Goal: Transaction & Acquisition: Book appointment/travel/reservation

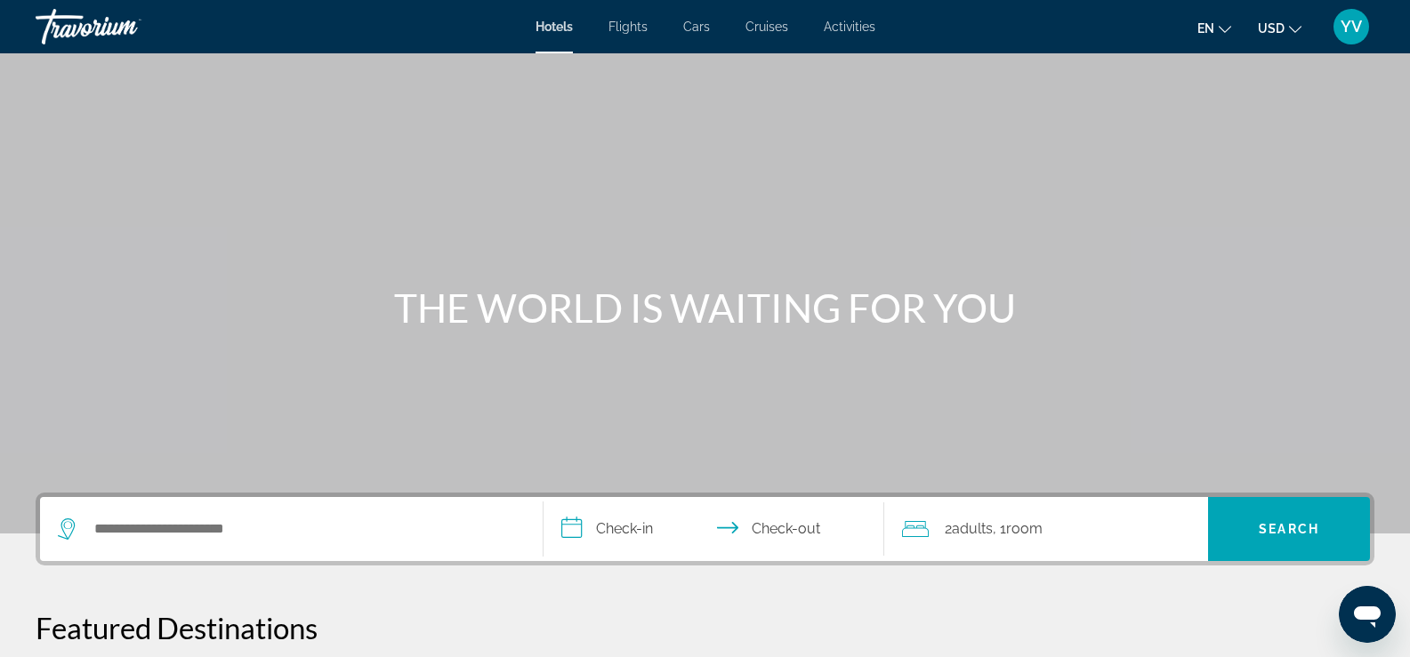
click at [1224, 36] on button "en English Español Français Italiano Português русский" at bounding box center [1215, 28] width 34 height 26
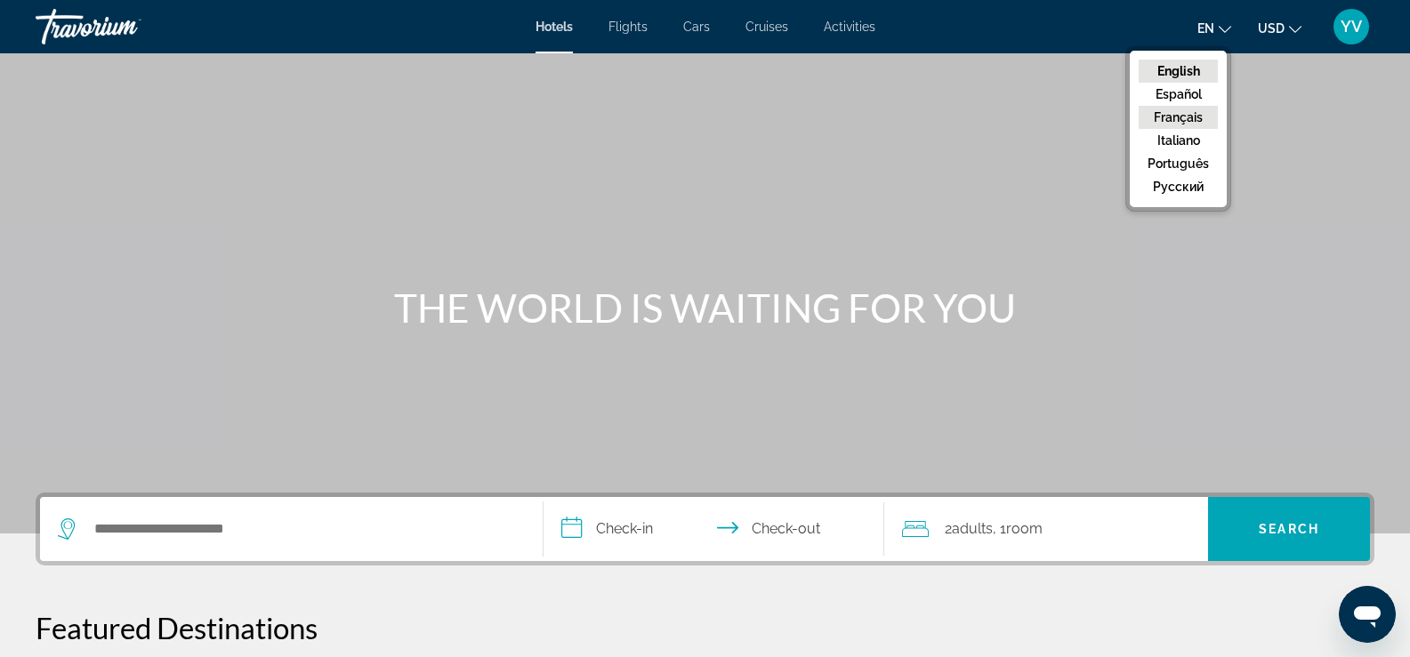
click at [1198, 122] on button "Français" at bounding box center [1178, 117] width 79 height 23
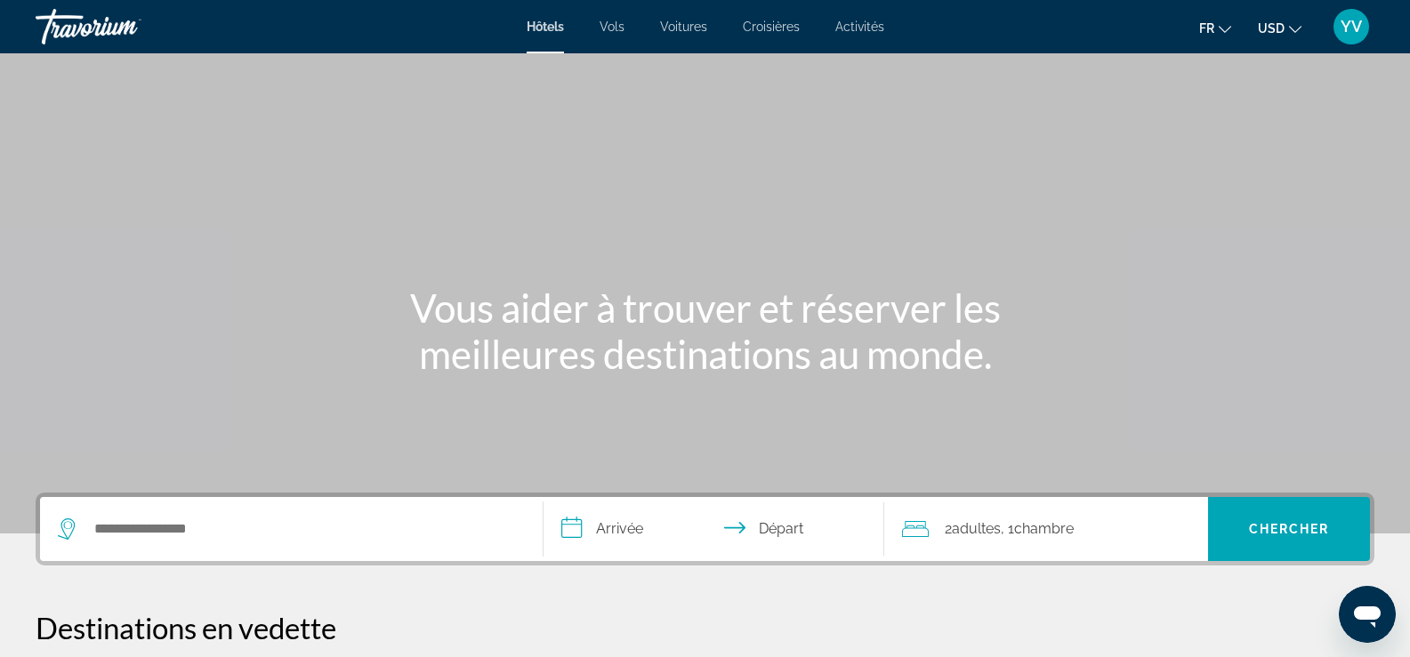
click at [1298, 37] on button "USD USD ($) MXN (Mex$) CAD (Can$) GBP (£) EUR (€) AUD (A$) NZD (NZ$) CNY (CN¥)" at bounding box center [1280, 28] width 44 height 26
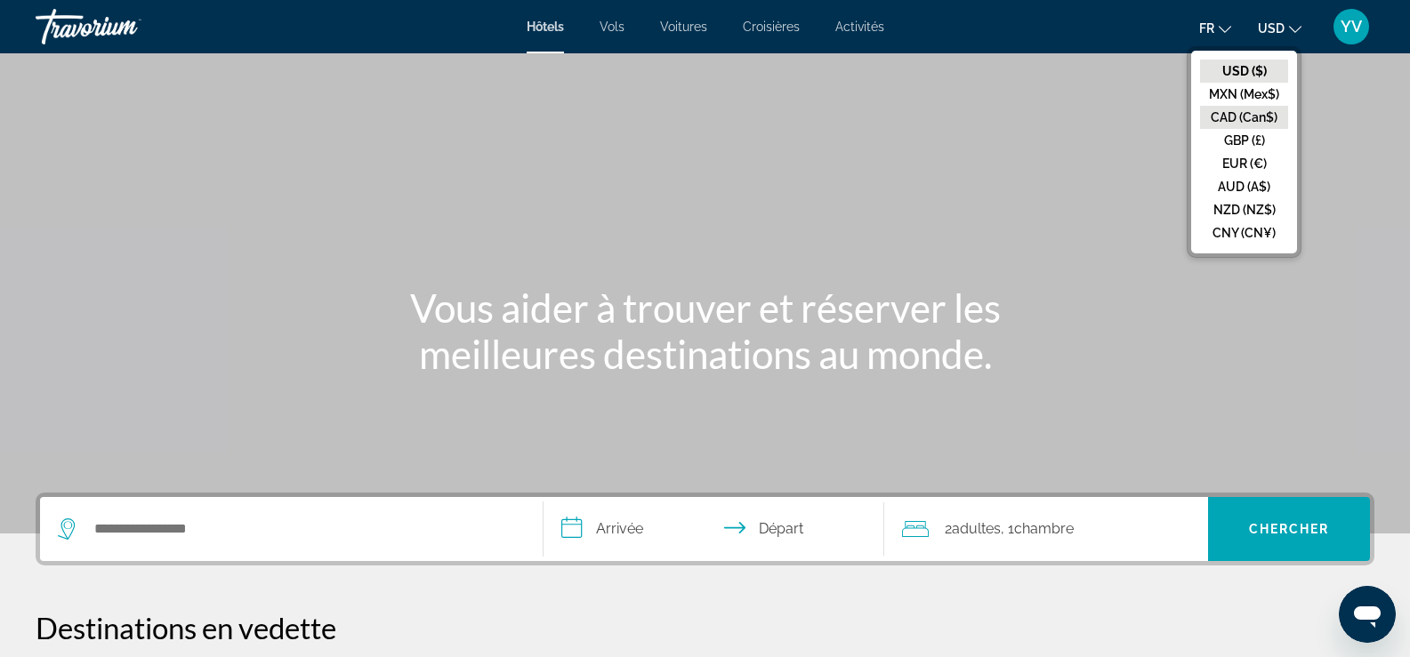
click at [1247, 114] on button "CAD (Can$)" at bounding box center [1244, 117] width 88 height 23
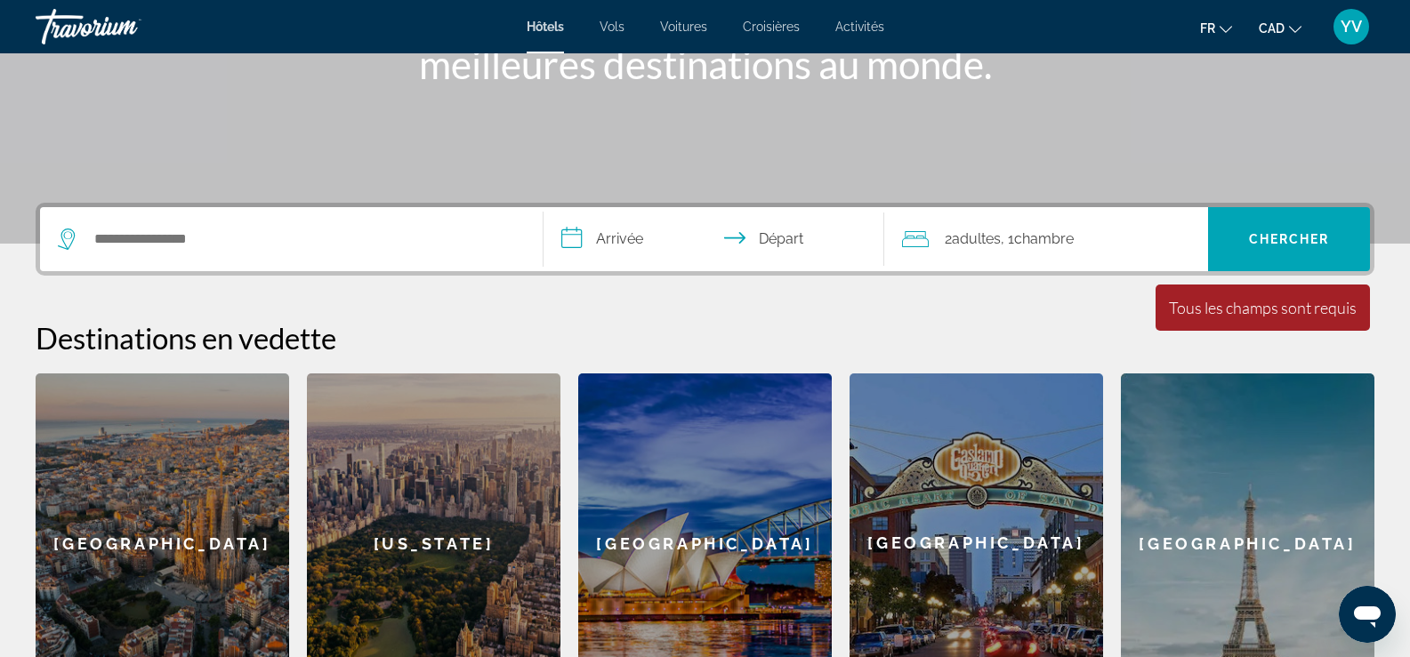
scroll to position [356, 0]
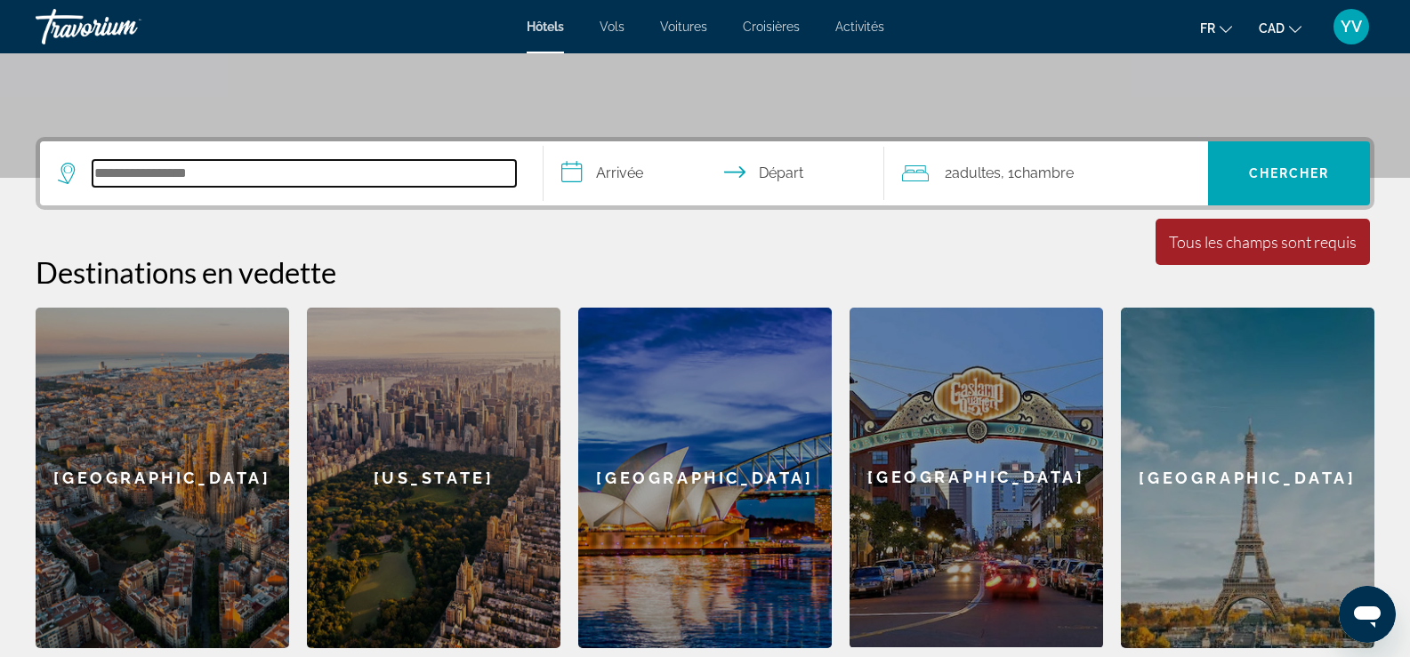
click at [142, 173] on input "Search hotel destination" at bounding box center [304, 173] width 423 height 27
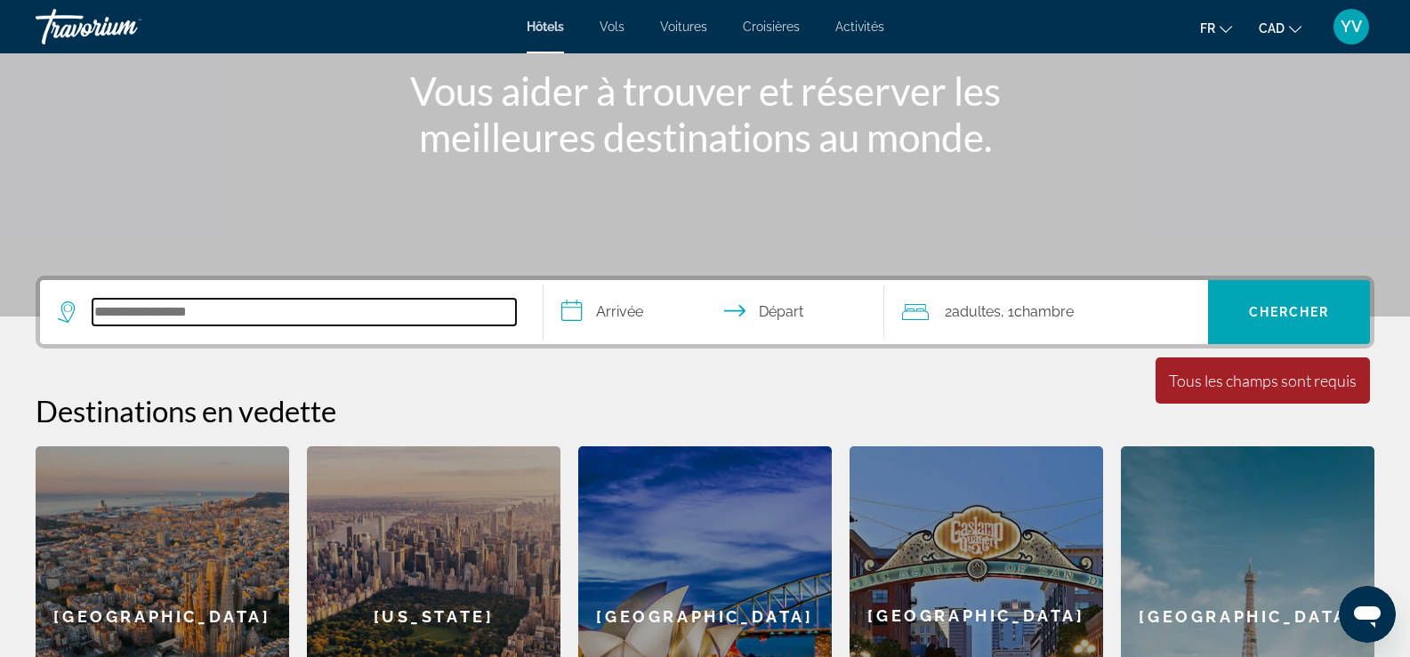
scroll to position [343, 0]
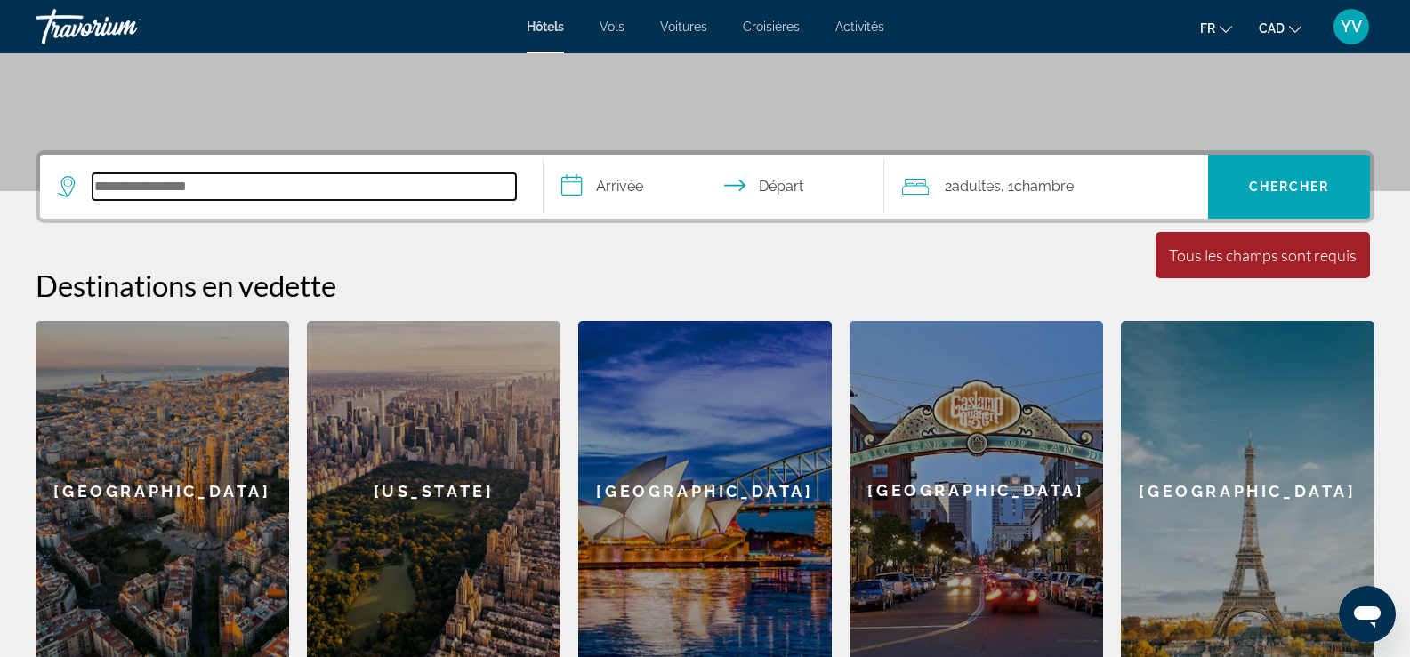
click at [188, 191] on input "Search hotel destination" at bounding box center [304, 186] width 423 height 27
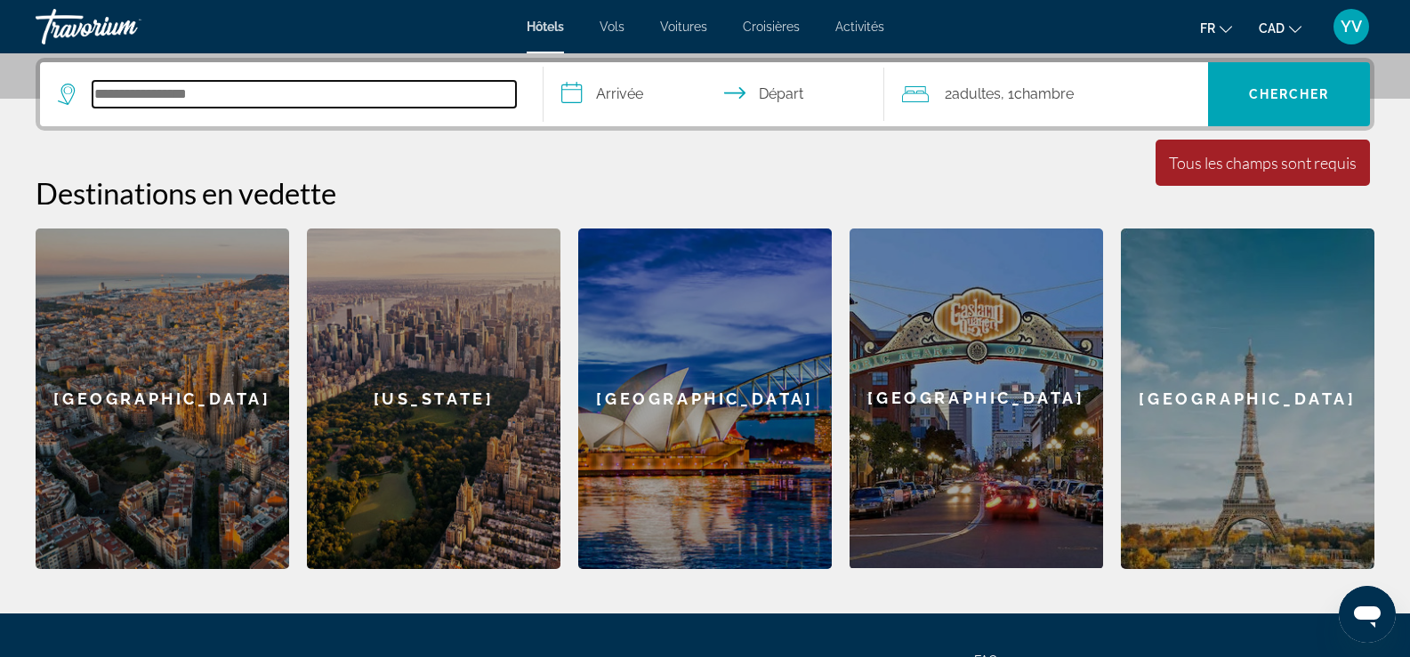
type input "*"
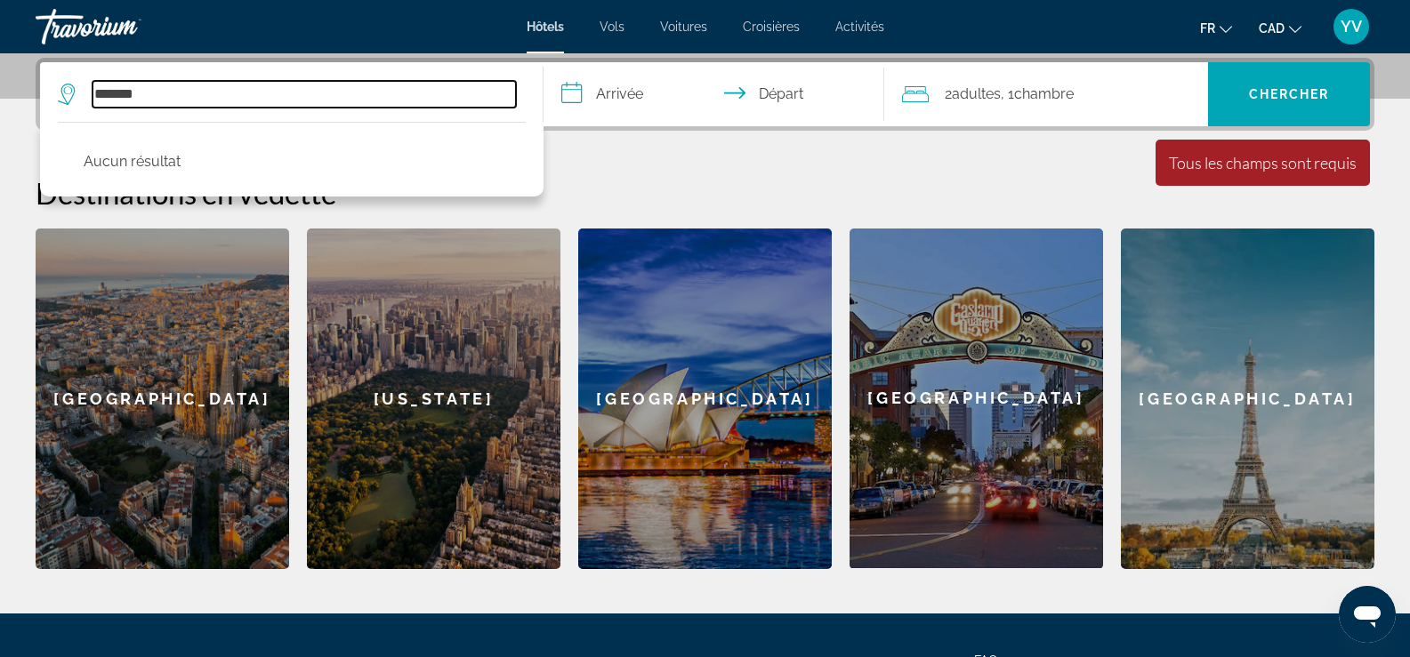
scroll to position [257, 0]
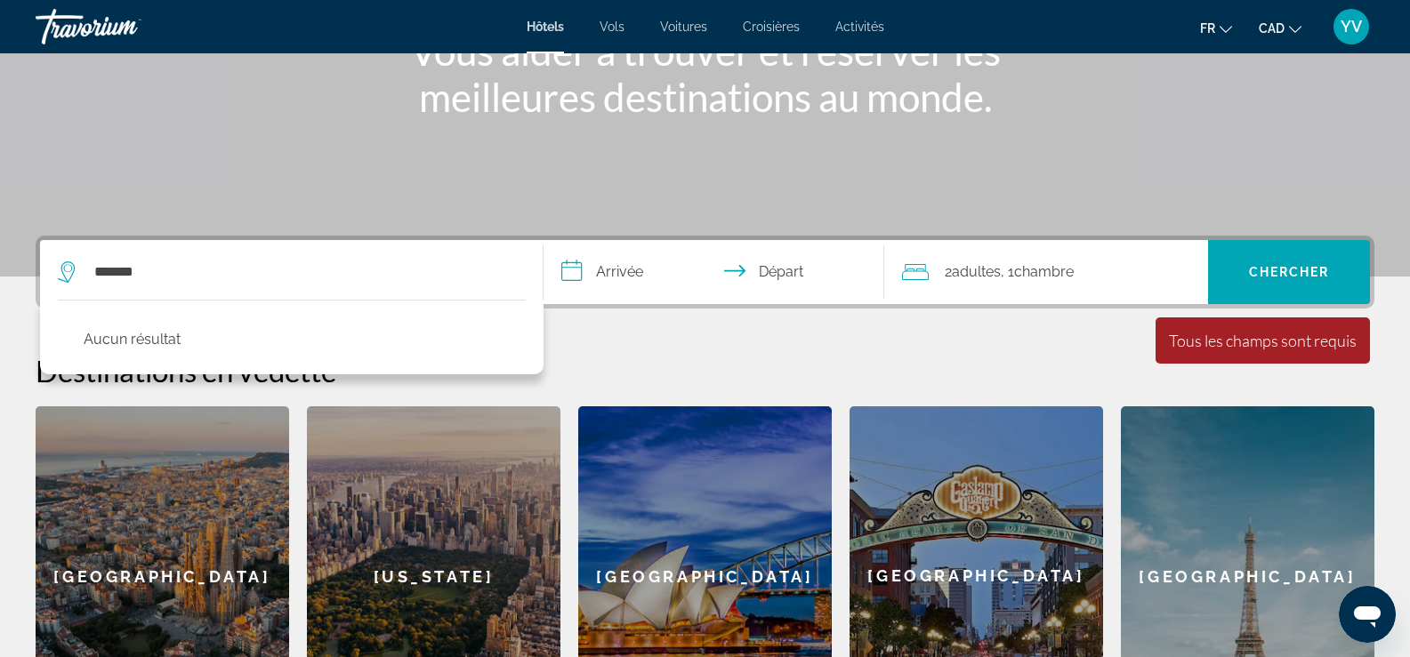
click at [660, 343] on div "**********" at bounding box center [705, 492] width 1410 height 512
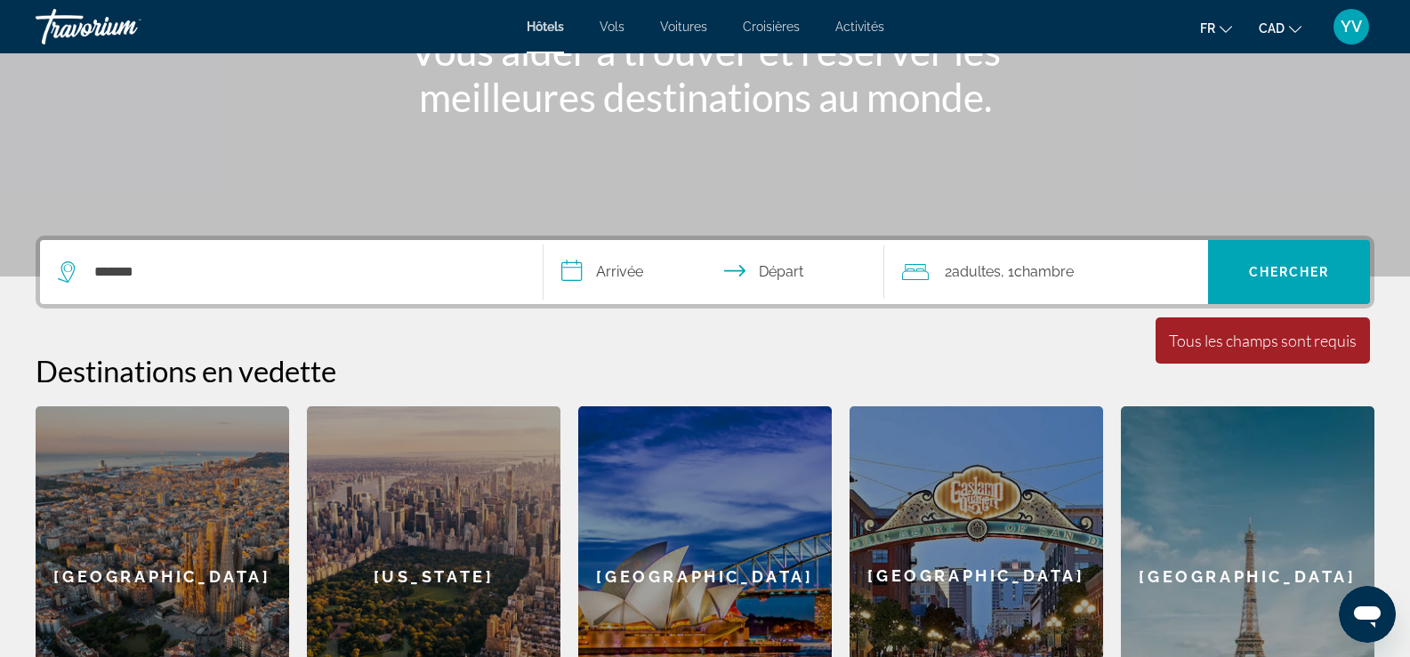
click at [178, 256] on div "*******" at bounding box center [291, 272] width 467 height 64
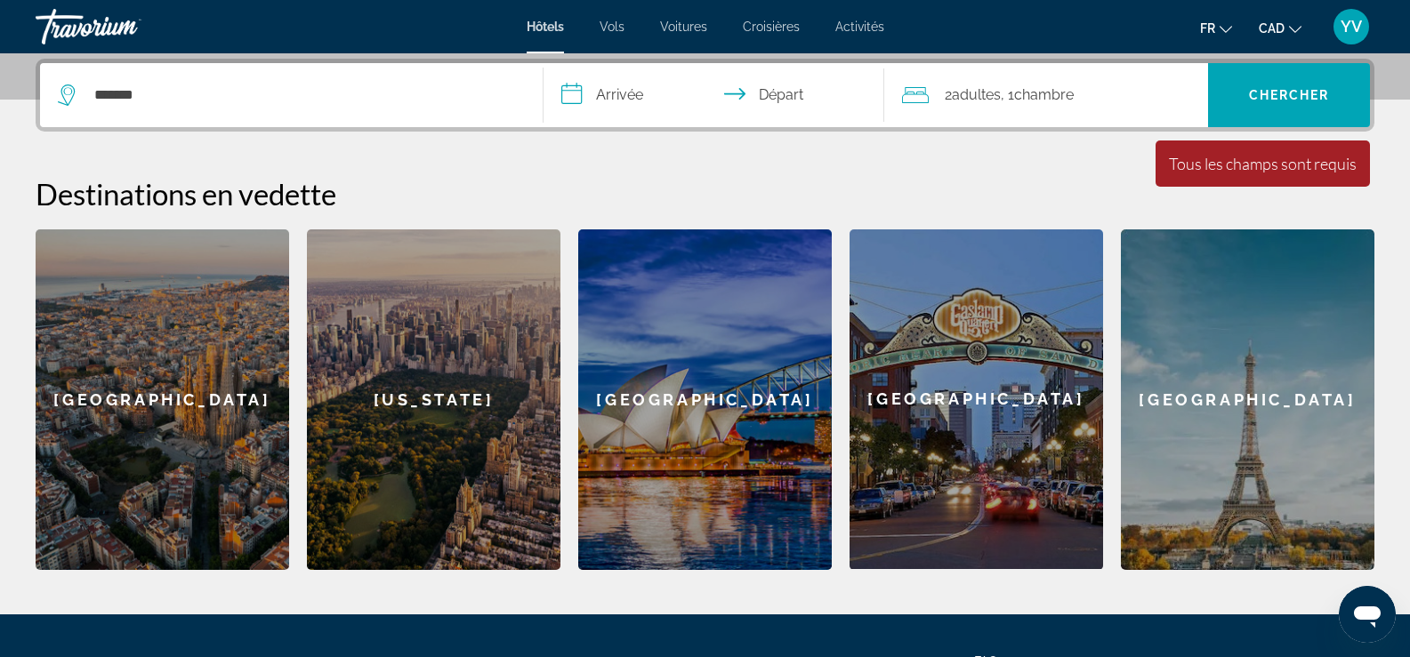
scroll to position [435, 0]
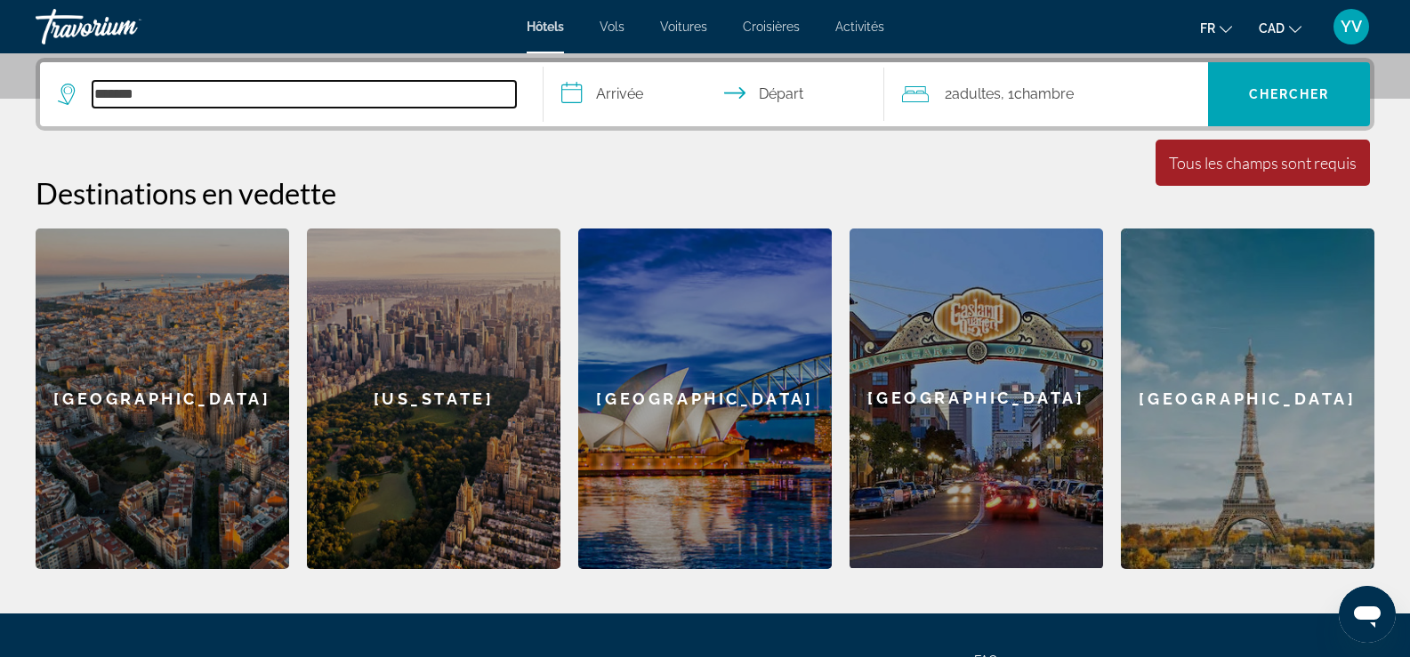
click at [186, 93] on input "*******" at bounding box center [304, 94] width 423 height 27
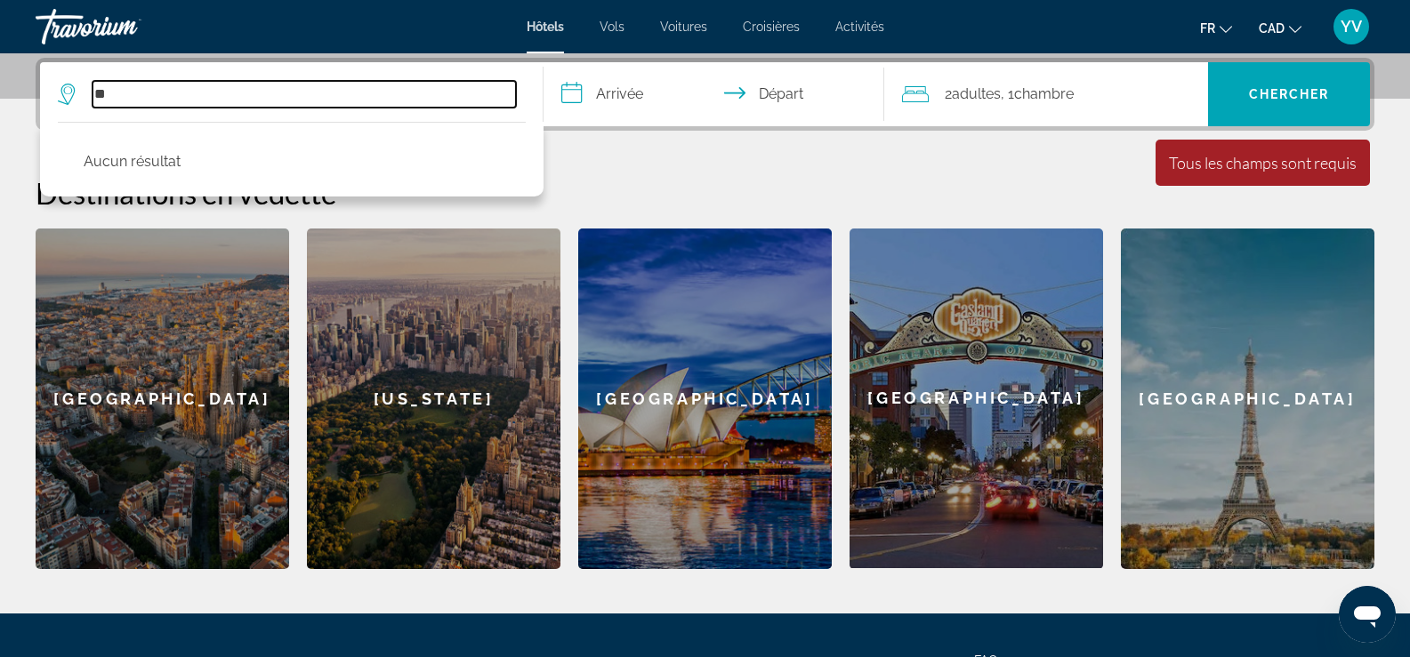
type input "*"
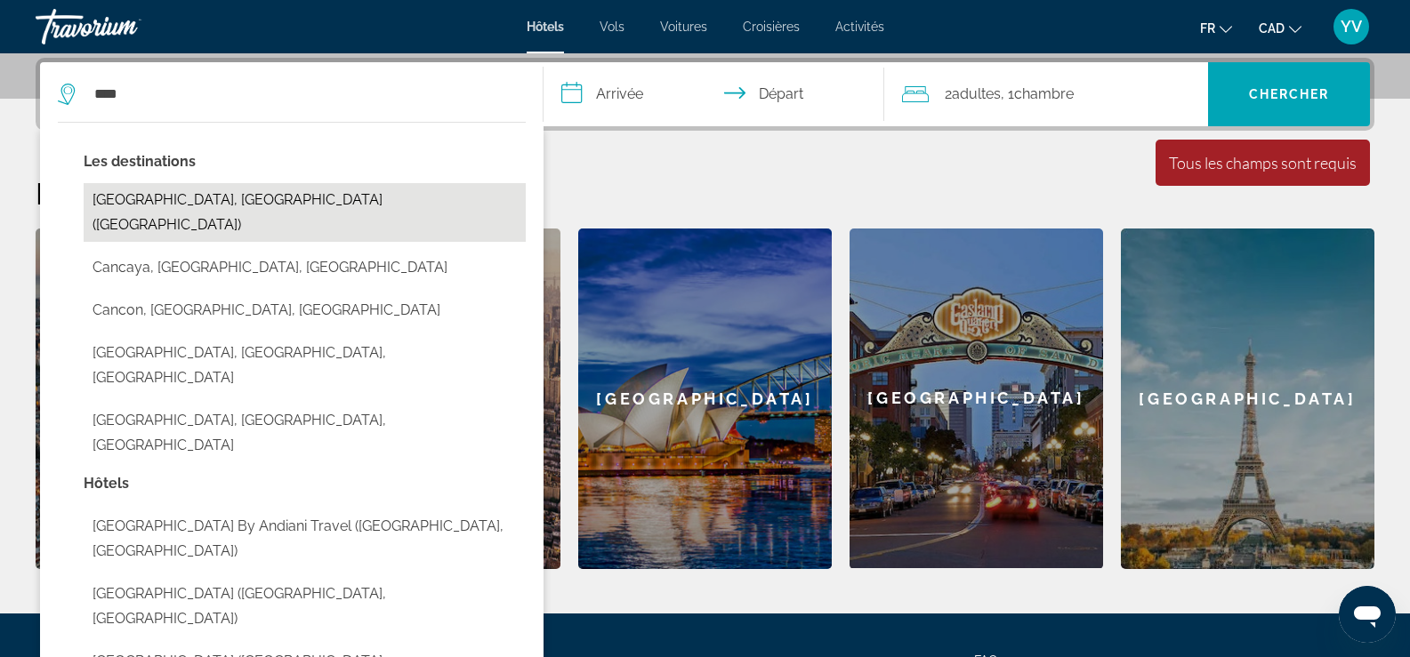
click at [150, 195] on button "[GEOGRAPHIC_DATA], [GEOGRAPHIC_DATA] ([GEOGRAPHIC_DATA])" at bounding box center [305, 212] width 442 height 59
type input "**********"
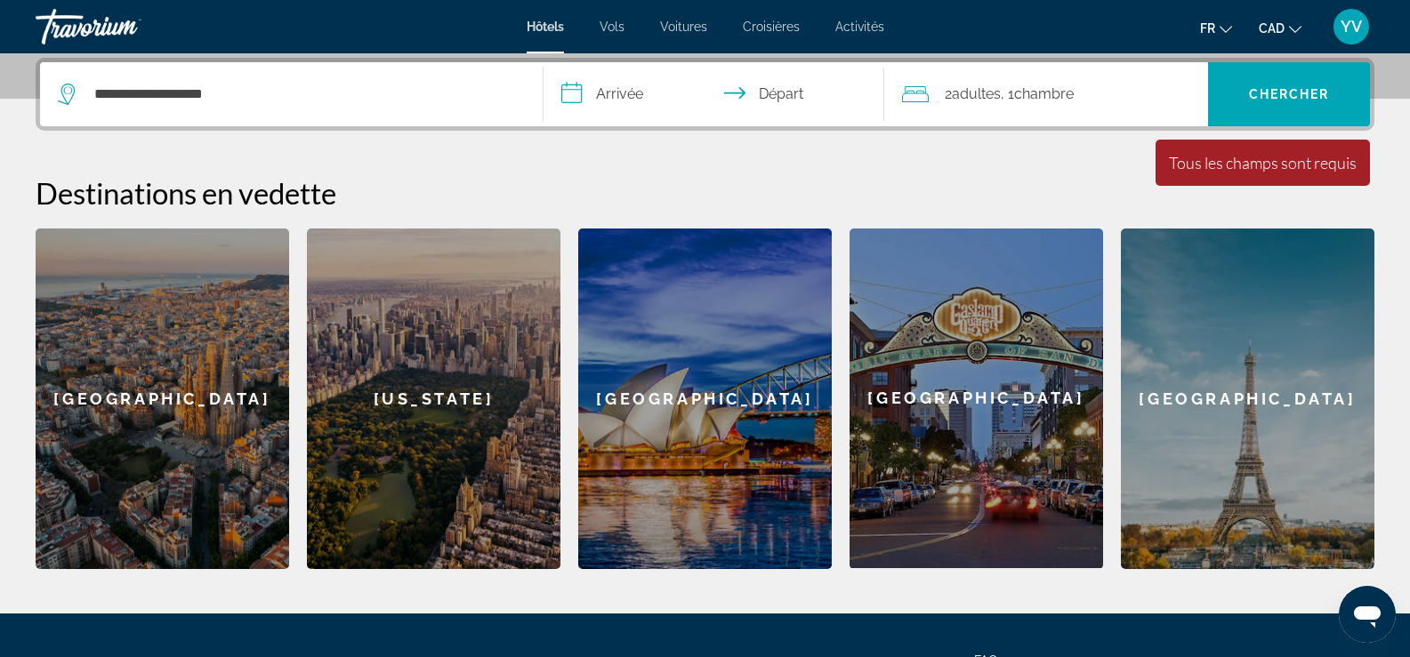
click at [926, 95] on icon "Travelers: 2 adults, 0 children" at bounding box center [915, 94] width 27 height 21
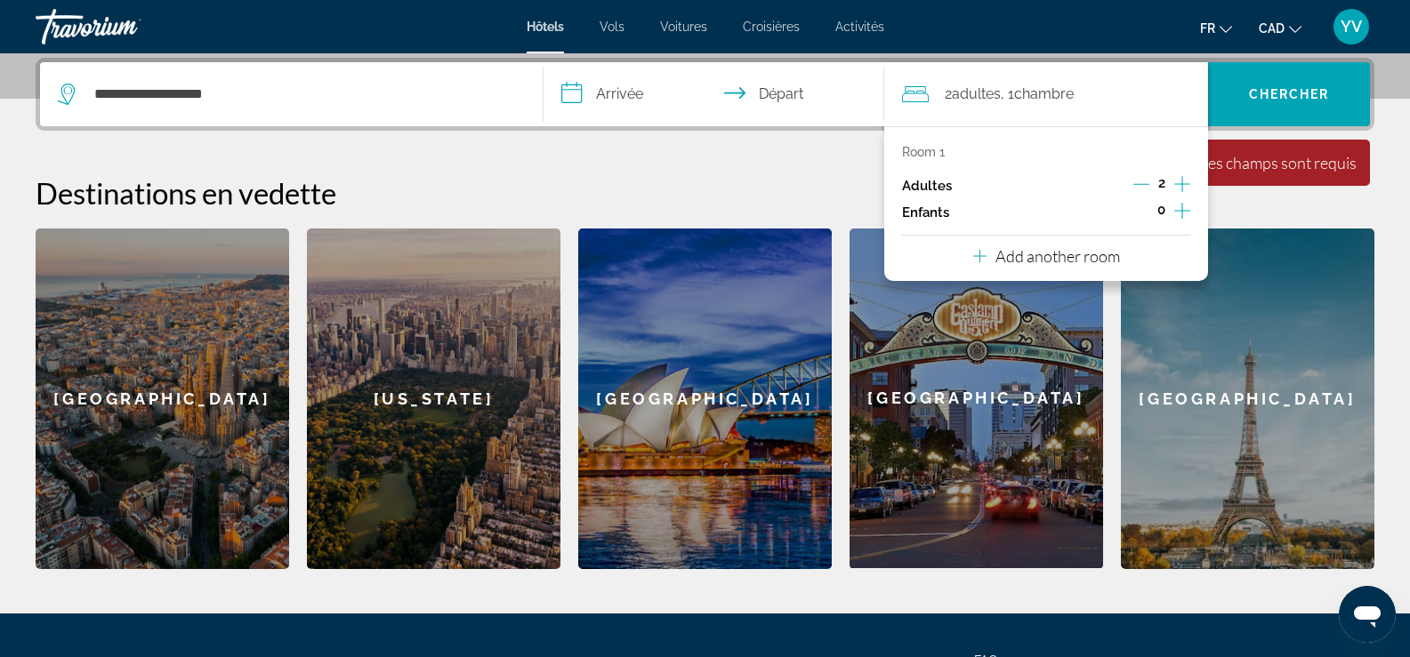
click at [956, 90] on span "Adultes" at bounding box center [976, 93] width 49 height 17
click at [607, 92] on input "**********" at bounding box center [718, 96] width 349 height 69
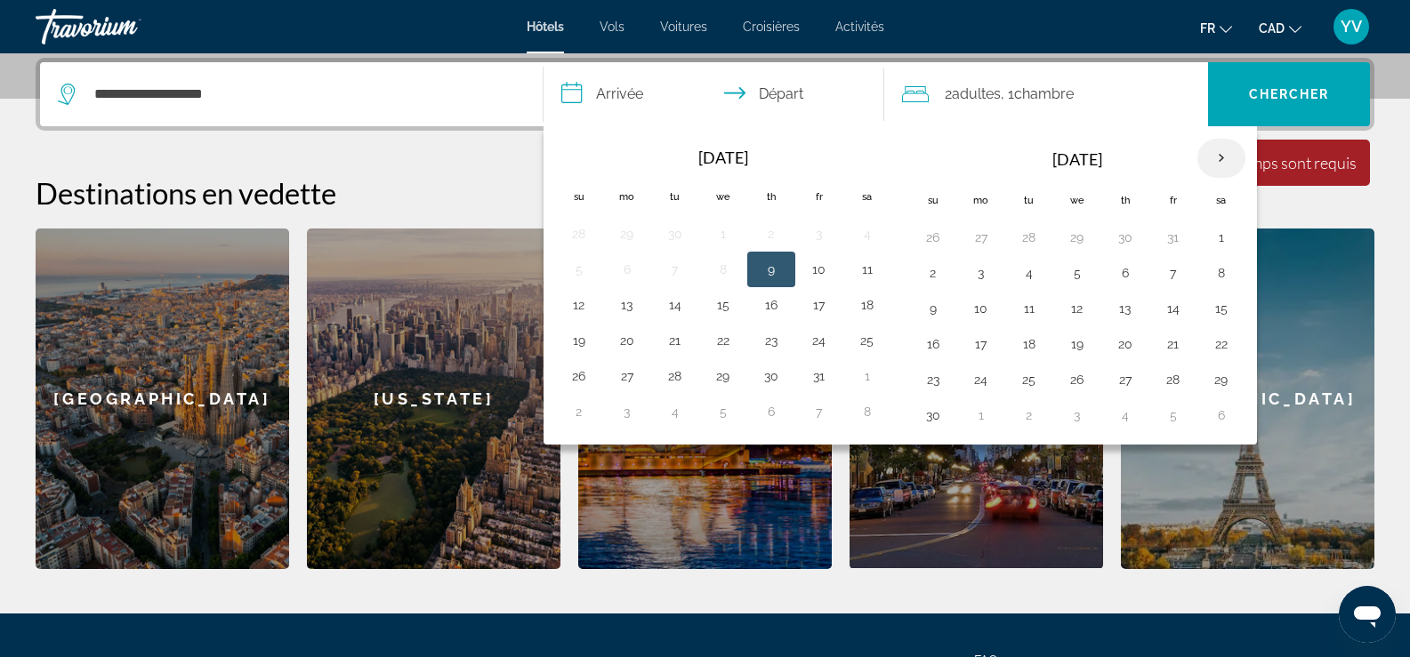
click at [1226, 155] on th "Next month" at bounding box center [1222, 158] width 48 height 39
click at [934, 343] on button "15" at bounding box center [933, 344] width 28 height 25
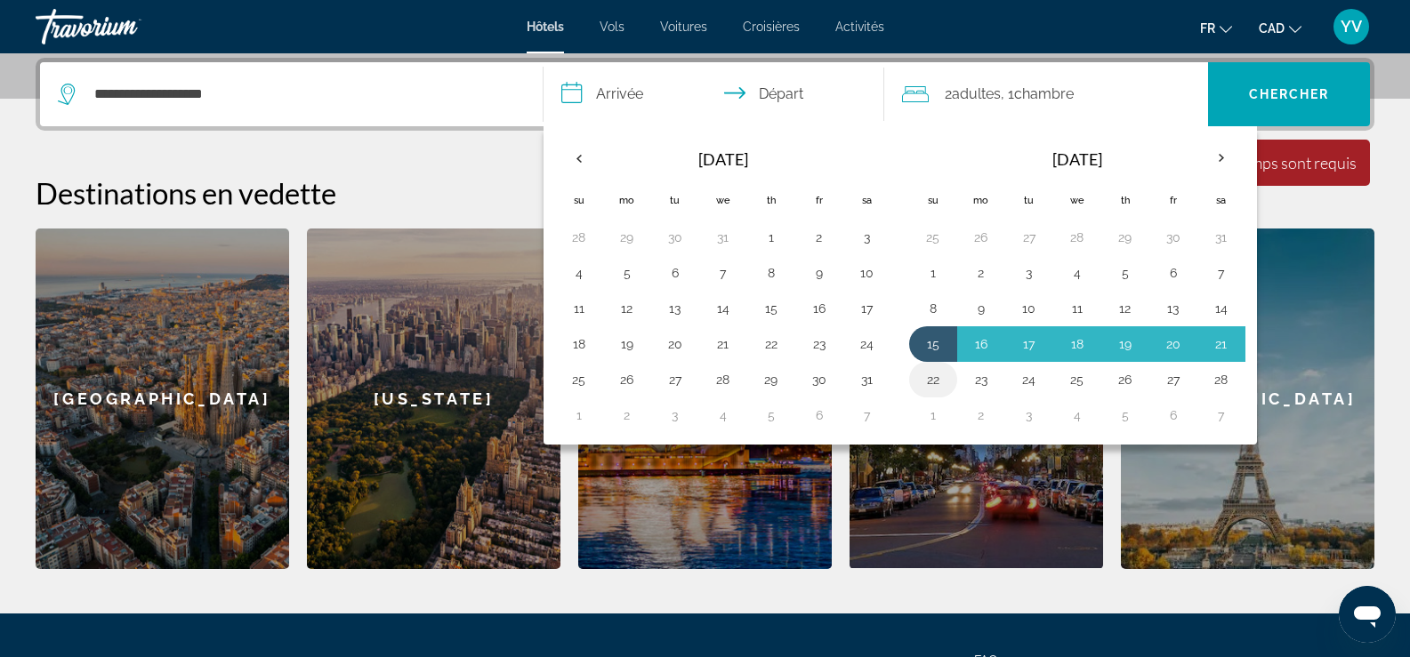
click at [933, 375] on button "22" at bounding box center [933, 379] width 28 height 25
type input "**********"
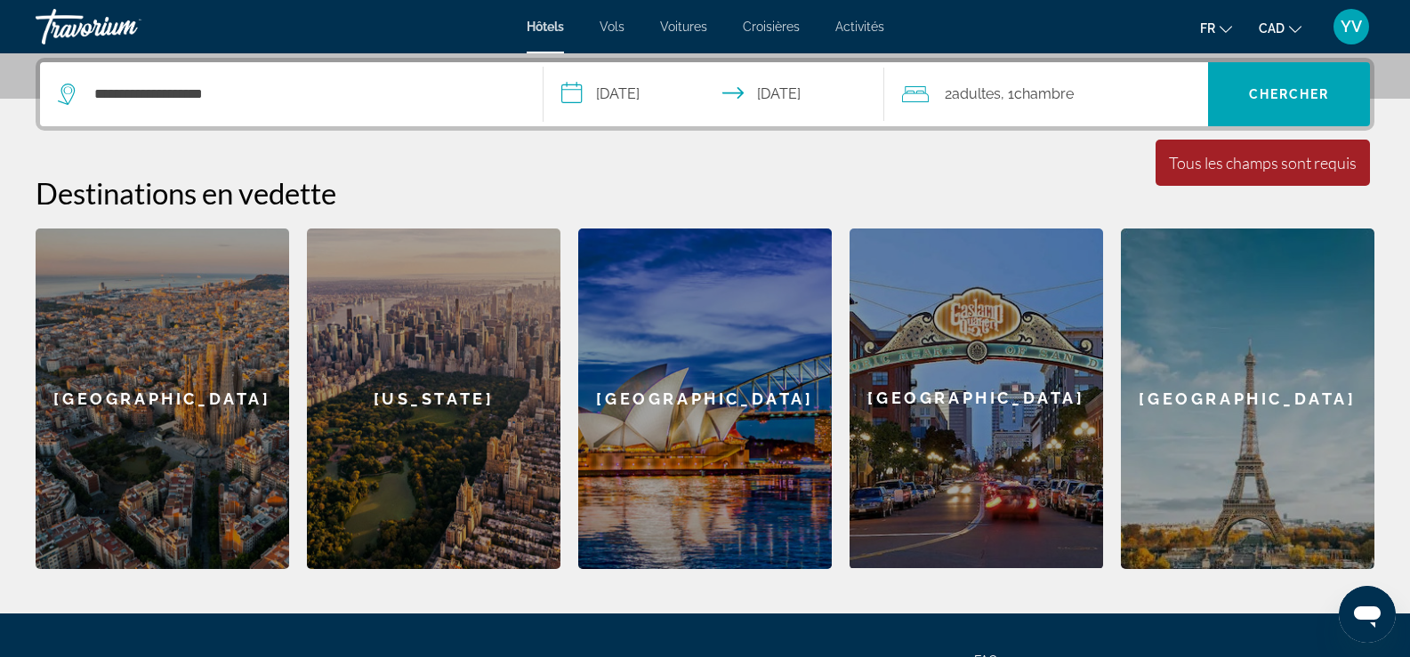
click at [793, 93] on input "**********" at bounding box center [718, 96] width 349 height 69
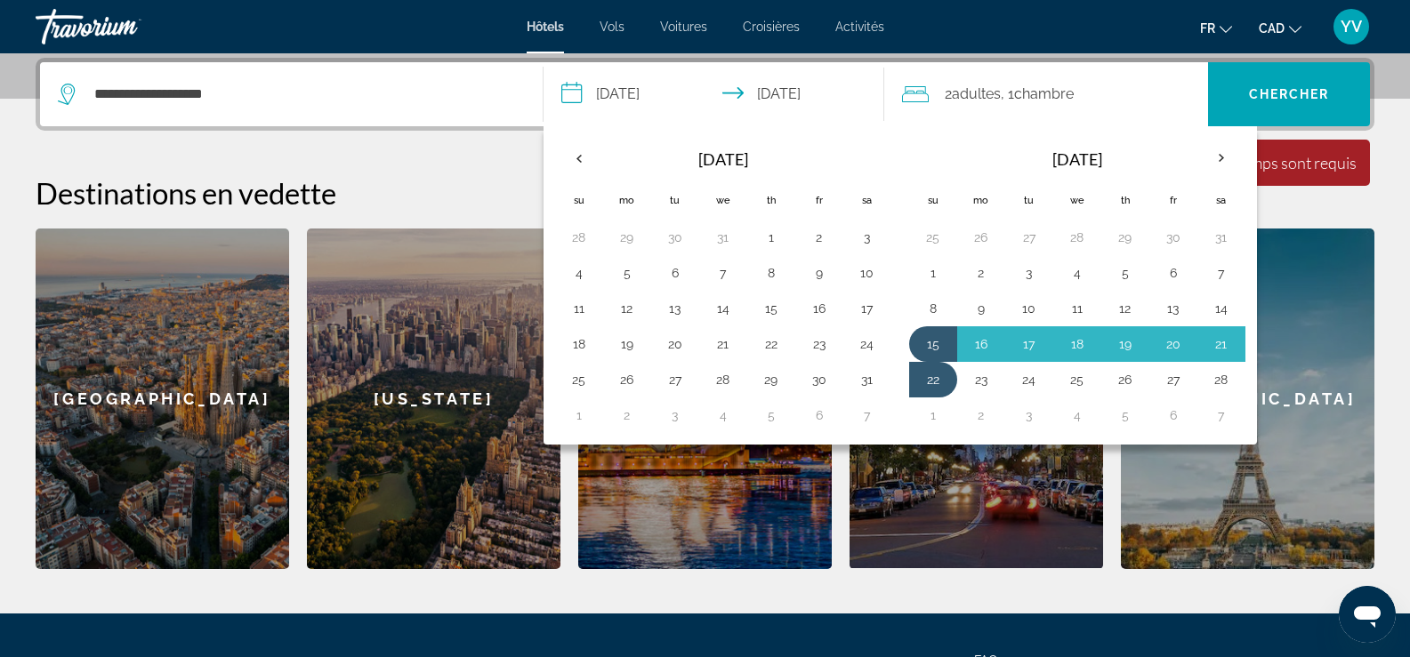
click at [793, 93] on input "**********" at bounding box center [718, 96] width 349 height 69
click at [435, 81] on input "**********" at bounding box center [304, 94] width 423 height 27
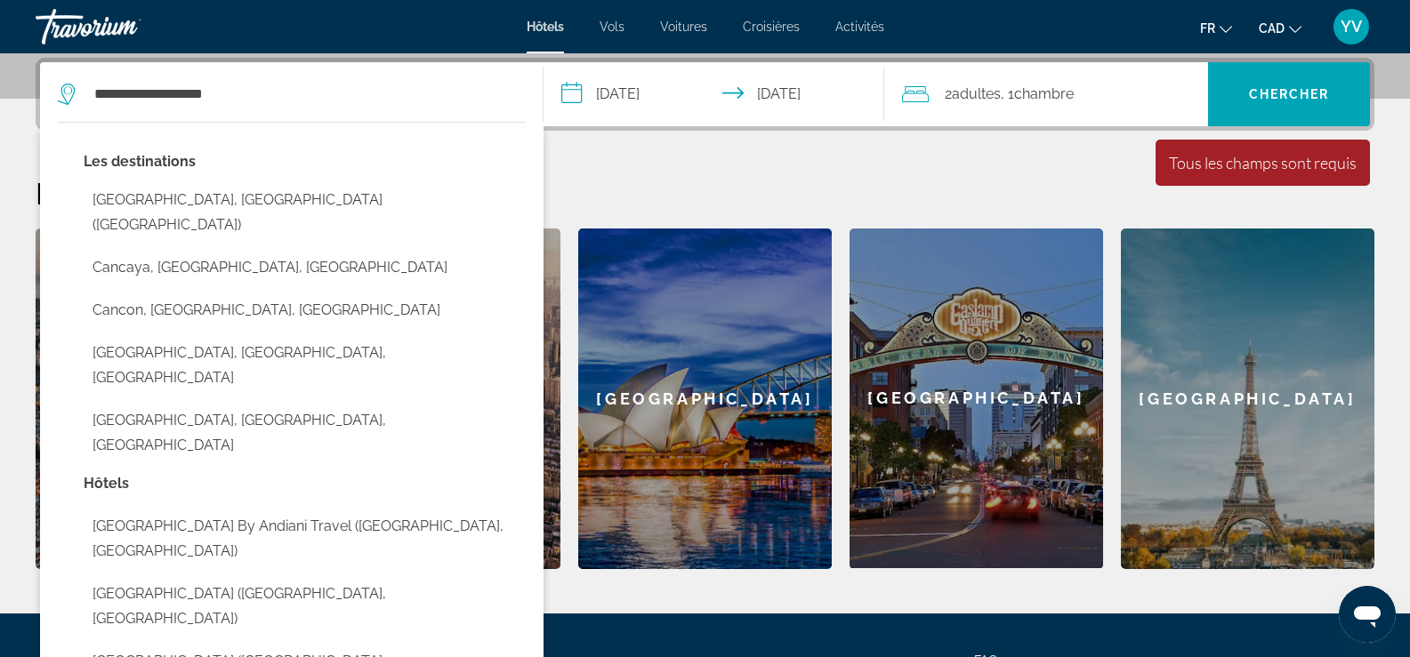
click at [680, 167] on div "**********" at bounding box center [705, 314] width 1410 height 512
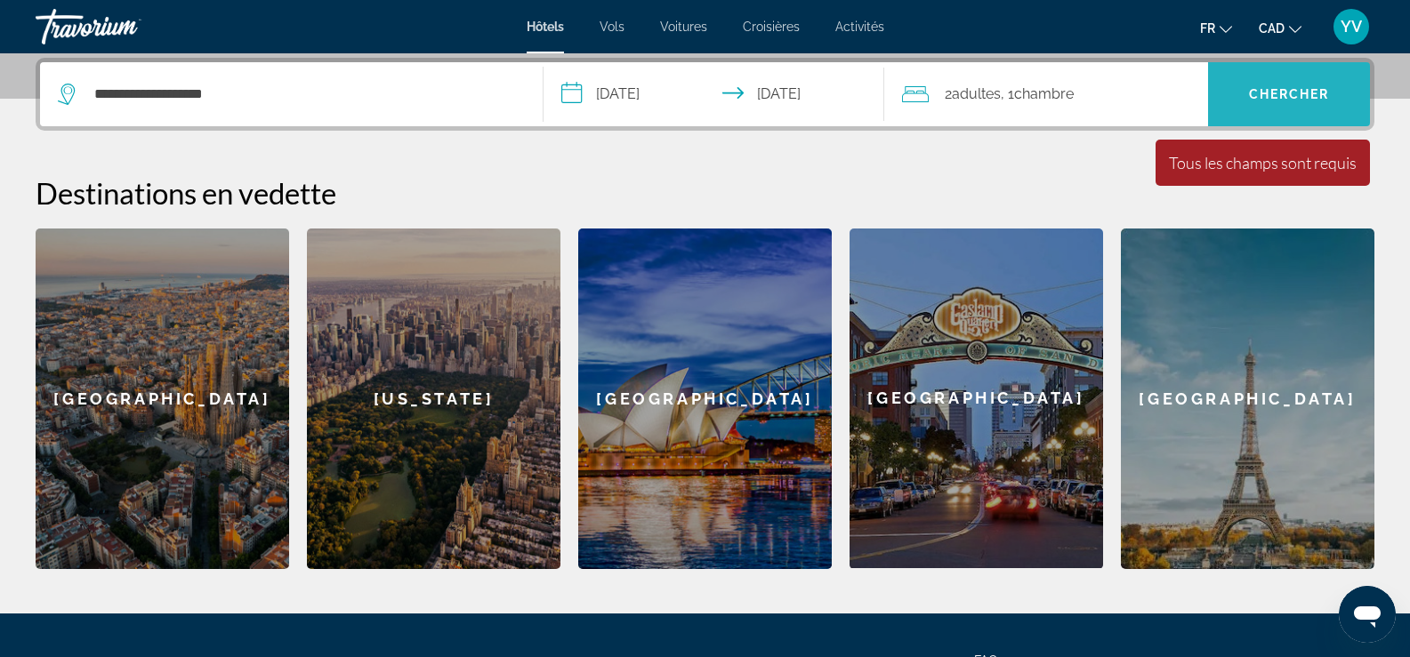
click at [1286, 94] on span "Chercher" at bounding box center [1289, 94] width 81 height 14
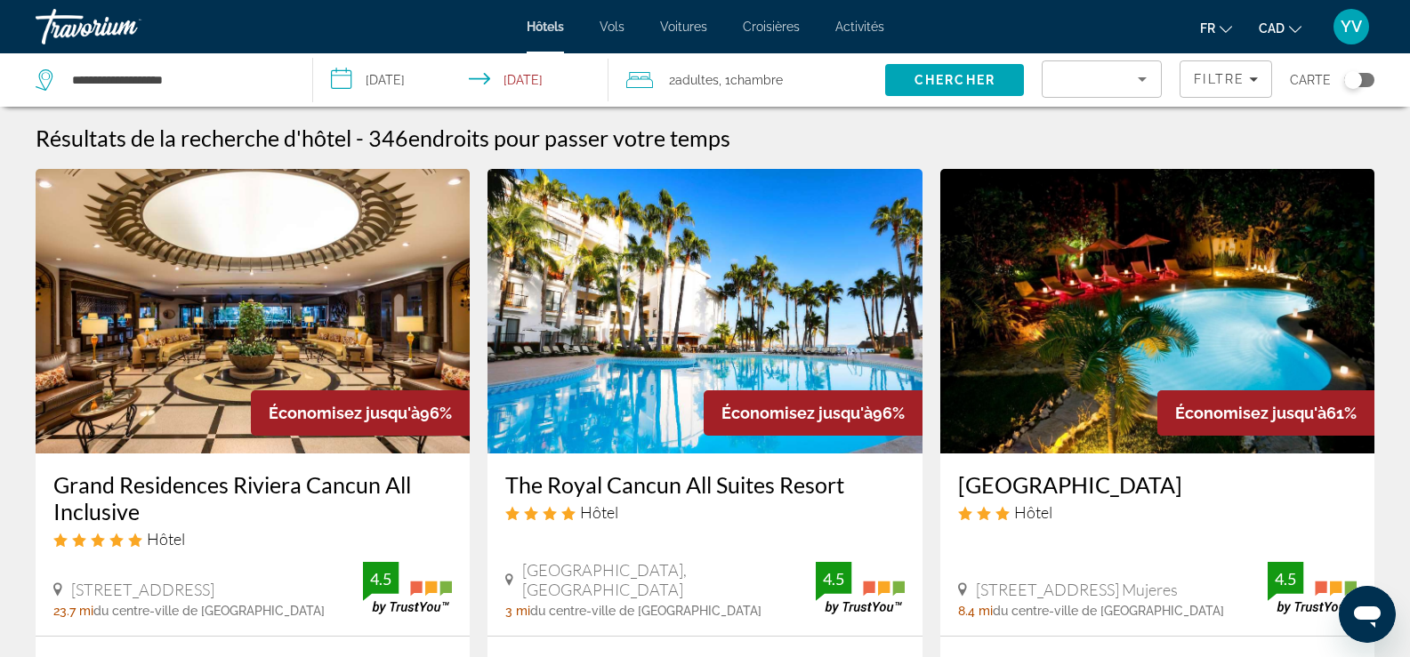
click at [352, 275] on img "Main content" at bounding box center [253, 311] width 434 height 285
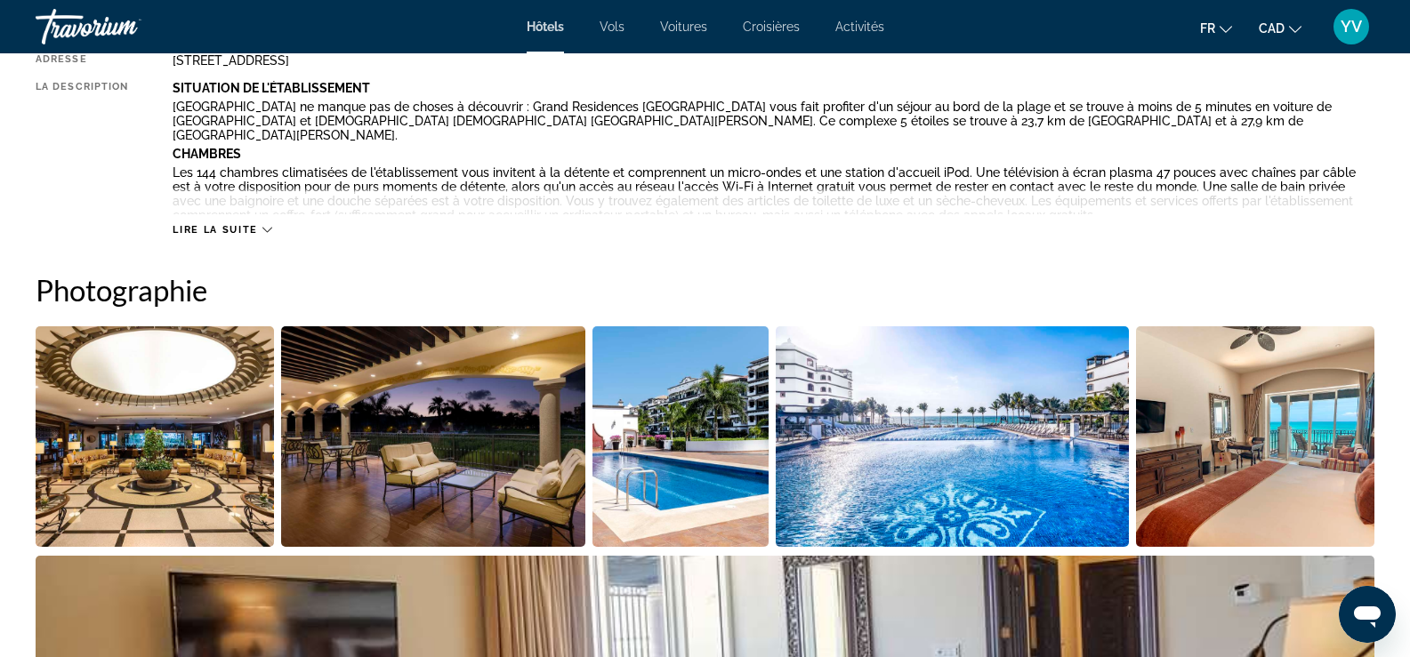
scroll to position [712, 0]
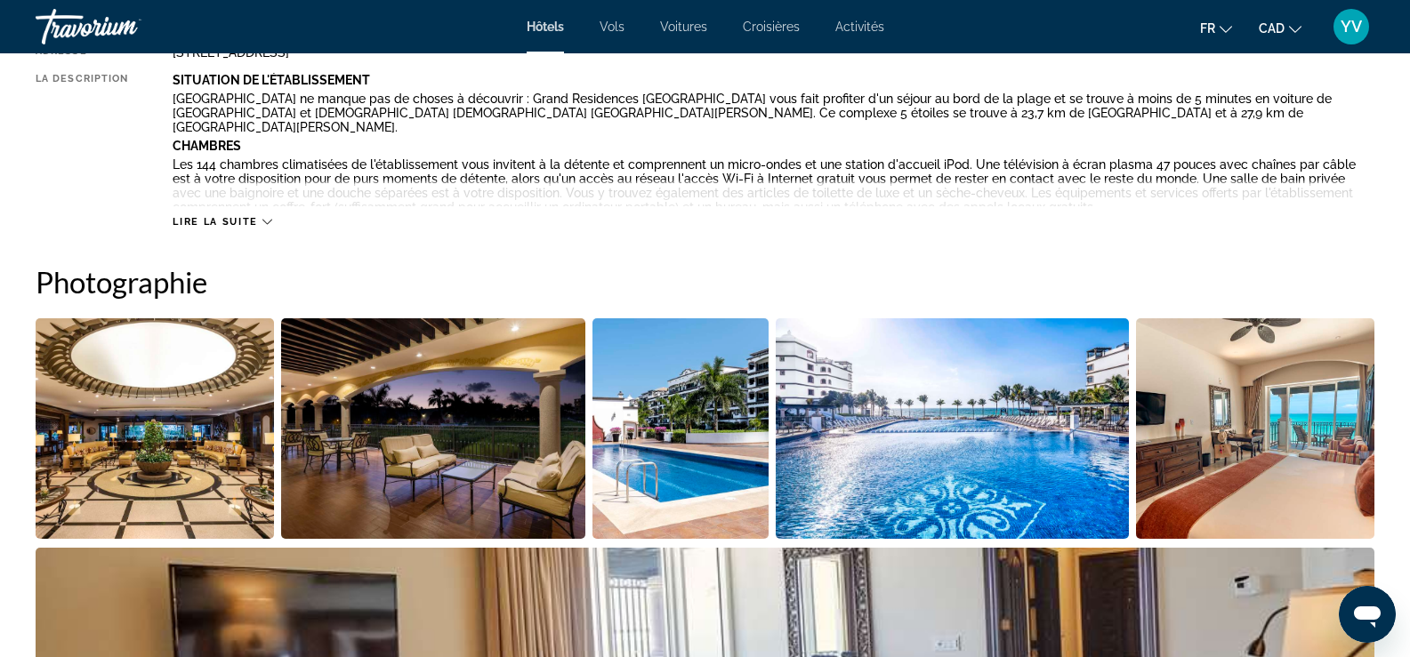
click at [268, 222] on icon "Main content" at bounding box center [267, 222] width 10 height 10
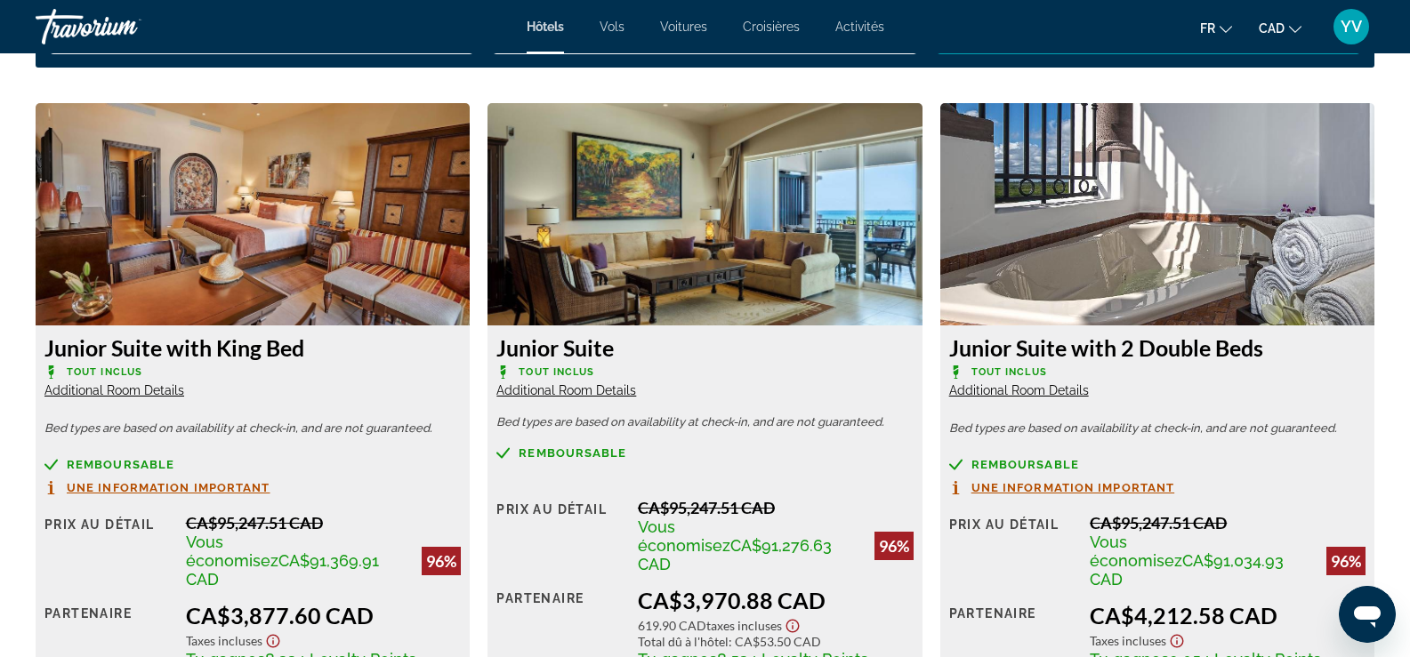
scroll to position [2669, 0]
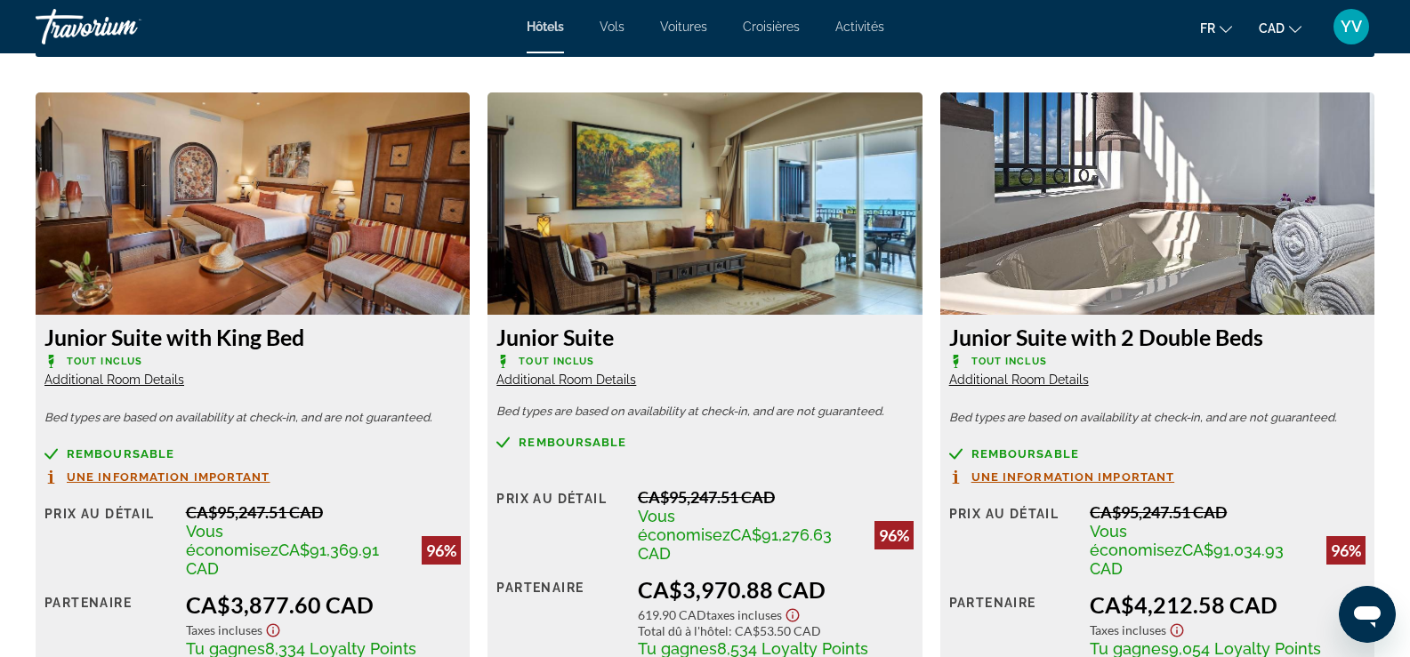
click at [141, 373] on span "Additional Room Details" at bounding box center [114, 380] width 140 height 14
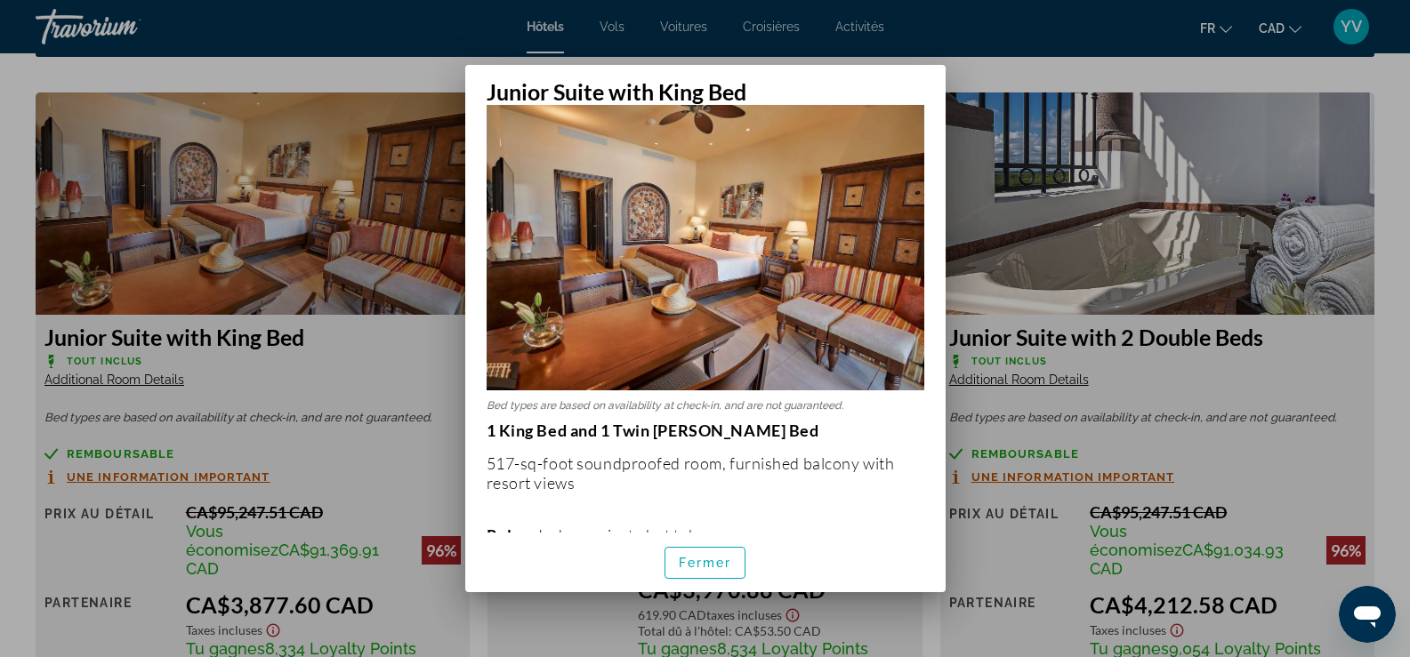
scroll to position [0, 0]
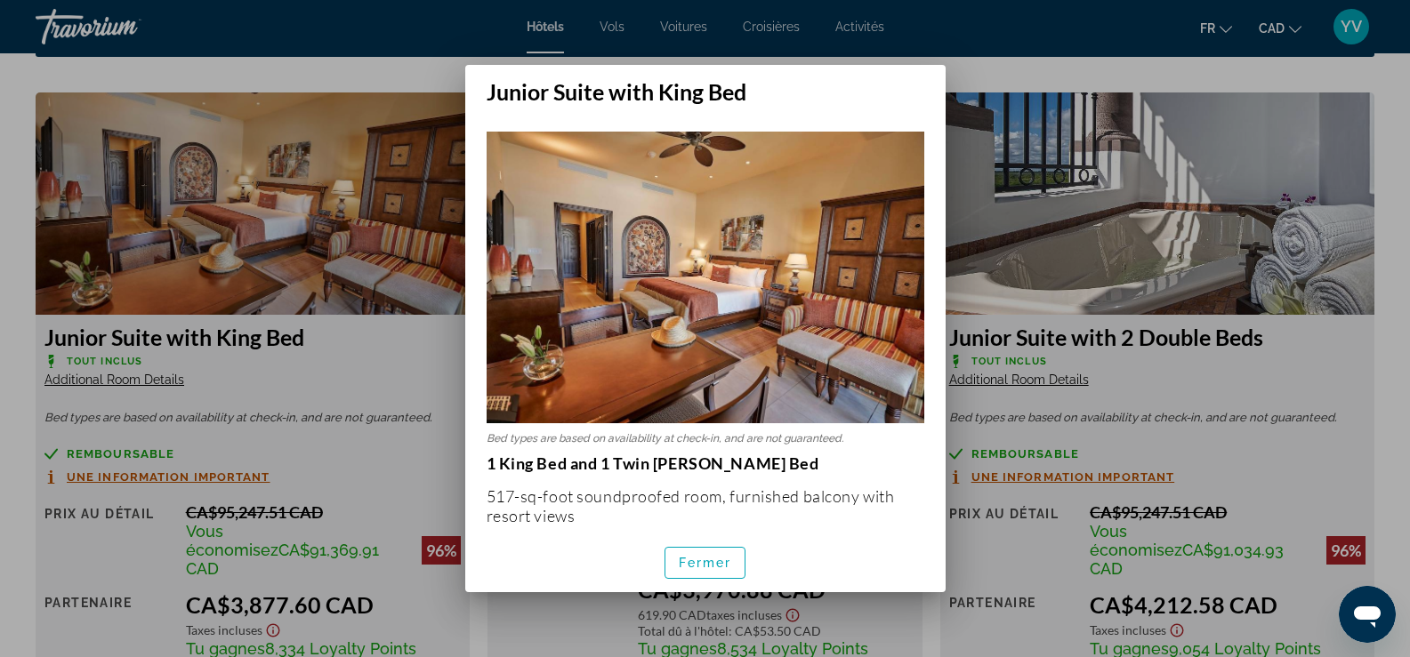
click at [323, 67] on div at bounding box center [705, 328] width 1410 height 657
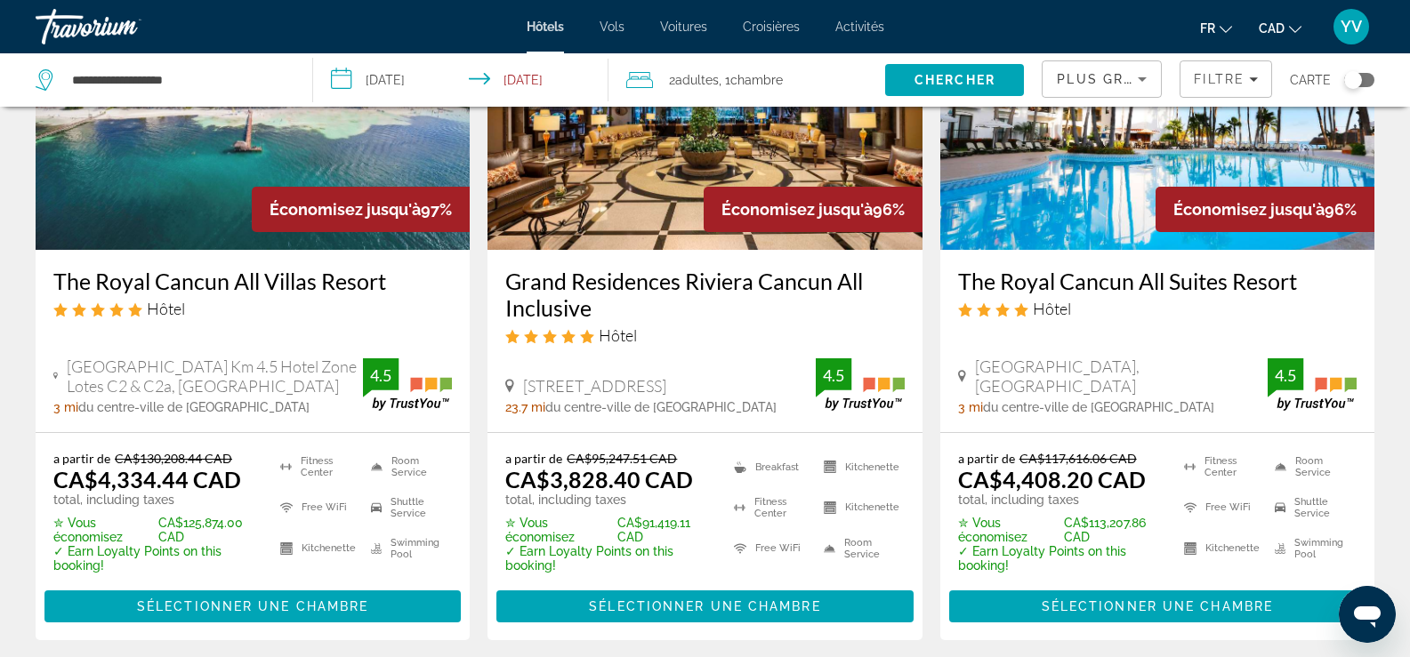
scroll to position [178, 0]
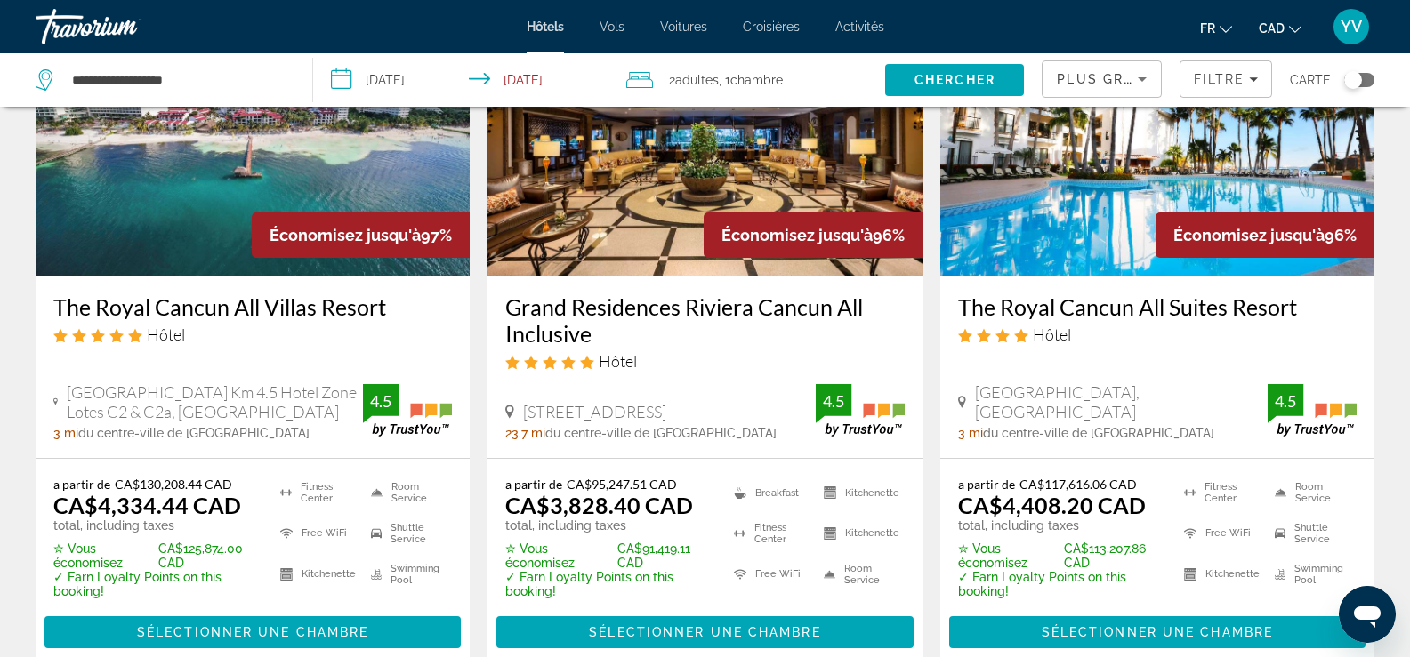
click at [238, 237] on img "Main content" at bounding box center [253, 133] width 434 height 285
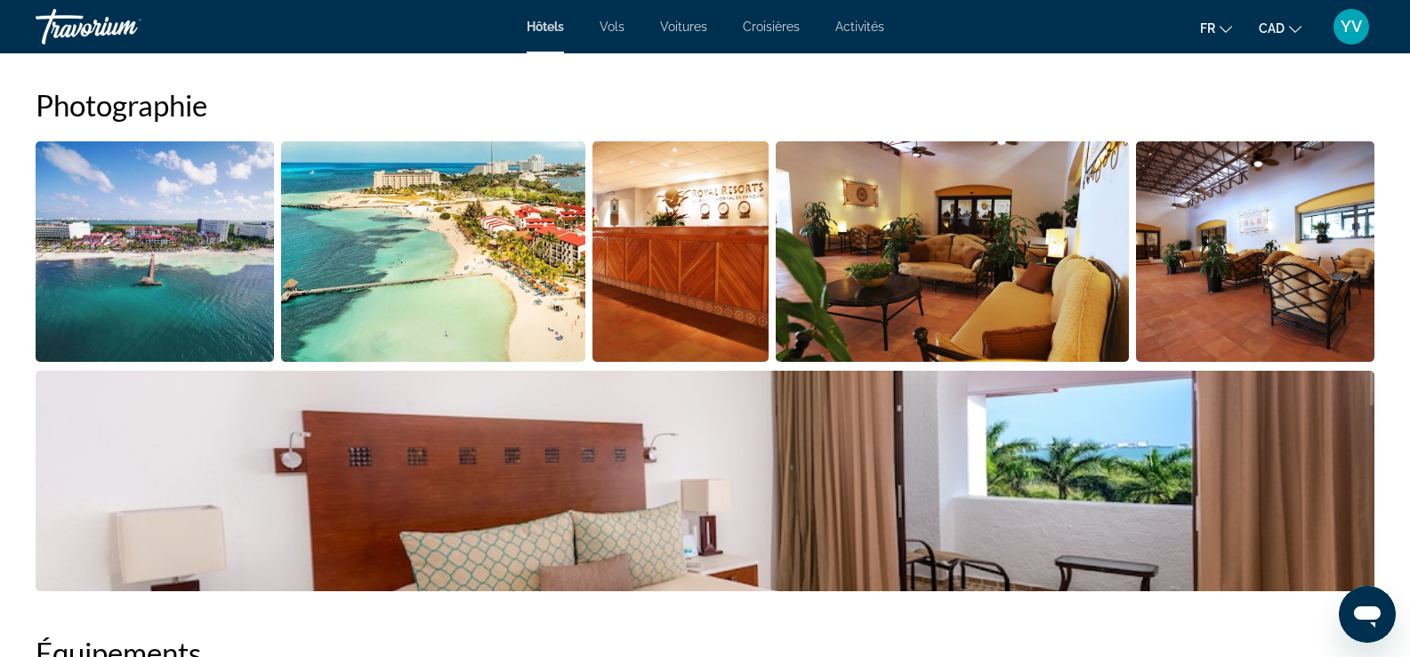
scroll to position [890, 0]
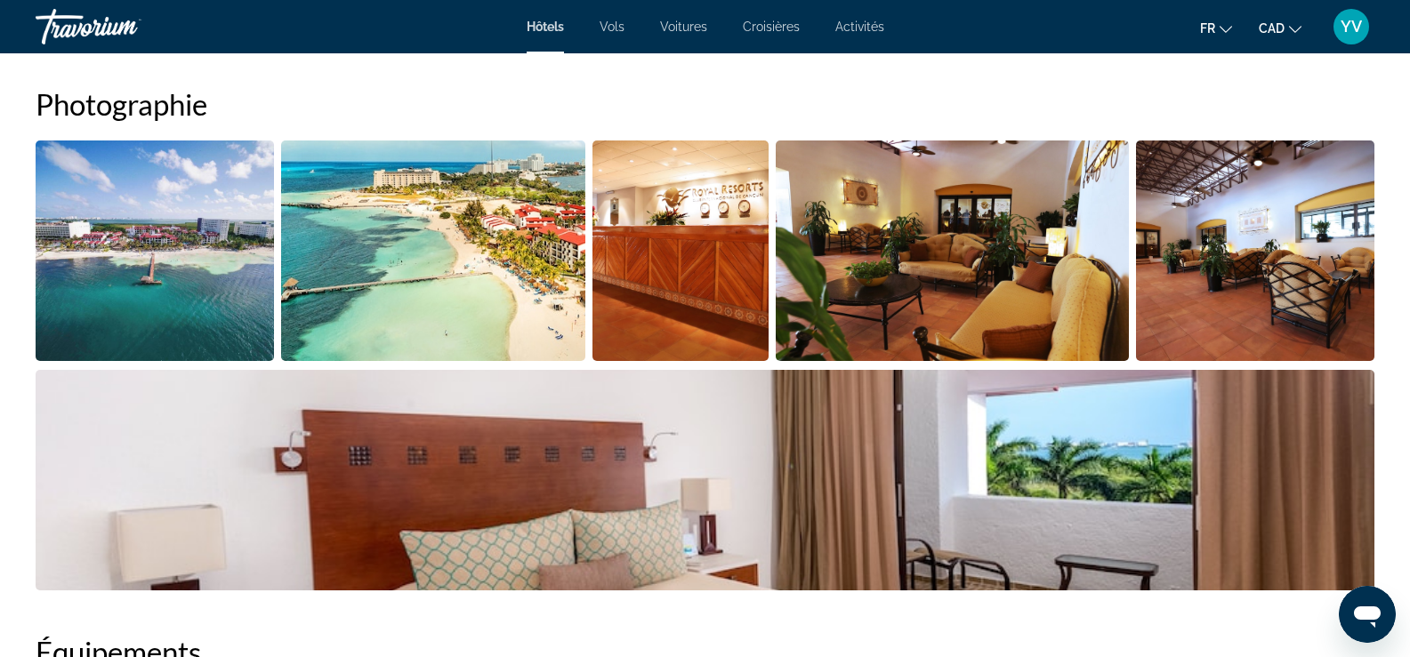
click at [710, 242] on img "Open full-screen image slider" at bounding box center [681, 251] width 176 height 221
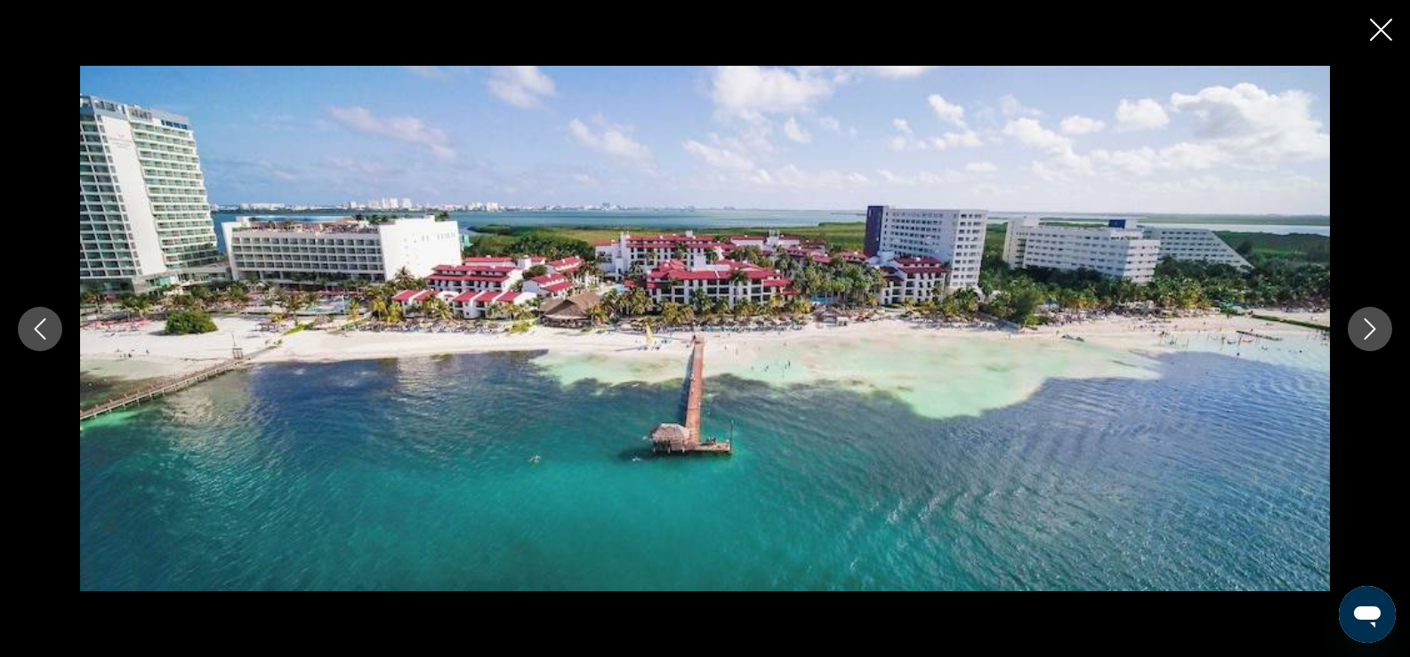
click at [1375, 327] on icon "Next image" at bounding box center [1369, 329] width 21 height 21
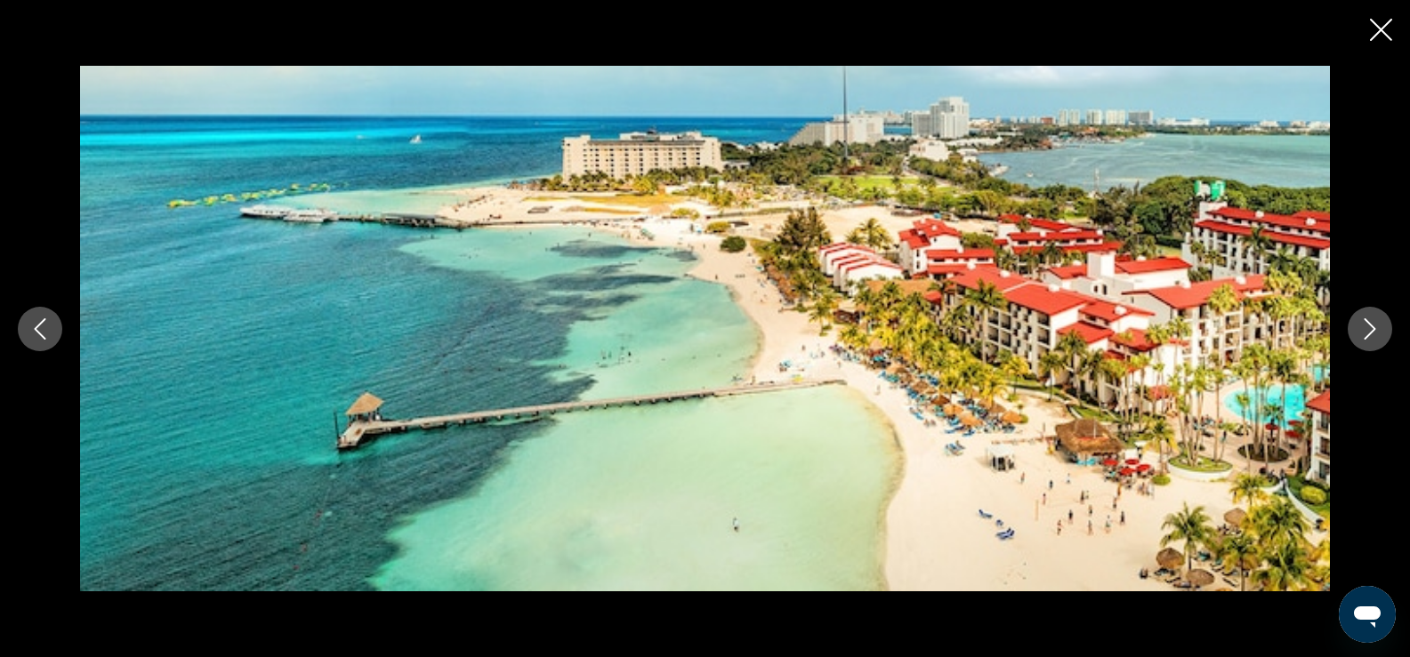
click at [1375, 327] on icon "Next image" at bounding box center [1369, 329] width 21 height 21
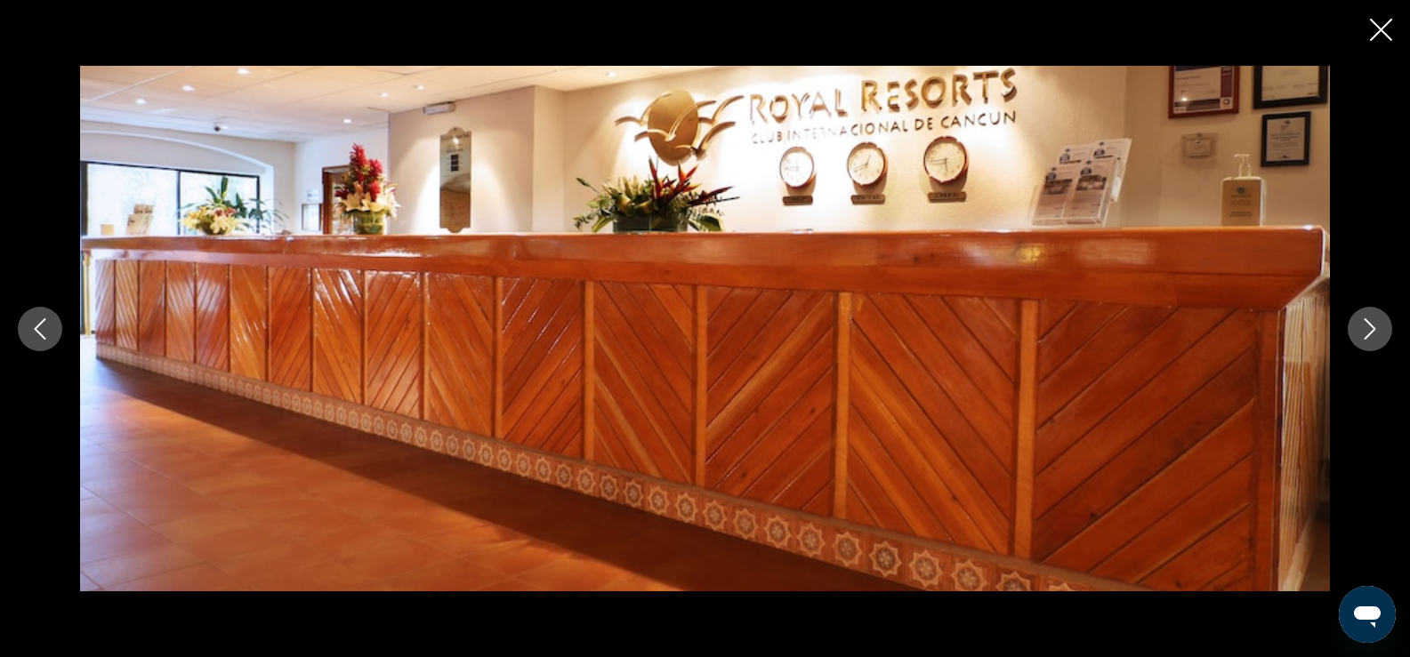
click at [1375, 327] on icon "Next image" at bounding box center [1369, 329] width 21 height 21
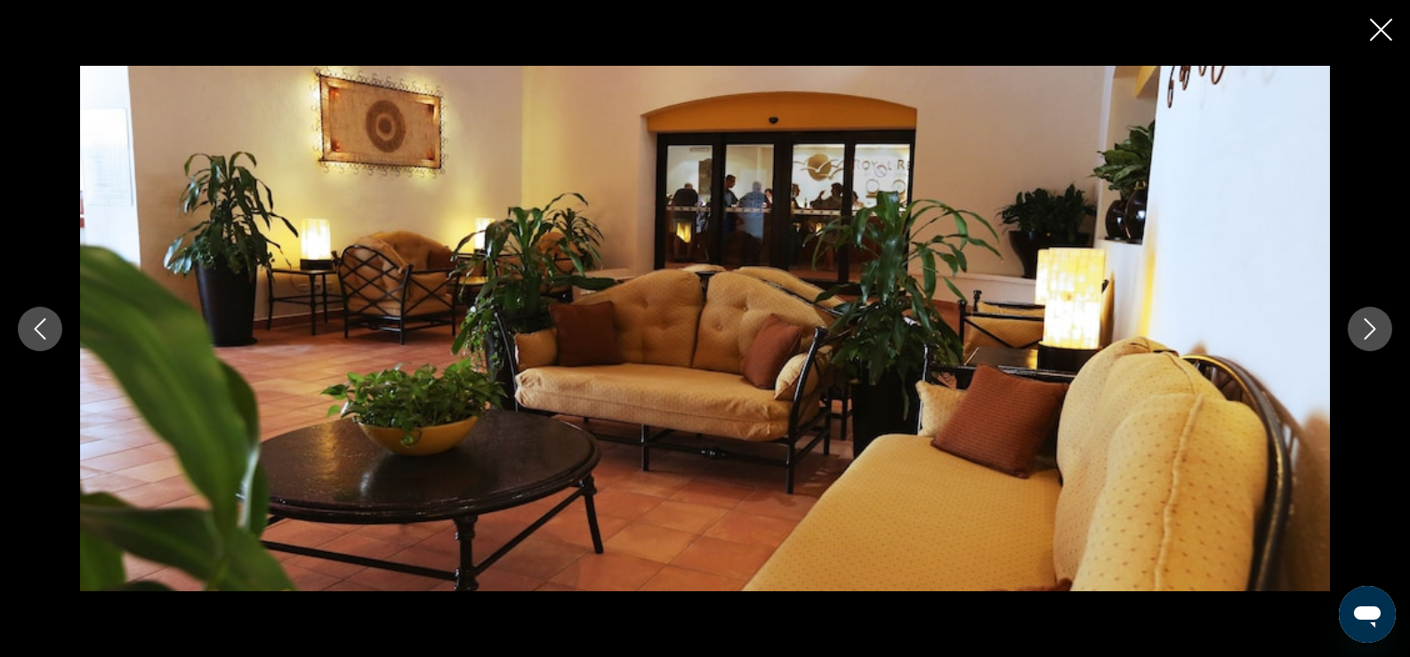
click at [1375, 327] on icon "Next image" at bounding box center [1369, 329] width 21 height 21
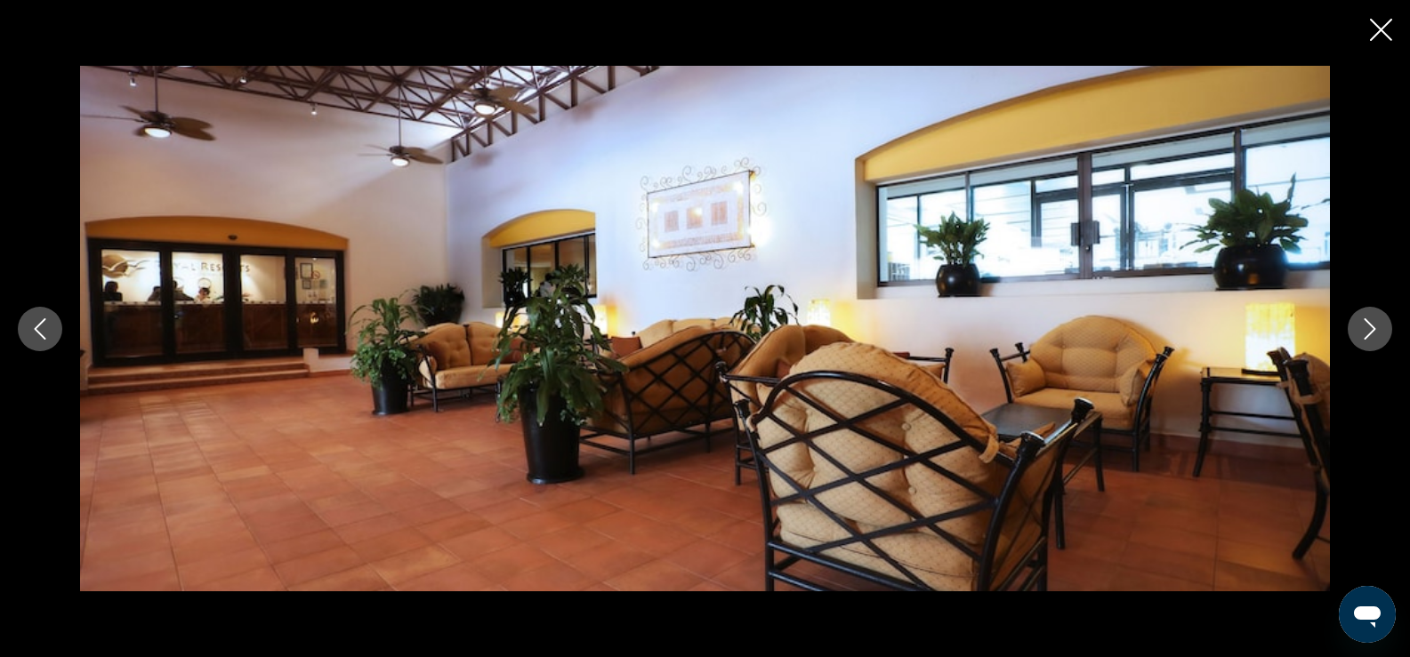
click at [1375, 327] on icon "Next image" at bounding box center [1369, 329] width 21 height 21
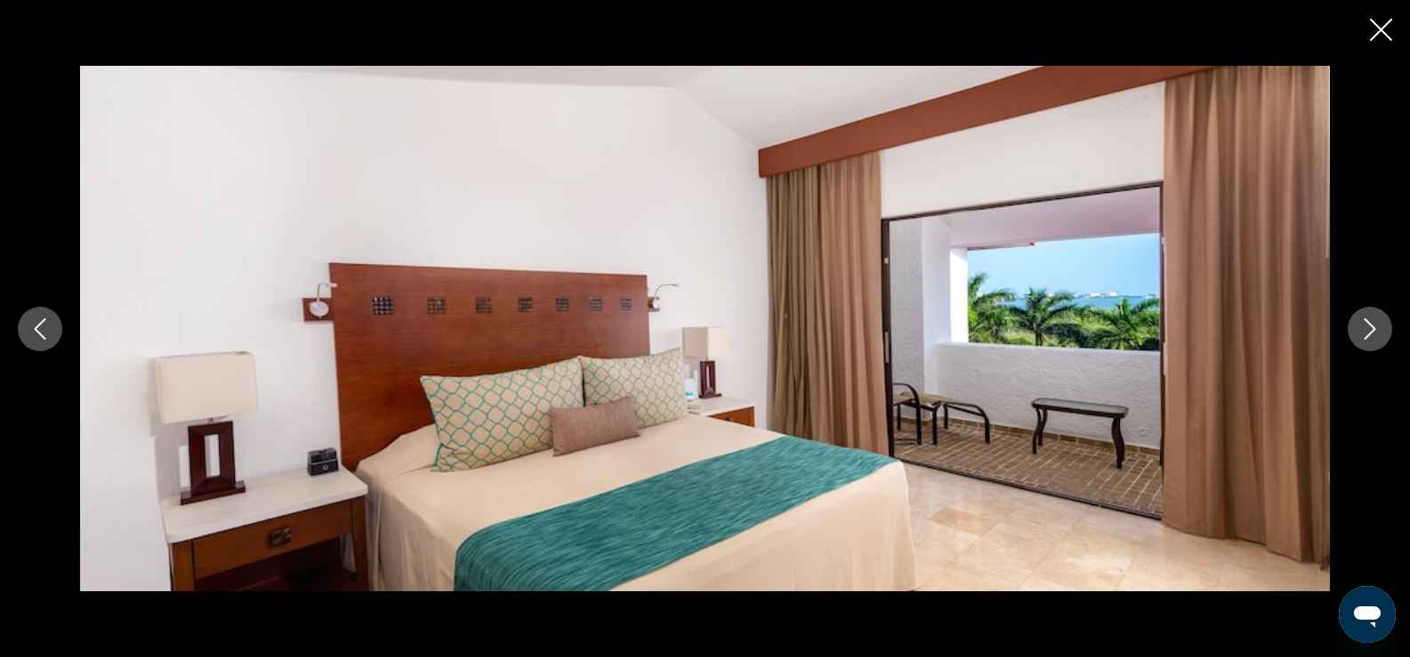
click at [1375, 327] on icon "Next image" at bounding box center [1369, 329] width 21 height 21
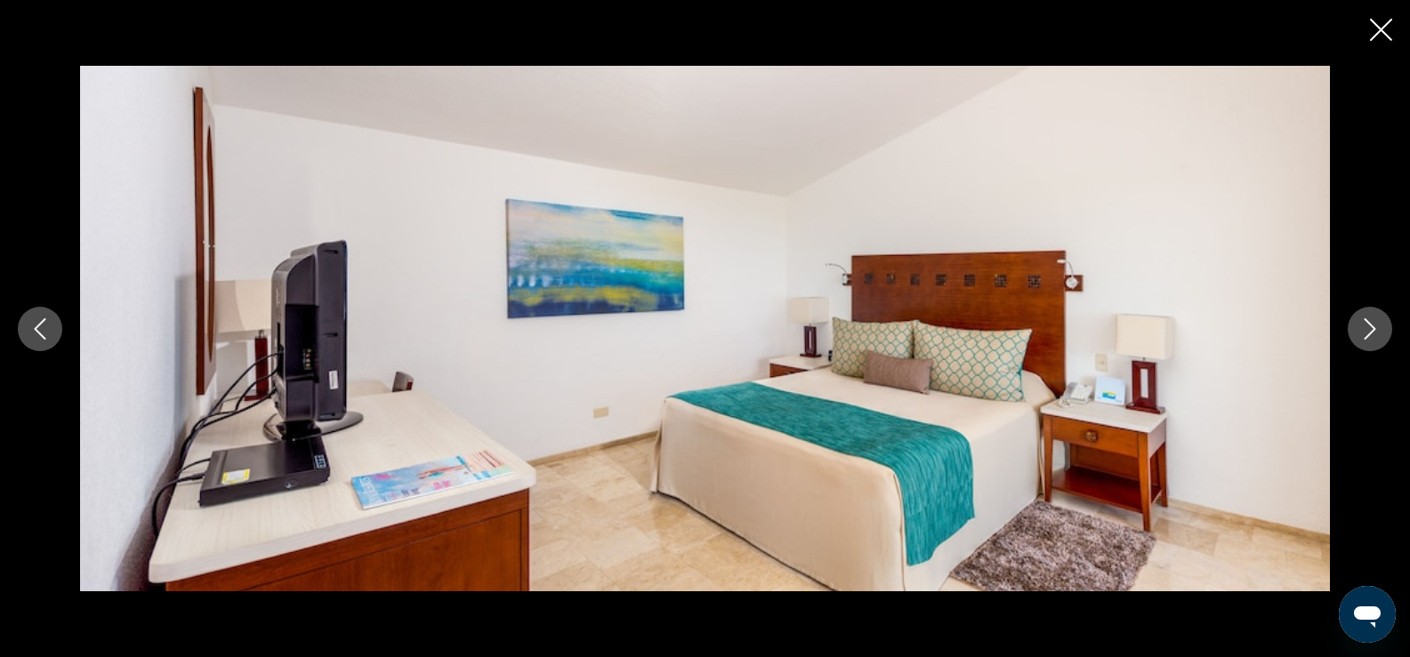
click at [1375, 327] on icon "Next image" at bounding box center [1369, 329] width 21 height 21
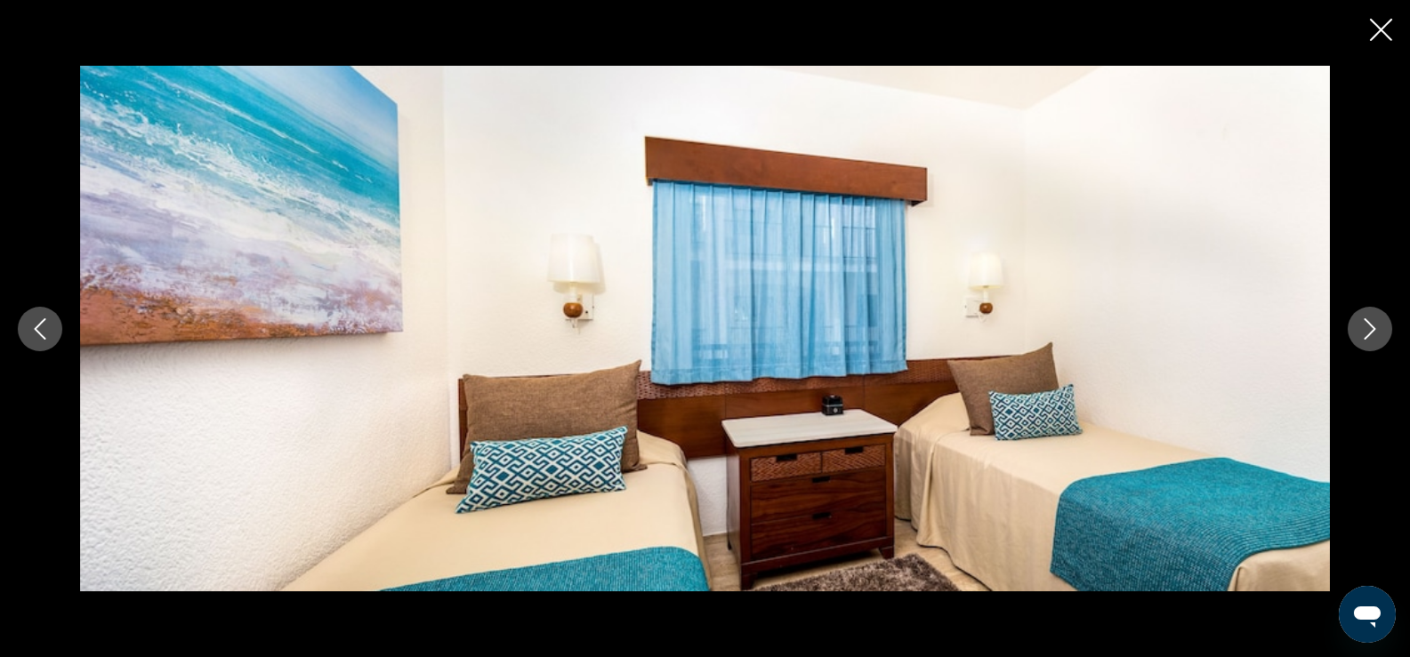
click at [1375, 327] on icon "Next image" at bounding box center [1369, 329] width 21 height 21
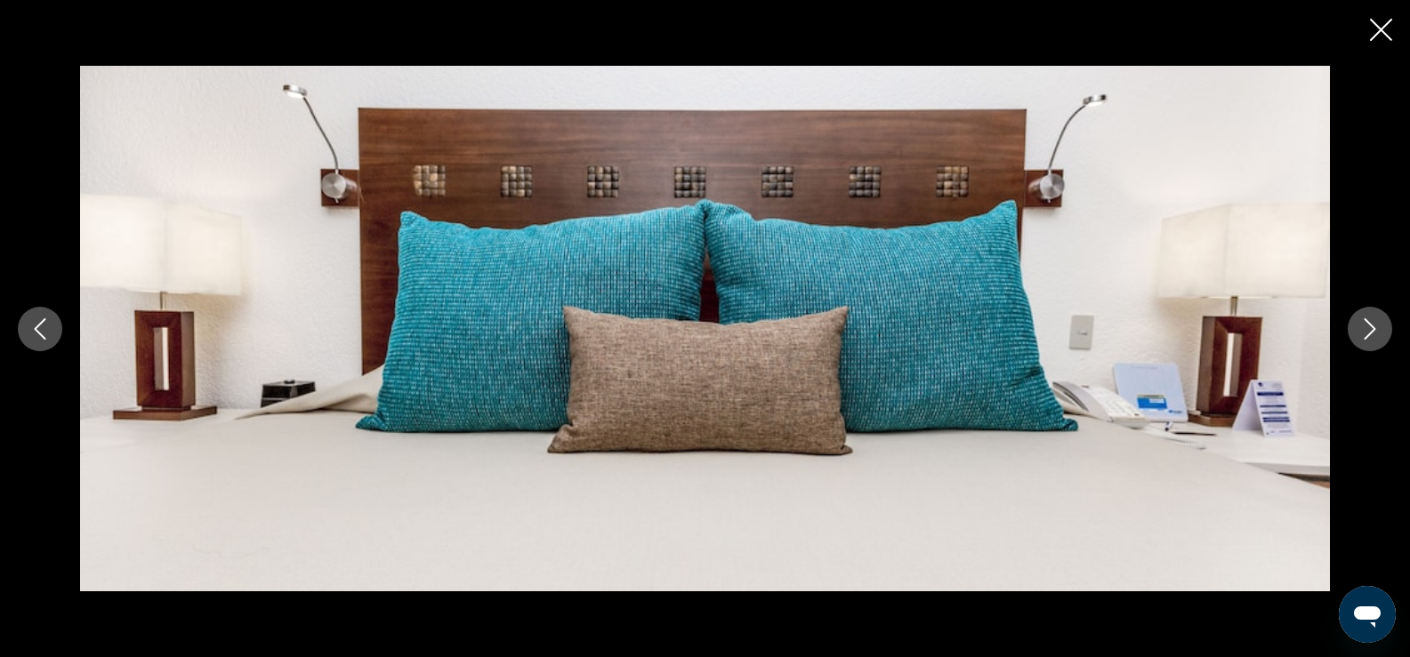
click at [1375, 327] on icon "Next image" at bounding box center [1369, 329] width 21 height 21
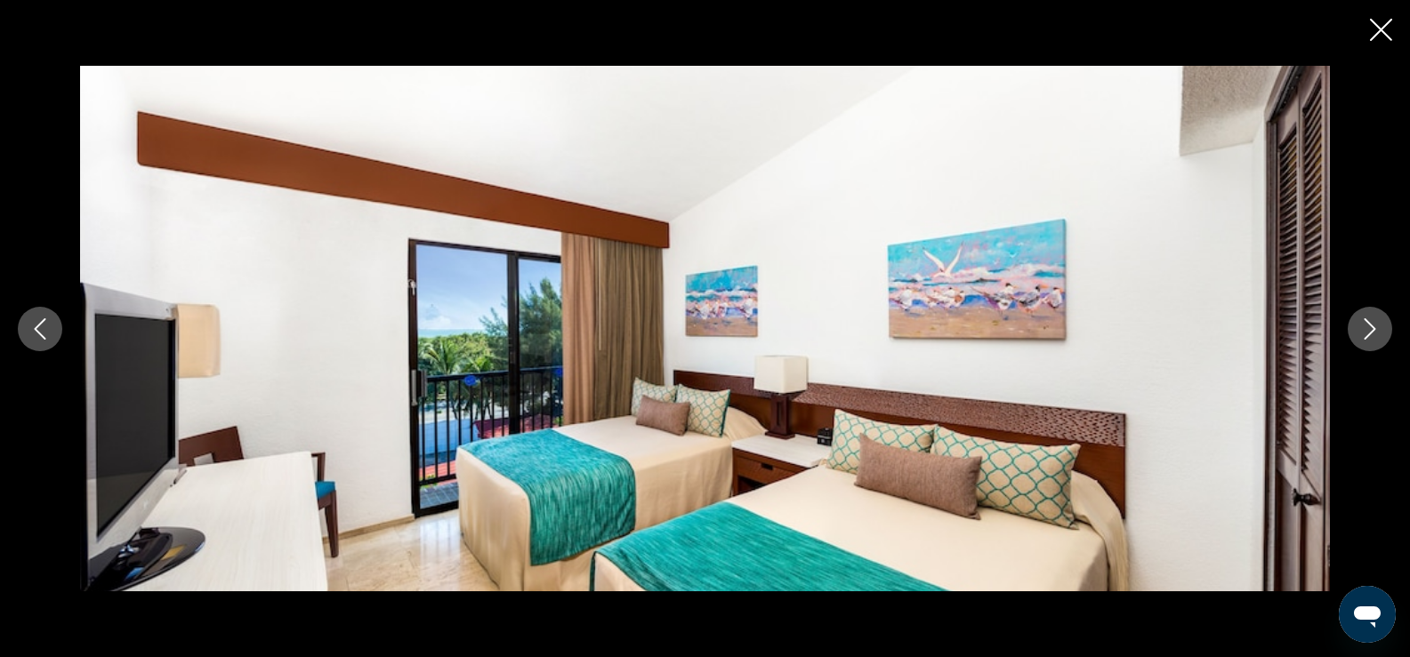
click at [1375, 327] on icon "Next image" at bounding box center [1369, 329] width 21 height 21
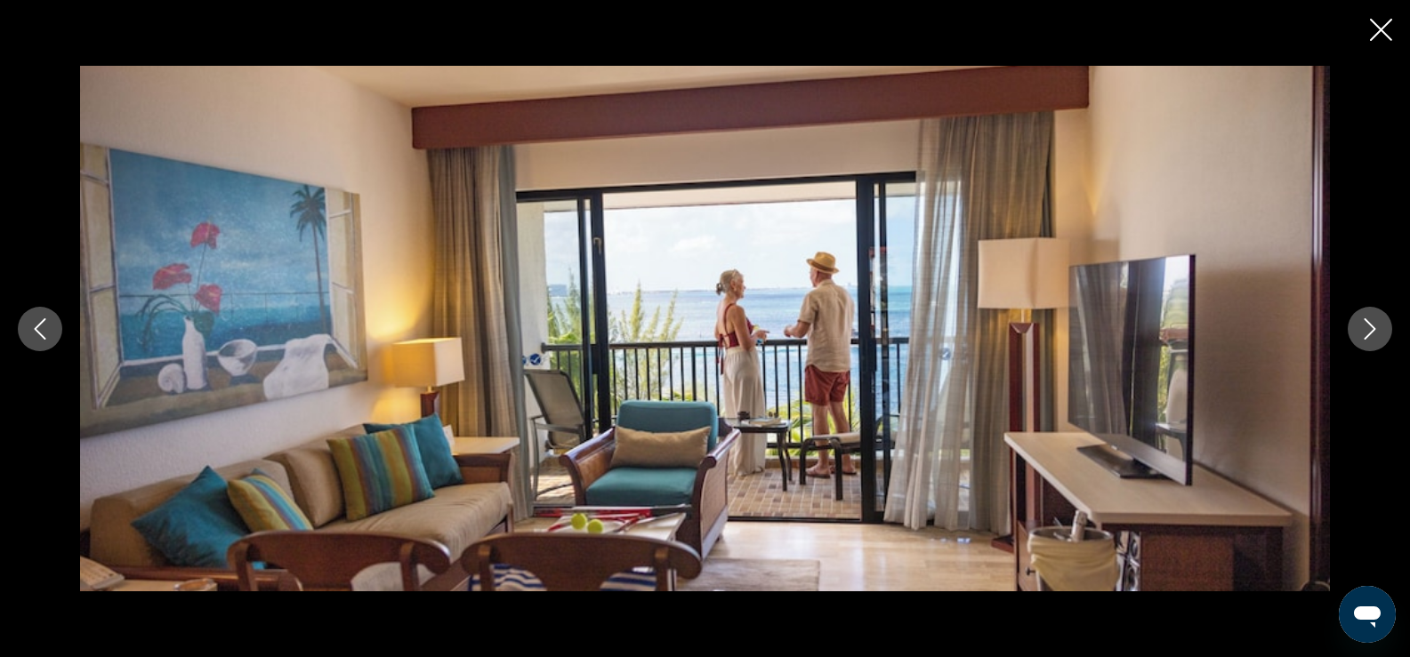
click at [1375, 327] on icon "Next image" at bounding box center [1369, 329] width 21 height 21
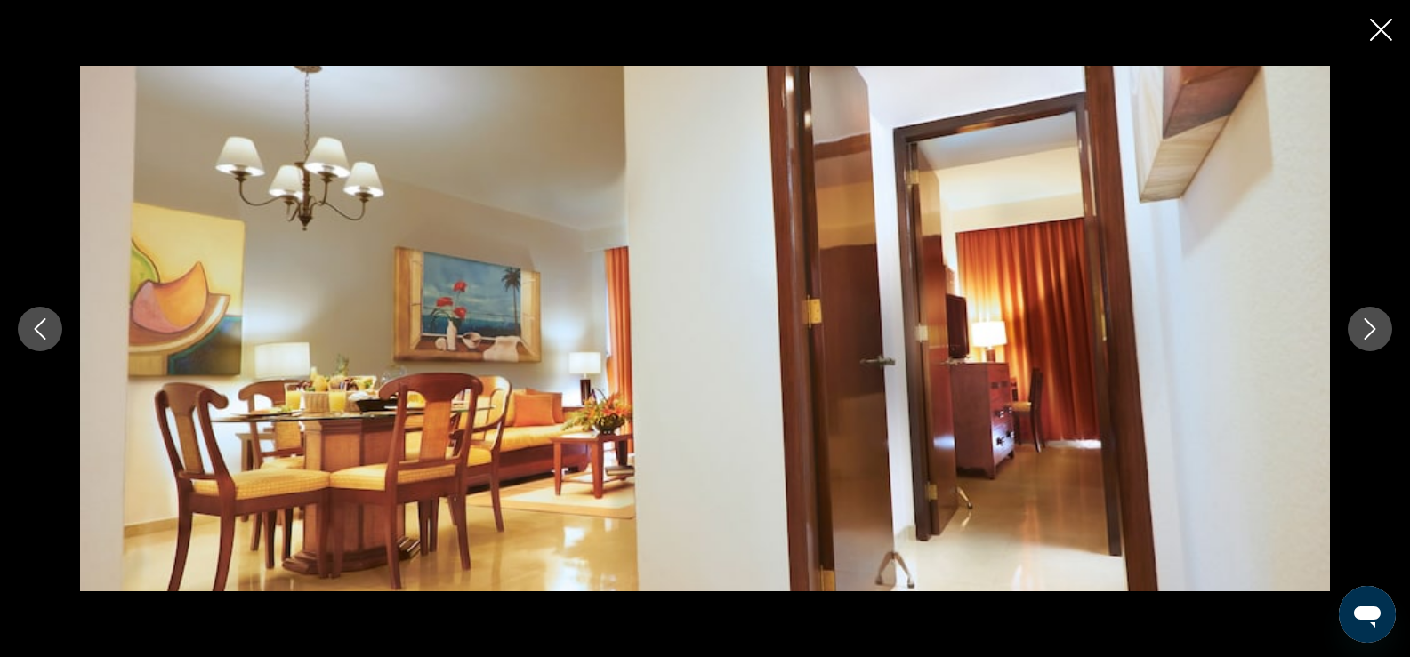
click at [1375, 327] on icon "Next image" at bounding box center [1369, 329] width 21 height 21
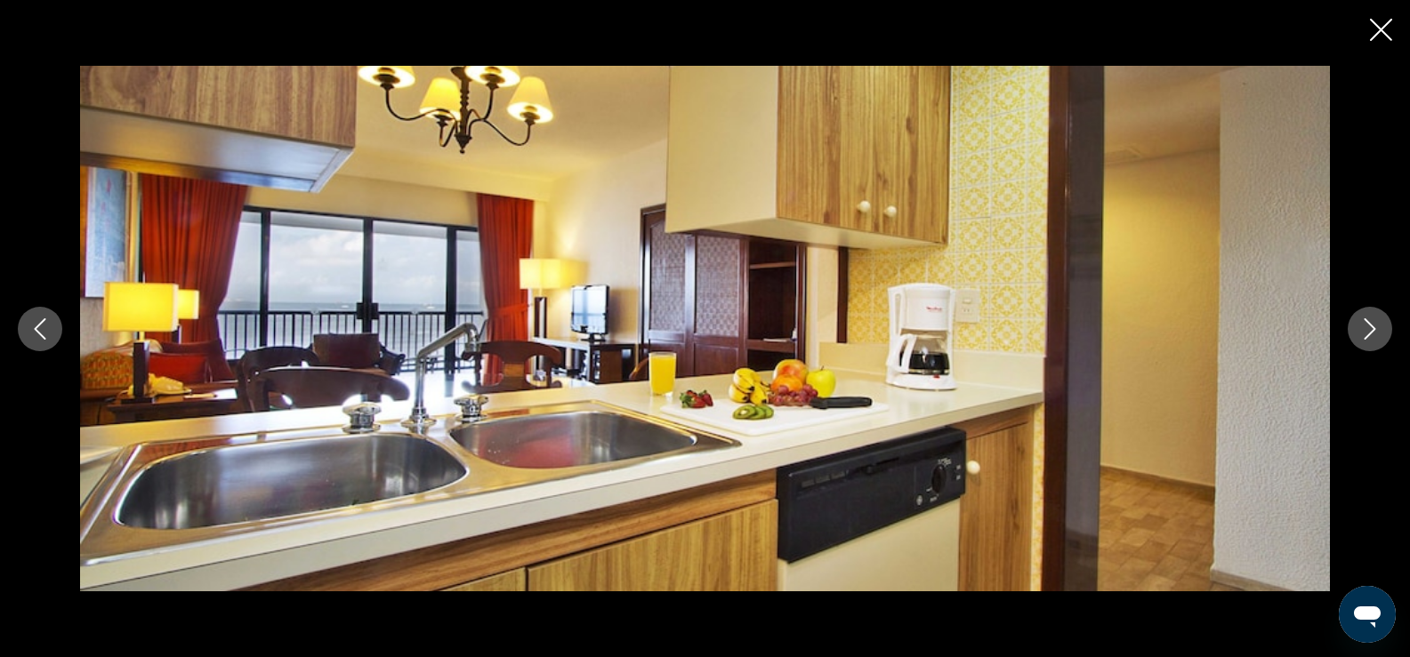
click at [1375, 327] on icon "Next image" at bounding box center [1369, 329] width 21 height 21
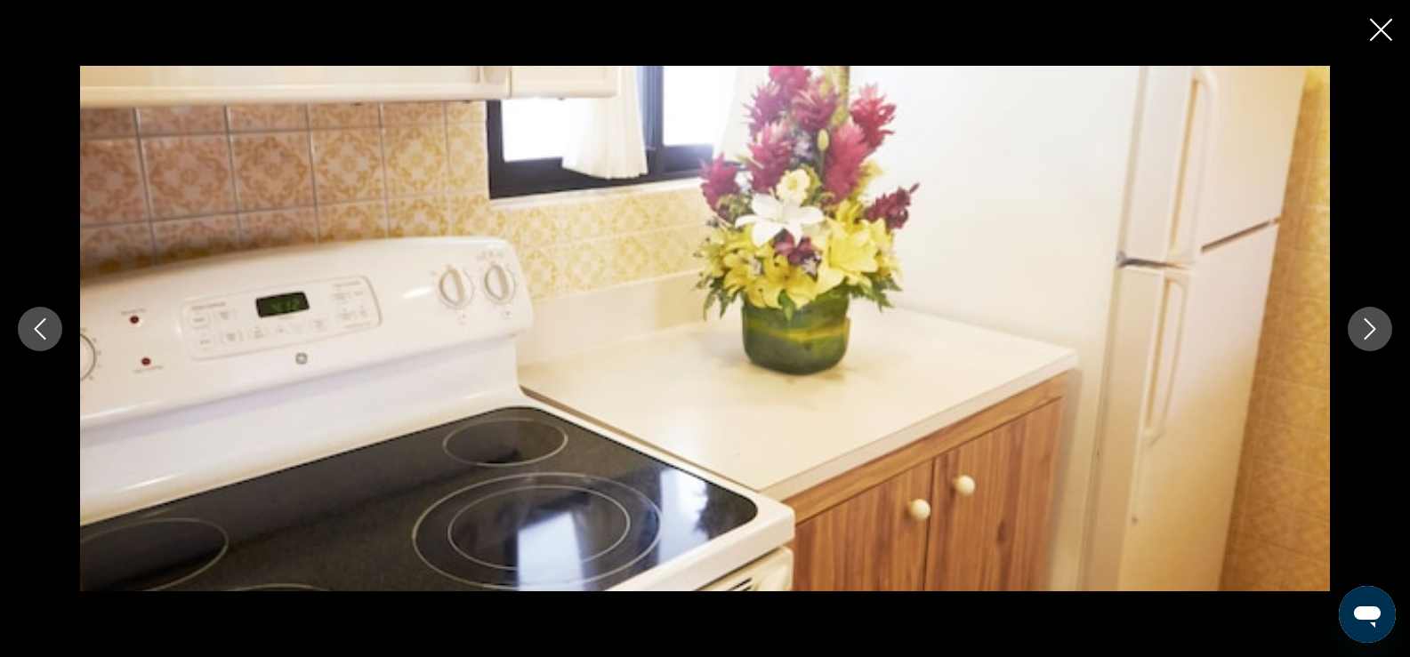
click at [1375, 327] on icon "Next image" at bounding box center [1369, 329] width 21 height 21
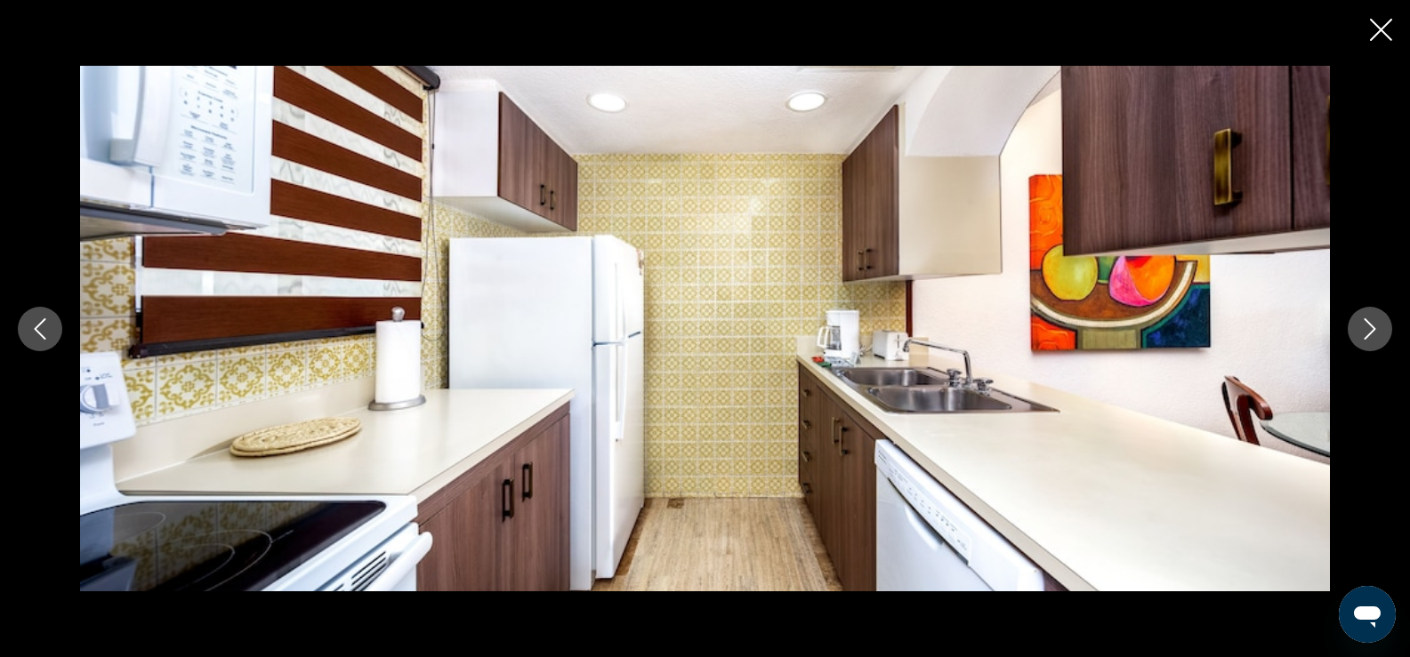
click at [1375, 327] on icon "Next image" at bounding box center [1369, 329] width 21 height 21
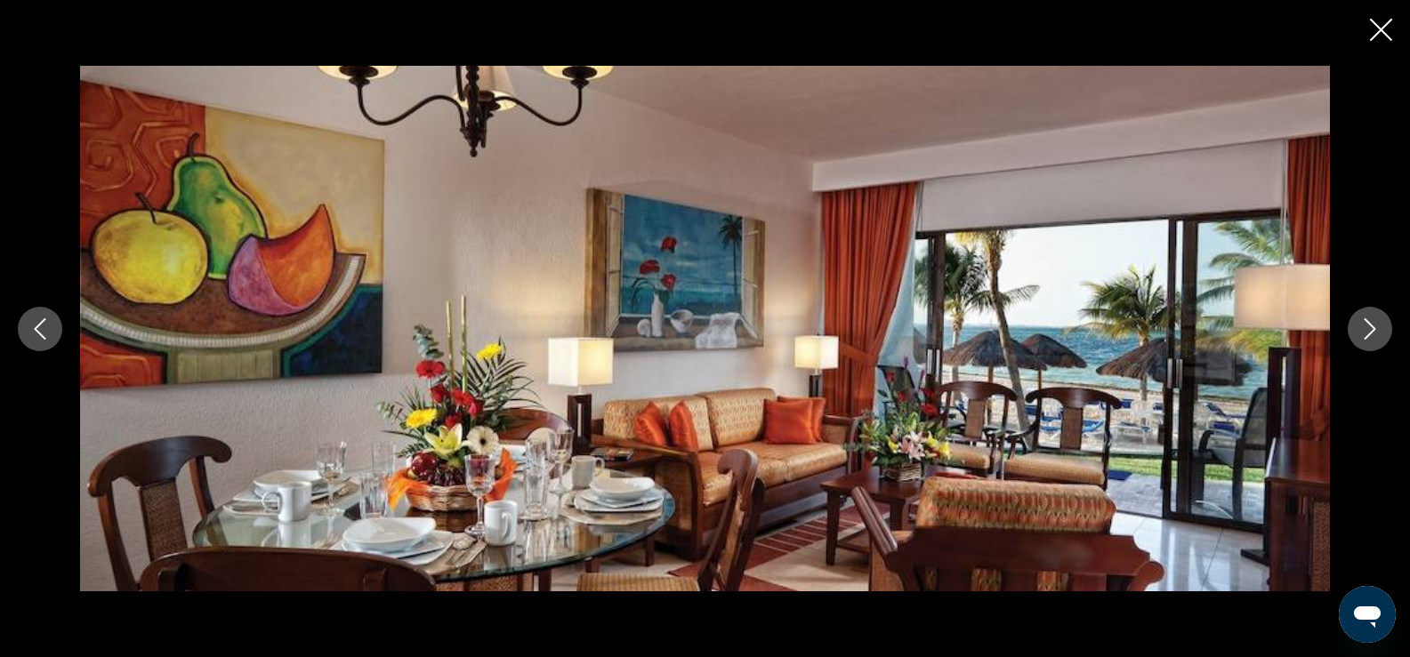
click at [1375, 327] on icon "Next image" at bounding box center [1369, 329] width 21 height 21
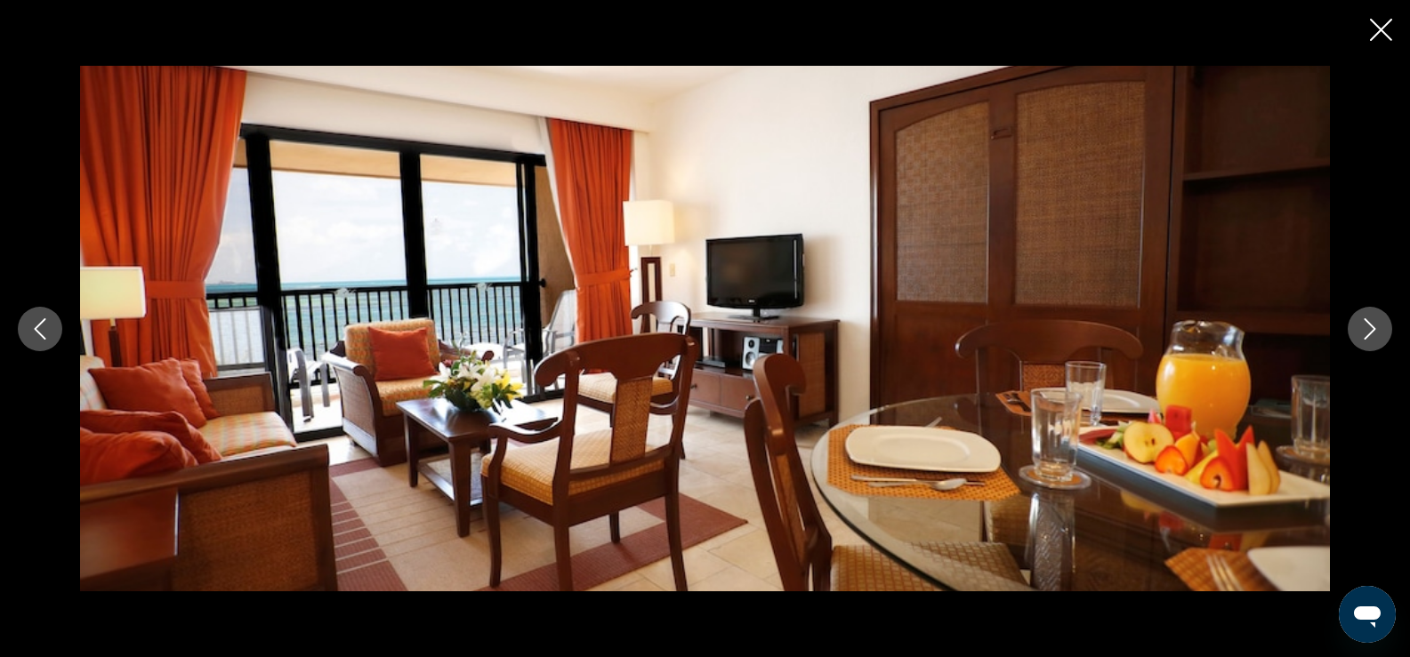
click at [1375, 327] on icon "Next image" at bounding box center [1369, 329] width 21 height 21
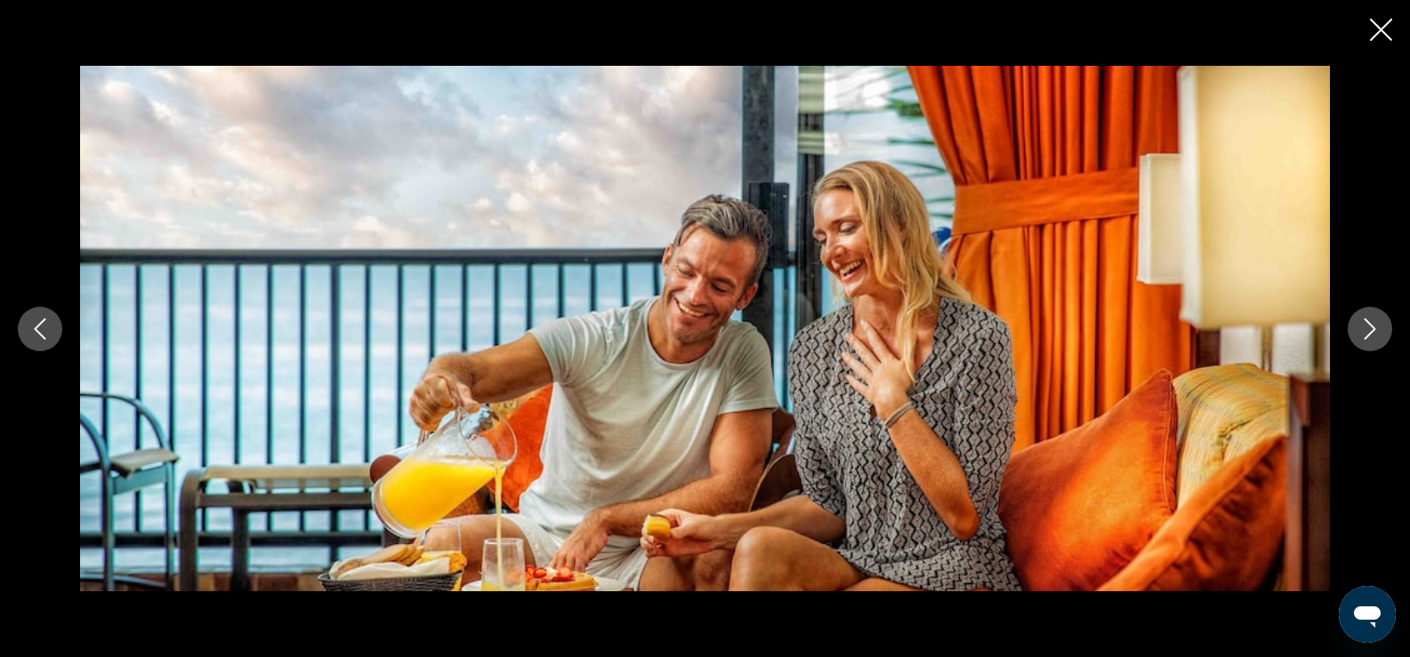
click at [1375, 327] on icon "Next image" at bounding box center [1369, 329] width 21 height 21
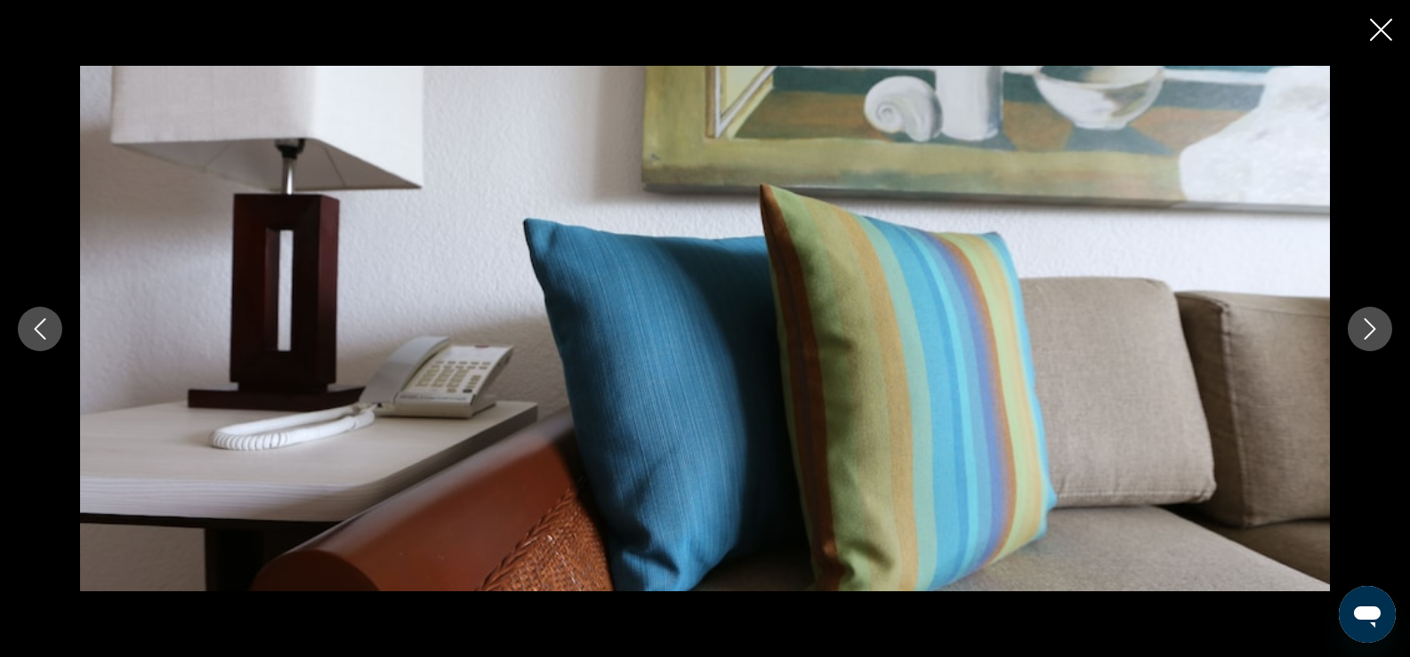
click at [1375, 327] on icon "Next image" at bounding box center [1369, 329] width 21 height 21
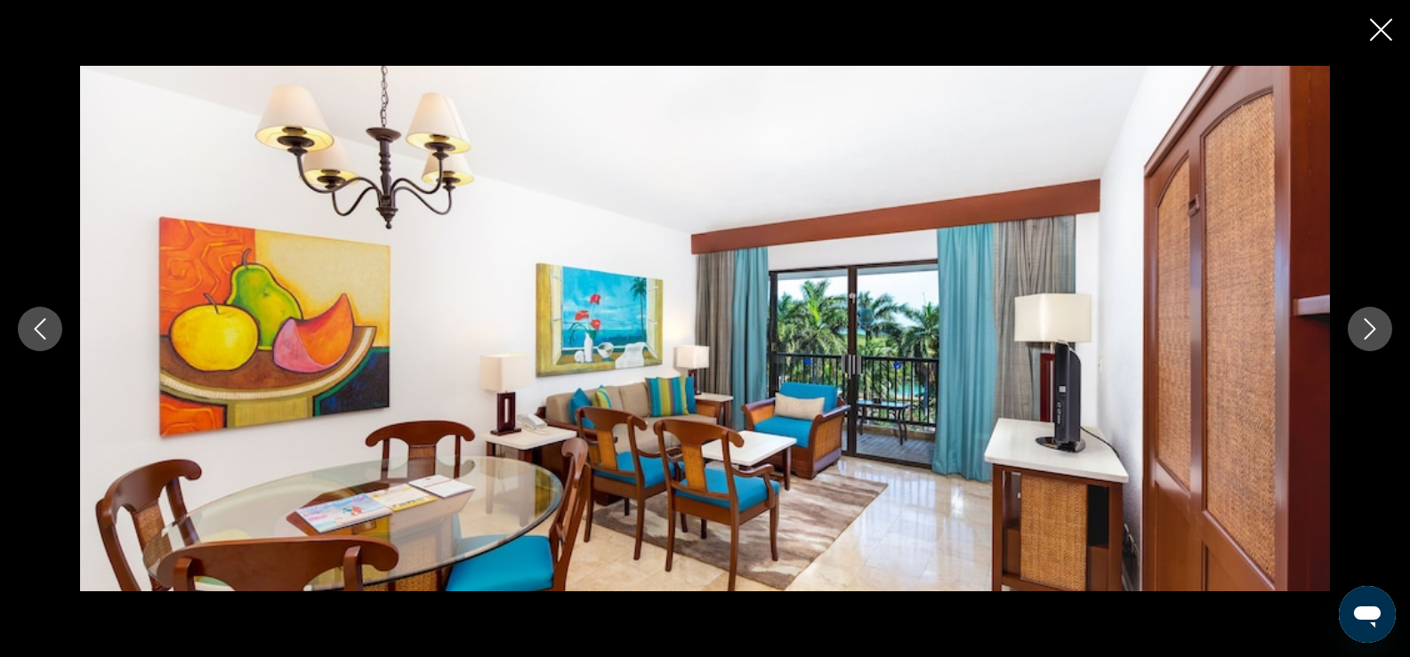
click at [1385, 38] on icon "Close slideshow" at bounding box center [1381, 30] width 22 height 22
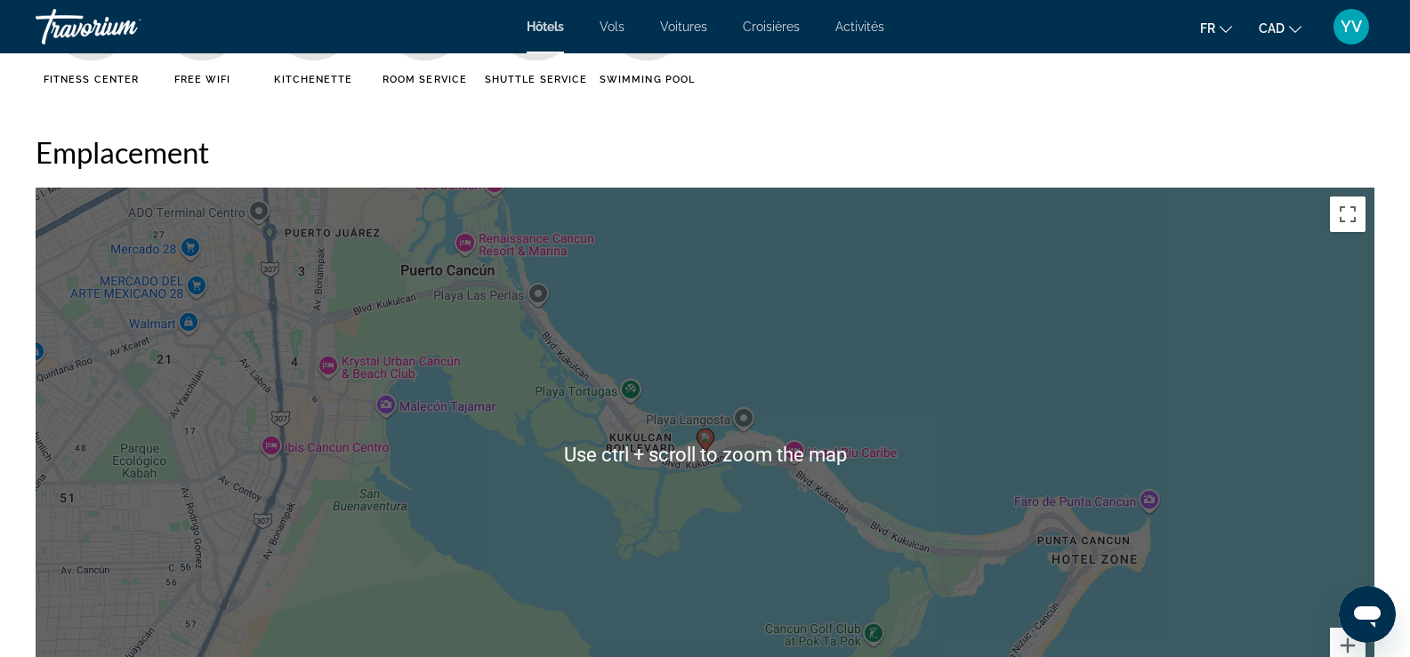
scroll to position [1690, 0]
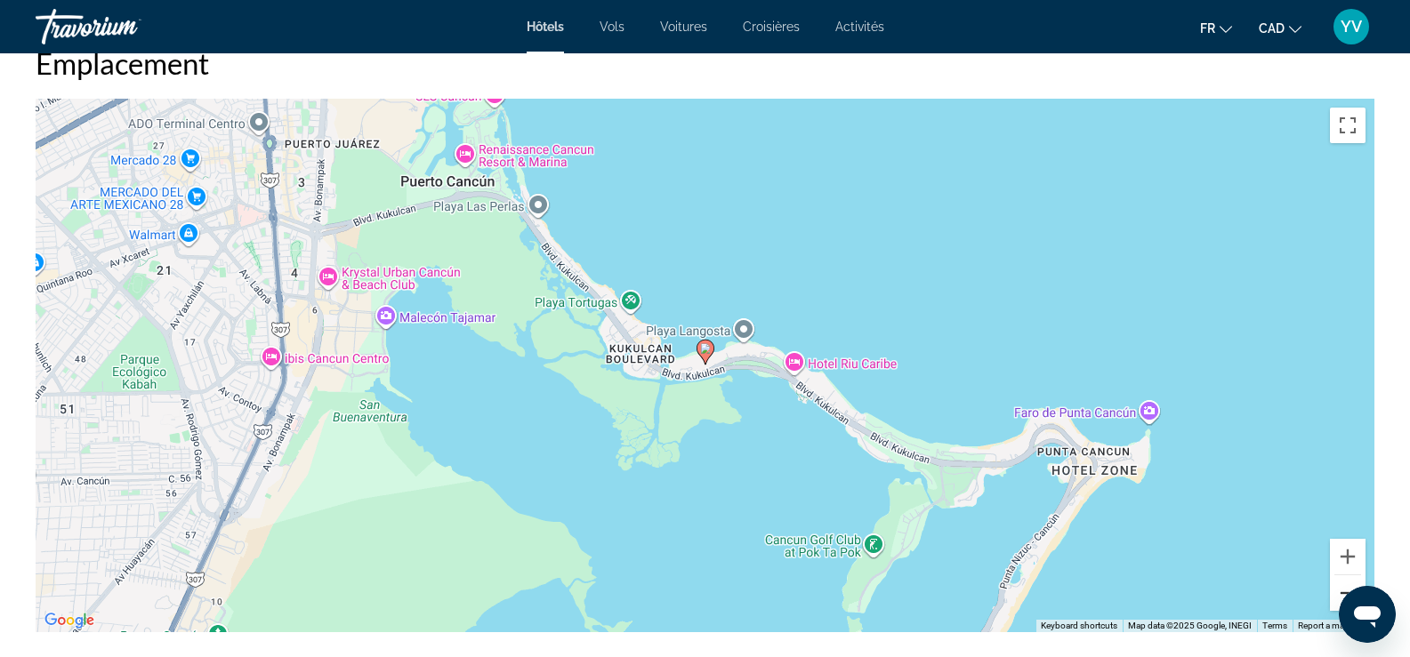
click at [1335, 589] on button "Zoom out" at bounding box center [1348, 594] width 36 height 36
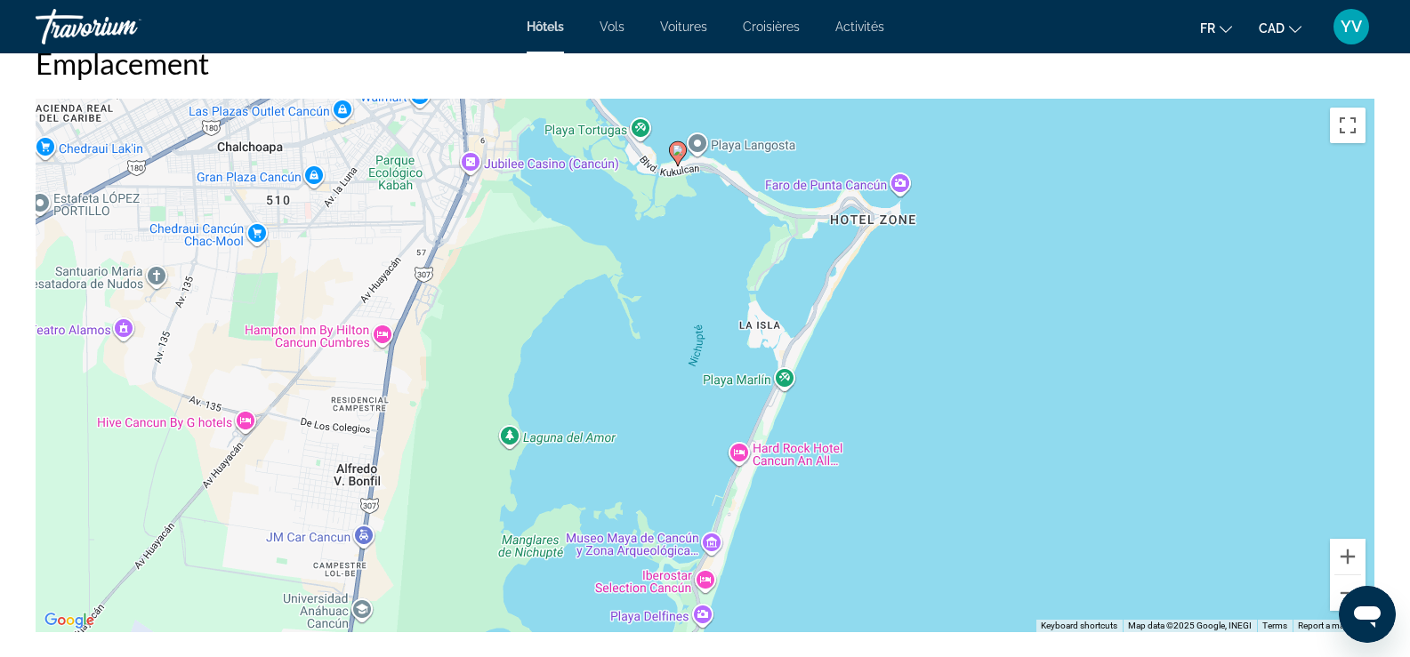
drag, startPoint x: 958, startPoint y: 542, endPoint x: 931, endPoint y: 335, distance: 208.2
click at [931, 335] on div "To activate drag with keyboard, press Alt + Enter. Once in keyboard drag state,…" at bounding box center [705, 366] width 1339 height 534
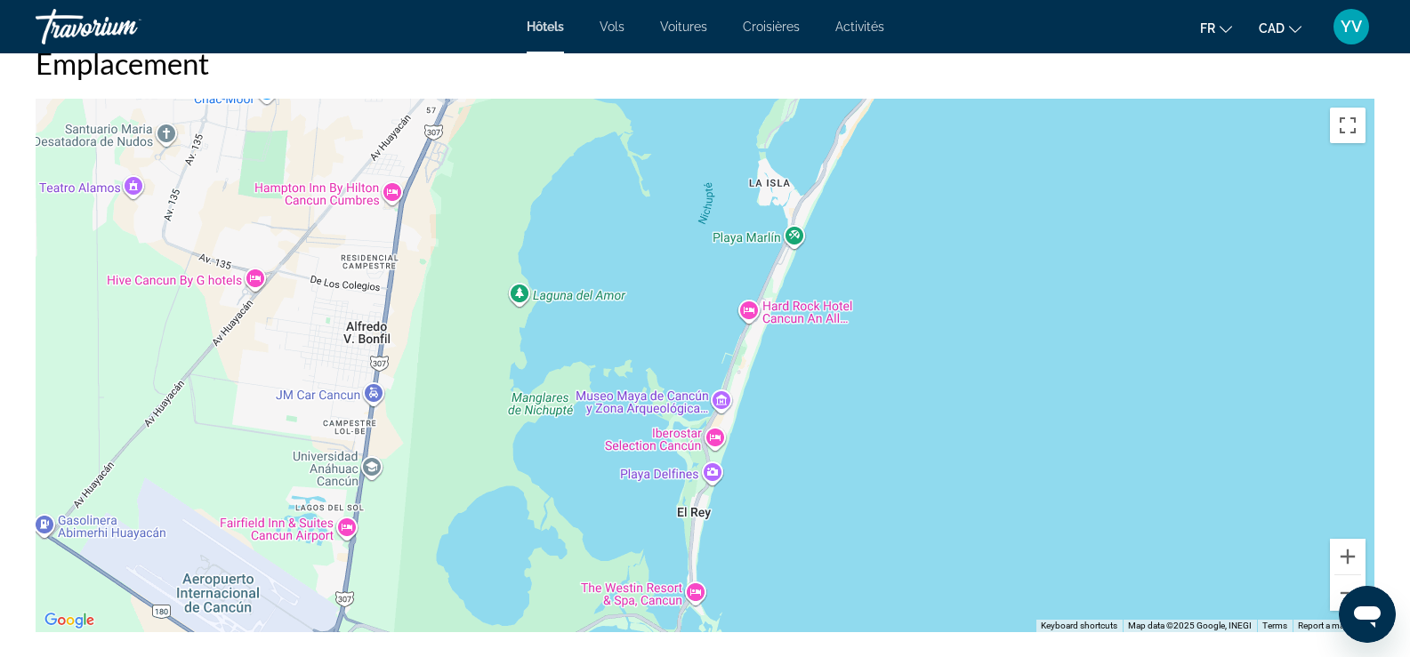
drag, startPoint x: 877, startPoint y: 439, endPoint x: 883, endPoint y: 360, distance: 78.5
click at [883, 360] on div "To activate drag with keyboard, press Alt + Enter. Once in keyboard drag state,…" at bounding box center [705, 366] width 1339 height 534
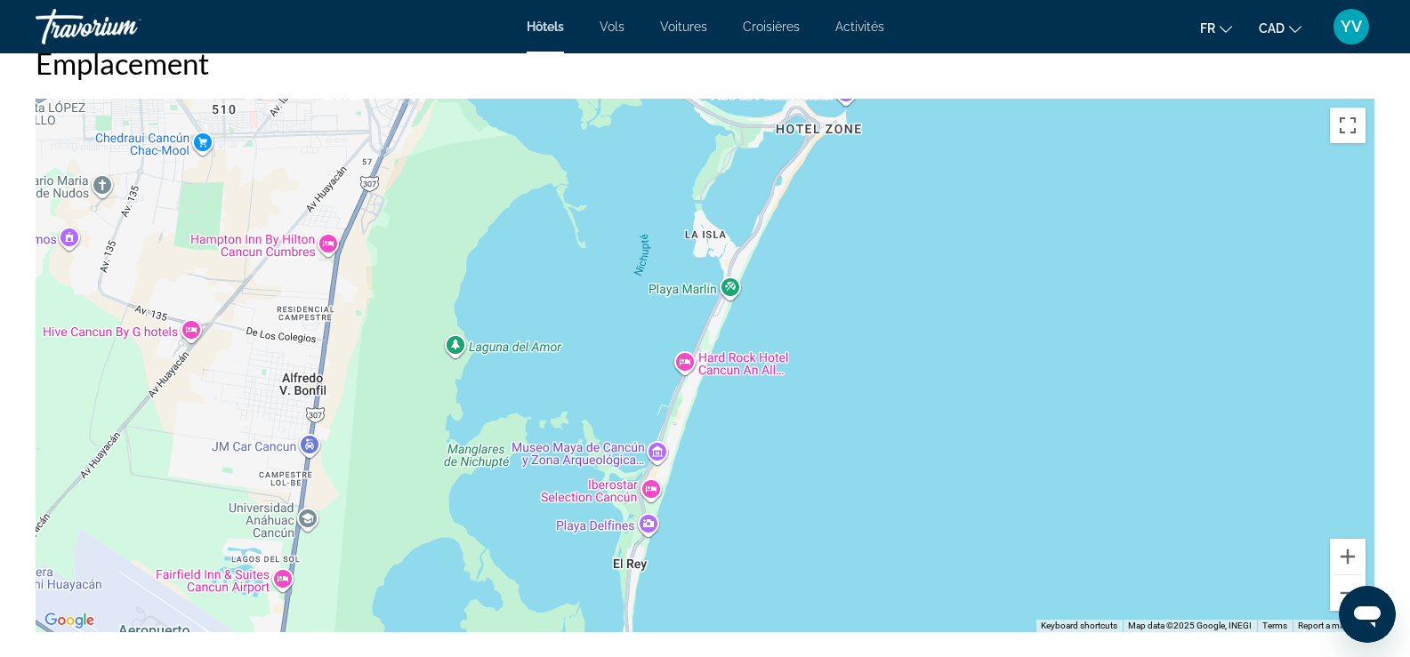
drag, startPoint x: 881, startPoint y: 453, endPoint x: 804, endPoint y: 594, distance: 160.8
click at [804, 594] on div "To activate drag with keyboard, press Alt + Enter. Once in keyboard drag state,…" at bounding box center [705, 366] width 1339 height 534
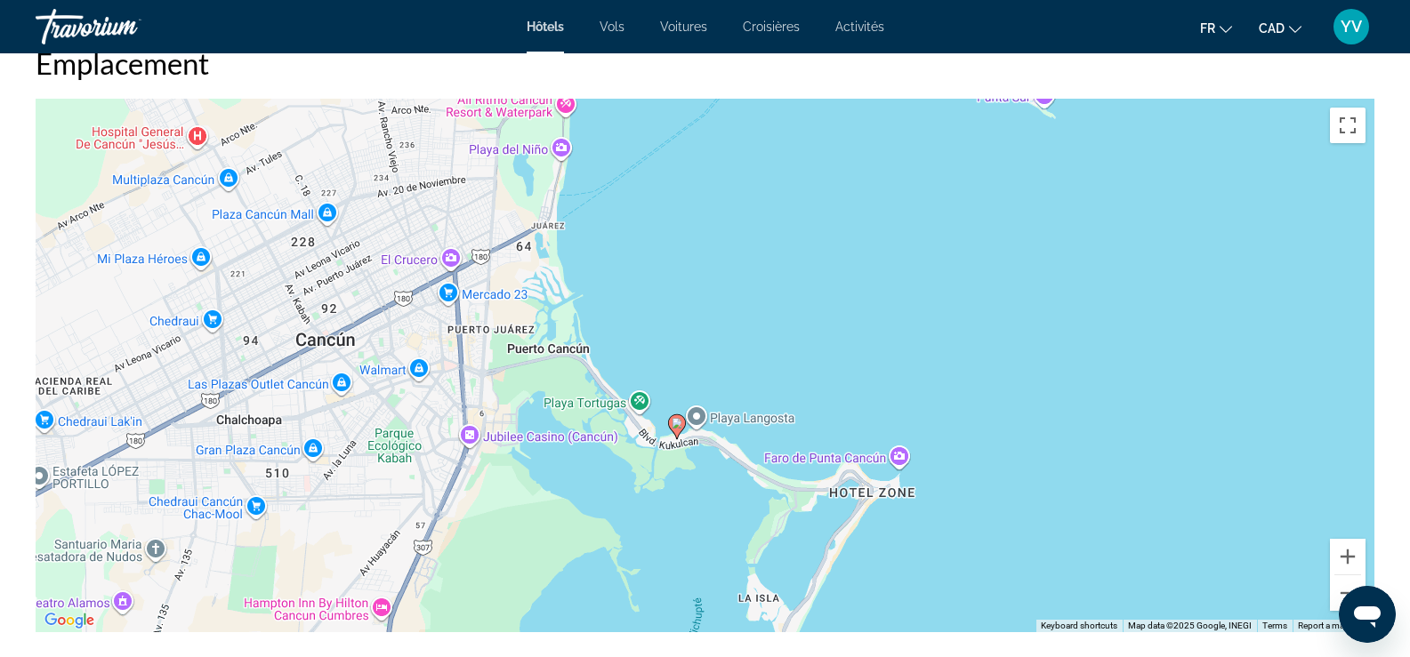
drag, startPoint x: 856, startPoint y: 423, endPoint x: 920, endPoint y: 561, distance: 151.2
click at [920, 561] on div "To activate drag with keyboard, press Alt + Enter. Once in keyboard drag state,…" at bounding box center [705, 366] width 1339 height 534
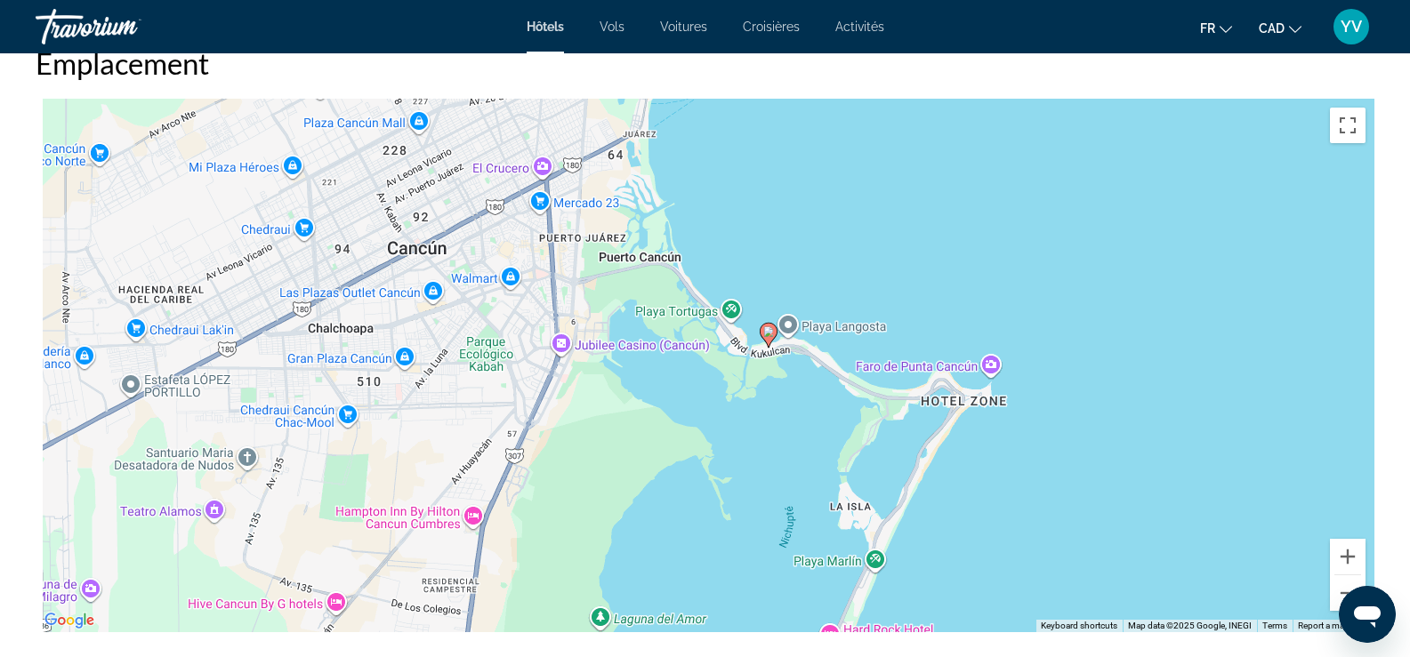
drag, startPoint x: 800, startPoint y: 376, endPoint x: 889, endPoint y: 227, distance: 173.9
click at [889, 227] on div "To activate drag with keyboard, press Alt + Enter. Once in keyboard drag state,…" at bounding box center [705, 366] width 1339 height 534
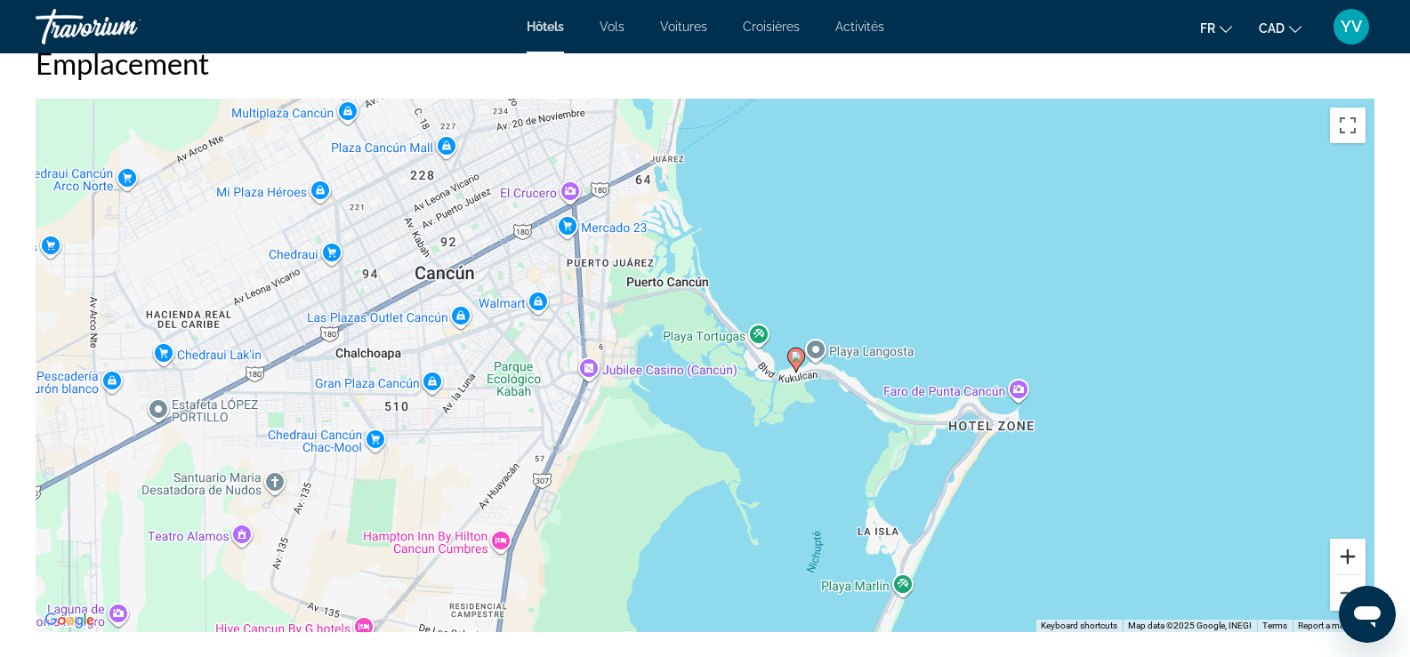
click at [1343, 565] on button "Zoom in" at bounding box center [1348, 557] width 36 height 36
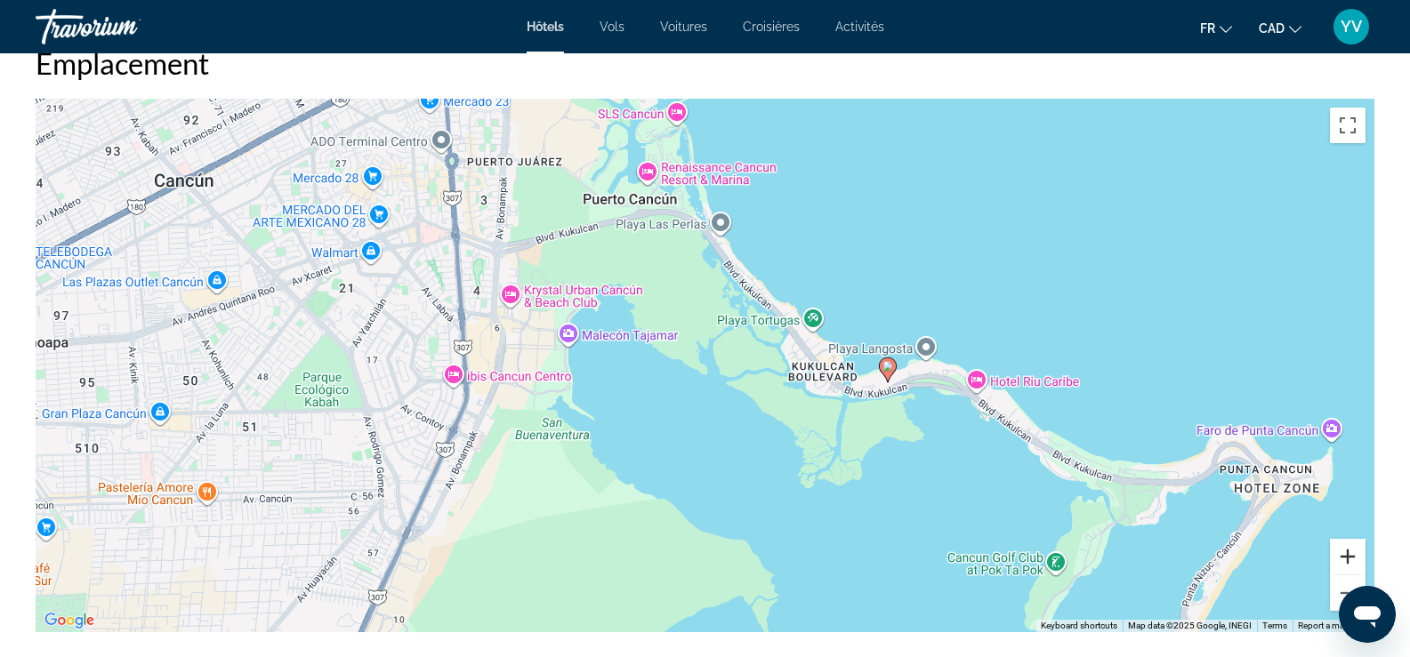
click at [1348, 561] on button "Zoom in" at bounding box center [1348, 557] width 36 height 36
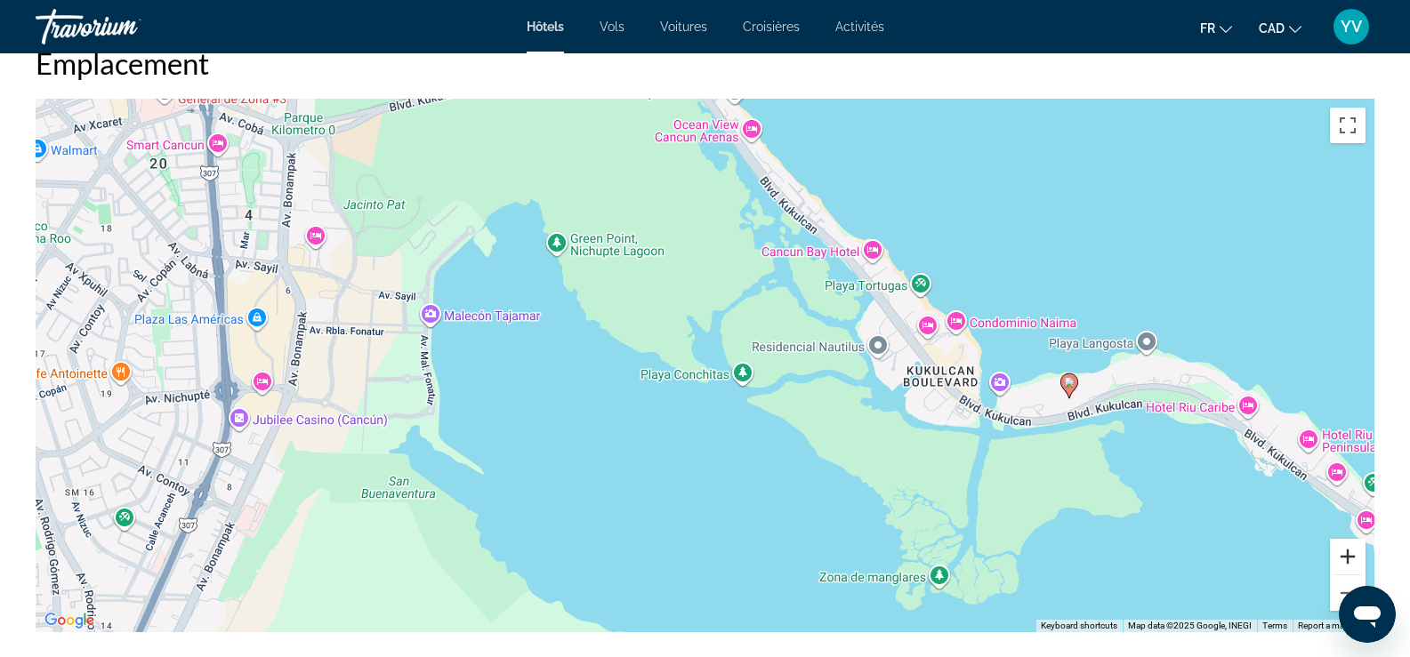
click at [1348, 561] on button "Zoom in" at bounding box center [1348, 557] width 36 height 36
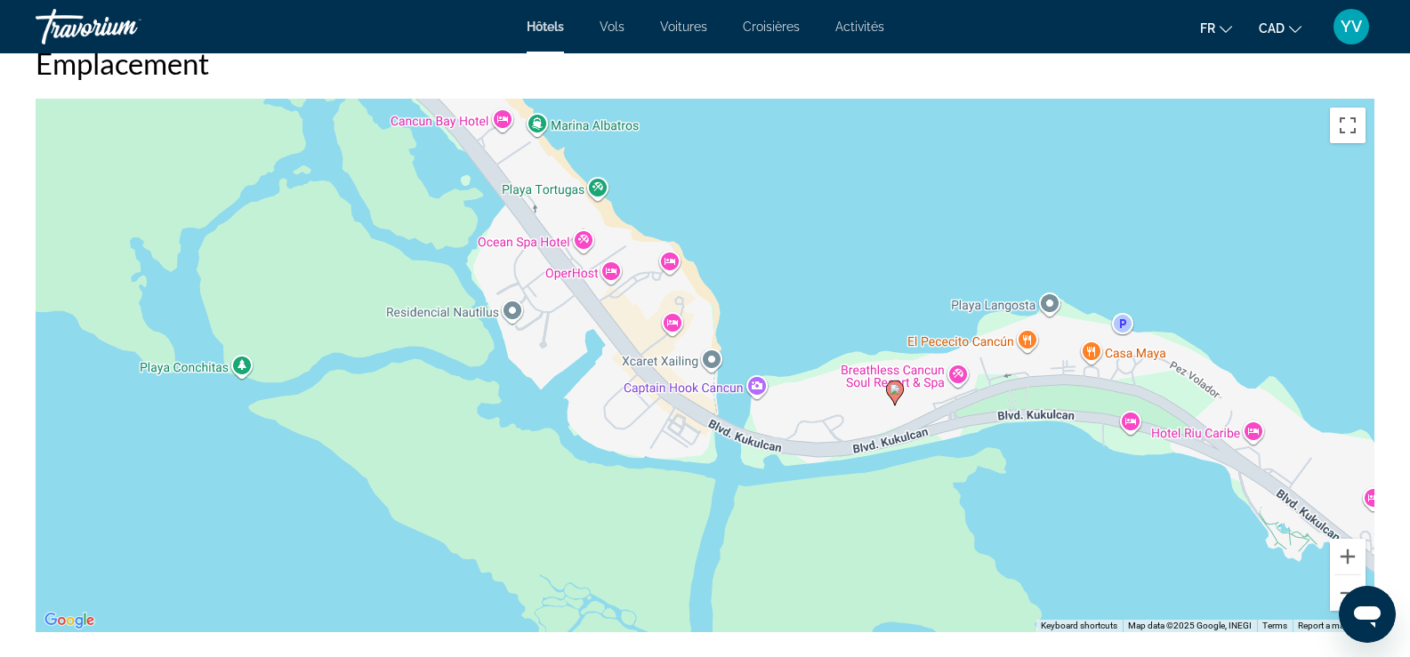
drag, startPoint x: 1216, startPoint y: 504, endPoint x: 674, endPoint y: 476, distance: 542.6
click at [674, 476] on div "To activate drag with keyboard, press Alt + Enter. Once in keyboard drag state,…" at bounding box center [705, 366] width 1339 height 534
click at [1348, 554] on button "Zoom in" at bounding box center [1348, 557] width 36 height 36
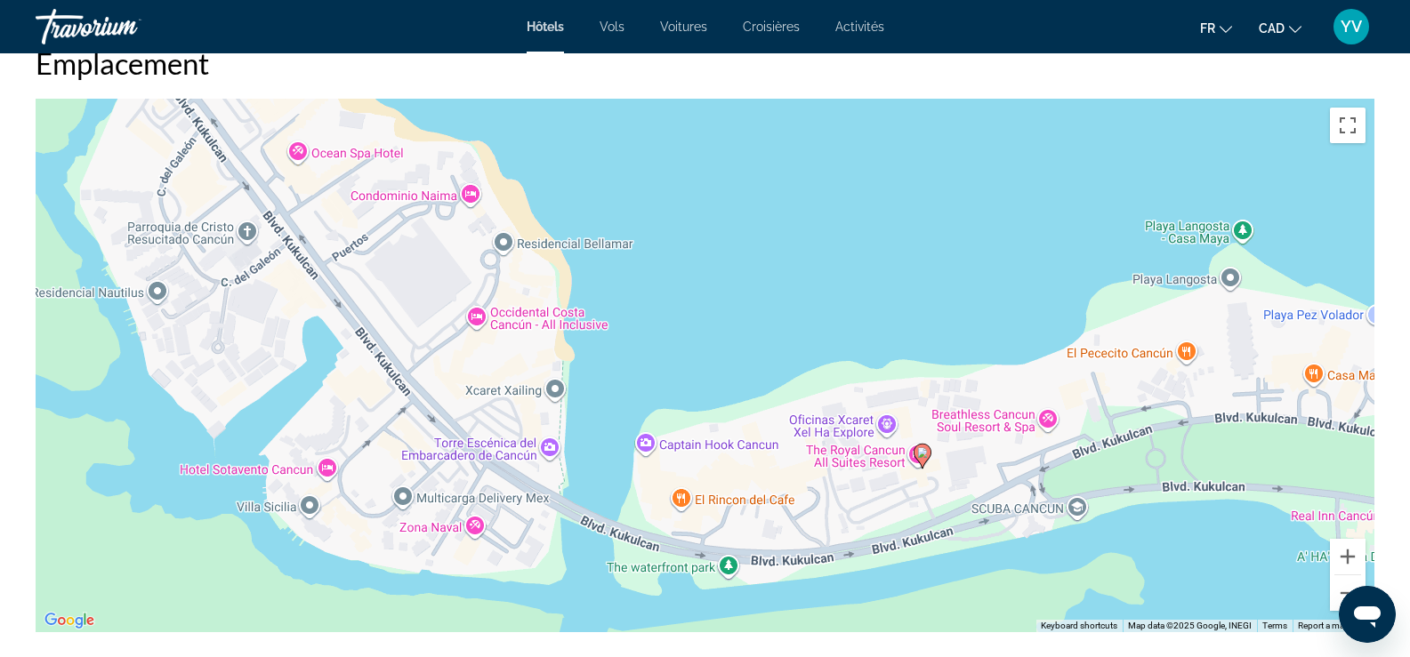
drag, startPoint x: 1173, startPoint y: 544, endPoint x: 1008, endPoint y: 568, distance: 167.1
click at [1008, 568] on div "To activate drag with keyboard, press Alt + Enter. Once in keyboard drag state,…" at bounding box center [705, 366] width 1339 height 534
click at [1350, 554] on button "Zoom in" at bounding box center [1348, 557] width 36 height 36
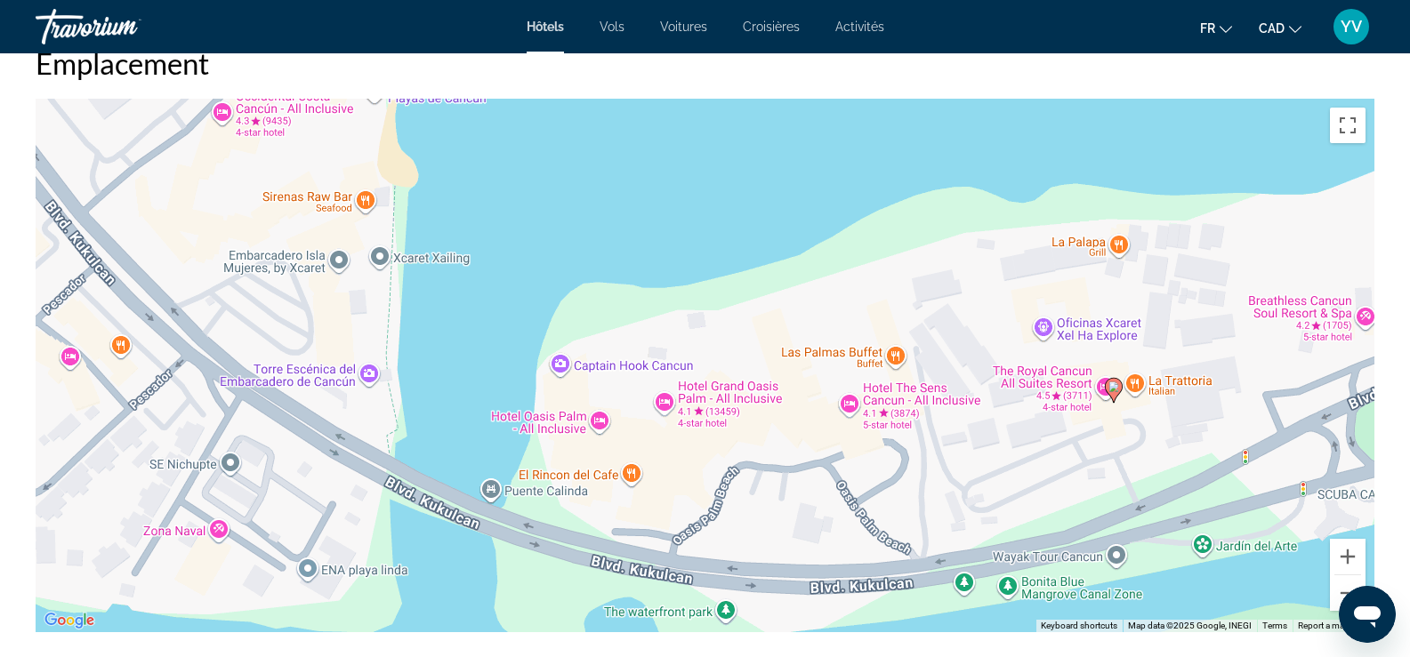
drag, startPoint x: 1045, startPoint y: 483, endPoint x: 1017, endPoint y: 302, distance: 182.8
click at [1017, 302] on div "To activate drag with keyboard, press Alt + Enter. Once in keyboard drag state,…" at bounding box center [705, 366] width 1339 height 534
click at [555, 83] on div "Emplacement ← Move left → Move right ↑ Move up ↓ Move down + Zoom in - Zoom out…" at bounding box center [705, 338] width 1339 height 587
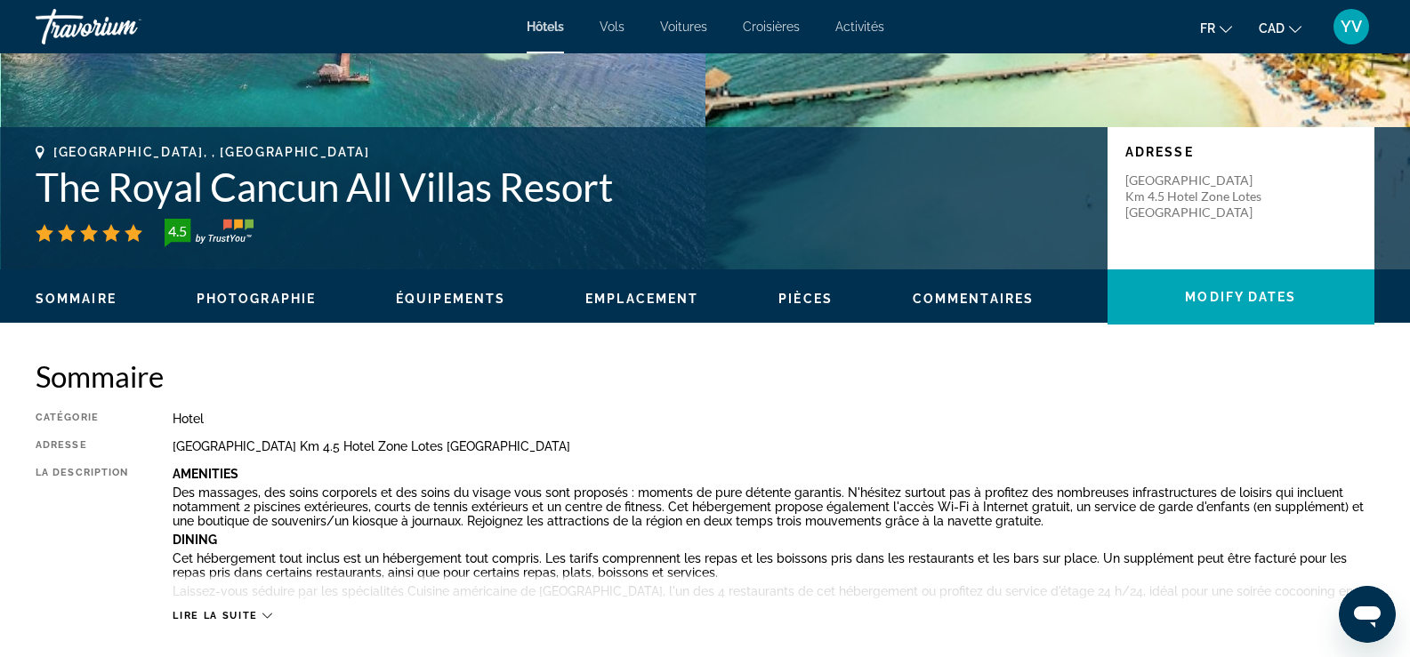
scroll to position [356, 0]
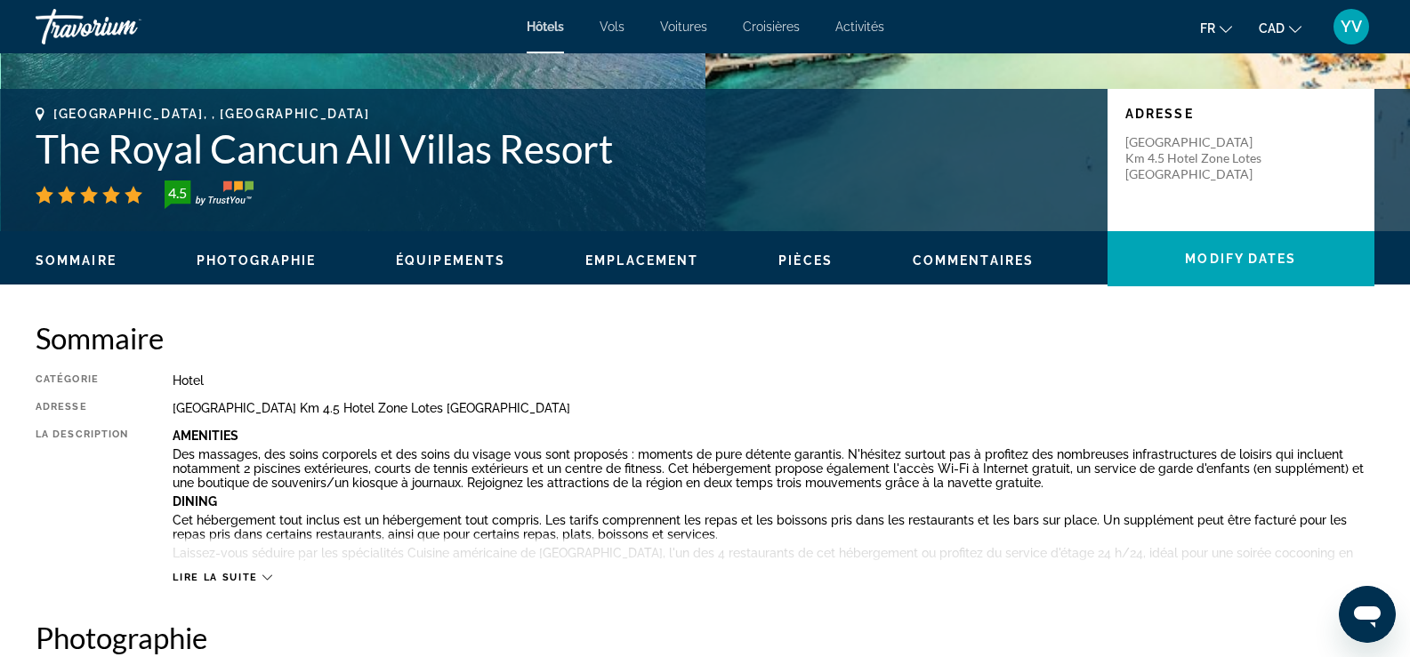
click at [605, 262] on span "Emplacement" at bounding box center [641, 261] width 113 height 14
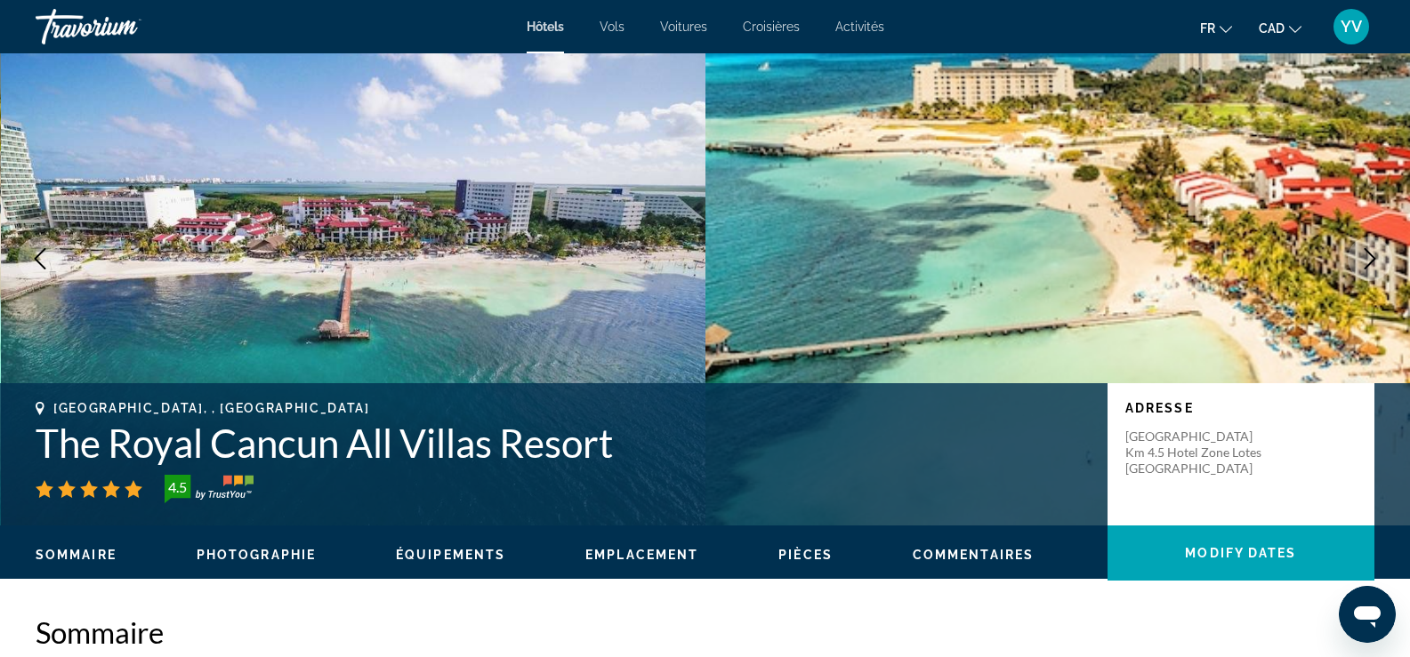
scroll to position [89, 0]
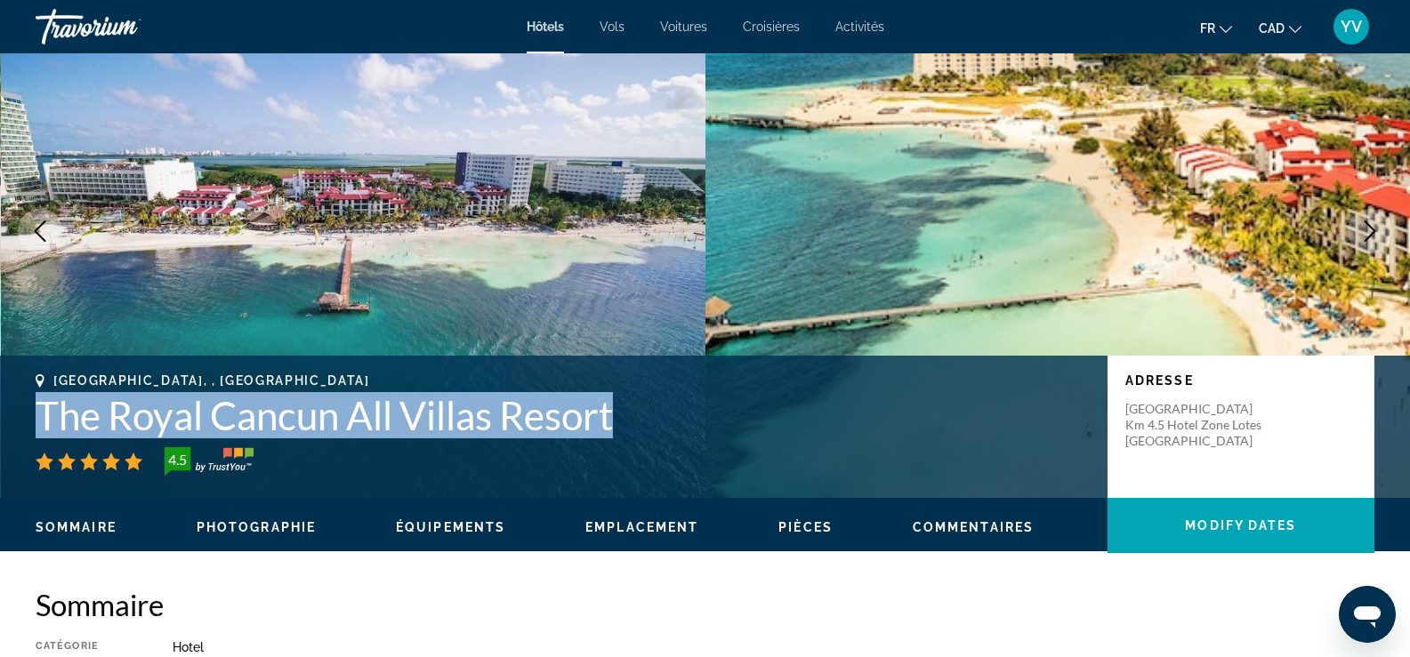
drag, startPoint x: 41, startPoint y: 422, endPoint x: 622, endPoint y: 420, distance: 581.0
click at [622, 420] on h1 "The Royal Cancun All Villas Resort" at bounding box center [563, 415] width 1054 height 46
copy h1 "The Royal Cancun All Villas Resort"
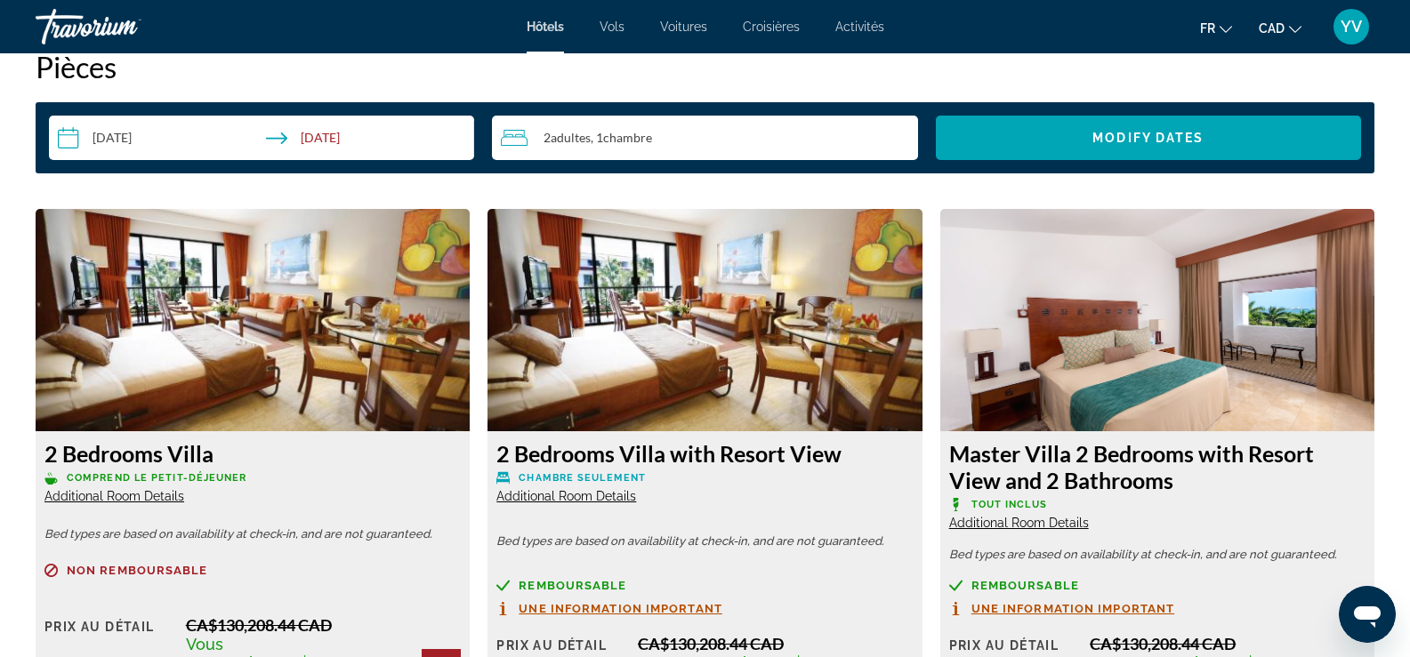
scroll to position [2313, 0]
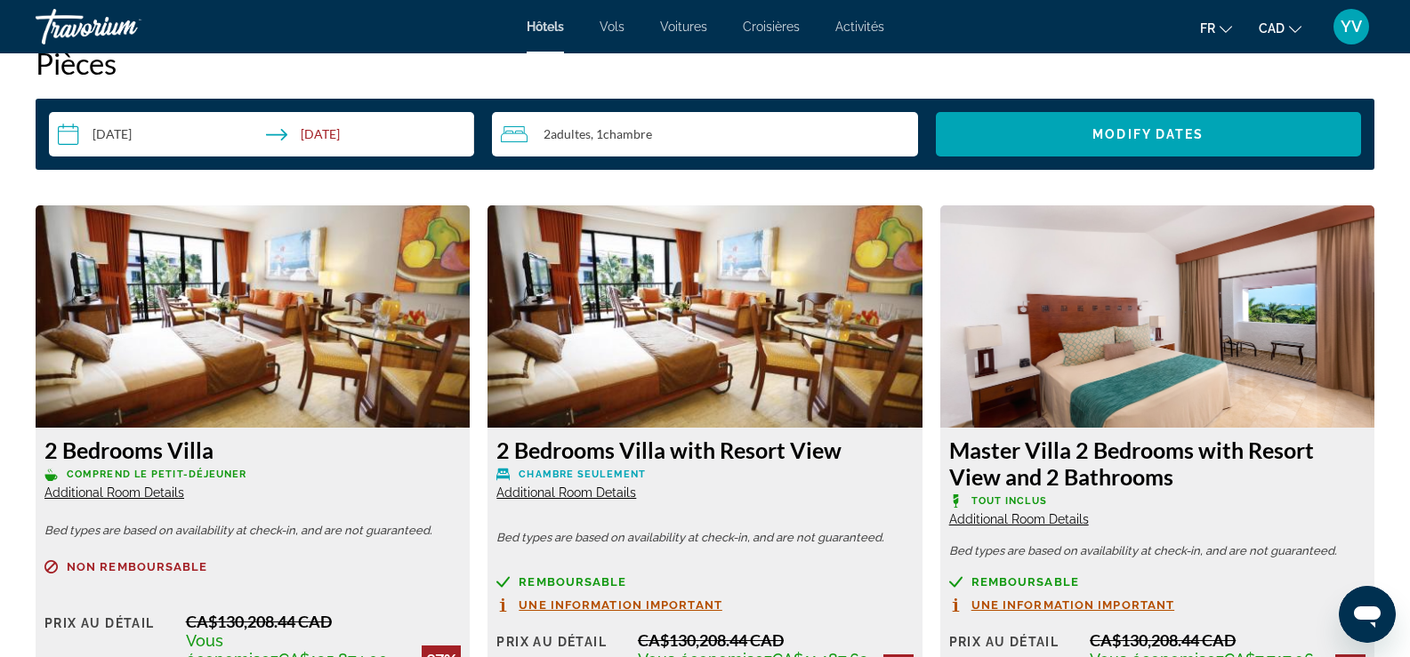
click at [133, 132] on input "**********" at bounding box center [265, 137] width 432 height 50
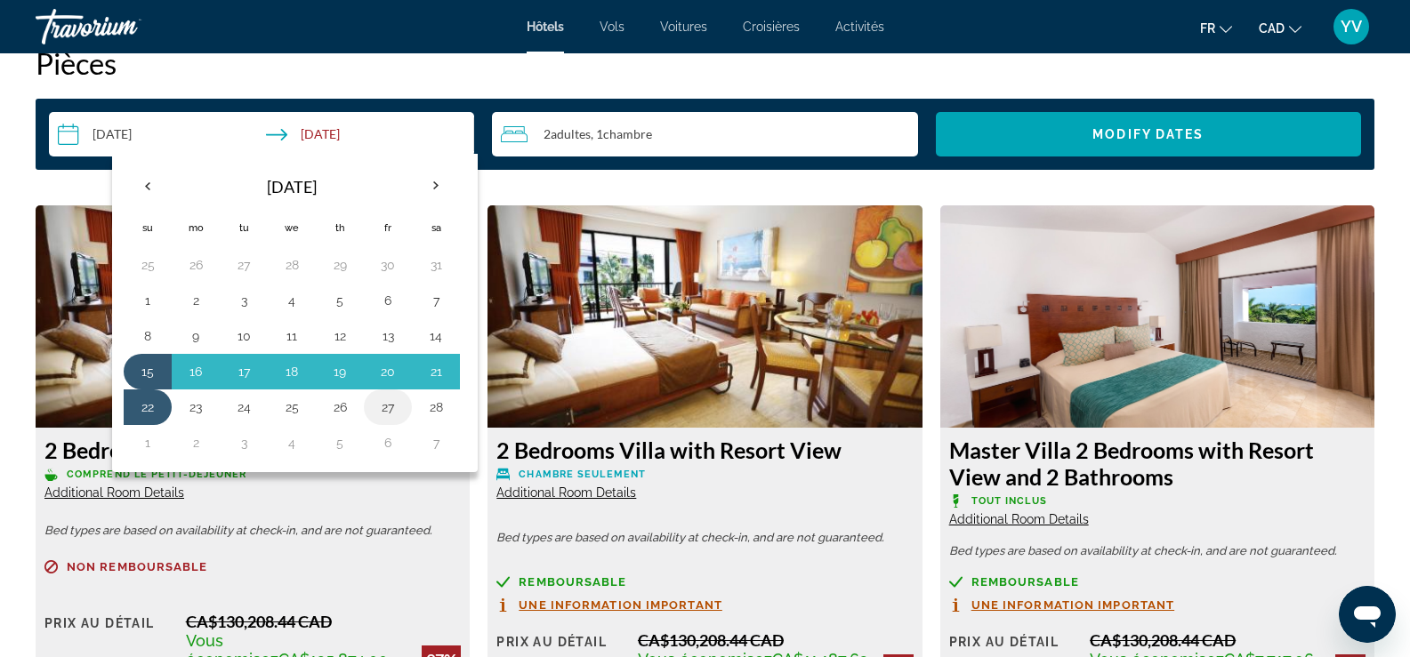
click at [394, 409] on button "27" at bounding box center [388, 407] width 28 height 25
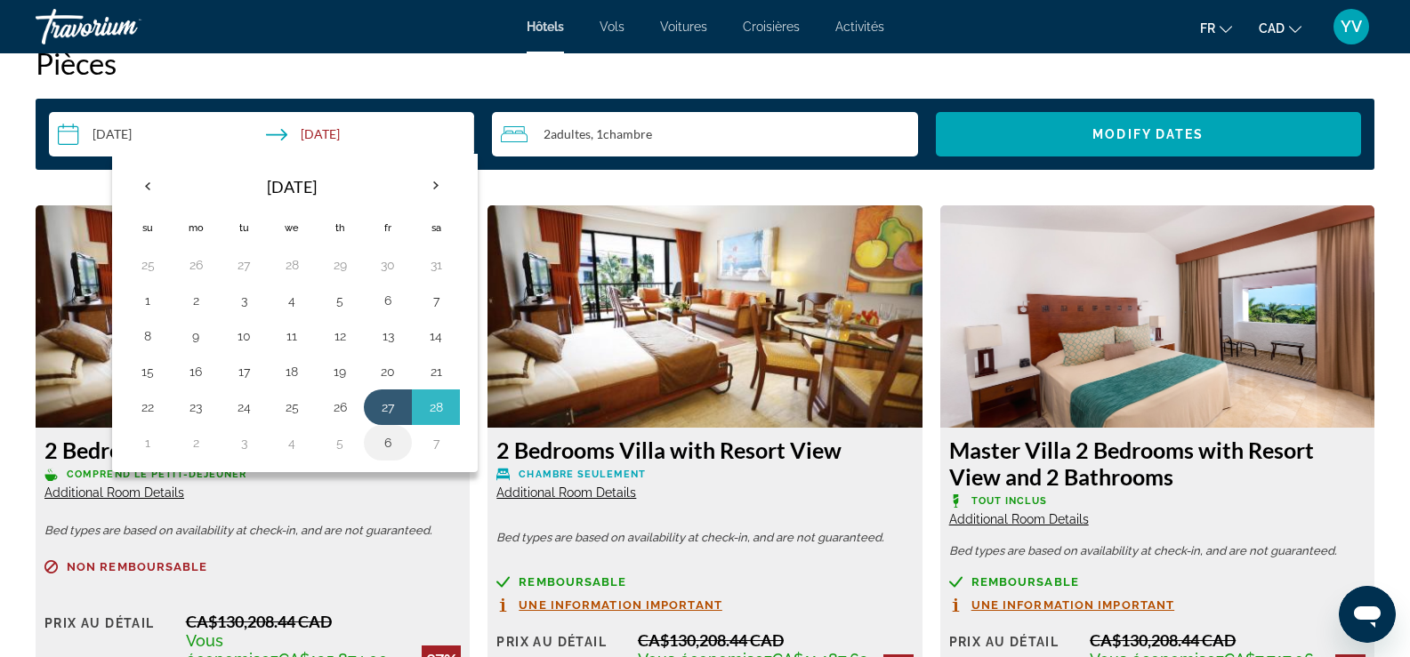
click at [389, 448] on button "6" at bounding box center [388, 443] width 28 height 25
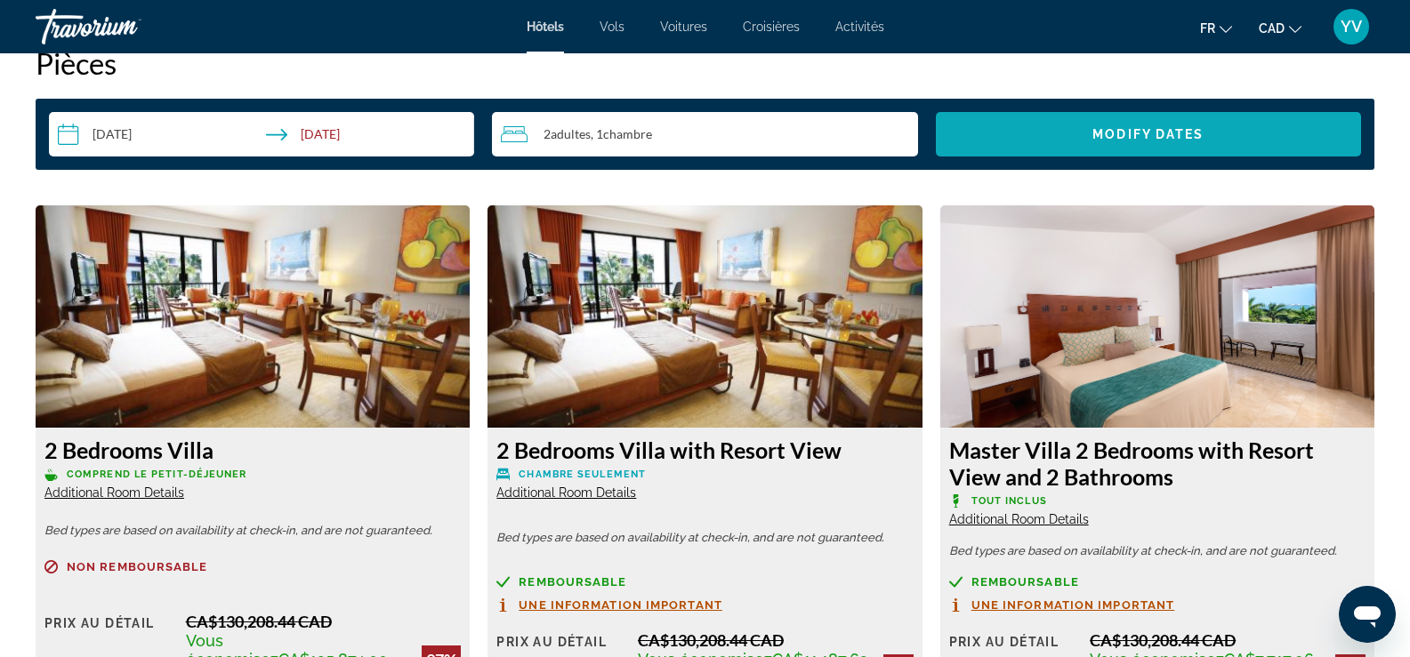
click at [1109, 149] on span "Search widget" at bounding box center [1148, 134] width 425 height 43
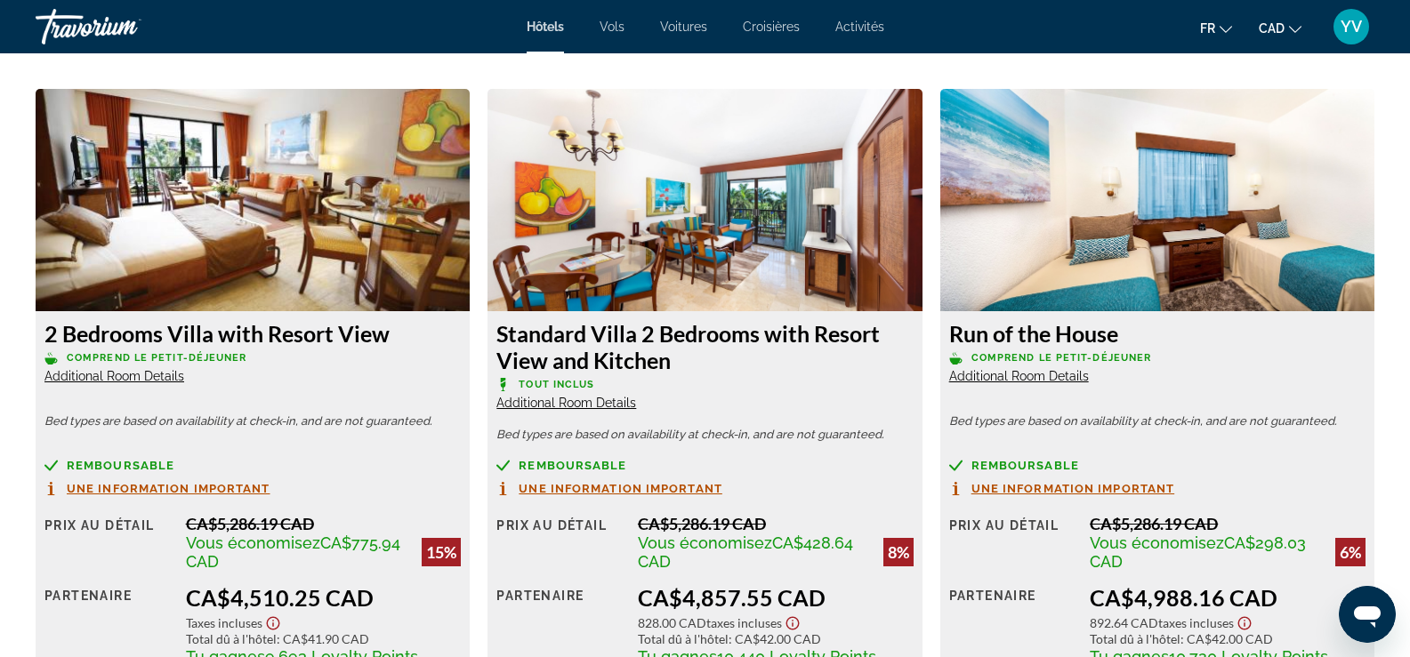
scroll to position [2519, 0]
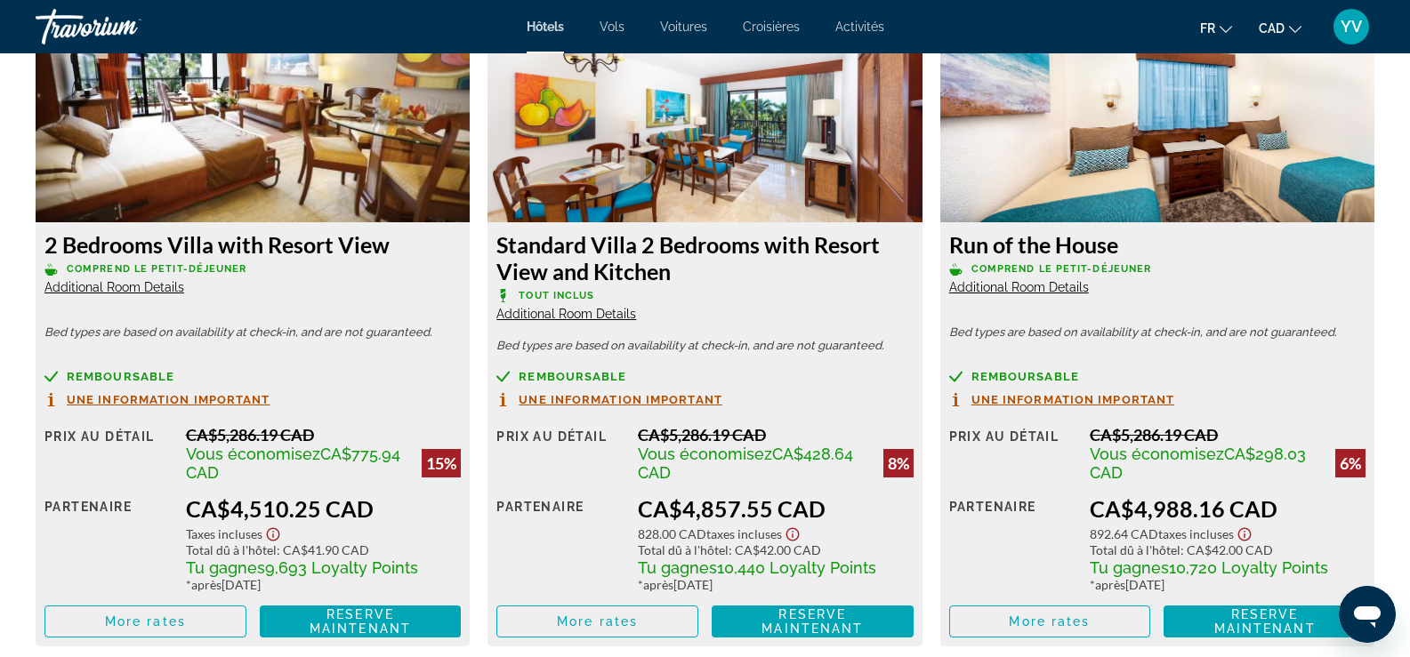
click at [613, 396] on span "Une information important" at bounding box center [621, 400] width 204 height 12
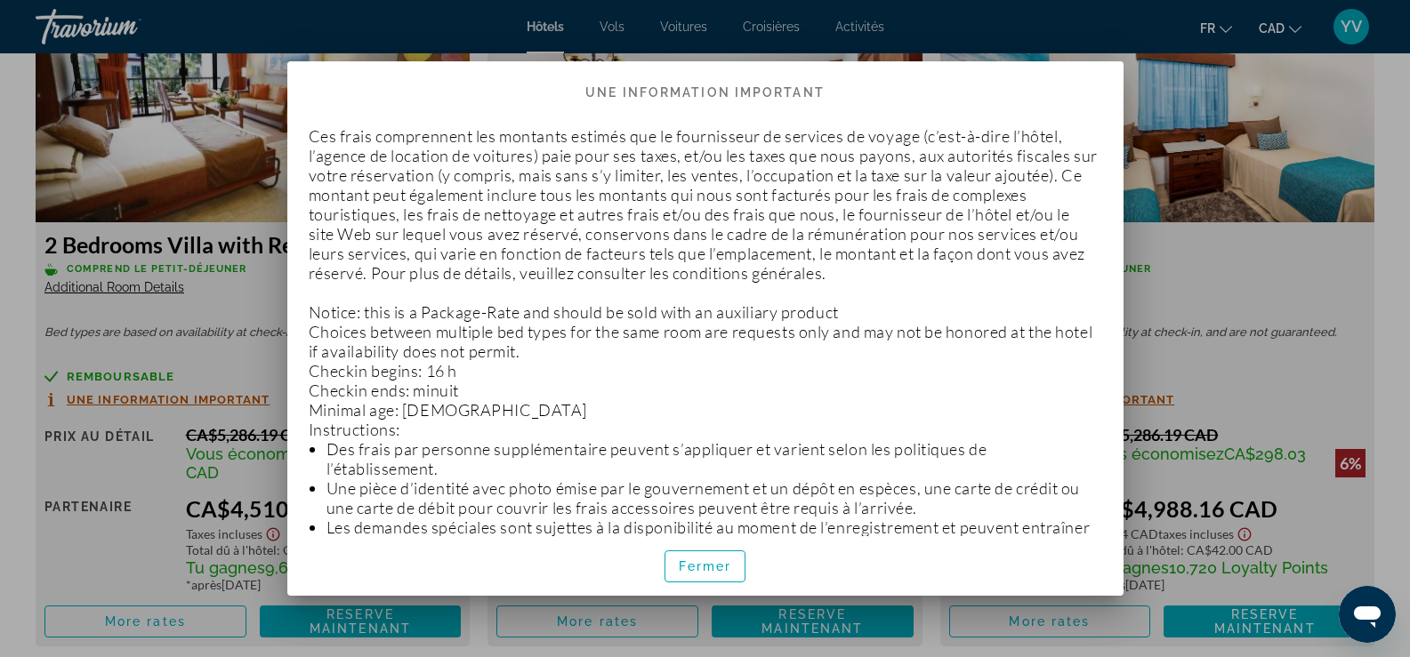
scroll to position [0, 0]
click at [696, 570] on span "Fermer" at bounding box center [705, 567] width 53 height 14
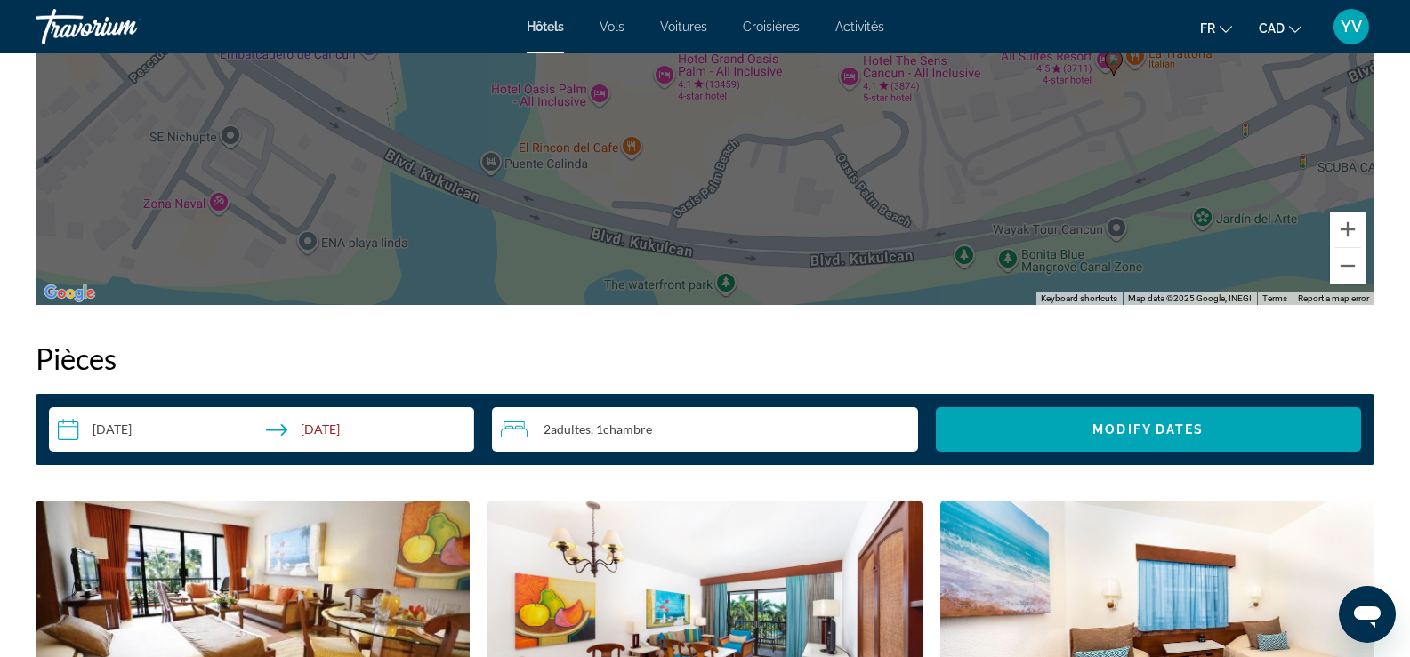
scroll to position [2135, 0]
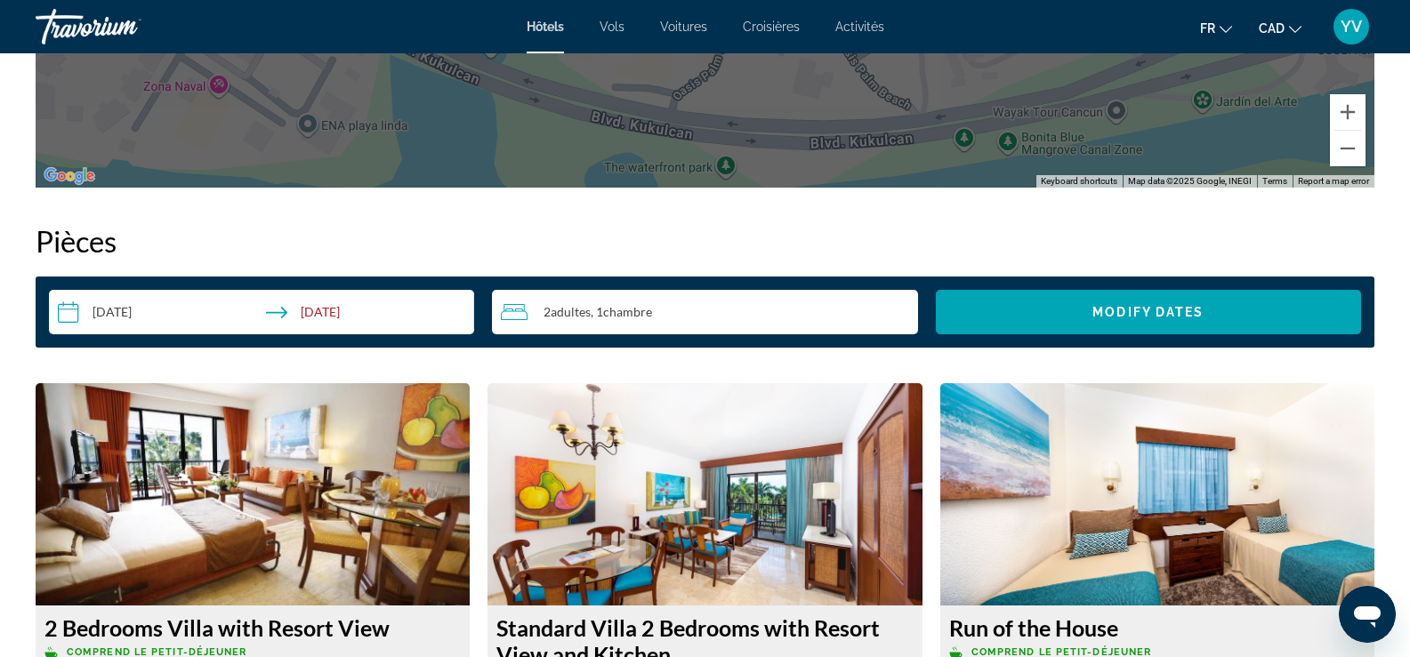
click at [118, 309] on input "**********" at bounding box center [265, 315] width 432 height 50
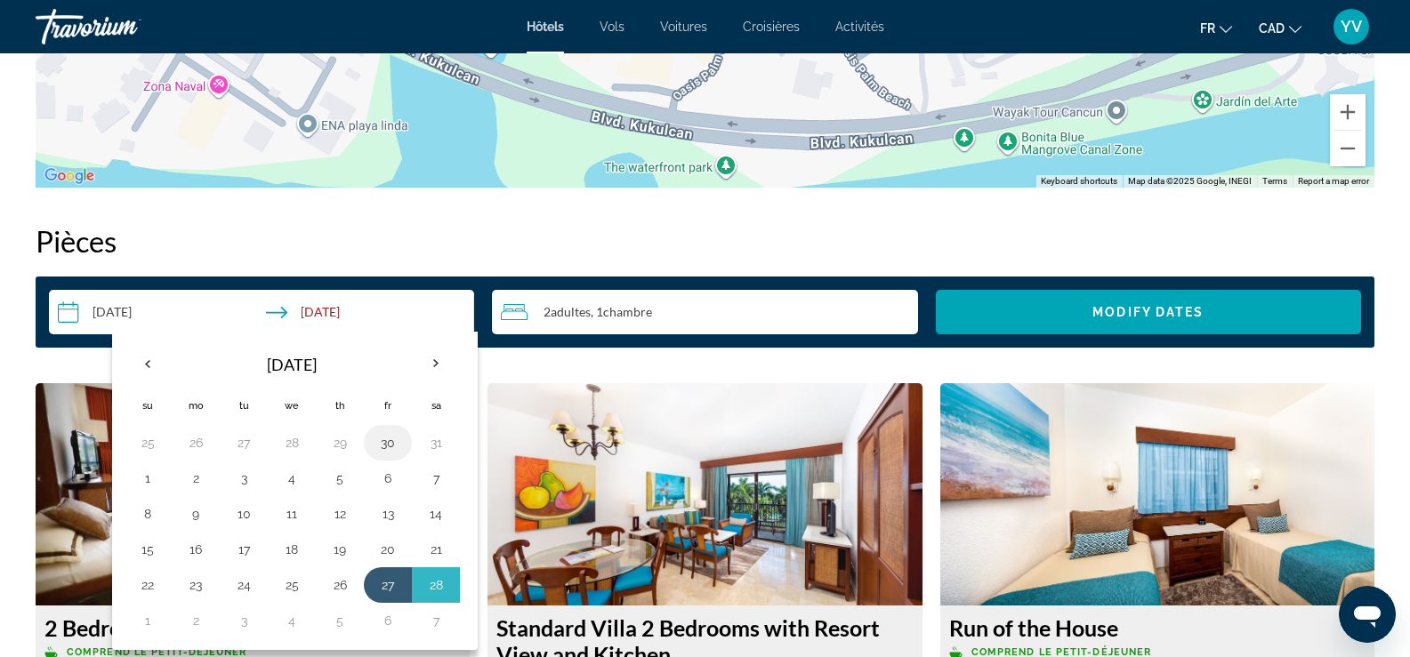
click at [390, 443] on button "30" at bounding box center [388, 443] width 28 height 25
click at [387, 618] on button "6" at bounding box center [388, 621] width 28 height 25
type input "**********"
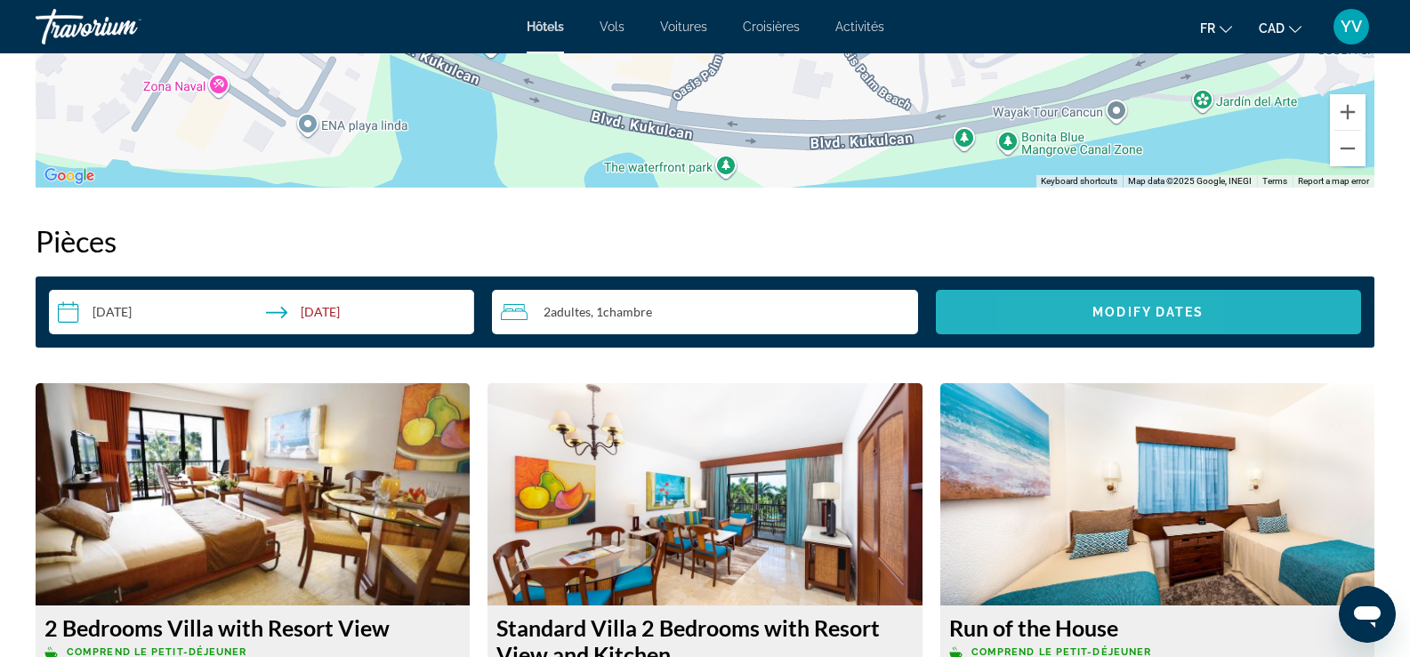
click at [1067, 316] on span "Search widget" at bounding box center [1148, 312] width 425 height 43
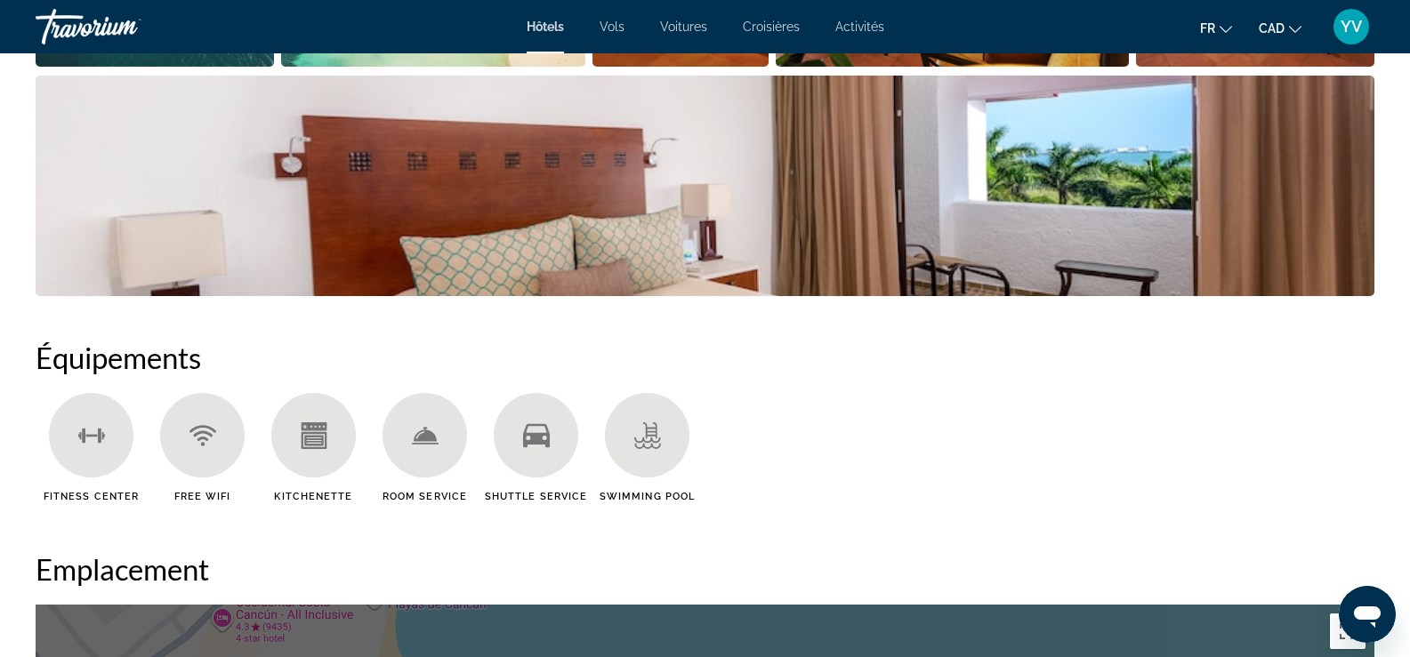
scroll to position [561, 0]
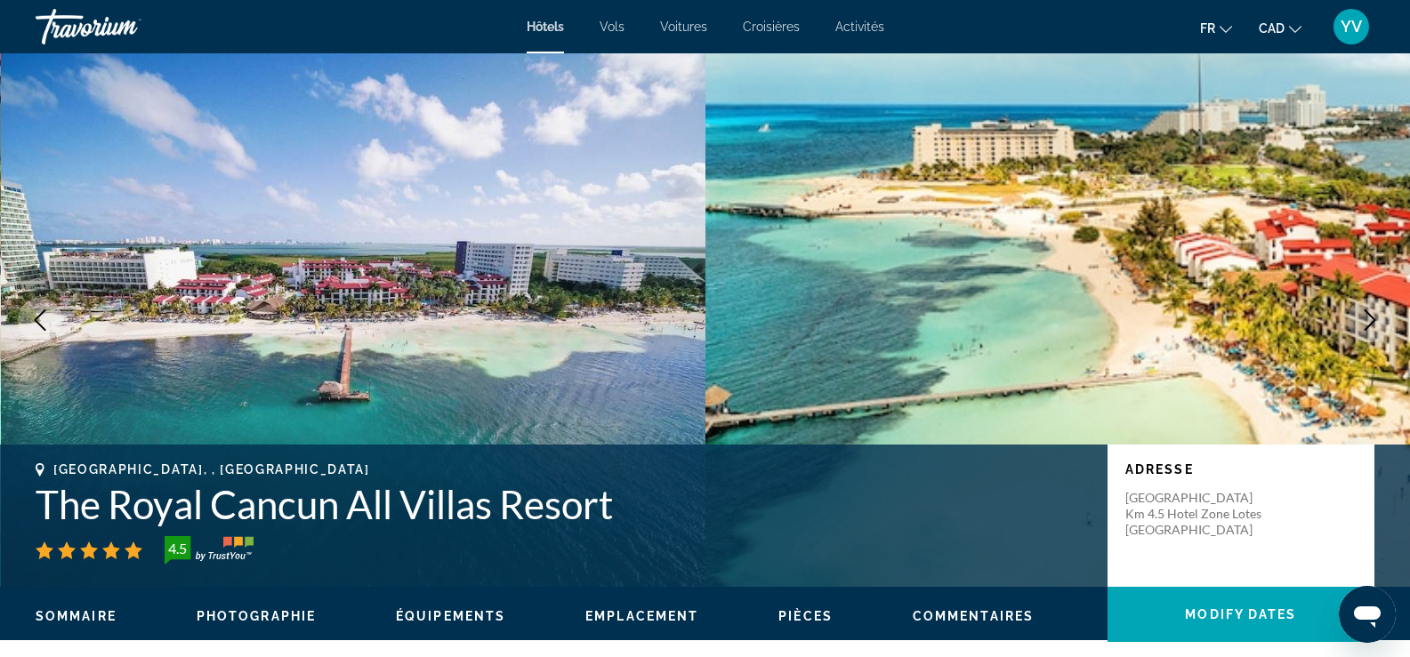
click at [545, 29] on span "Hôtels" at bounding box center [545, 27] width 37 height 14
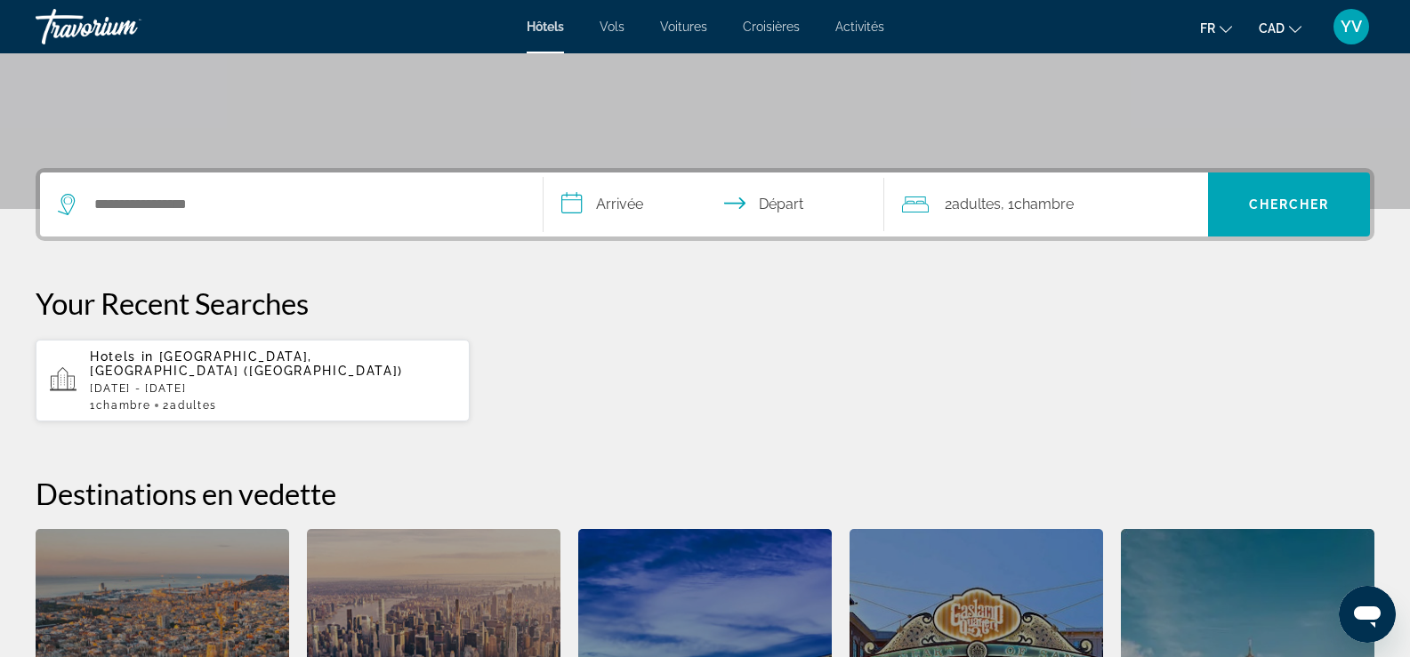
scroll to position [356, 0]
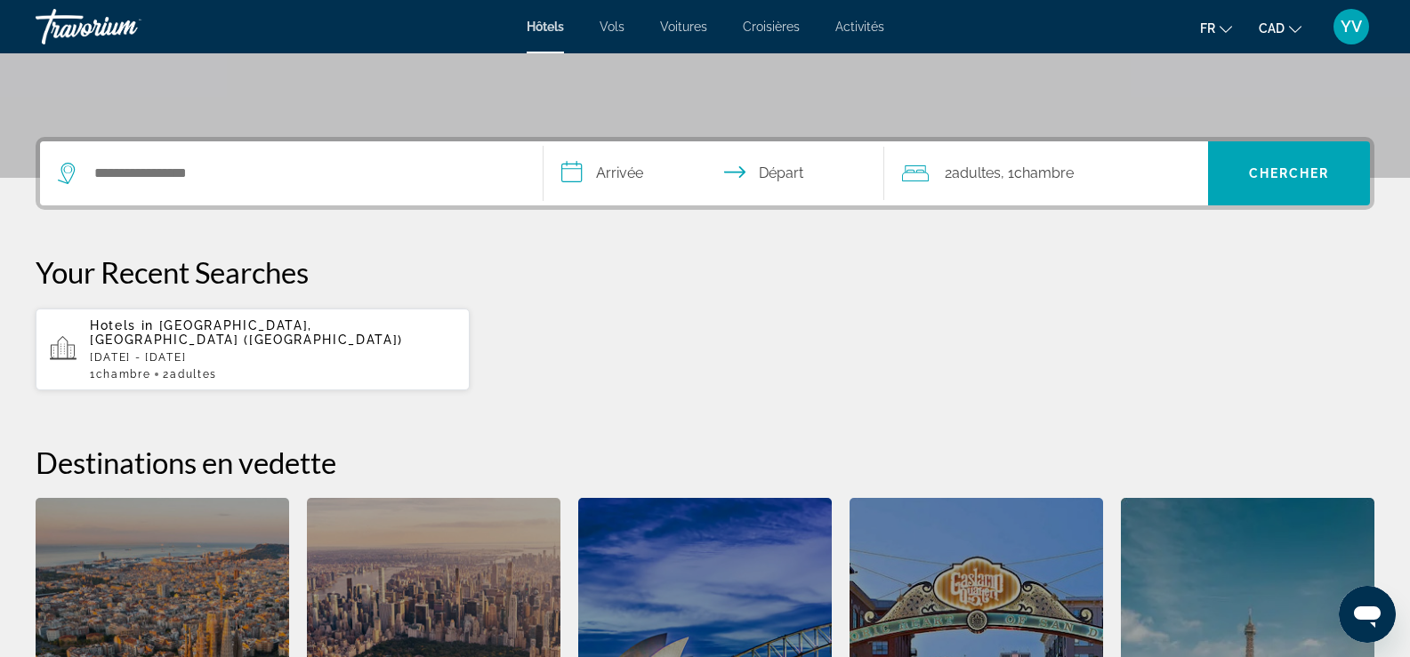
click at [182, 323] on span "[GEOGRAPHIC_DATA], [GEOGRAPHIC_DATA] ([GEOGRAPHIC_DATA])" at bounding box center [246, 333] width 313 height 28
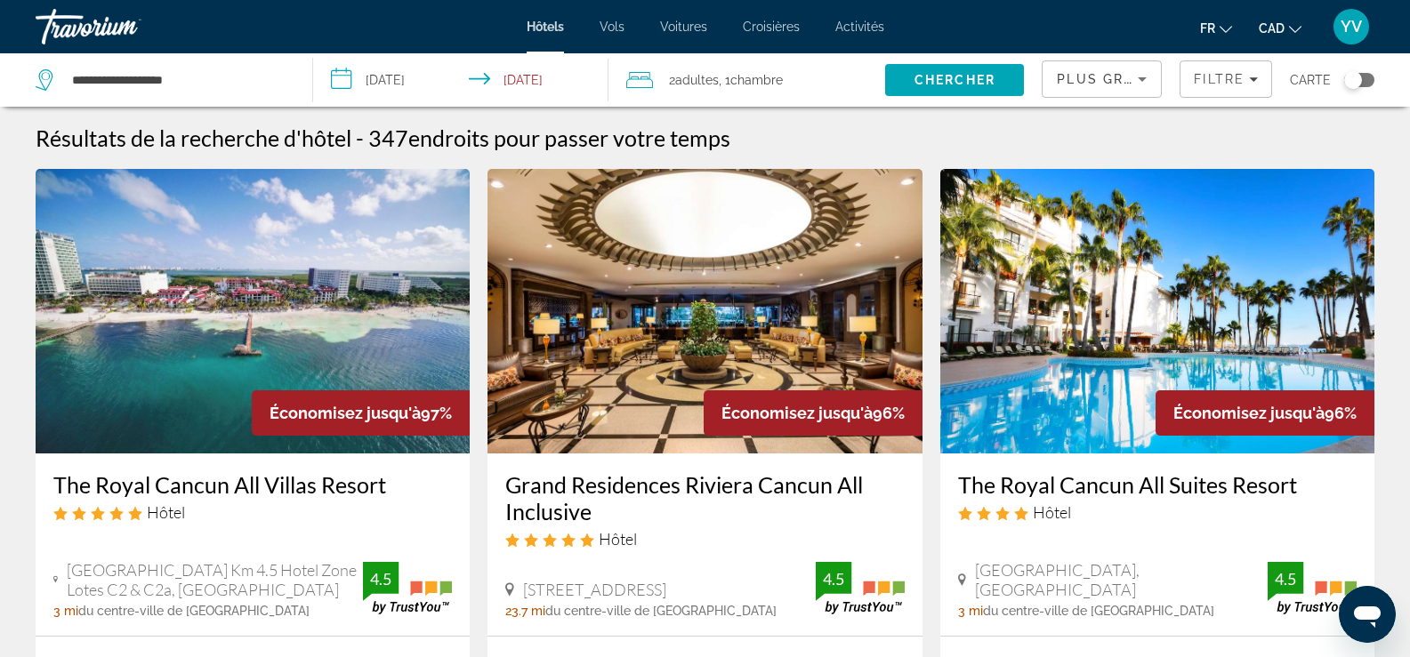
click at [410, 82] on input "**********" at bounding box center [464, 82] width 302 height 59
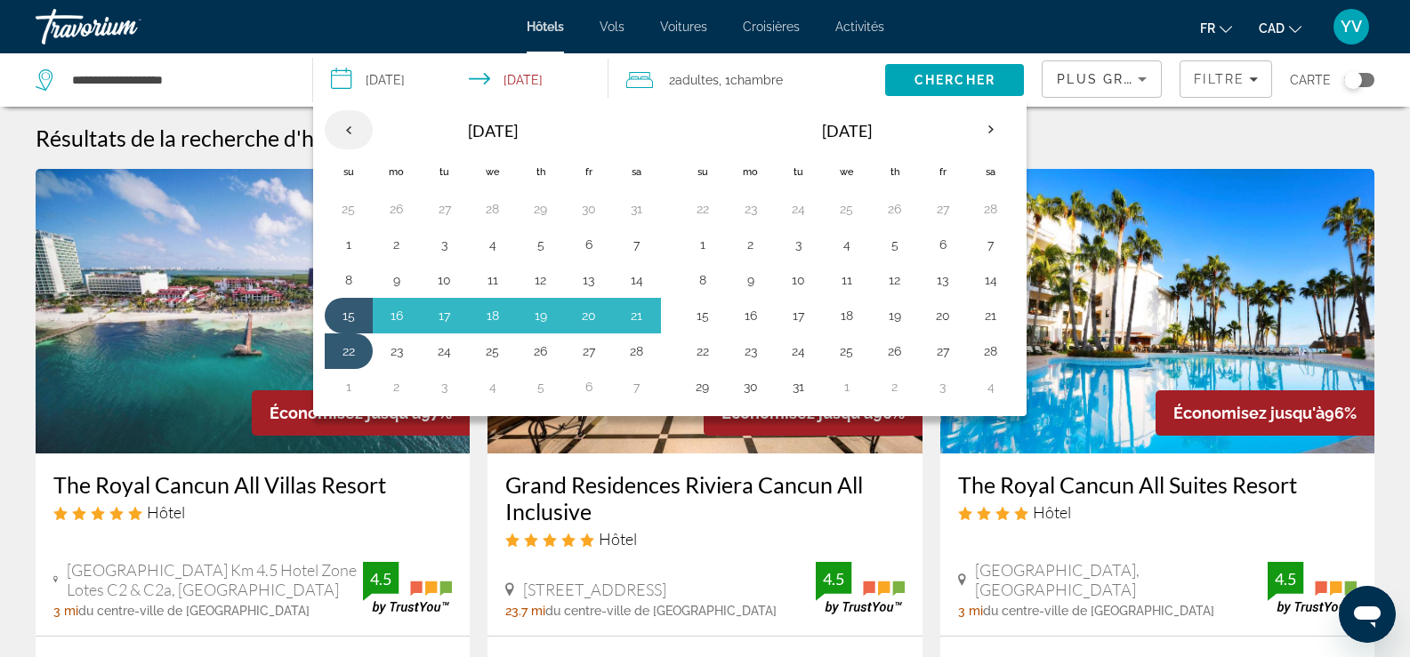
click at [349, 131] on th "Previous month" at bounding box center [349, 129] width 48 height 39
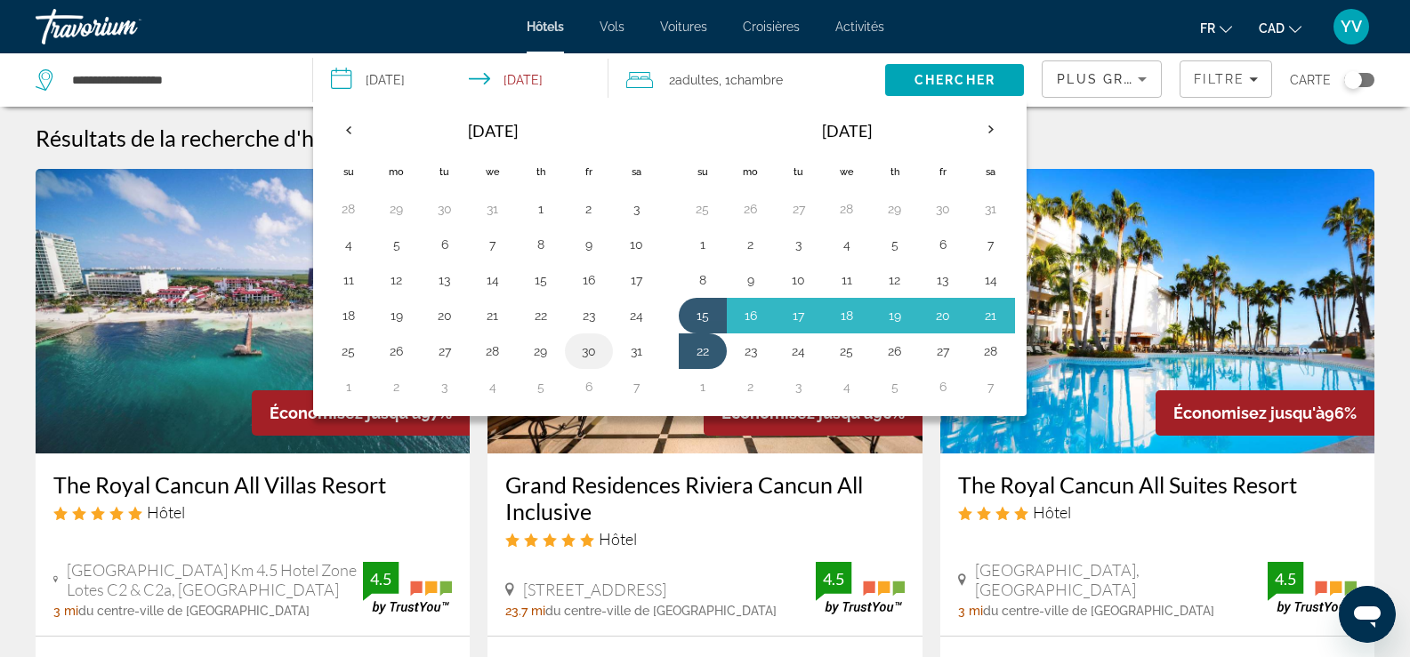
click at [585, 345] on button "30" at bounding box center [589, 351] width 28 height 25
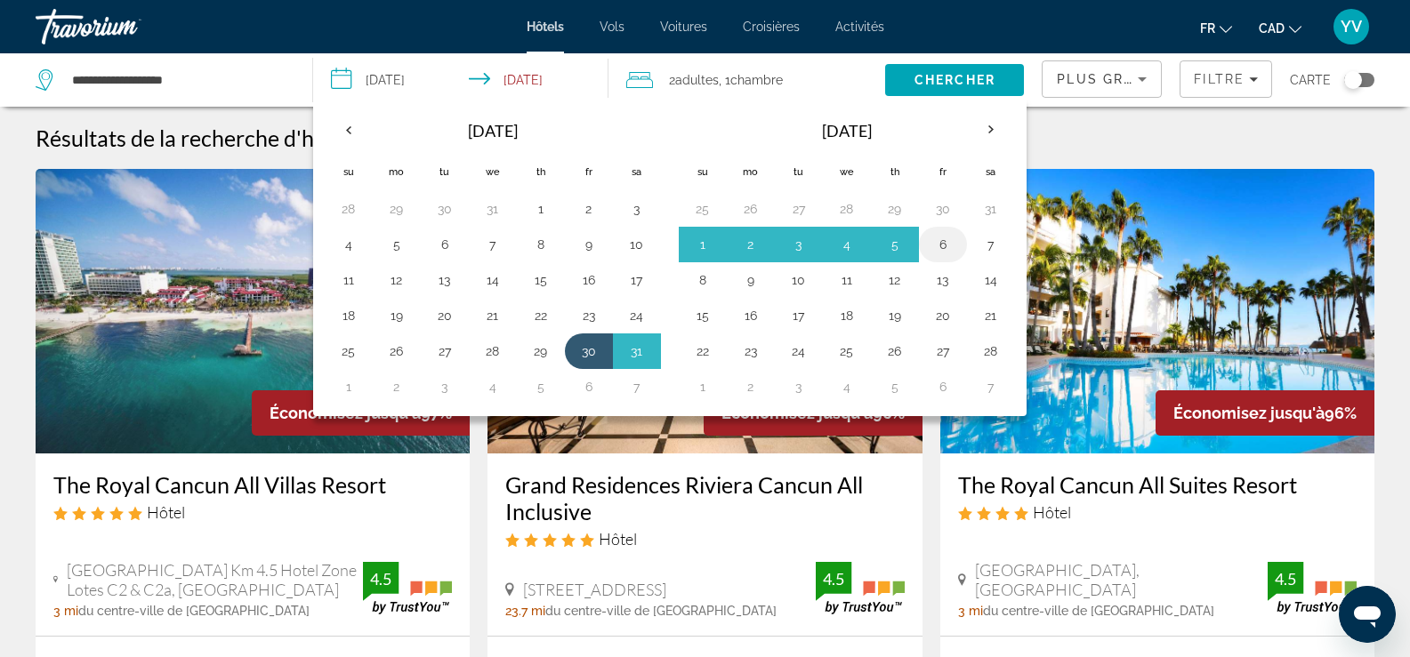
click at [935, 244] on button "6" at bounding box center [943, 244] width 28 height 25
type input "**********"
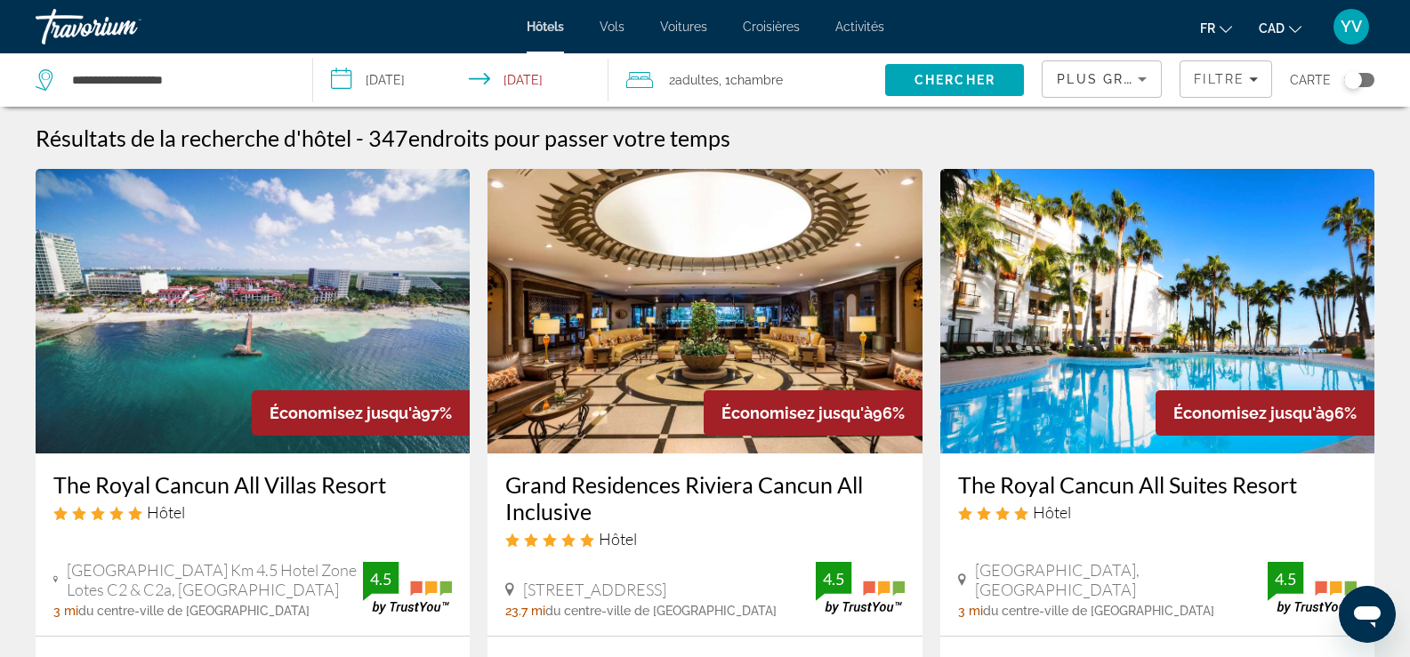
click at [1150, 87] on icon "Sort by" at bounding box center [1142, 79] width 21 height 21
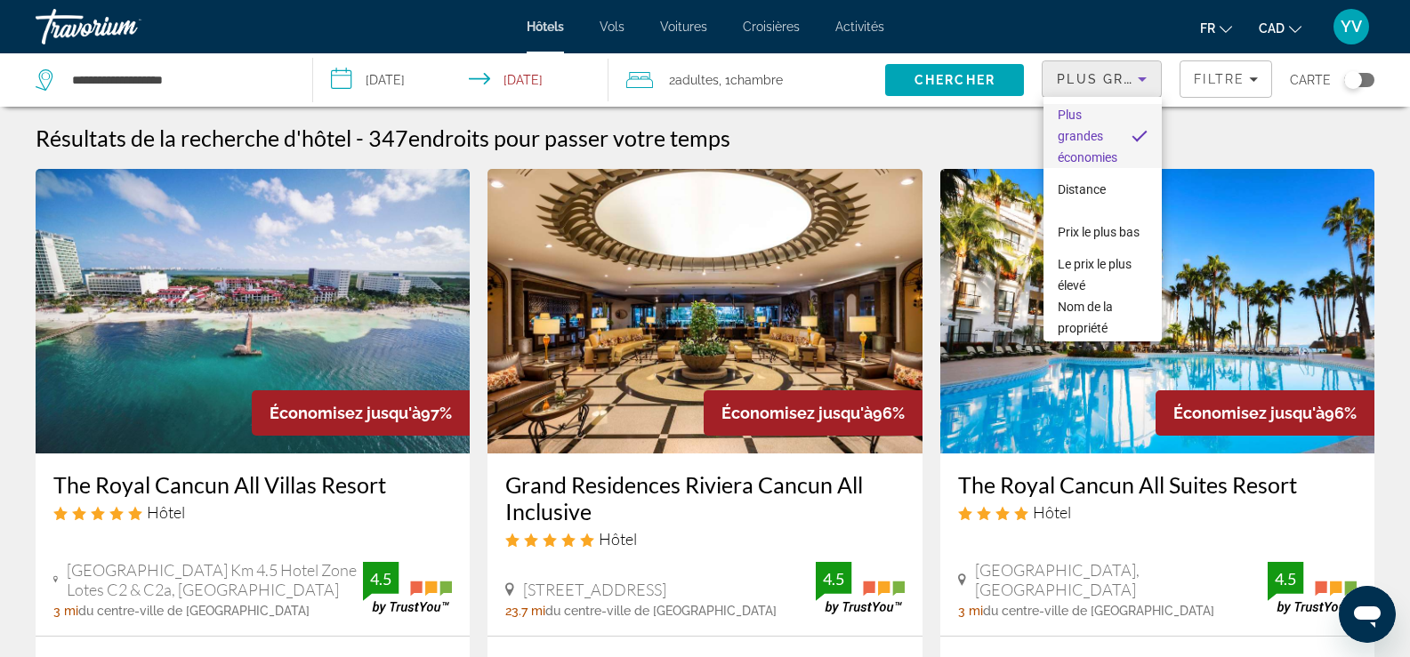
click at [1150, 87] on div at bounding box center [705, 328] width 1410 height 657
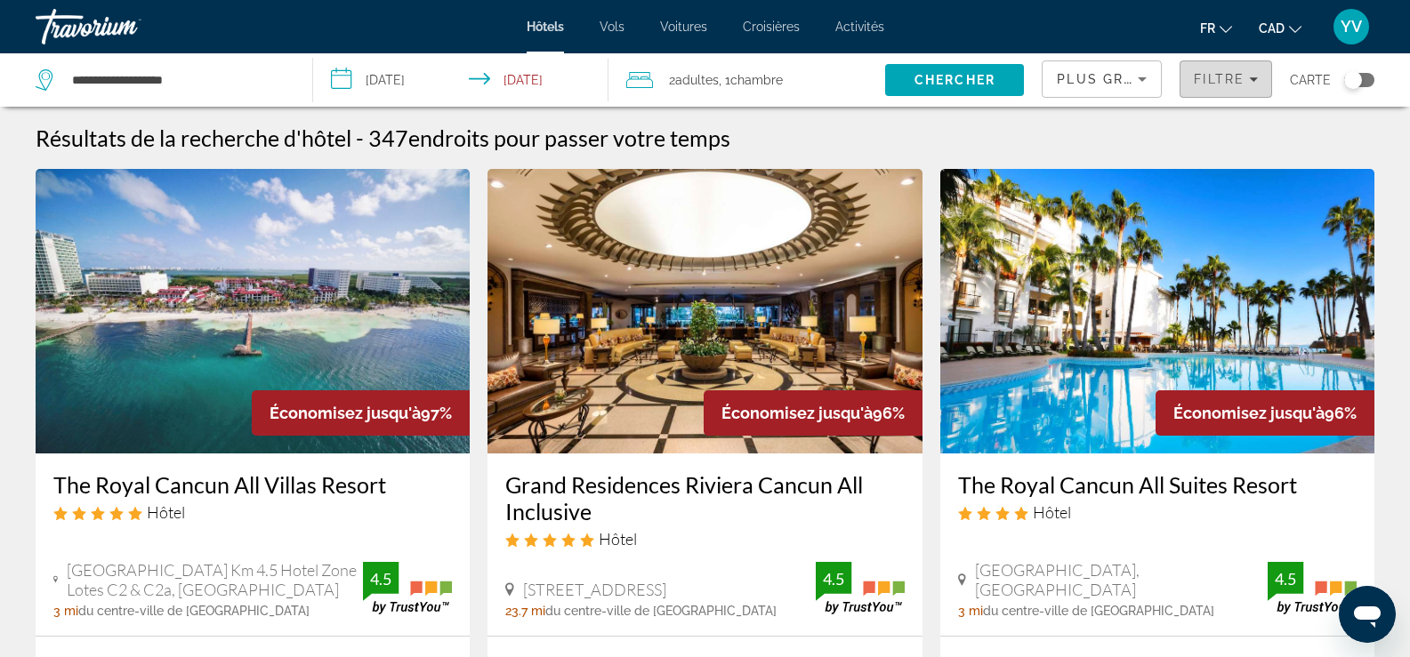
click at [1249, 77] on div "Filtre" at bounding box center [1226, 79] width 64 height 14
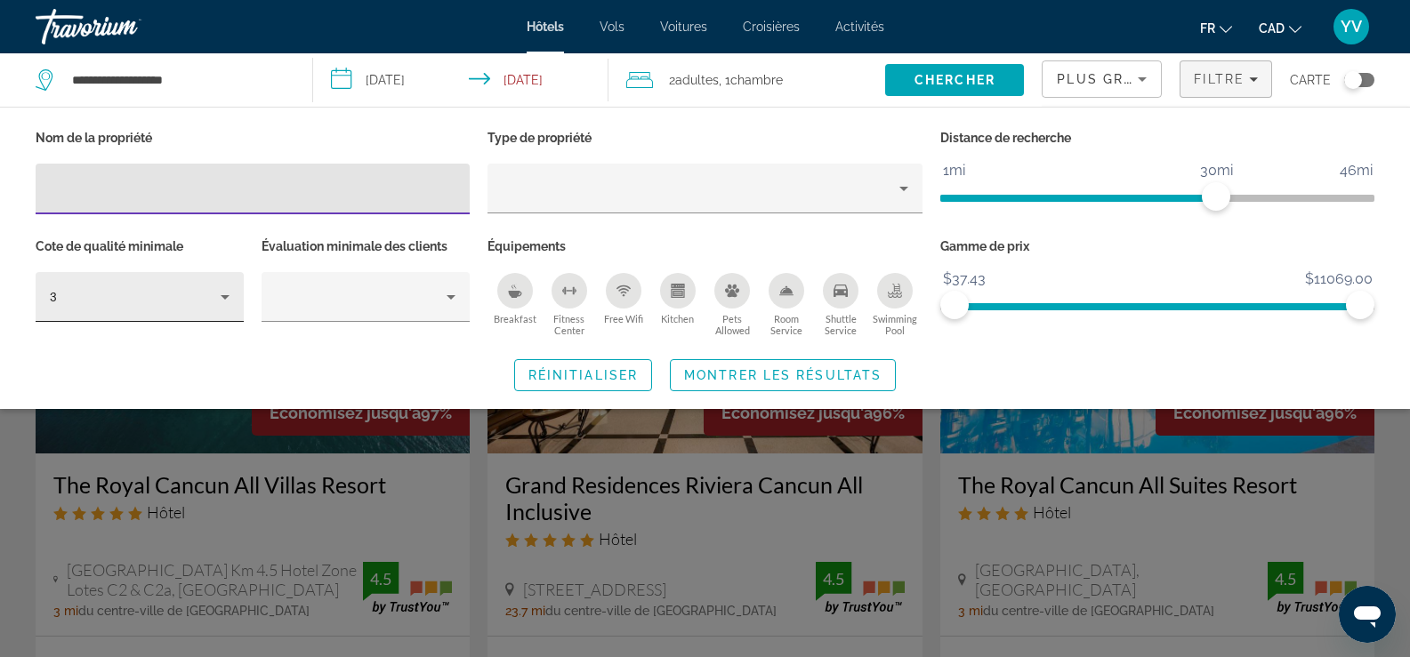
click at [228, 296] on icon "Hotel Filters" at bounding box center [225, 297] width 9 height 4
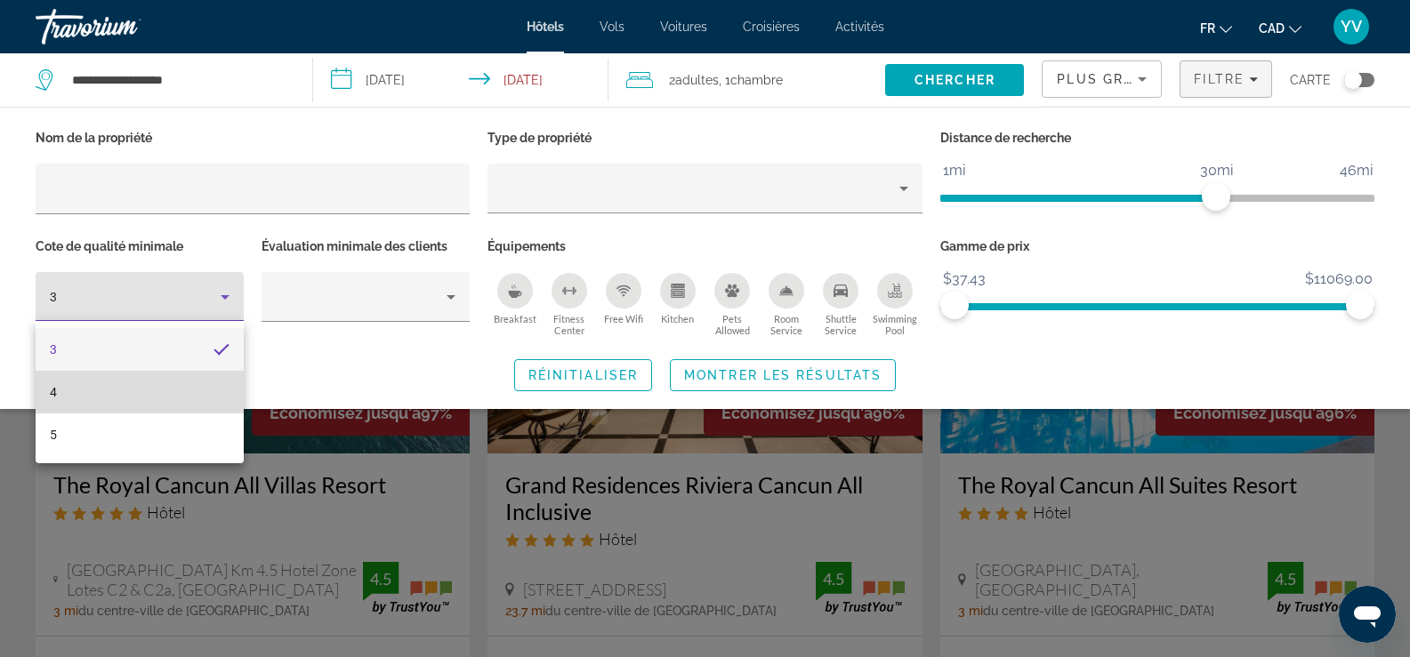
click at [116, 396] on mat-option "4" at bounding box center [140, 392] width 208 height 43
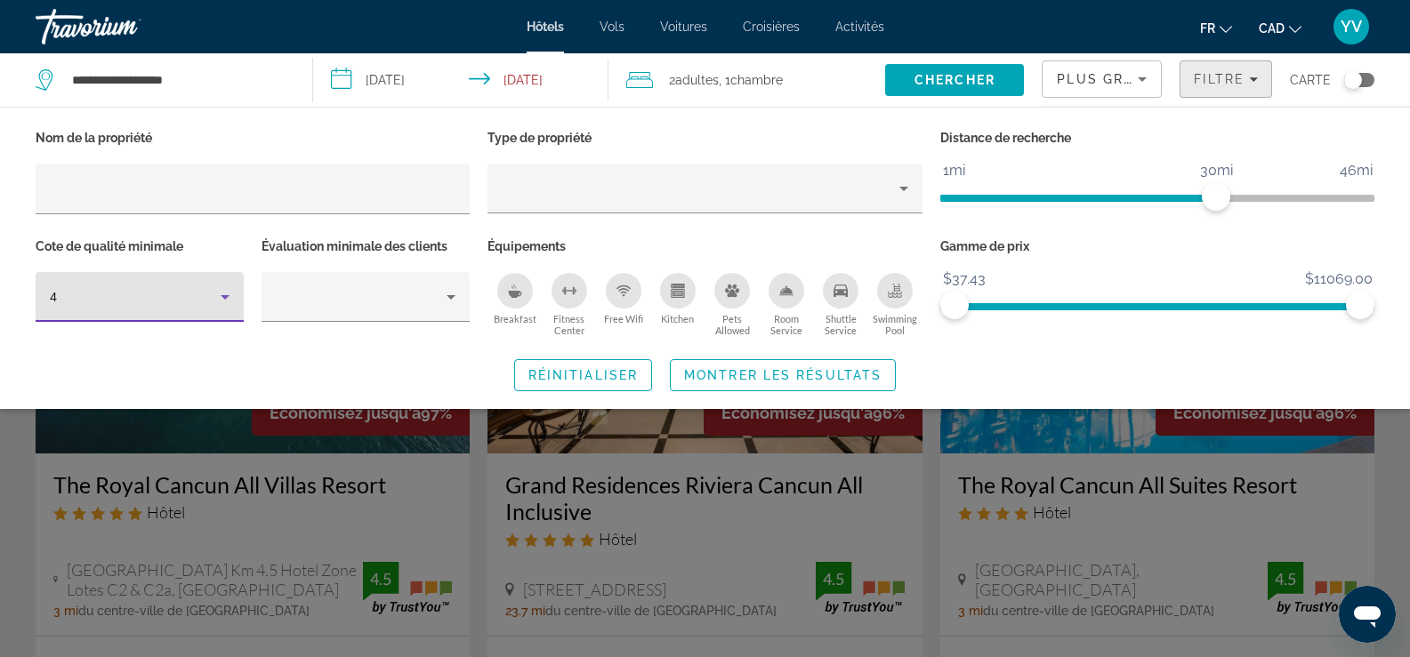
click at [1259, 83] on span "Filters" at bounding box center [1226, 79] width 91 height 43
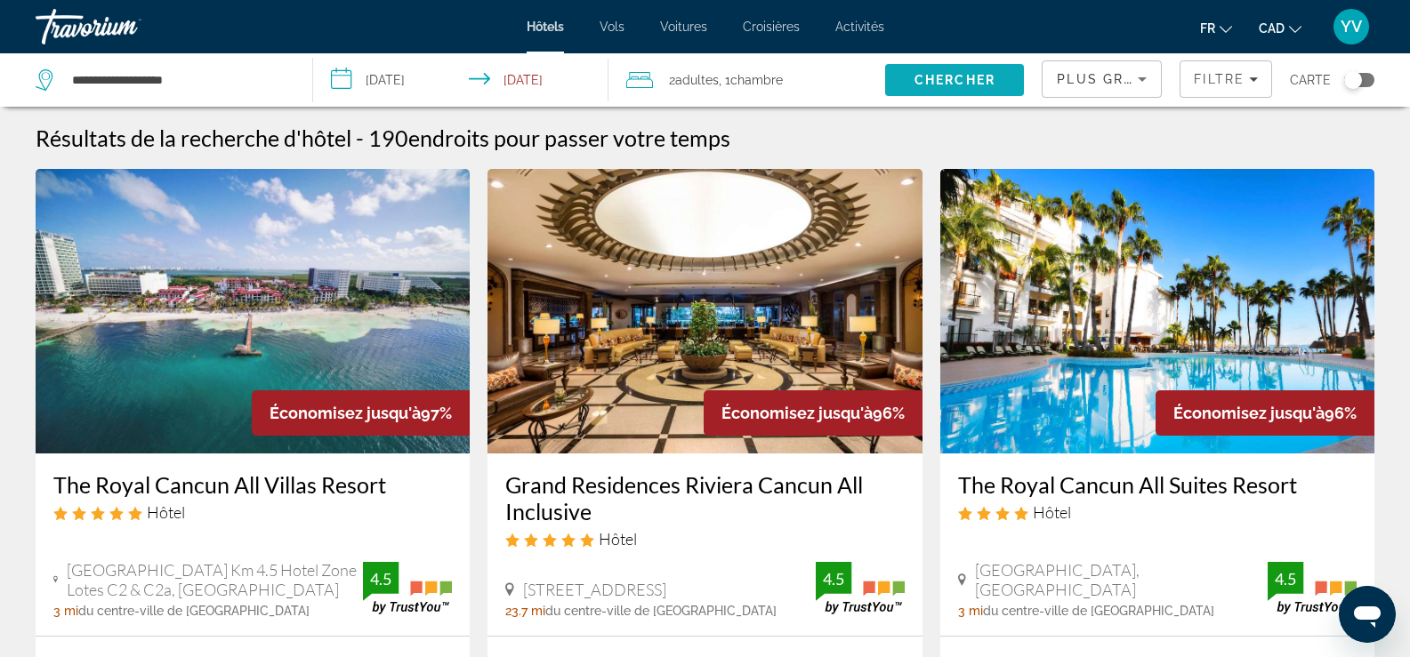
click at [953, 82] on span "Chercher" at bounding box center [955, 80] width 81 height 14
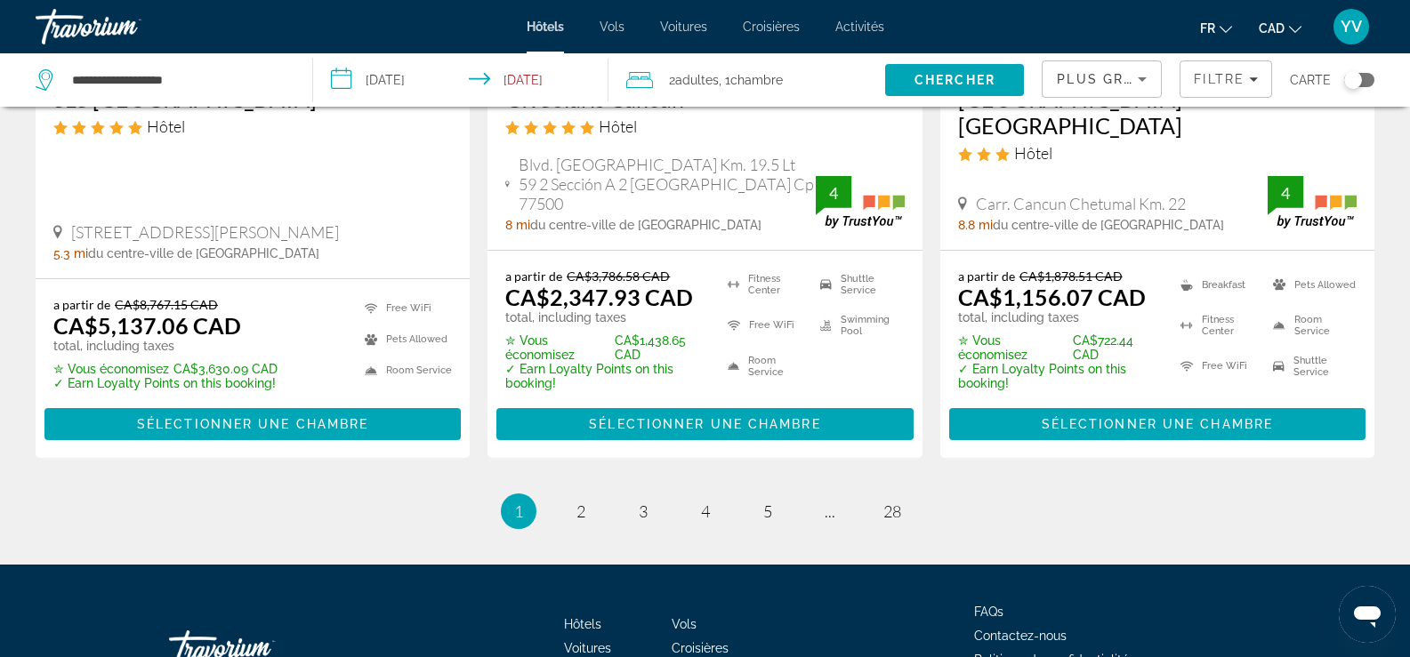
scroll to position [2491, 0]
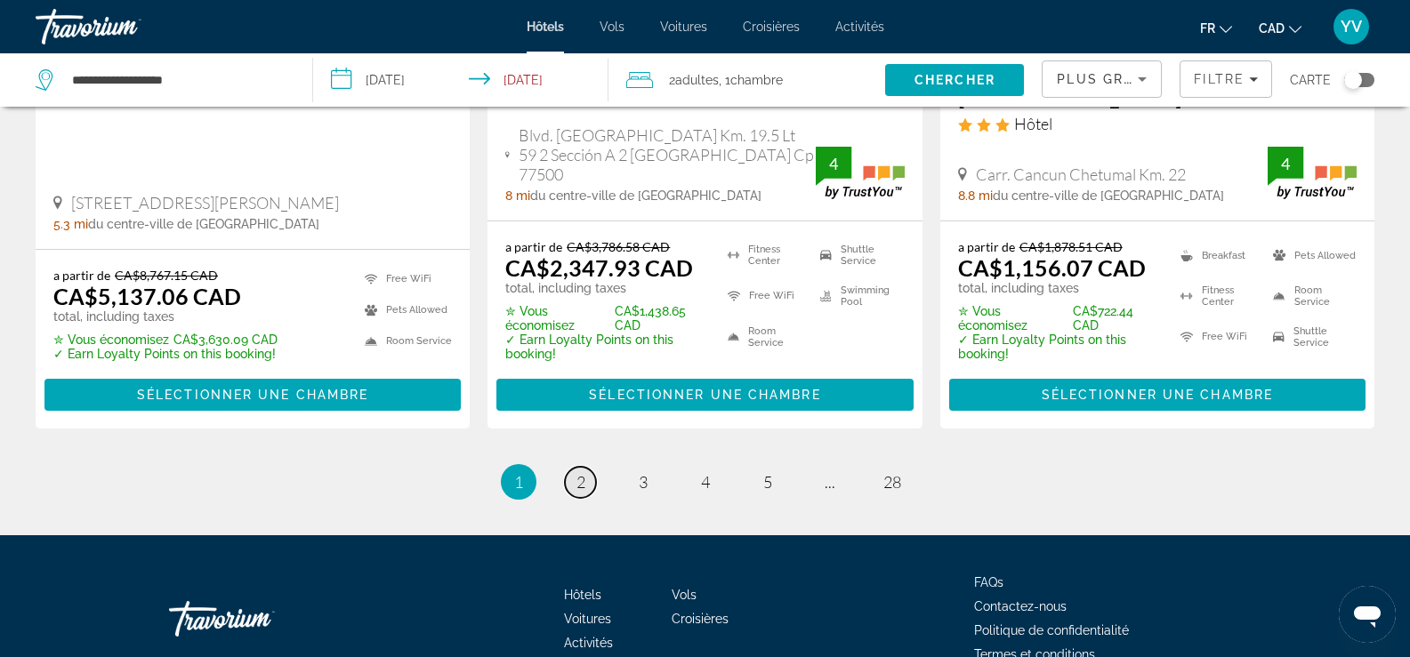
click at [577, 492] on span "2" at bounding box center [581, 482] width 9 height 20
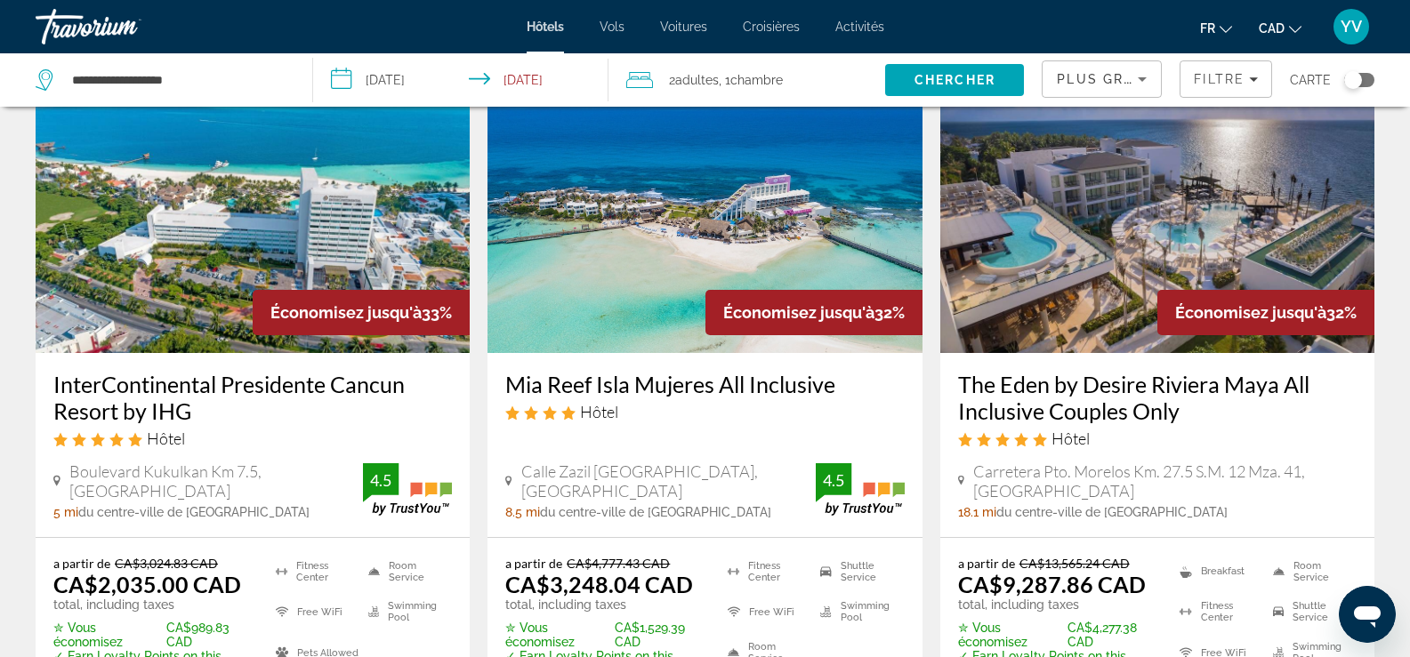
scroll to position [2402, 0]
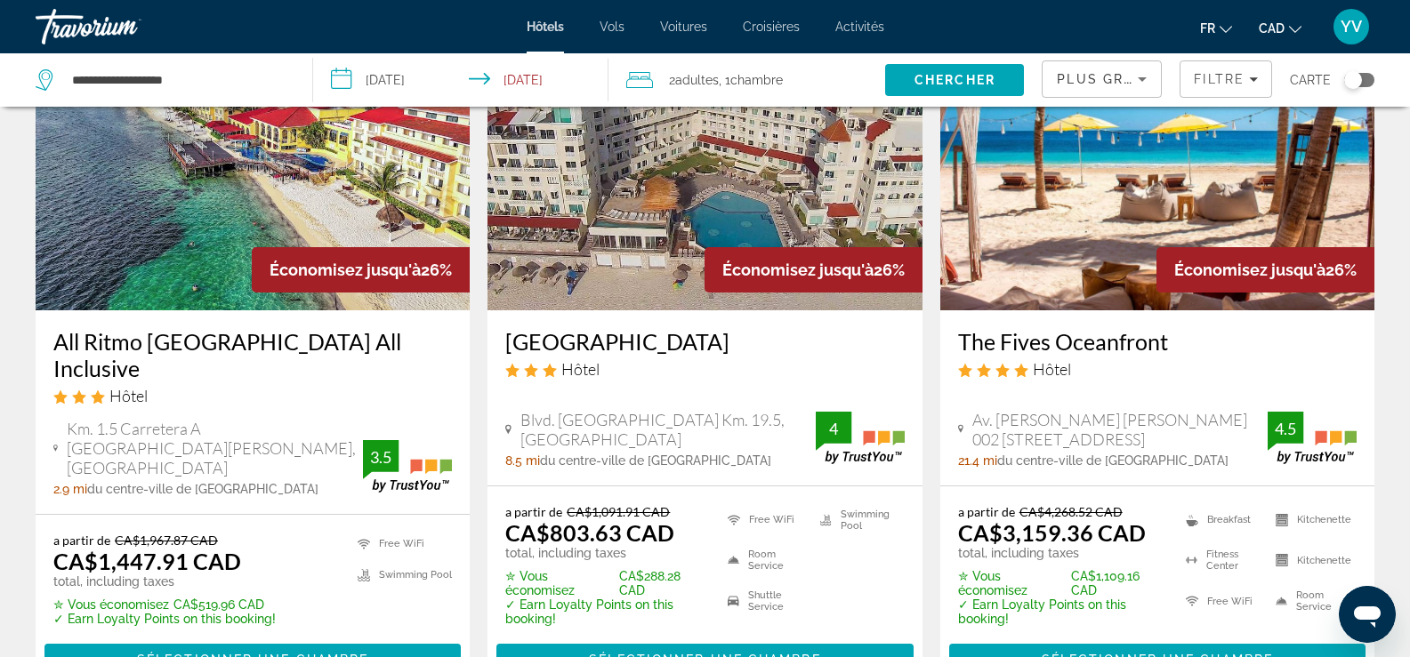
scroll to position [2491, 0]
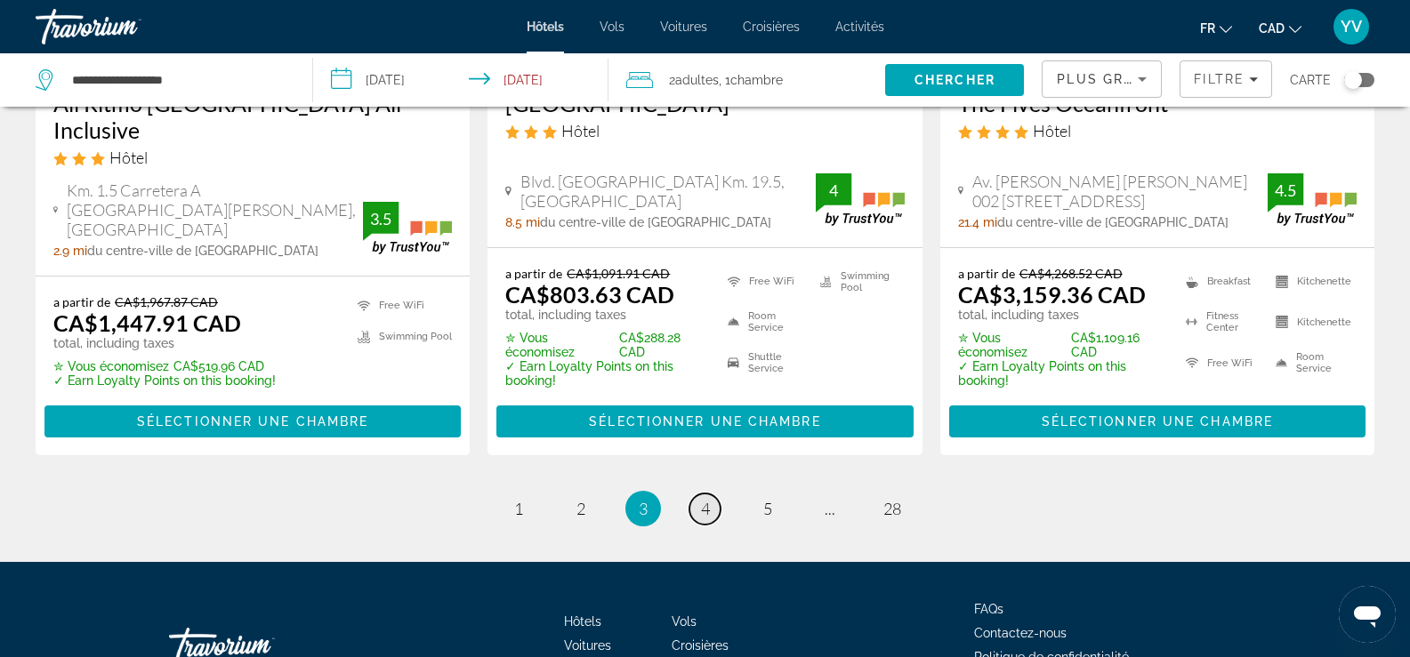
click at [706, 499] on span "4" at bounding box center [705, 509] width 9 height 20
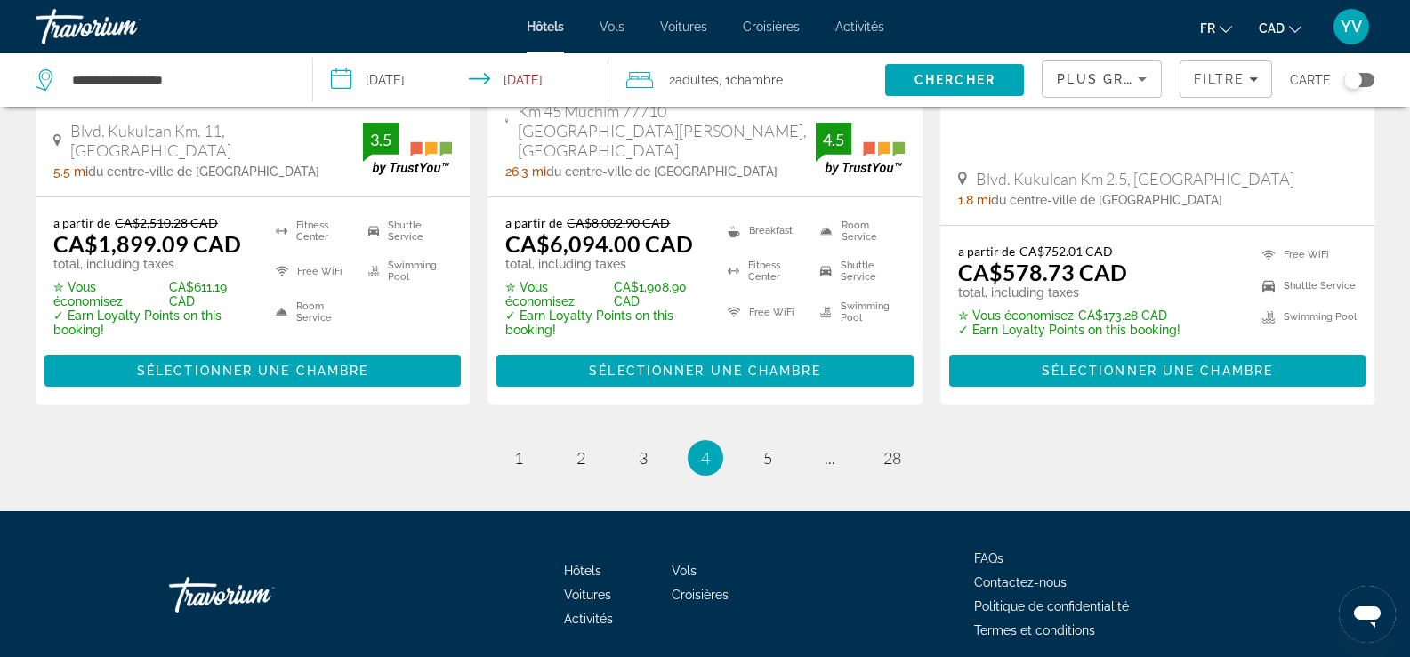
scroll to position [2654, 0]
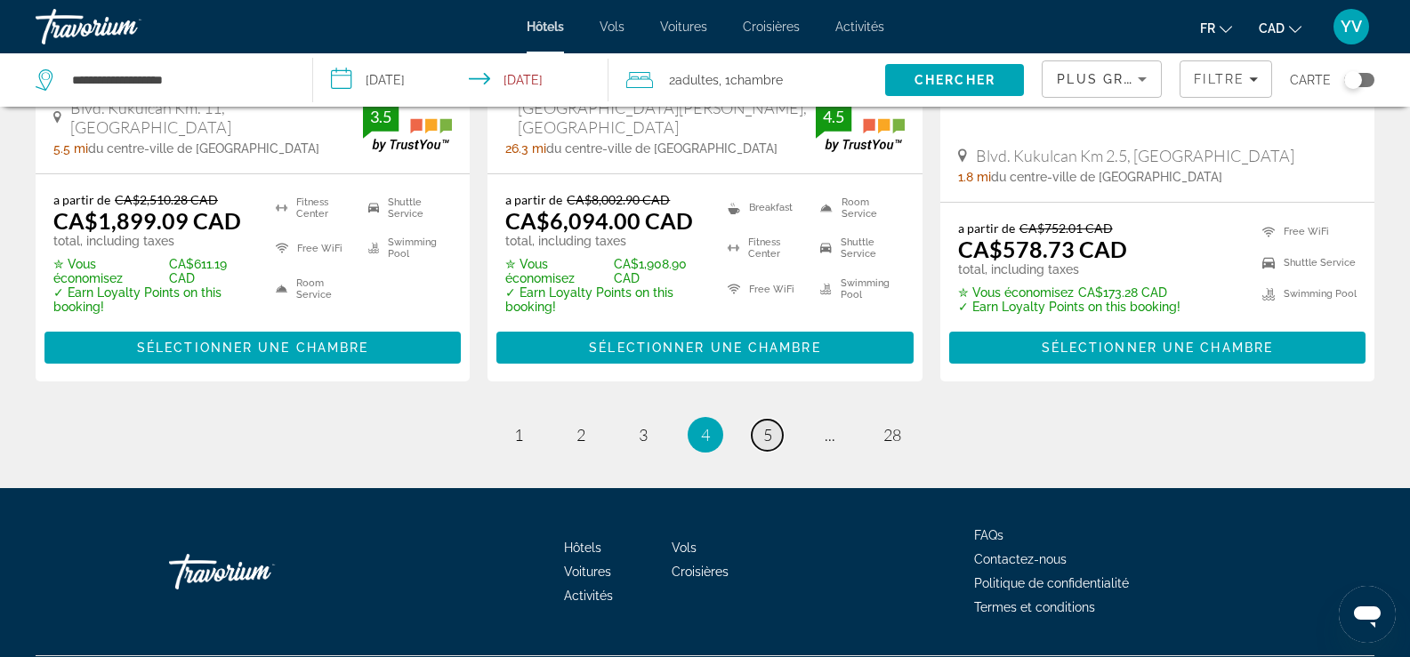
click at [763, 425] on span "5" at bounding box center [767, 435] width 9 height 20
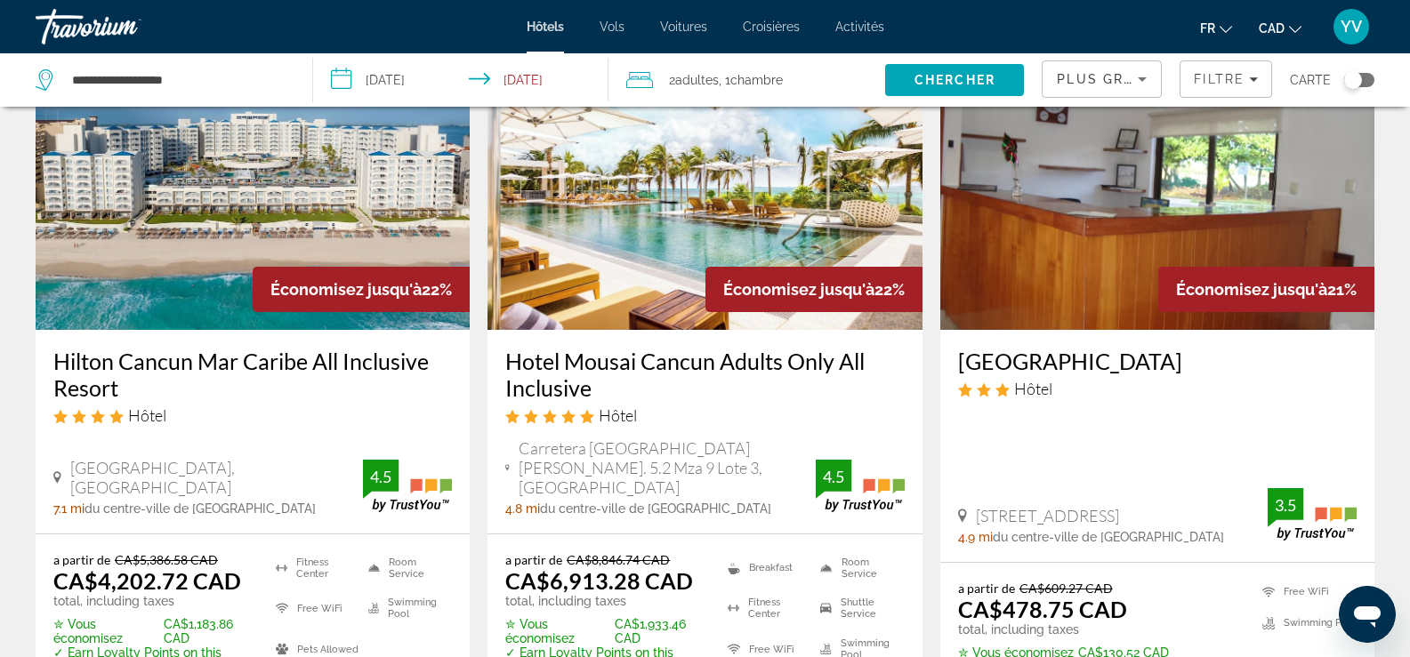
scroll to position [2580, 0]
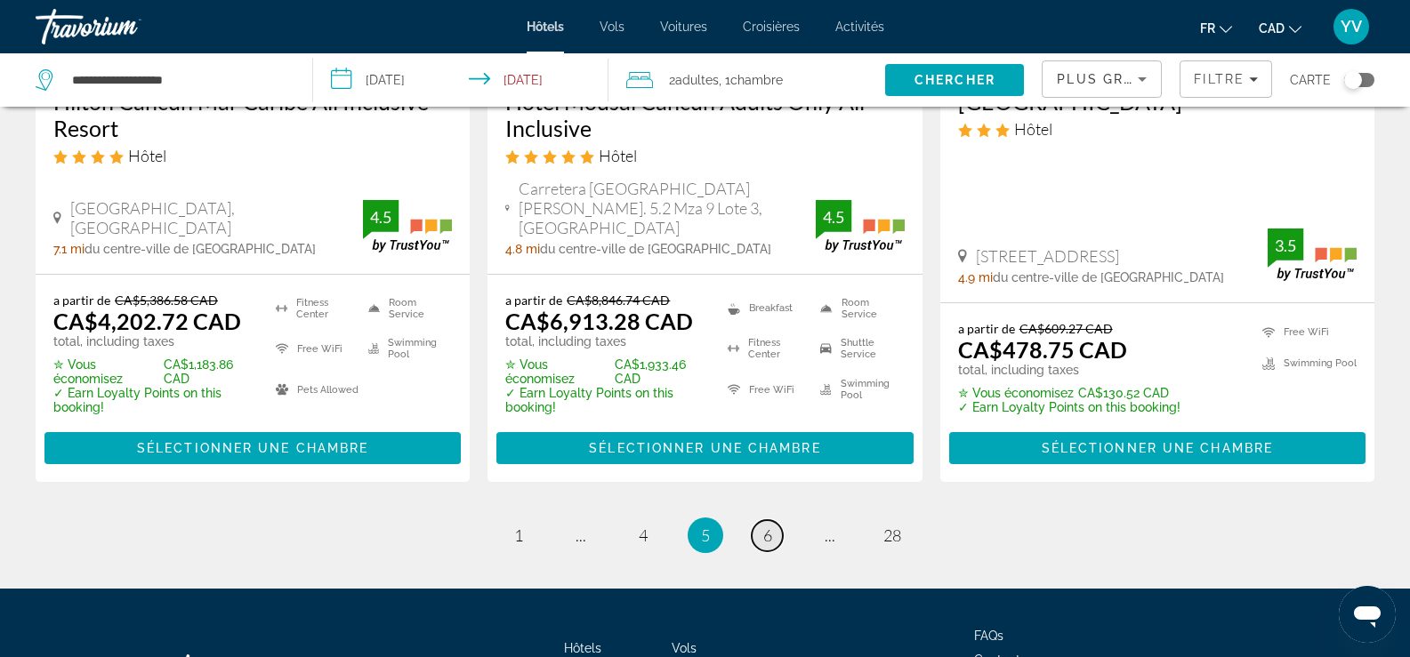
click at [768, 526] on span "6" at bounding box center [767, 536] width 9 height 20
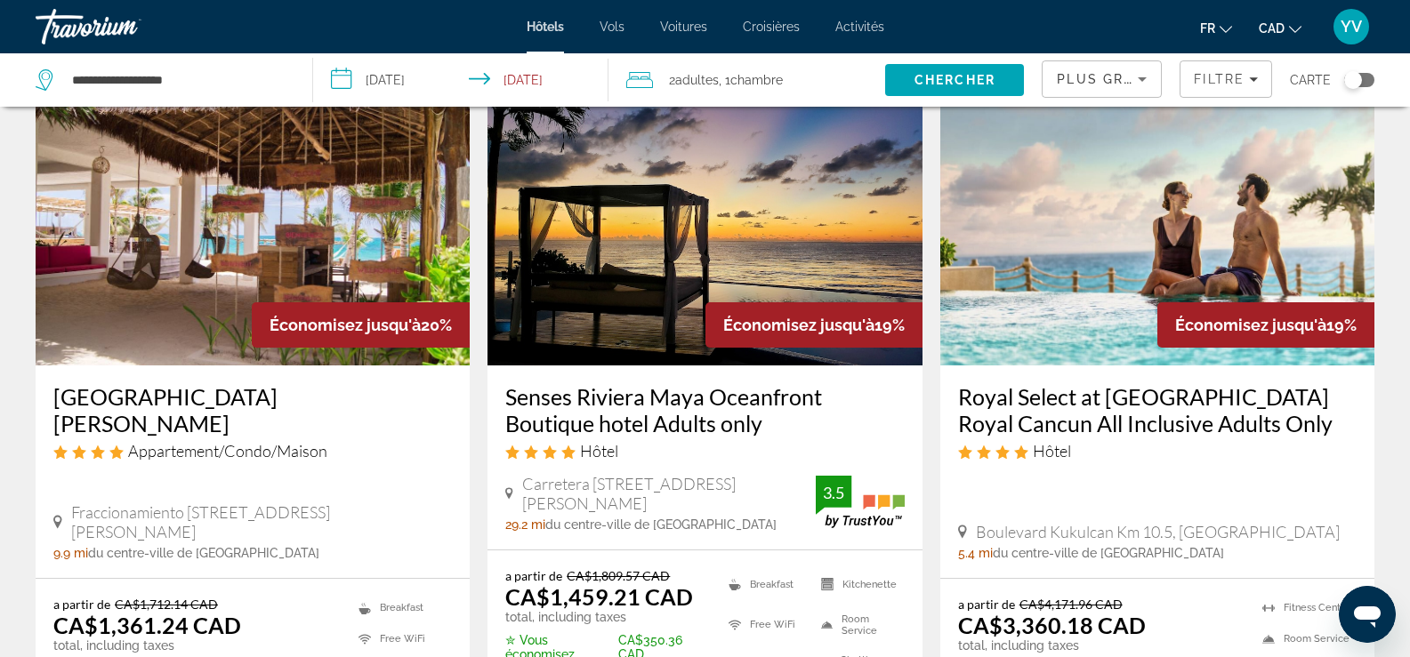
scroll to position [2651, 0]
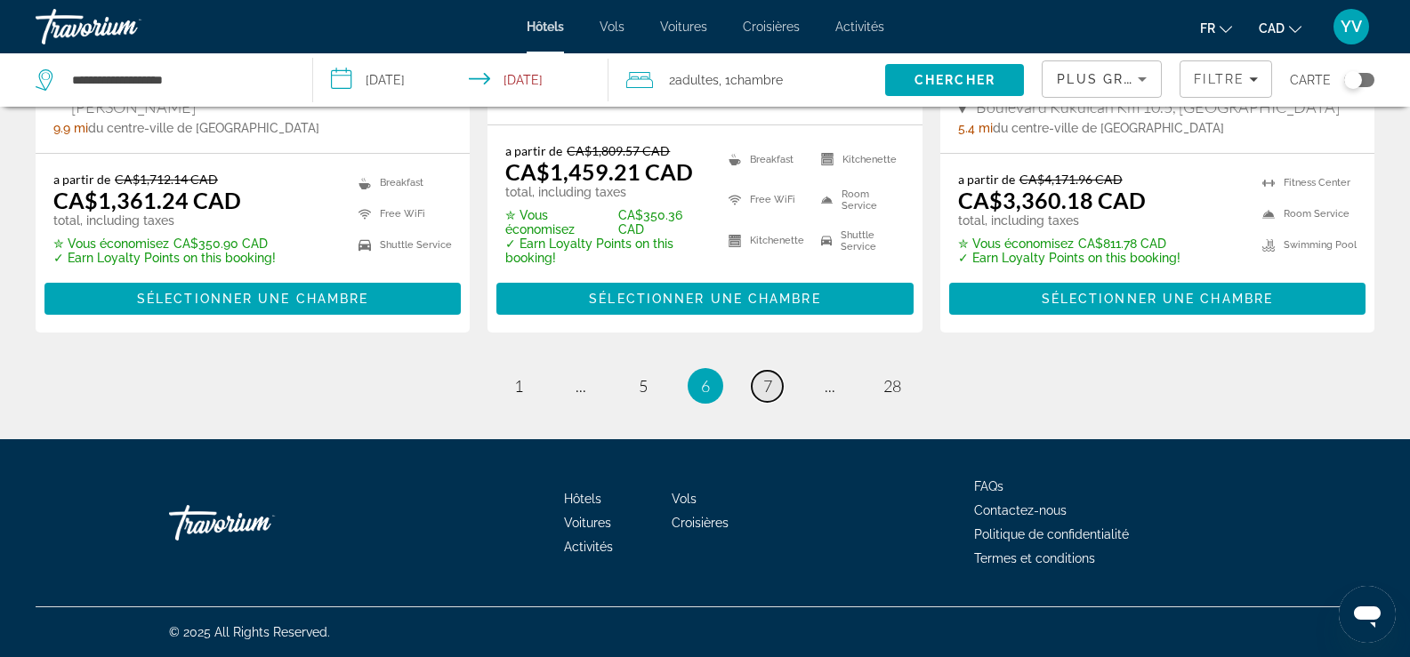
click at [767, 384] on span "7" at bounding box center [767, 386] width 9 height 20
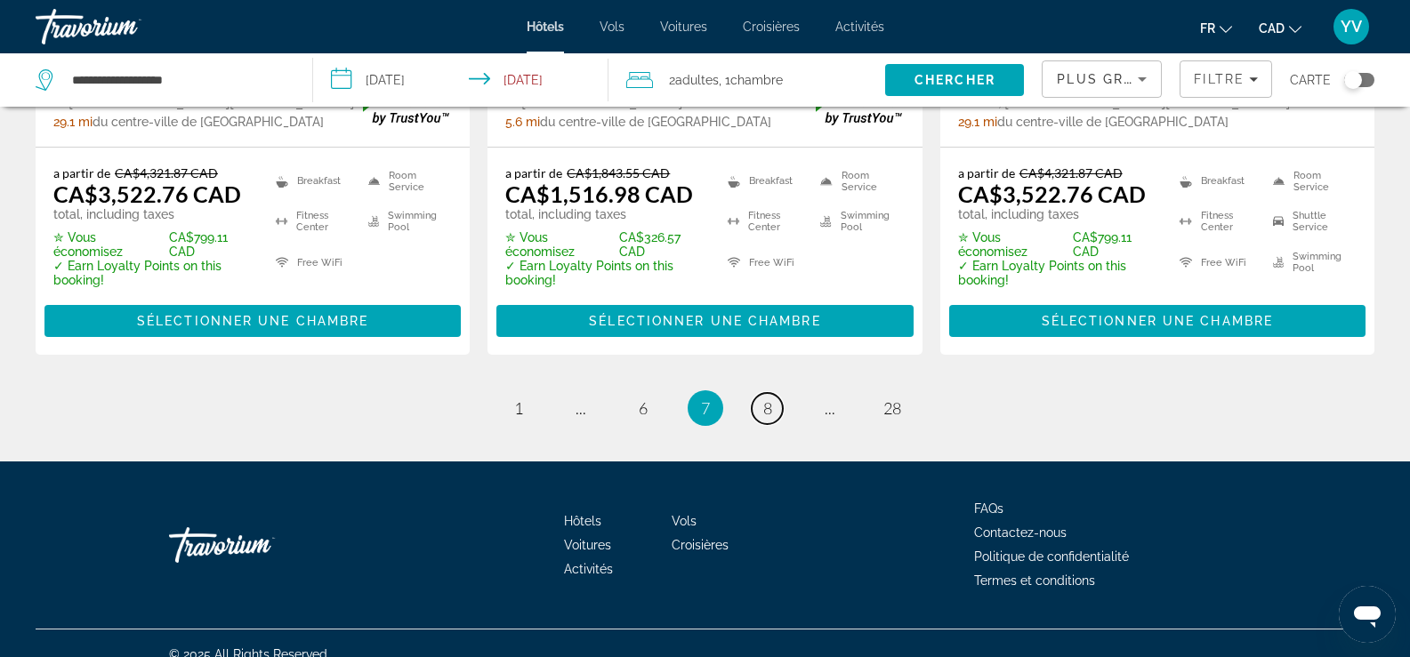
scroll to position [2632, 0]
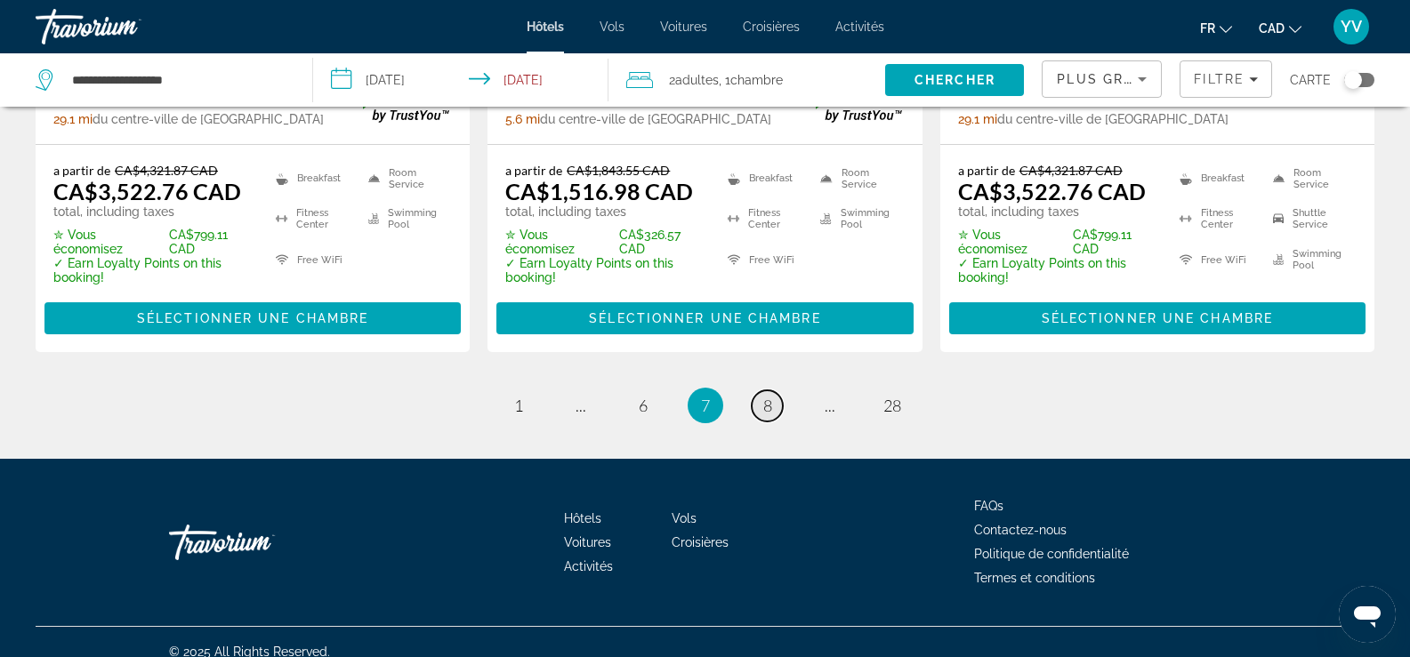
click at [770, 396] on span "8" at bounding box center [767, 406] width 9 height 20
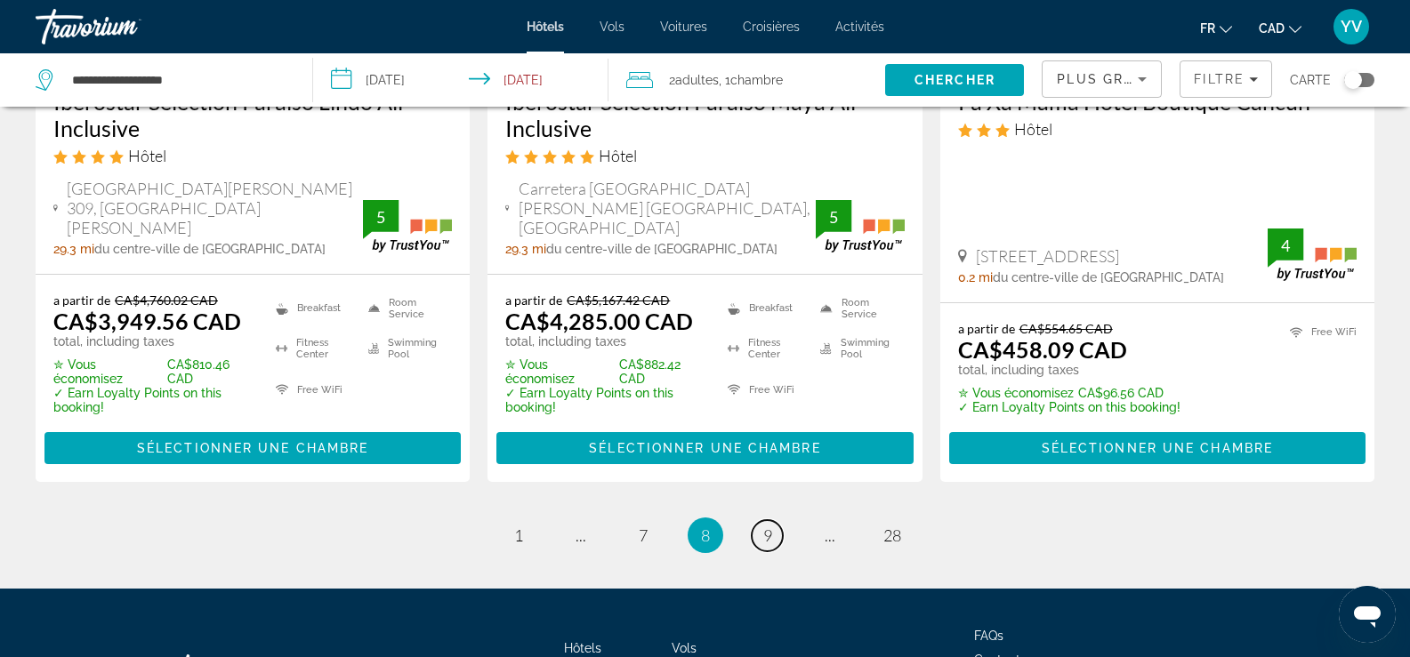
scroll to position [2678, 0]
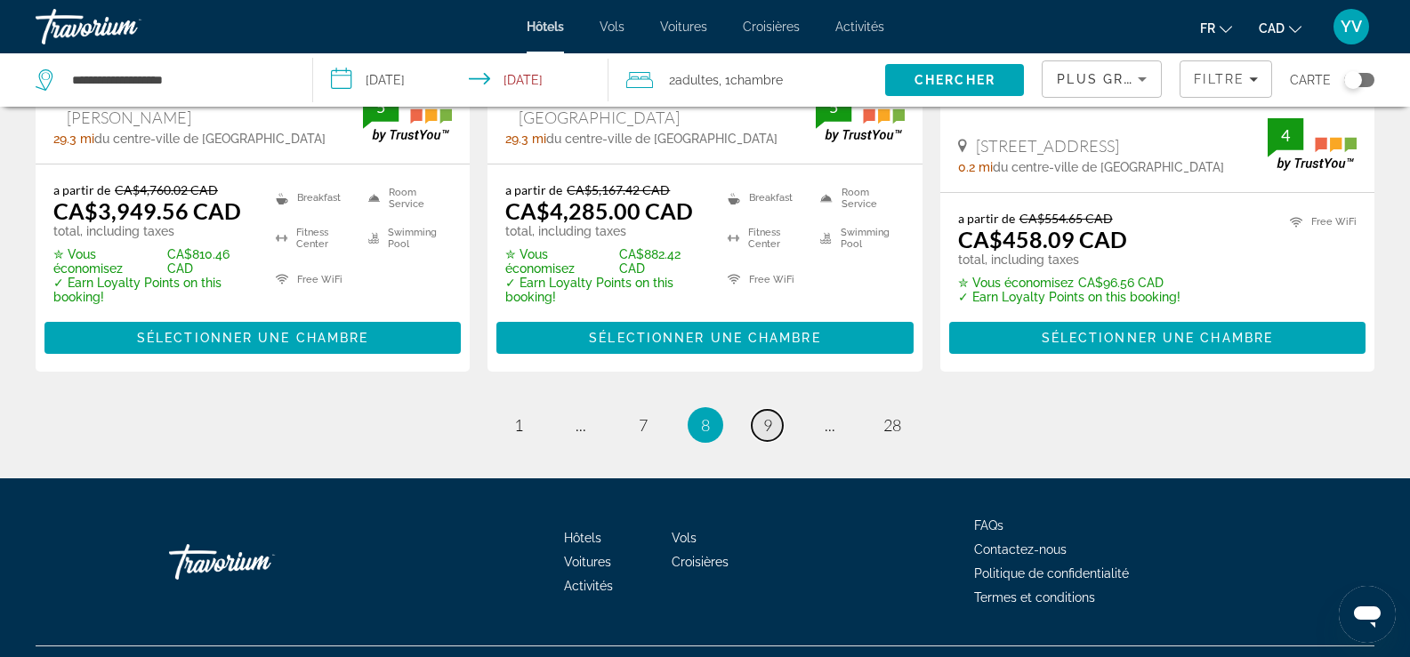
click at [760, 410] on link "page 9" at bounding box center [767, 425] width 31 height 31
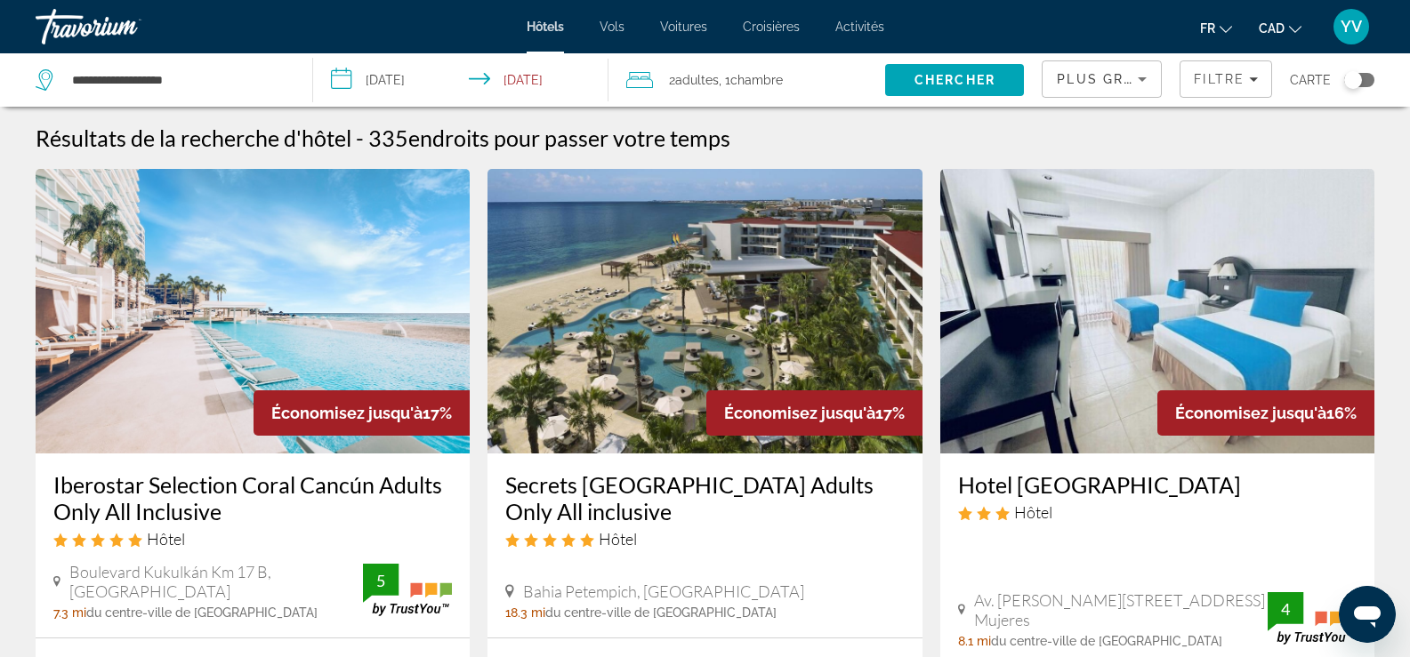
click at [1355, 83] on div "Toggle map" at bounding box center [1353, 80] width 18 height 18
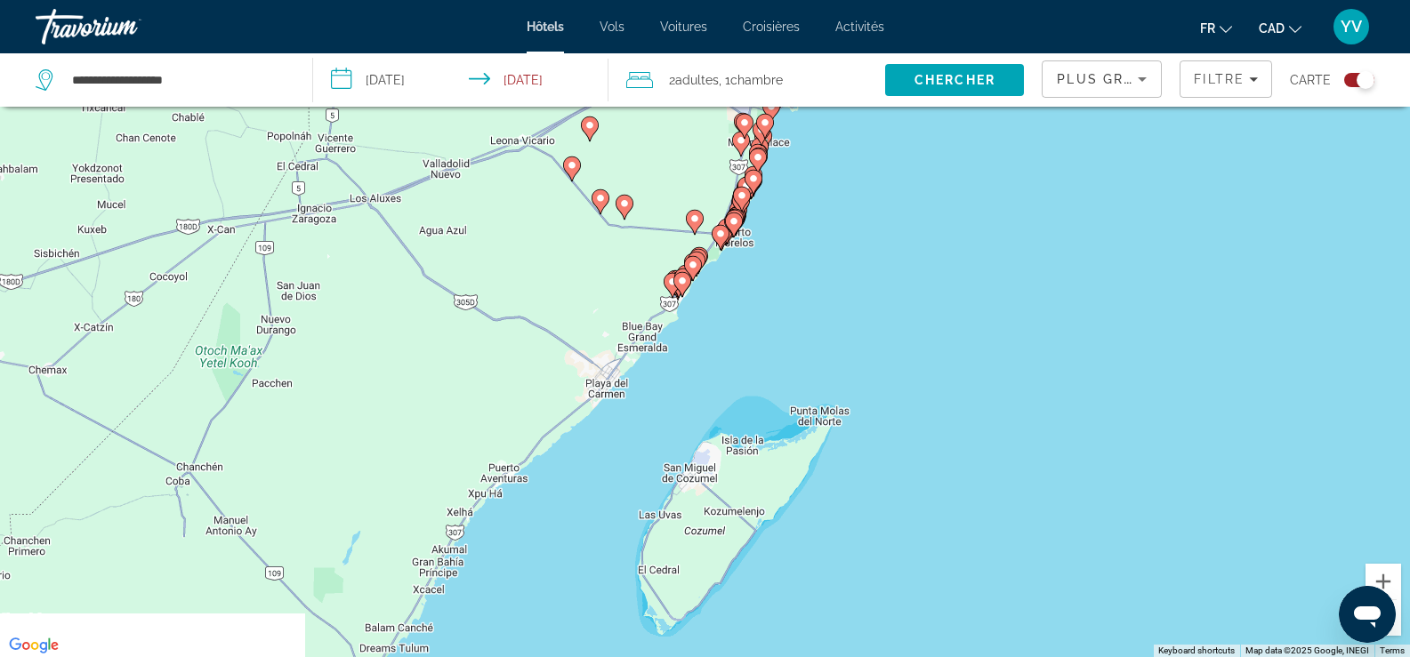
drag, startPoint x: 874, startPoint y: 434, endPoint x: 872, endPoint y: 221, distance: 213.5
click at [871, 225] on div "To activate drag with keyboard, press Alt + Enter. Once in keyboard drag state,…" at bounding box center [705, 328] width 1410 height 657
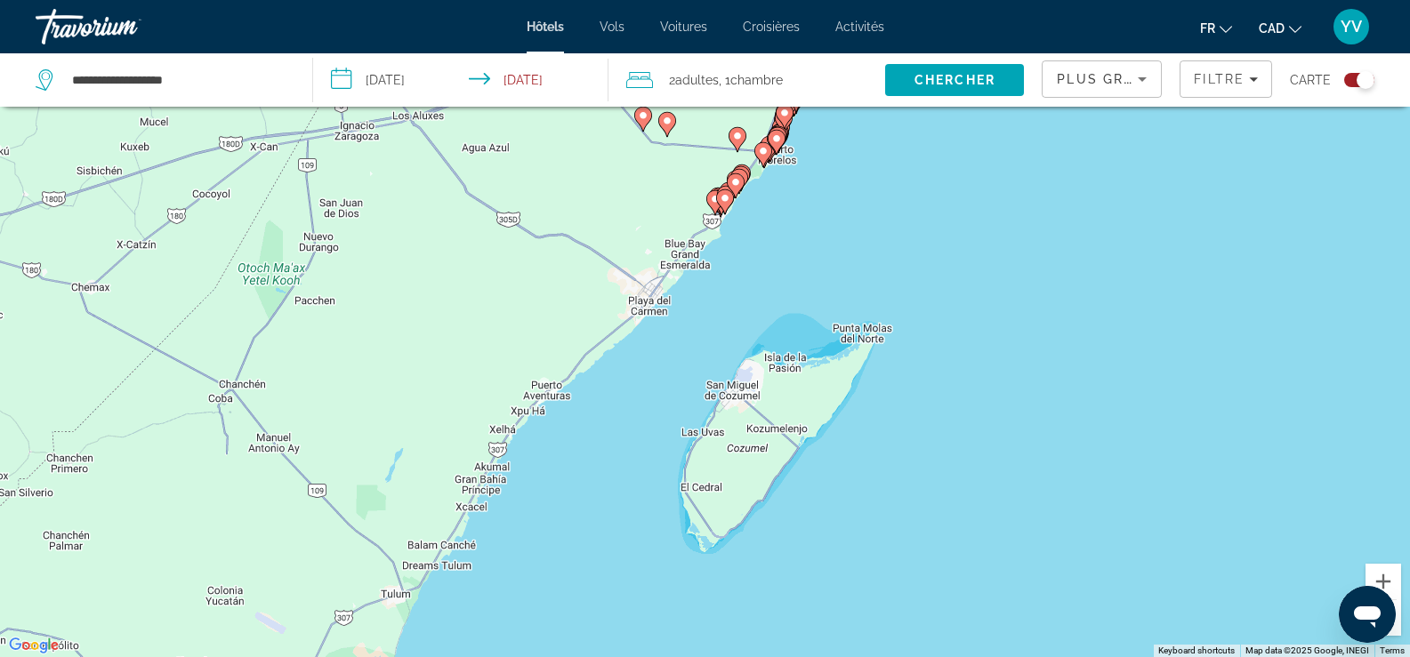
drag, startPoint x: 798, startPoint y: 549, endPoint x: 969, endPoint y: 188, distance: 399.6
click at [948, 220] on div "To activate drag with keyboard, press Alt + Enter. Once in keyboard drag state,…" at bounding box center [705, 328] width 1410 height 657
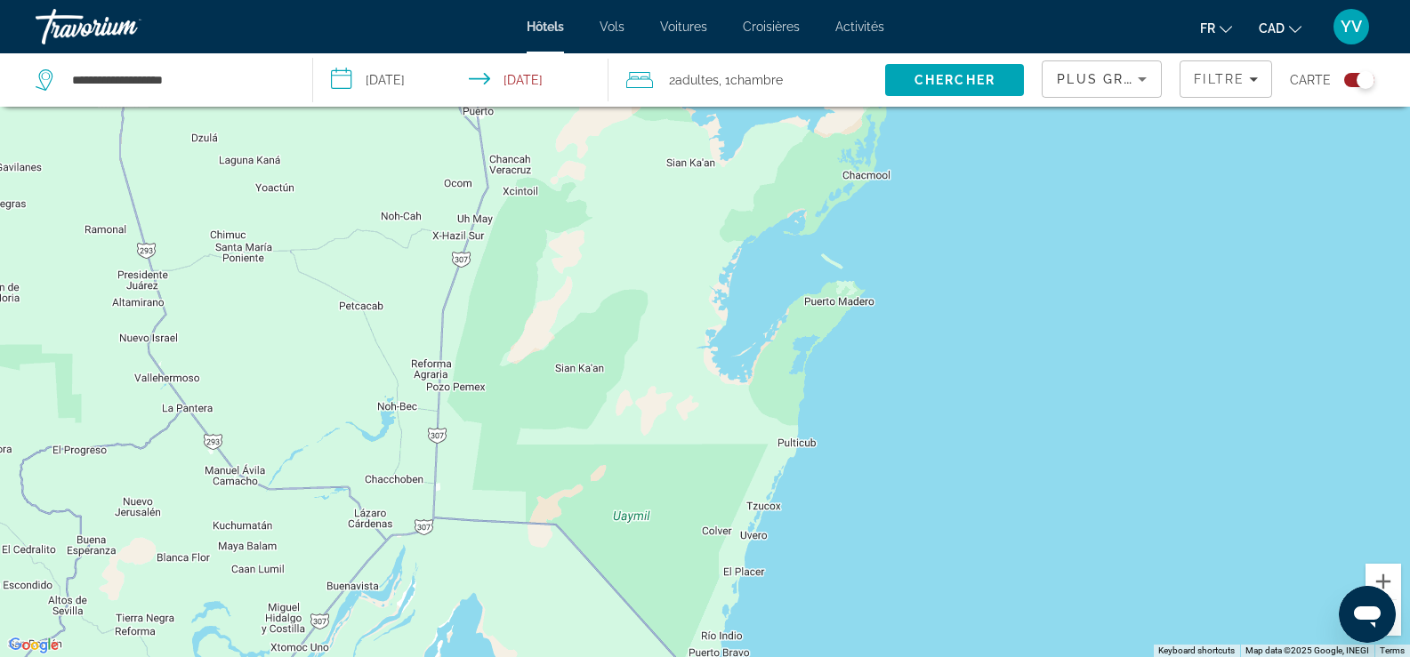
click at [1393, 633] on button "Zoom out" at bounding box center [1384, 619] width 36 height 36
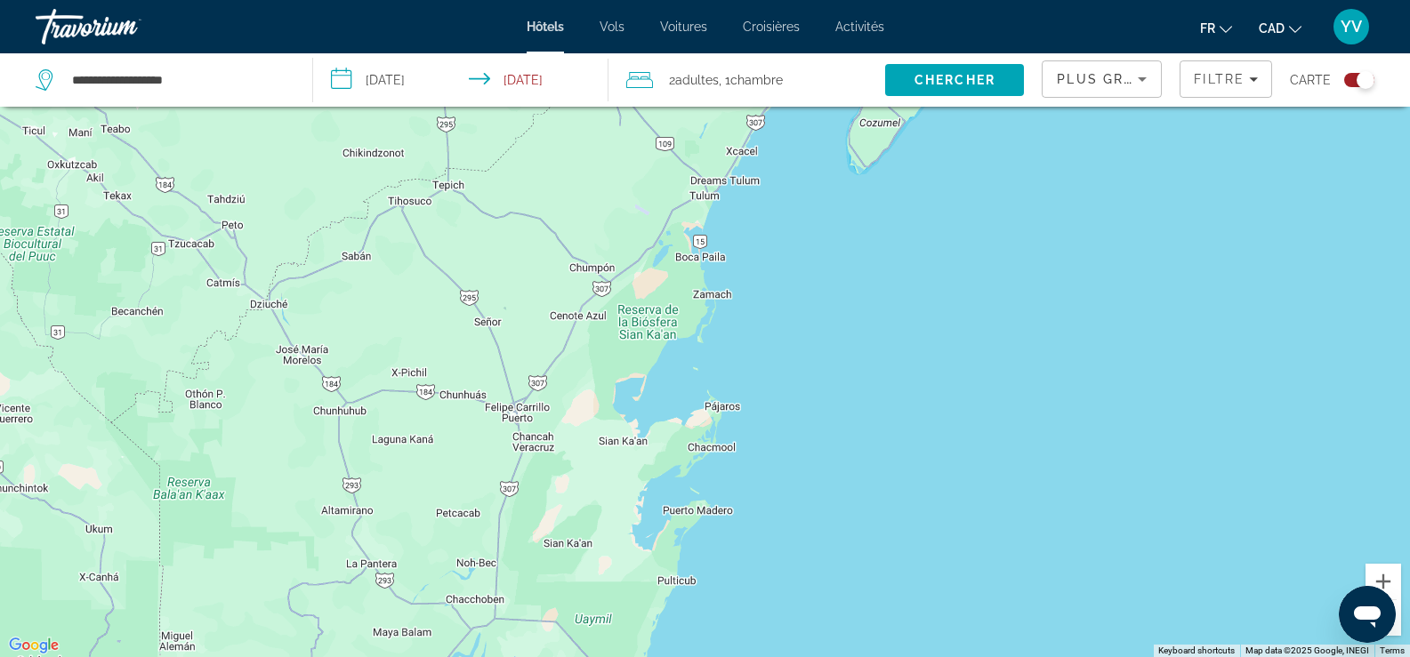
drag, startPoint x: 964, startPoint y: 302, endPoint x: 881, endPoint y: 550, distance: 261.9
click at [881, 550] on div "Main content" at bounding box center [705, 328] width 1410 height 657
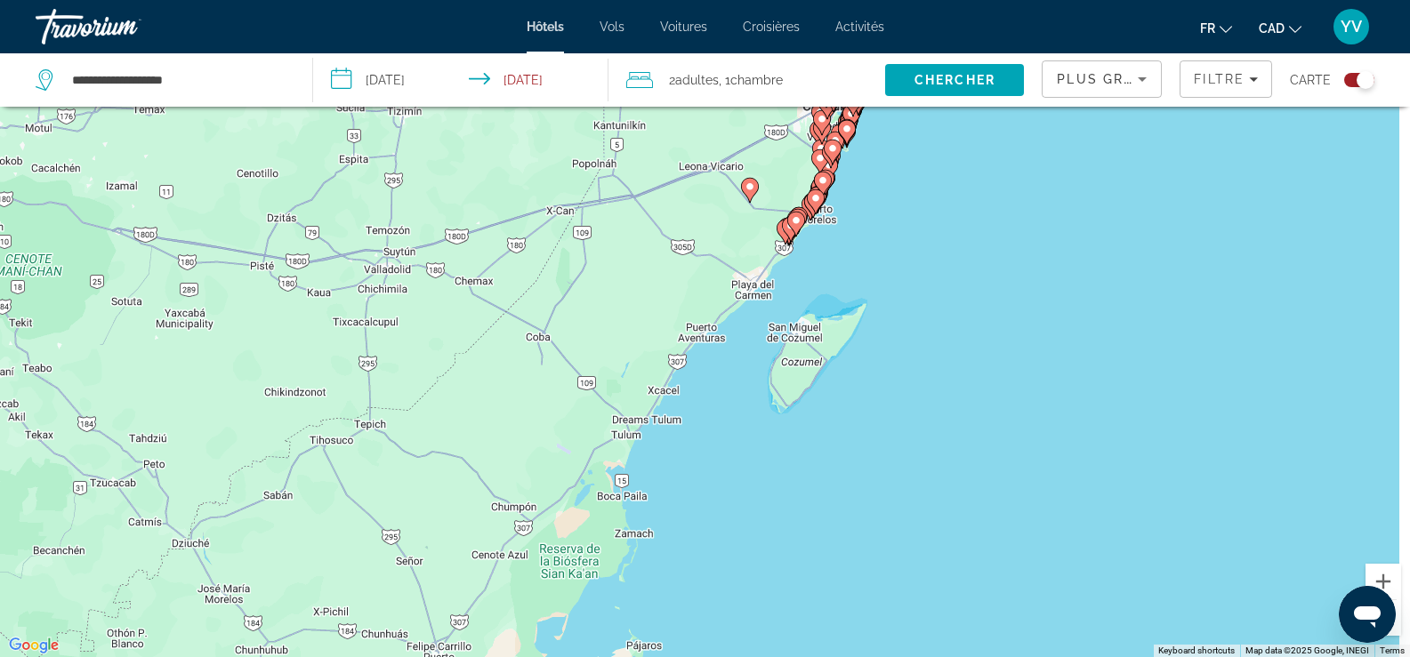
drag, startPoint x: 971, startPoint y: 234, endPoint x: 869, endPoint y: 520, distance: 303.9
click at [869, 520] on div "To activate drag with keyboard, press Alt + Enter. Once in keyboard drag state,…" at bounding box center [705, 328] width 1410 height 657
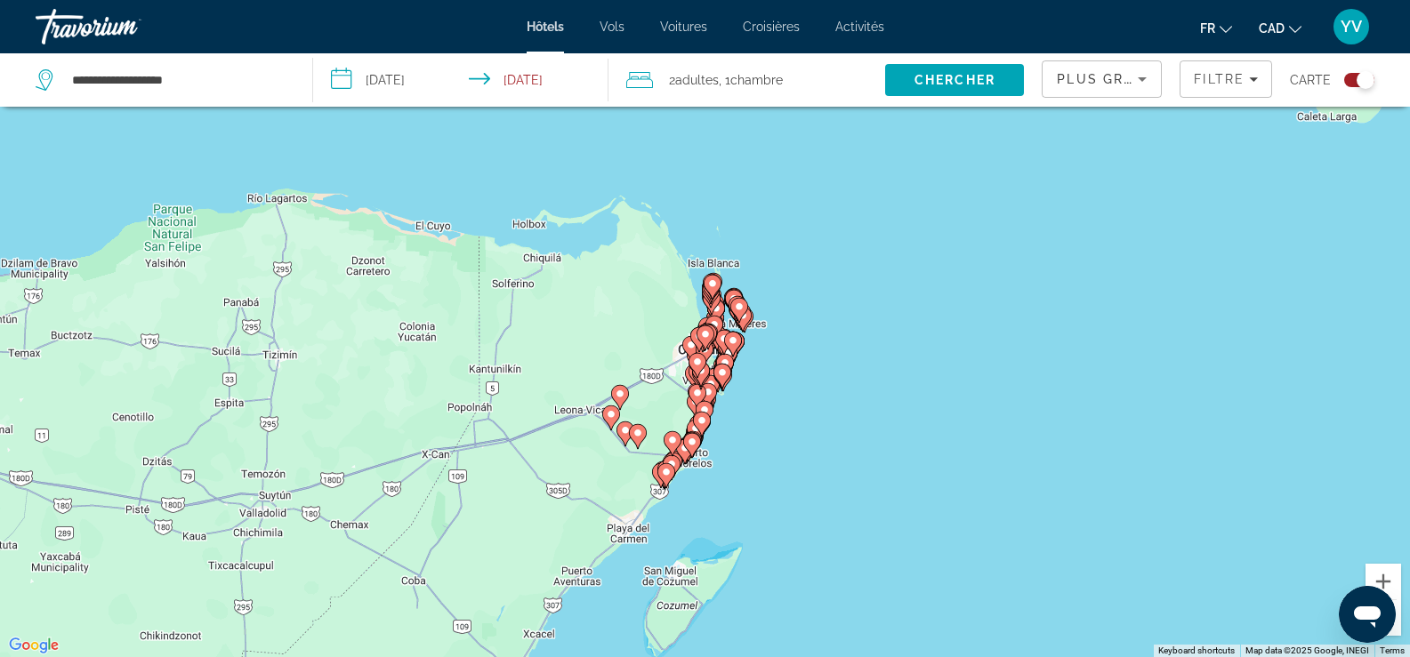
drag, startPoint x: 899, startPoint y: 272, endPoint x: 805, endPoint y: 436, distance: 188.9
click at [805, 436] on div "To activate drag with keyboard, press Alt + Enter. Once in keyboard drag state,…" at bounding box center [705, 328] width 1410 height 657
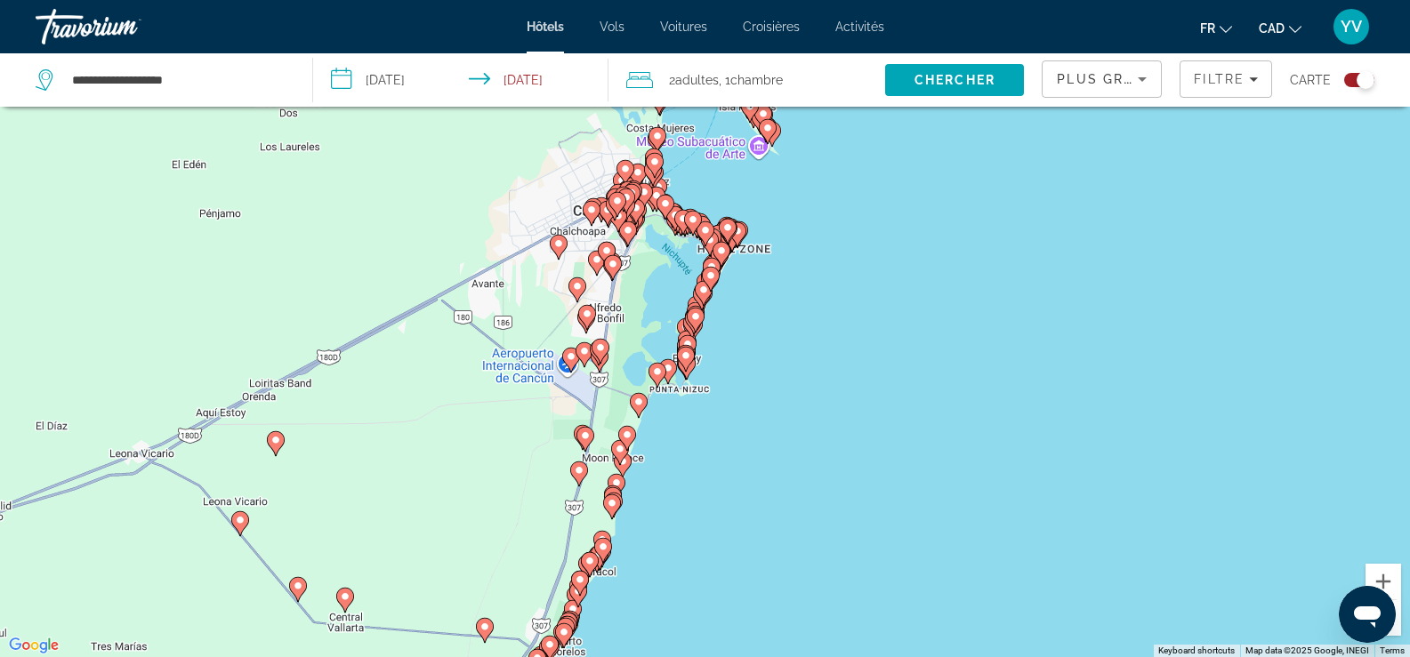
drag, startPoint x: 734, startPoint y: 327, endPoint x: 720, endPoint y: 541, distance: 214.0
click at [720, 541] on div "To activate drag with keyboard, press Alt + Enter. Once in keyboard drag state,…" at bounding box center [705, 328] width 1410 height 657
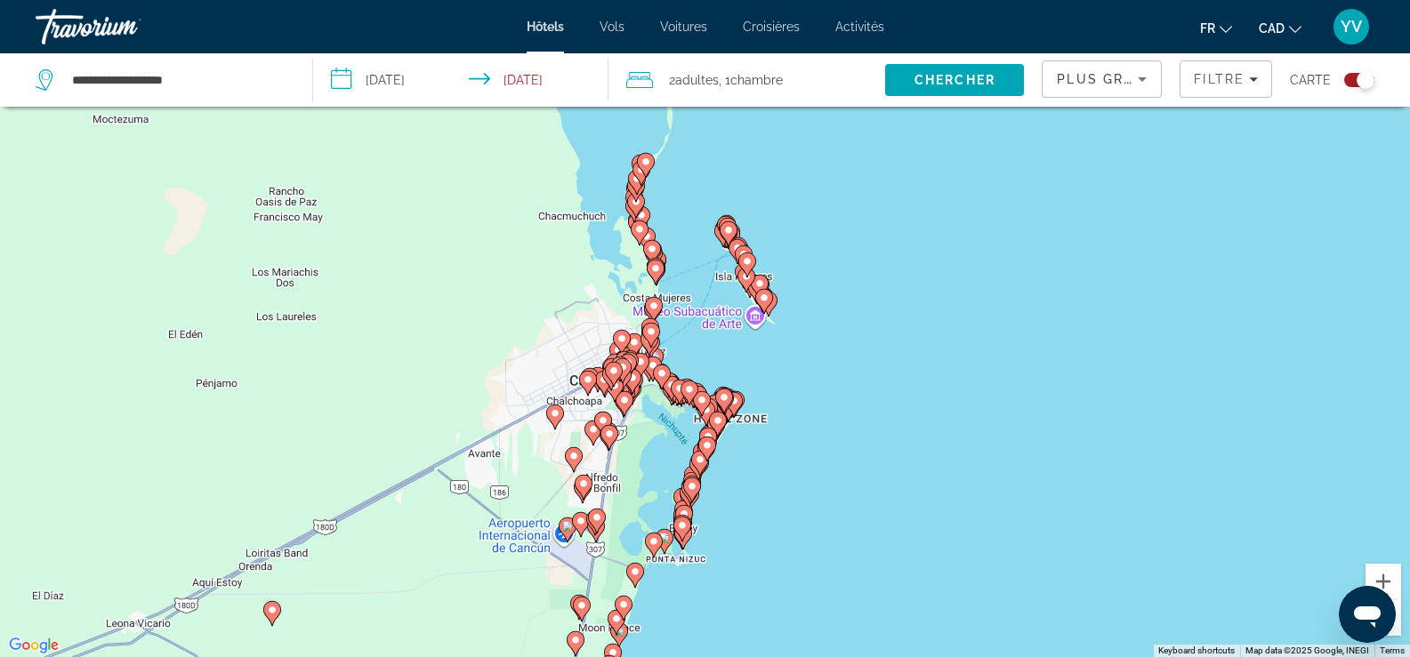
drag, startPoint x: 816, startPoint y: 342, endPoint x: 815, endPoint y: 518, distance: 176.2
click at [815, 518] on div "To activate drag with keyboard, press Alt + Enter. Once in keyboard drag state,…" at bounding box center [705, 328] width 1410 height 657
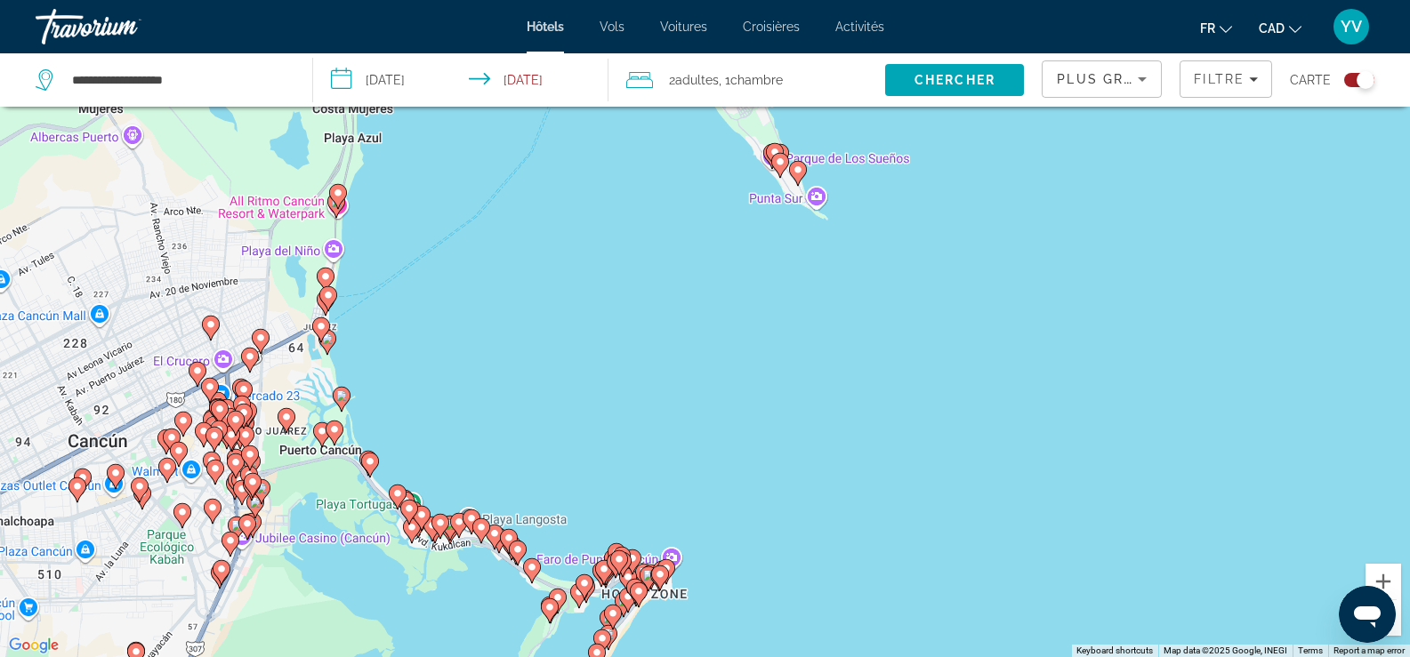
drag, startPoint x: 843, startPoint y: 265, endPoint x: 827, endPoint y: 624, distance: 358.9
click at [827, 624] on div "To activate drag with keyboard, press Alt + Enter. Once in keyboard drag state,…" at bounding box center [705, 328] width 1410 height 657
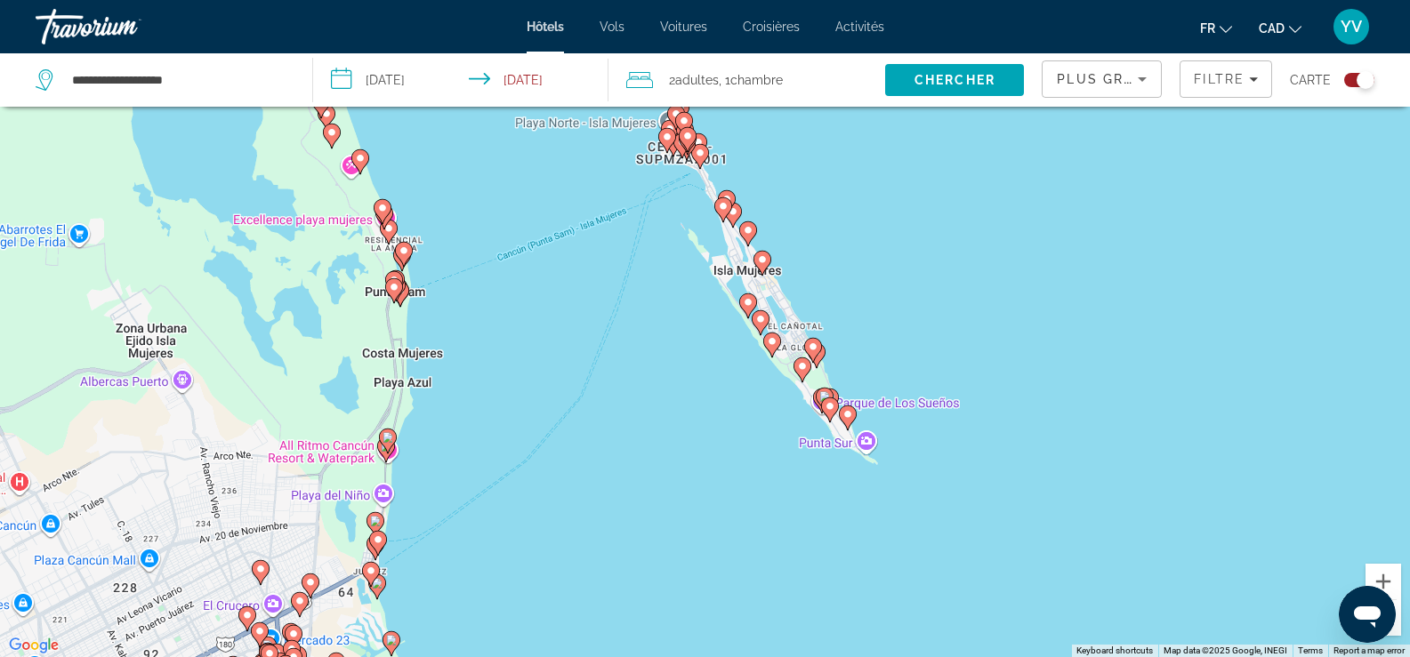
drag, startPoint x: 835, startPoint y: 299, endPoint x: 871, endPoint y: 293, distance: 37.0
click at [873, 296] on div "To activate drag with keyboard, press Alt + Enter. Once in keyboard drag state,…" at bounding box center [705, 328] width 1410 height 657
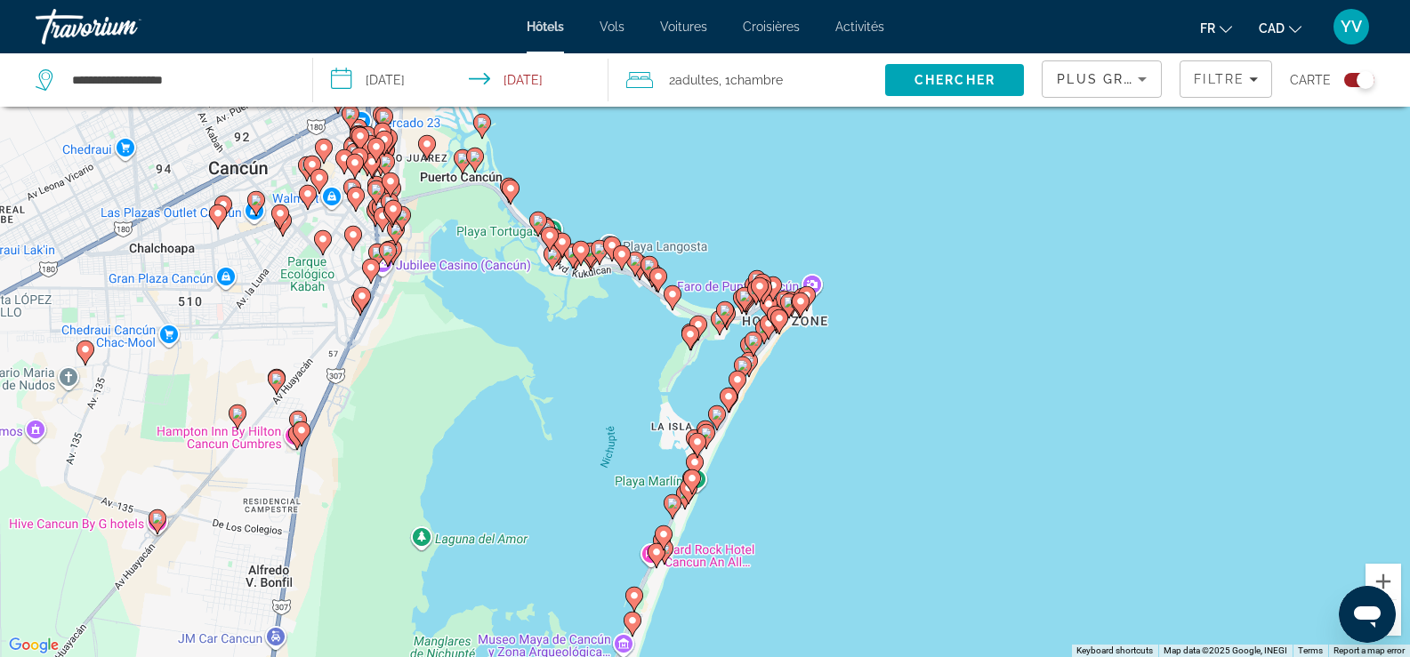
drag, startPoint x: 748, startPoint y: 609, endPoint x: 863, endPoint y: 383, distance: 254.2
click at [862, 383] on div "To activate drag with keyboard, press Alt + Enter. Once in keyboard drag state,…" at bounding box center [705, 328] width 1410 height 657
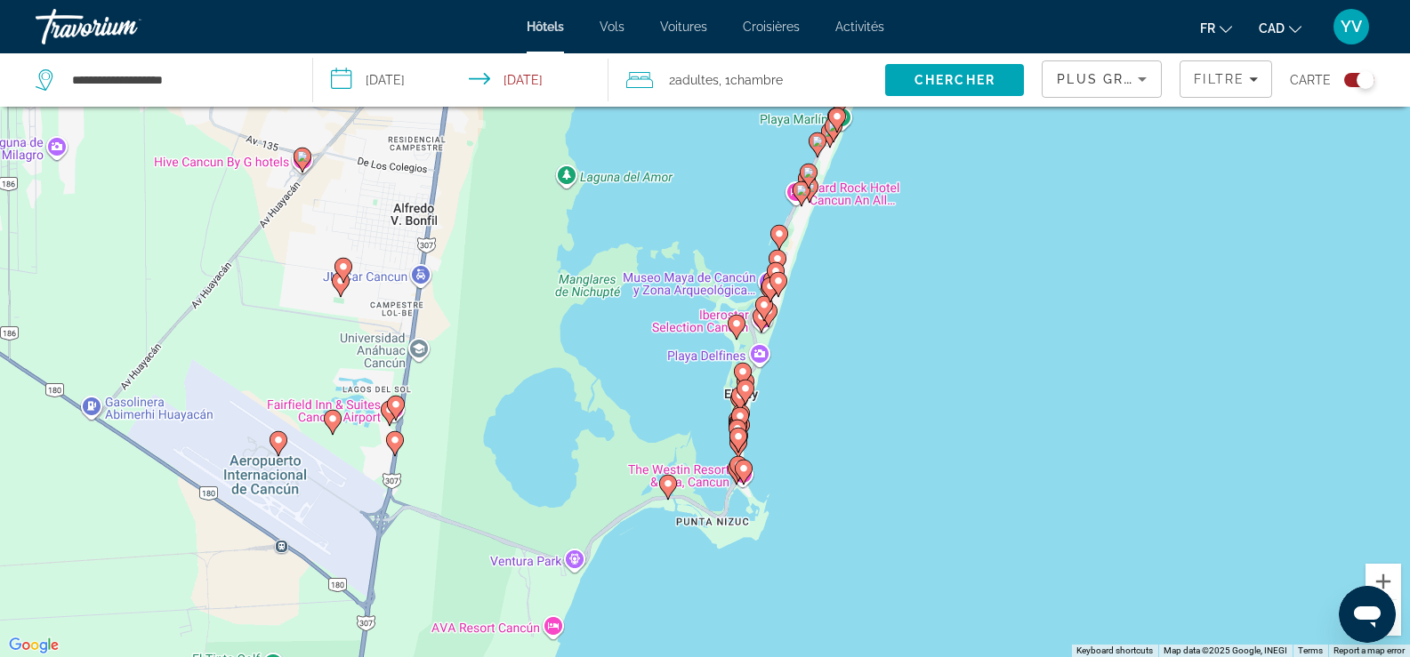
drag, startPoint x: 776, startPoint y: 617, endPoint x: 907, endPoint y: 276, distance: 365.0
click at [910, 276] on div "To activate drag with keyboard, press Alt + Enter. Once in keyboard drag state,…" at bounding box center [705, 328] width 1410 height 657
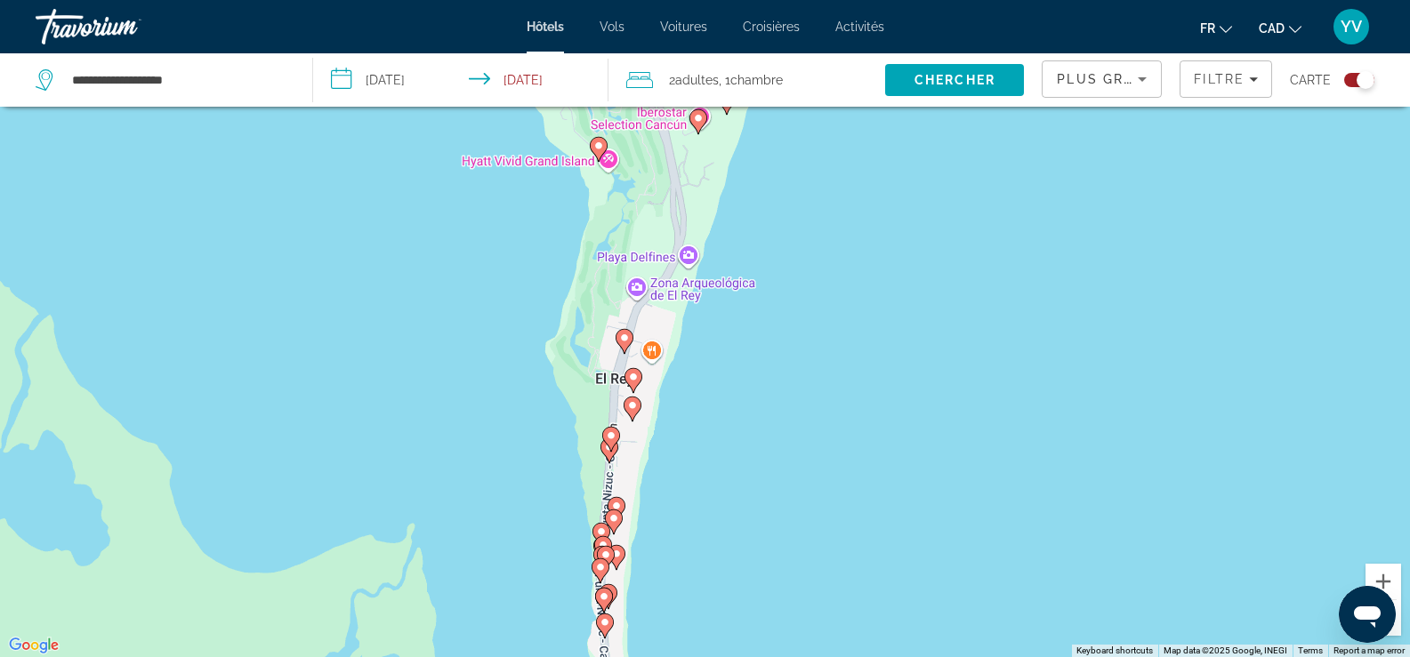
drag, startPoint x: 778, startPoint y: 303, endPoint x: 789, endPoint y: 316, distance: 17.0
click at [789, 316] on div "To activate drag with keyboard, press Alt + Enter. Once in keyboard drag state,…" at bounding box center [705, 328] width 1410 height 657
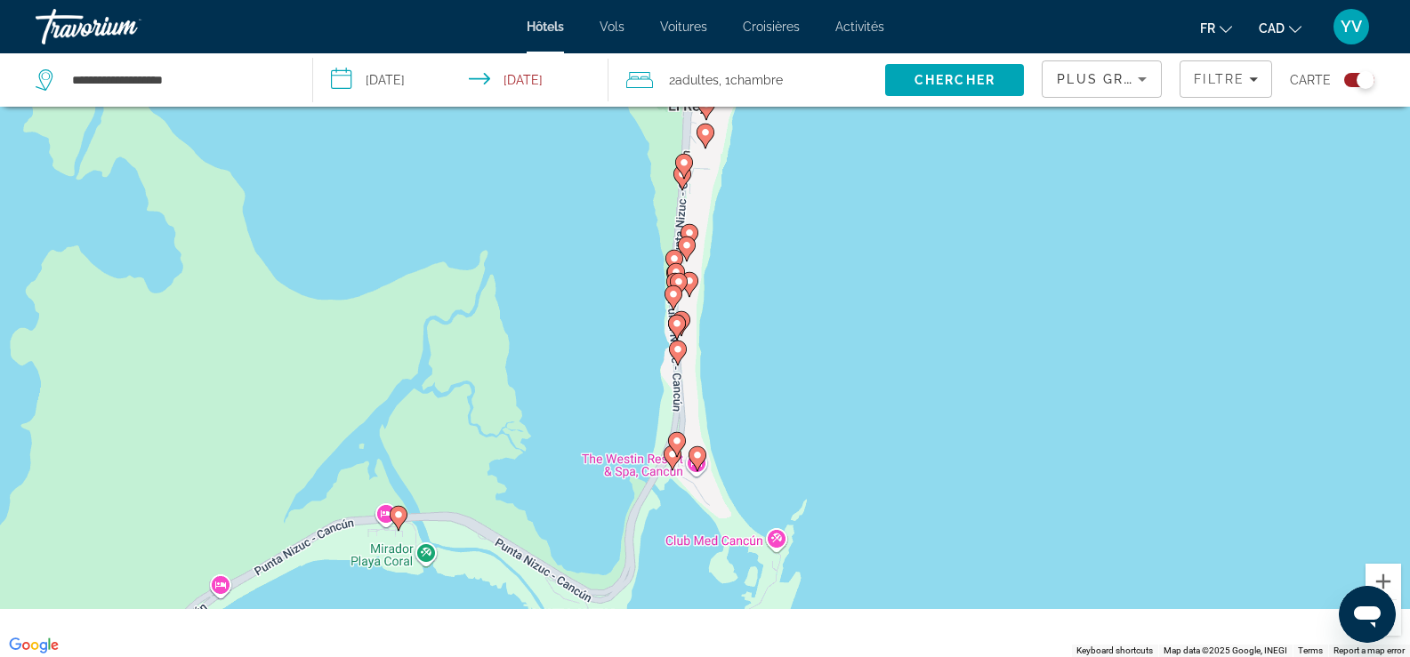
drag, startPoint x: 733, startPoint y: 453, endPoint x: 778, endPoint y: 260, distance: 198.1
click at [778, 260] on div "To activate drag with keyboard, press Alt + Enter. Once in keyboard drag state,…" at bounding box center [705, 328] width 1410 height 657
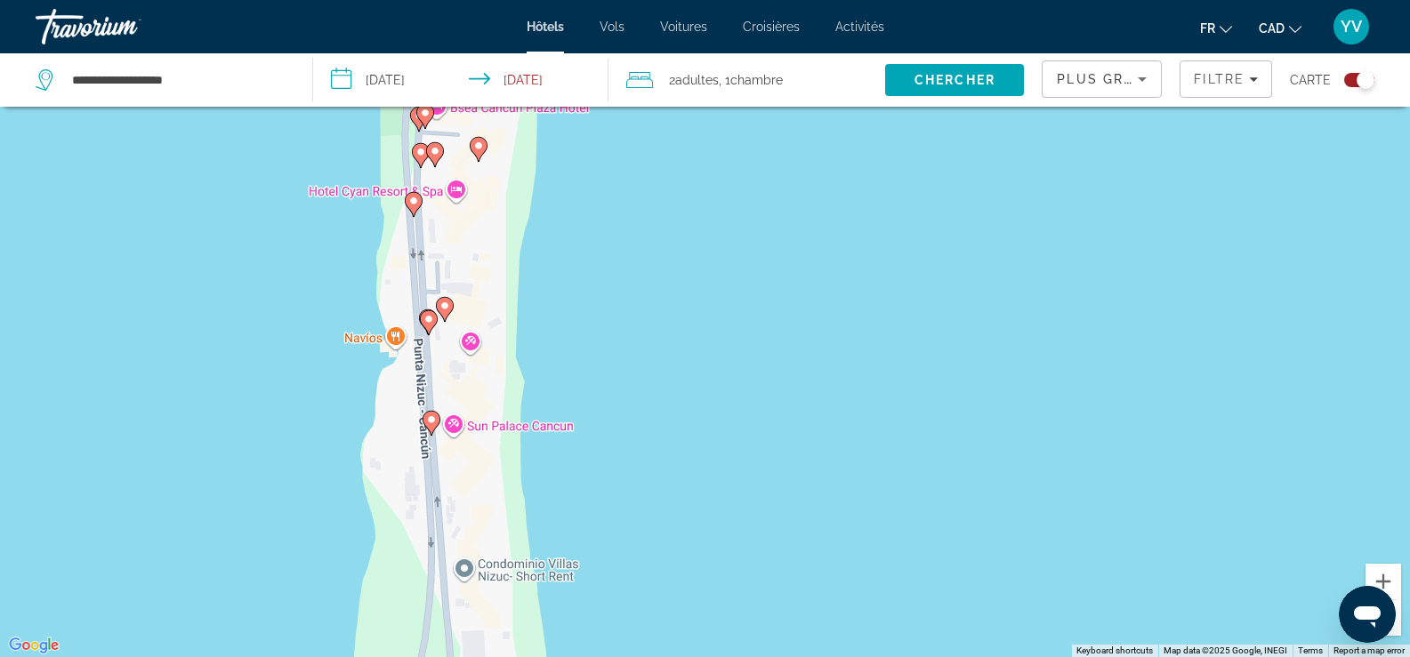
drag, startPoint x: 565, startPoint y: 356, endPoint x: 644, endPoint y: 520, distance: 182.6
click at [644, 520] on div "To activate drag with keyboard, press Alt + Enter. Once in keyboard drag state,…" at bounding box center [705, 328] width 1410 height 657
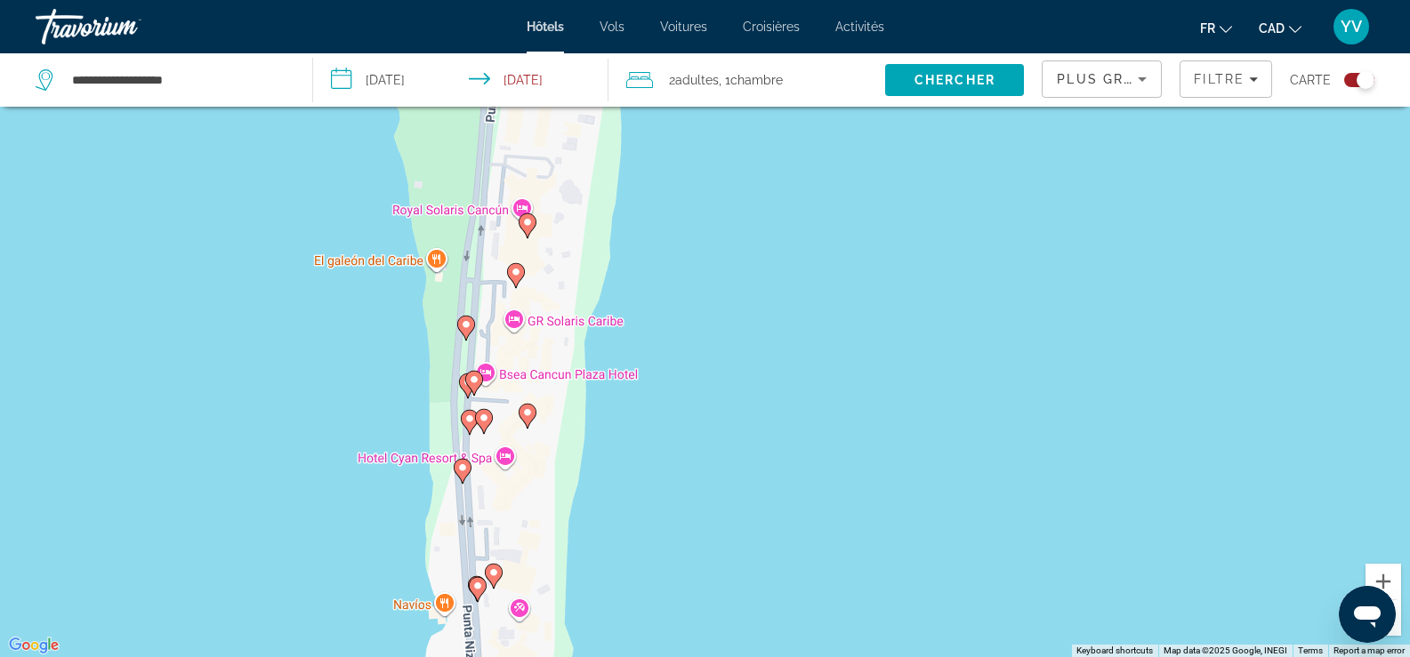
drag, startPoint x: 623, startPoint y: 228, endPoint x: 645, endPoint y: 442, distance: 215.6
click at [645, 442] on div "To activate drag with keyboard, press Alt + Enter. Once in keyboard drag state,…" at bounding box center [705, 328] width 1410 height 657
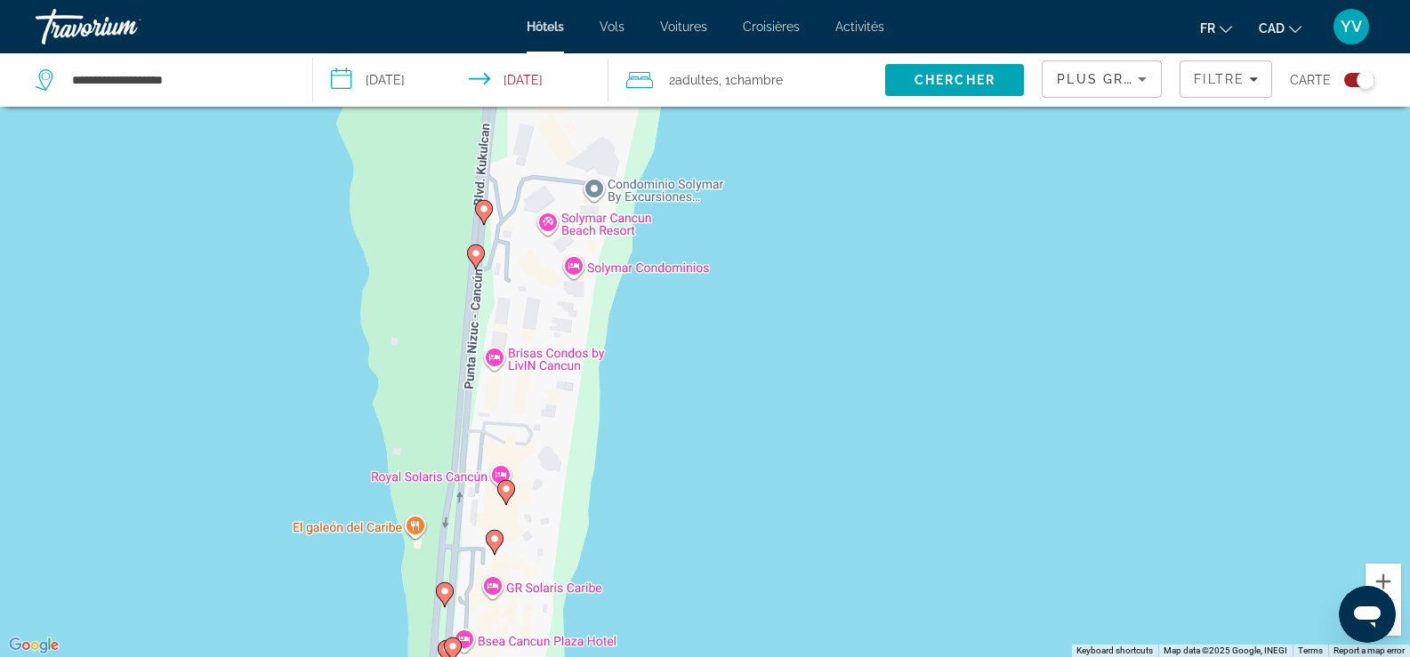
drag, startPoint x: 664, startPoint y: 175, endPoint x: 641, endPoint y: 436, distance: 261.7
click at [641, 436] on div "To activate drag with keyboard, press Alt + Enter. Once in keyboard drag state,…" at bounding box center [705, 328] width 1410 height 657
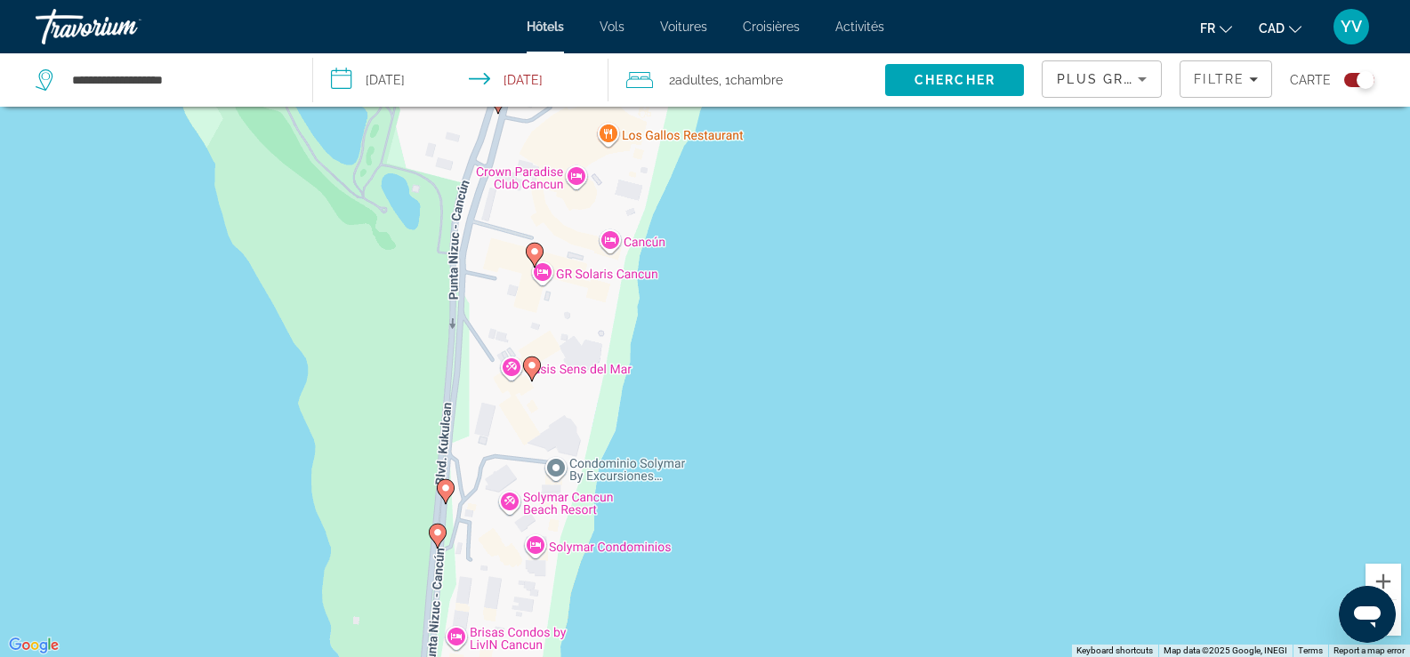
drag, startPoint x: 745, startPoint y: 219, endPoint x: 709, endPoint y: 494, distance: 277.2
click at [709, 494] on div "To activate drag with keyboard, press Alt + Enter. Once in keyboard drag state,…" at bounding box center [705, 328] width 1410 height 657
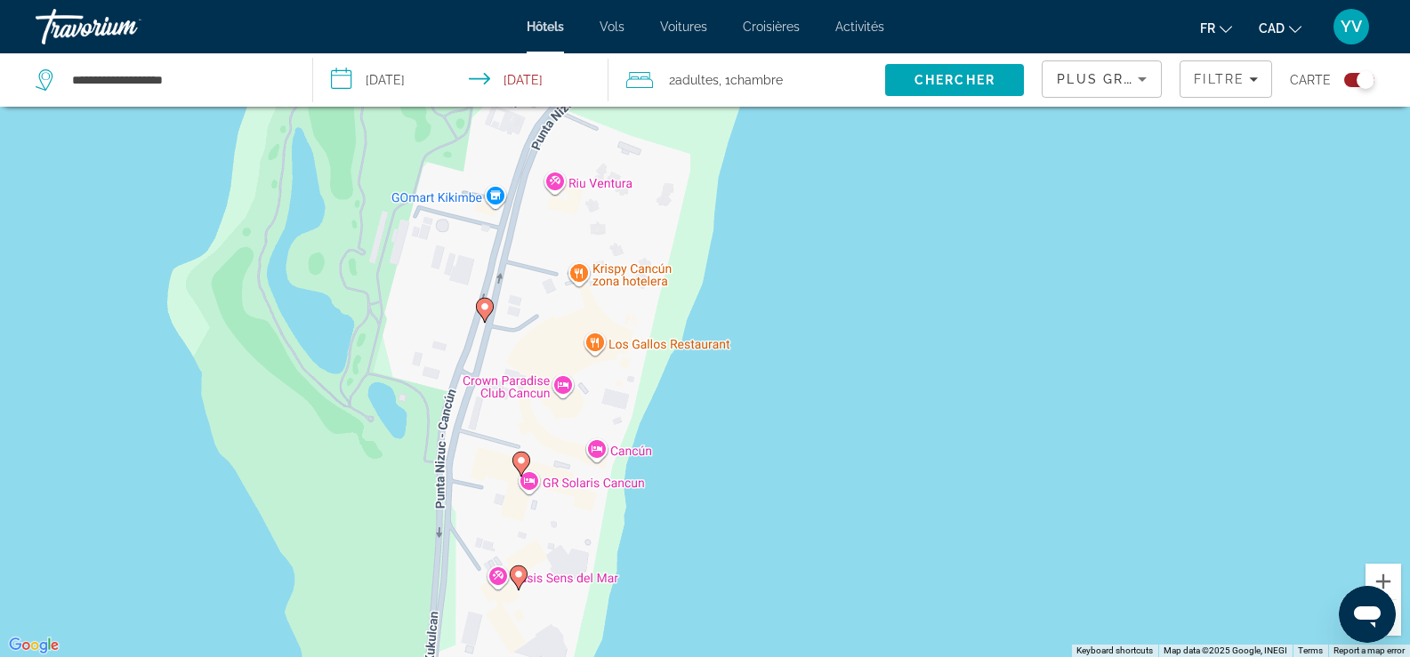
drag, startPoint x: 745, startPoint y: 248, endPoint x: 729, endPoint y: 457, distance: 209.7
click at [729, 457] on div "To activate drag with keyboard, press Alt + Enter. Once in keyboard drag state,…" at bounding box center [705, 328] width 1410 height 657
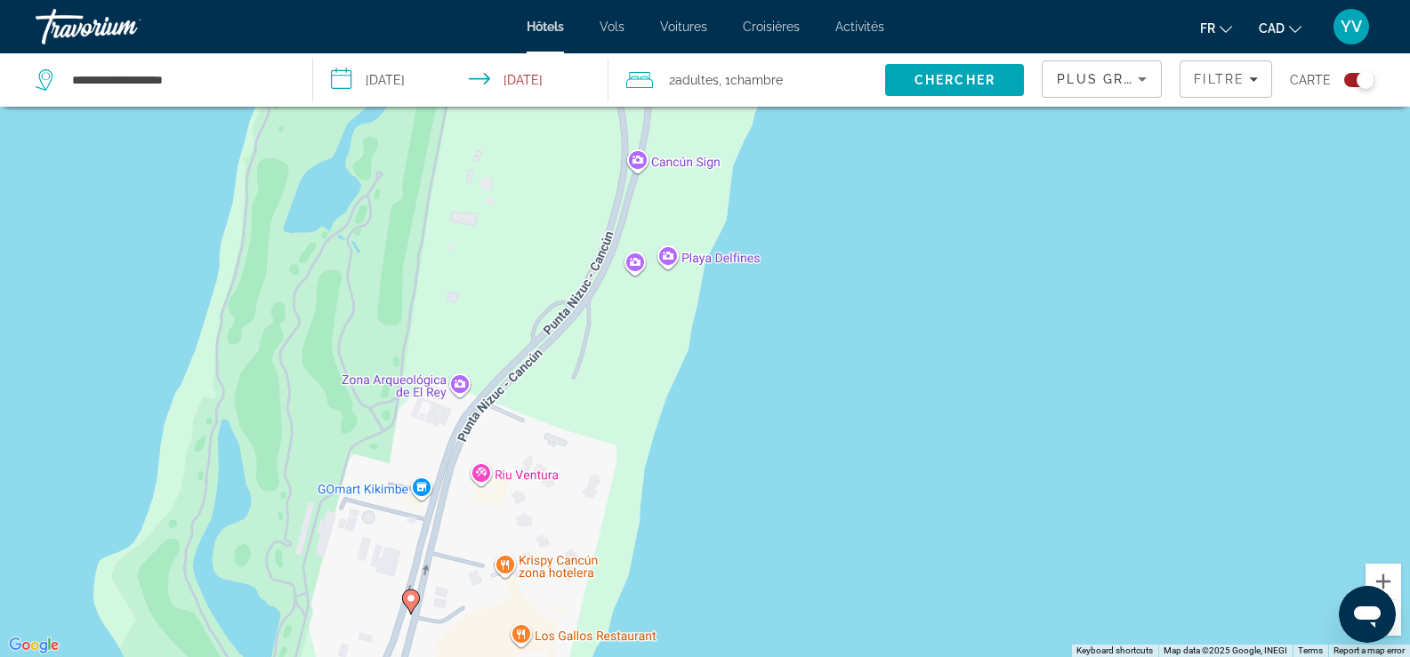
drag, startPoint x: 786, startPoint y: 262, endPoint x: 717, endPoint y: 504, distance: 251.7
click at [717, 504] on div "To activate drag with keyboard, press Alt + Enter. Once in keyboard drag state,…" at bounding box center [705, 328] width 1410 height 657
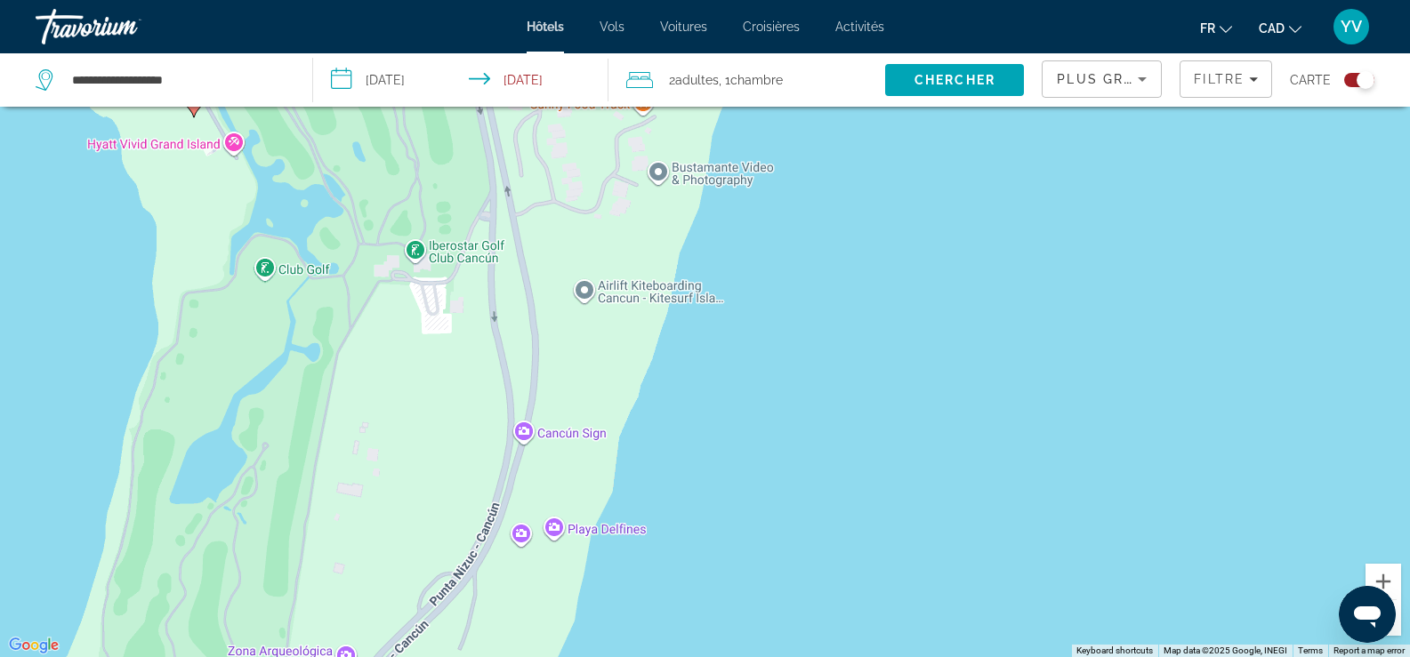
drag, startPoint x: 837, startPoint y: 208, endPoint x: 722, endPoint y: 481, distance: 296.3
click at [722, 481] on div "To activate drag with keyboard, press Alt + Enter. Once in keyboard drag state,…" at bounding box center [705, 328] width 1410 height 657
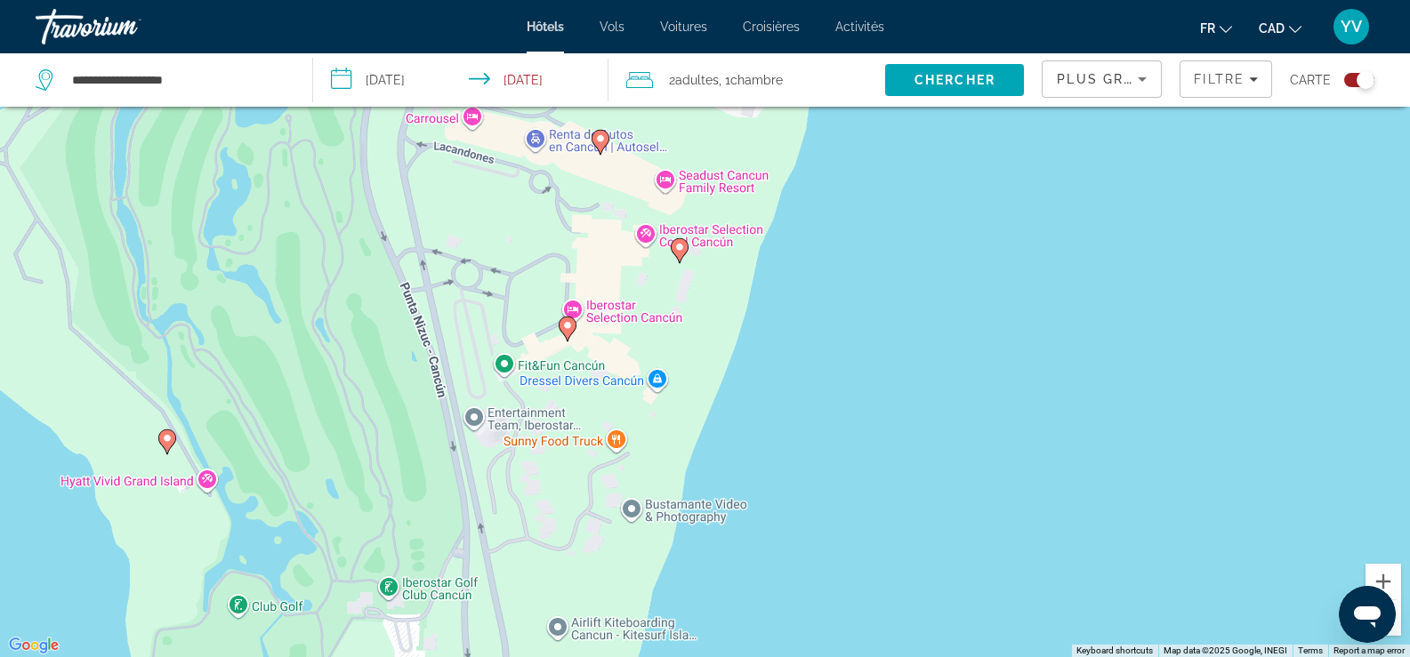
drag, startPoint x: 787, startPoint y: 237, endPoint x: 761, endPoint y: 577, distance: 340.9
click at [761, 577] on div "To activate drag with keyboard, press Alt + Enter. Once in keyboard drag state,…" at bounding box center [705, 328] width 1410 height 657
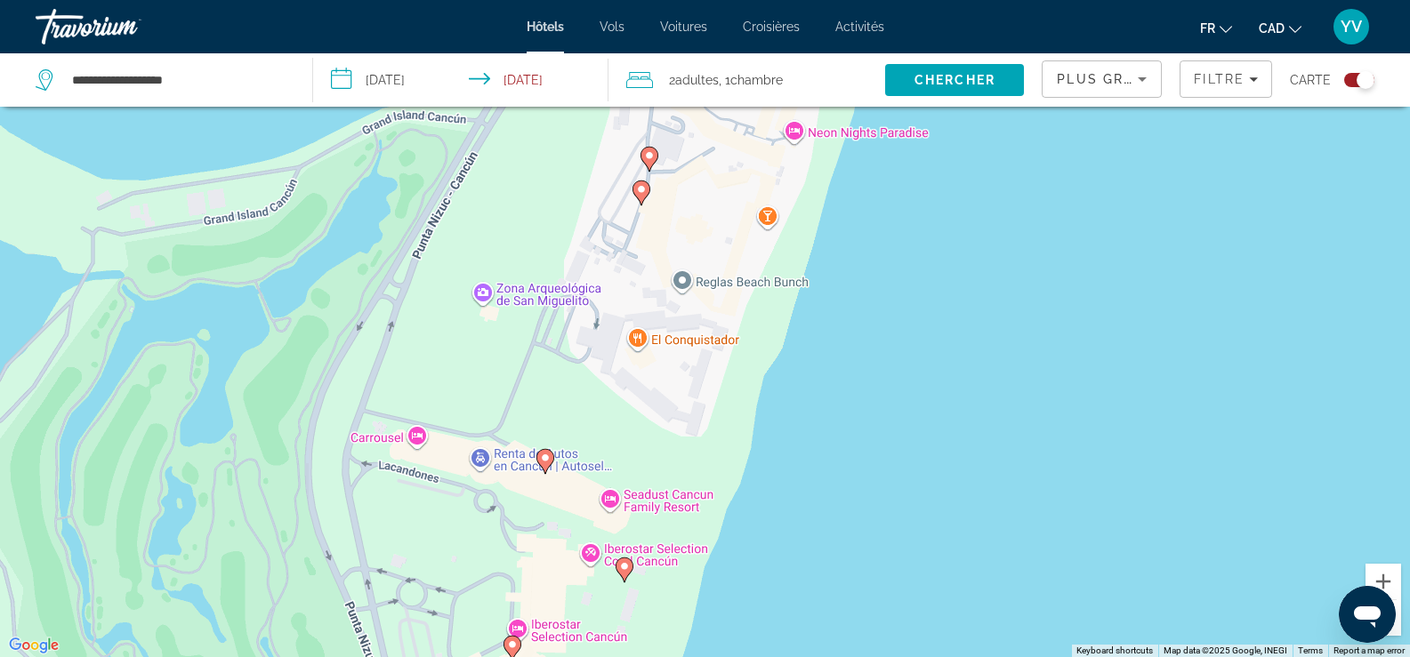
drag, startPoint x: 854, startPoint y: 182, endPoint x: 799, endPoint y: 504, distance: 325.9
click at [799, 504] on div "To activate drag with keyboard, press Alt + Enter. Once in keyboard drag state,…" at bounding box center [705, 328] width 1410 height 657
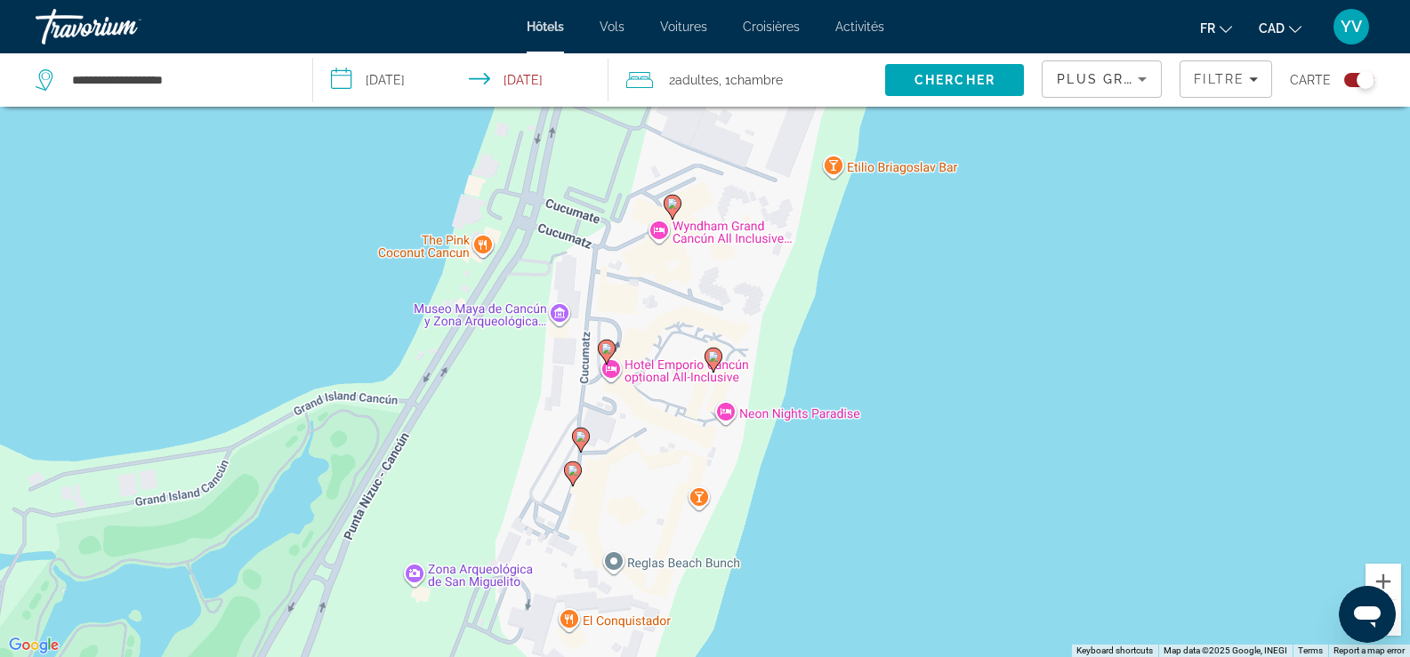
drag, startPoint x: 927, startPoint y: 198, endPoint x: 855, endPoint y: 504, distance: 314.4
click at [855, 504] on div "To activate drag with keyboard, press Alt + Enter. Once in keyboard drag state,…" at bounding box center [705, 328] width 1410 height 657
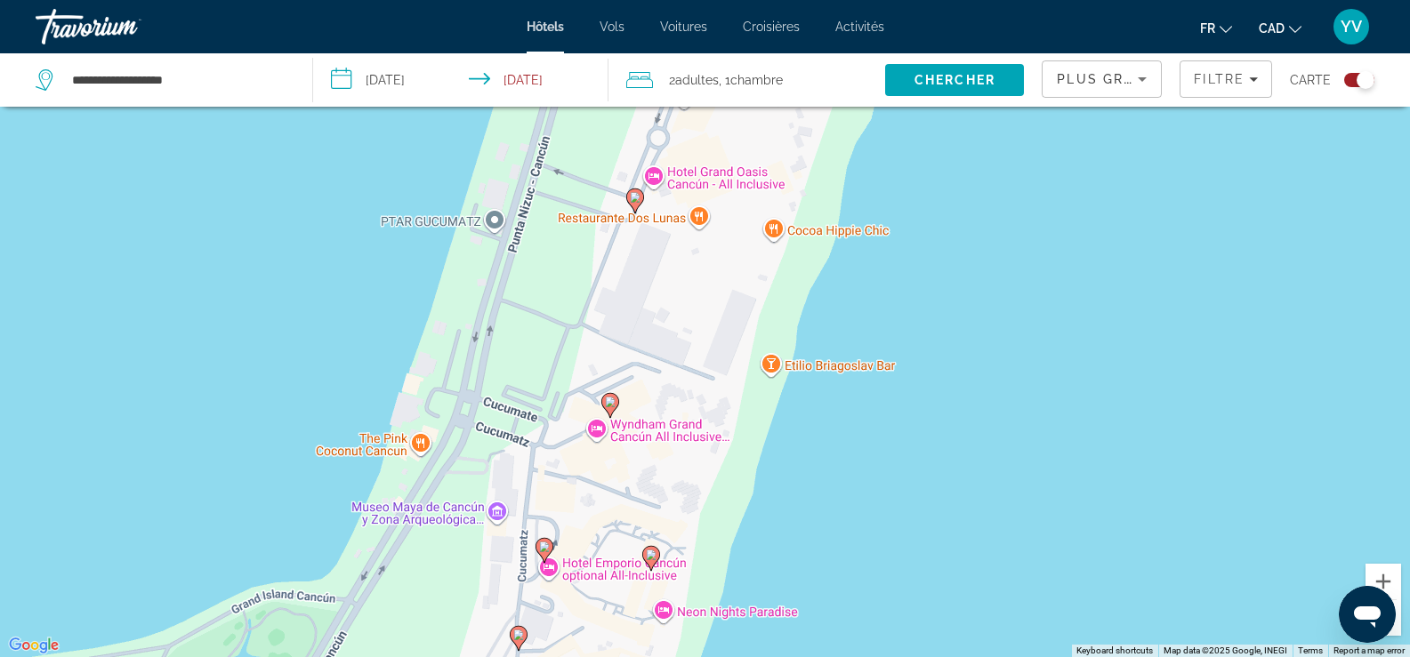
drag, startPoint x: 868, startPoint y: 283, endPoint x: 798, endPoint y: 467, distance: 197.1
click at [798, 468] on div "To activate drag with keyboard, press Alt + Enter. Once in keyboard drag state,…" at bounding box center [705, 328] width 1410 height 657
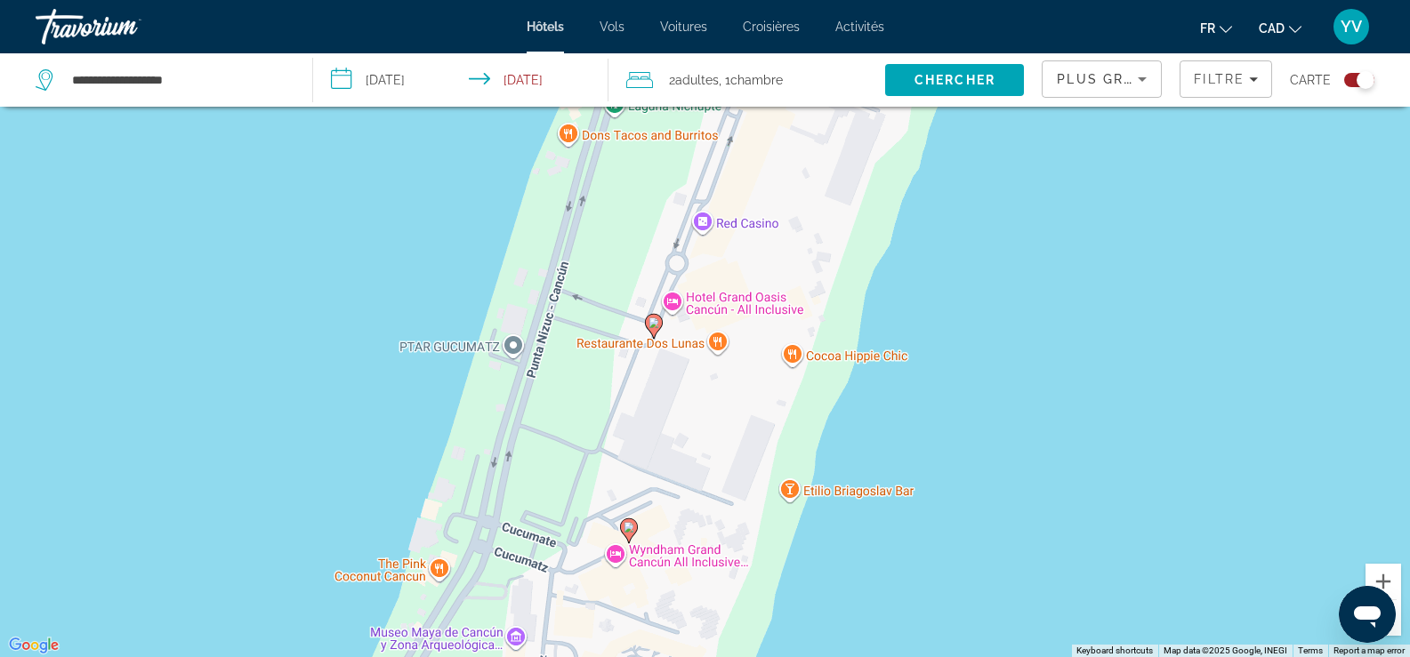
drag, startPoint x: 928, startPoint y: 178, endPoint x: 965, endPoint y: 276, distance: 104.8
click at [965, 276] on div "To activate drag with keyboard, press Alt + Enter. Once in keyboard drag state,…" at bounding box center [705, 328] width 1410 height 657
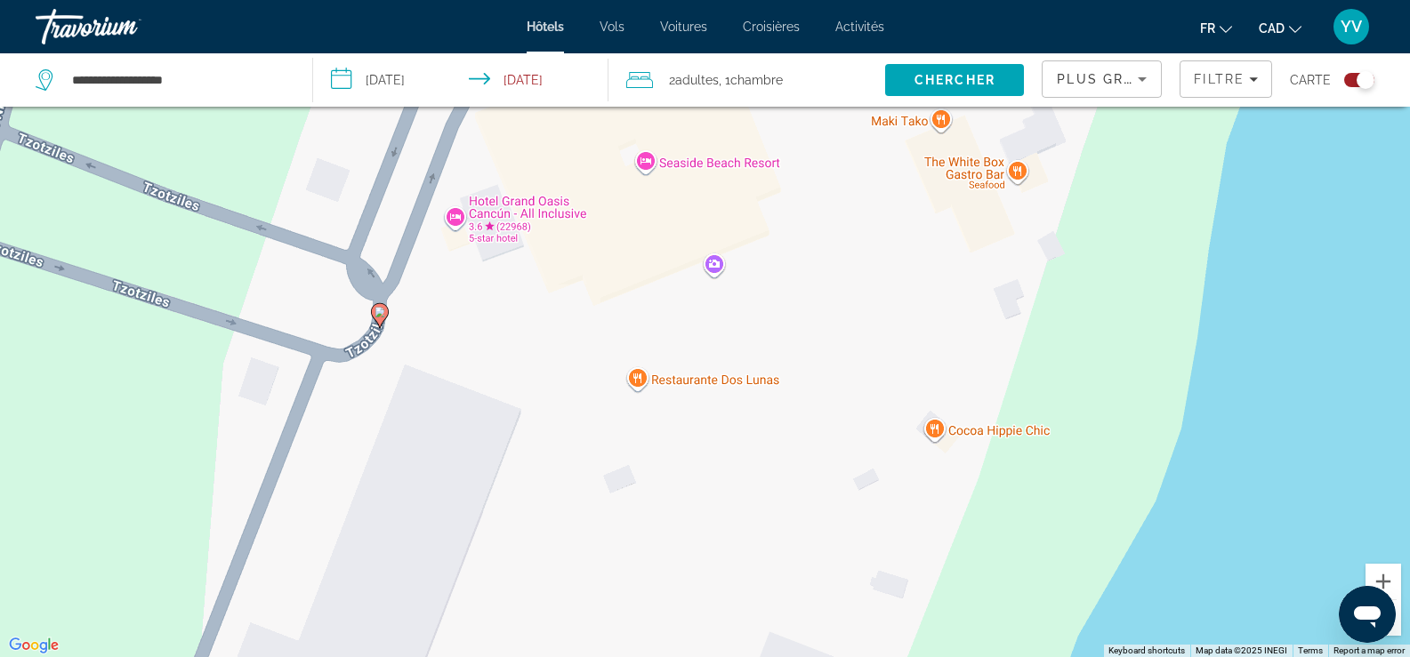
drag, startPoint x: 762, startPoint y: 374, endPoint x: 823, endPoint y: 312, distance: 86.2
click at [823, 312] on div "To activate drag with keyboard, press Alt + Enter. Once in keyboard drag state,…" at bounding box center [705, 328] width 1410 height 657
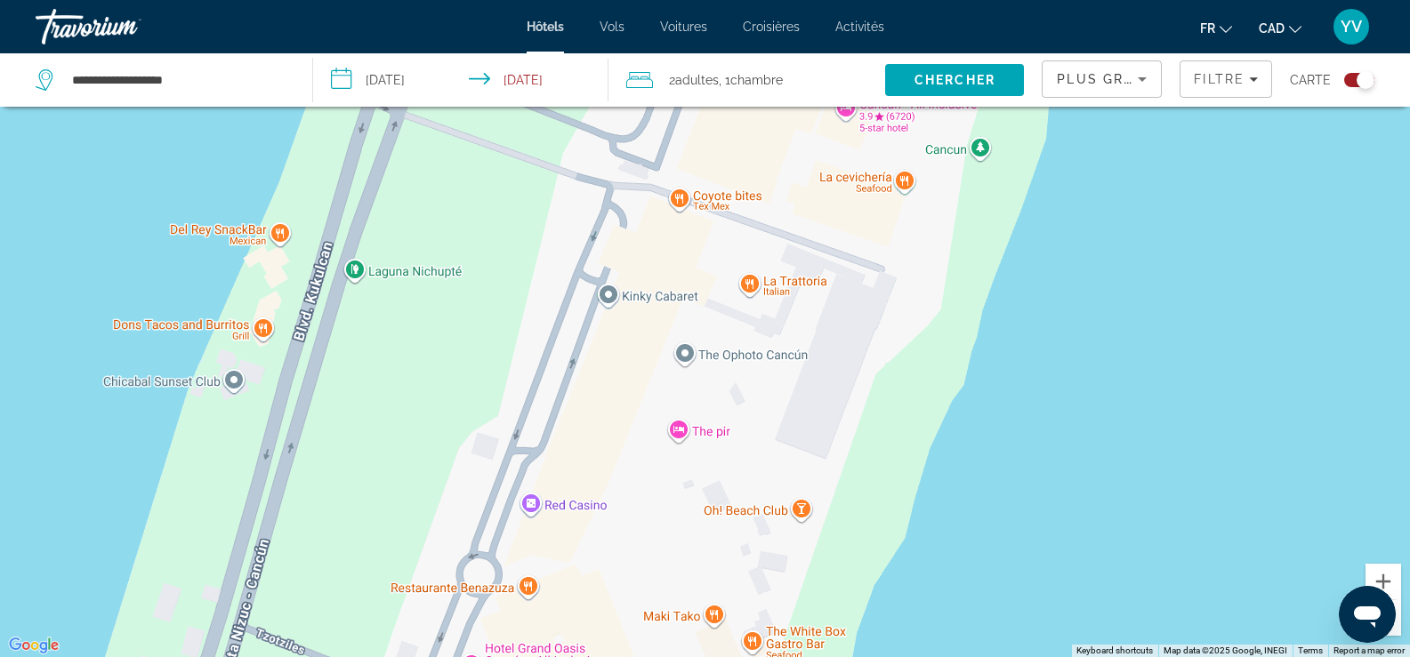
drag, startPoint x: 858, startPoint y: 301, endPoint x: 712, endPoint y: 566, distance: 302.6
click at [665, 551] on html "**********" at bounding box center [705, 221] width 1410 height 657
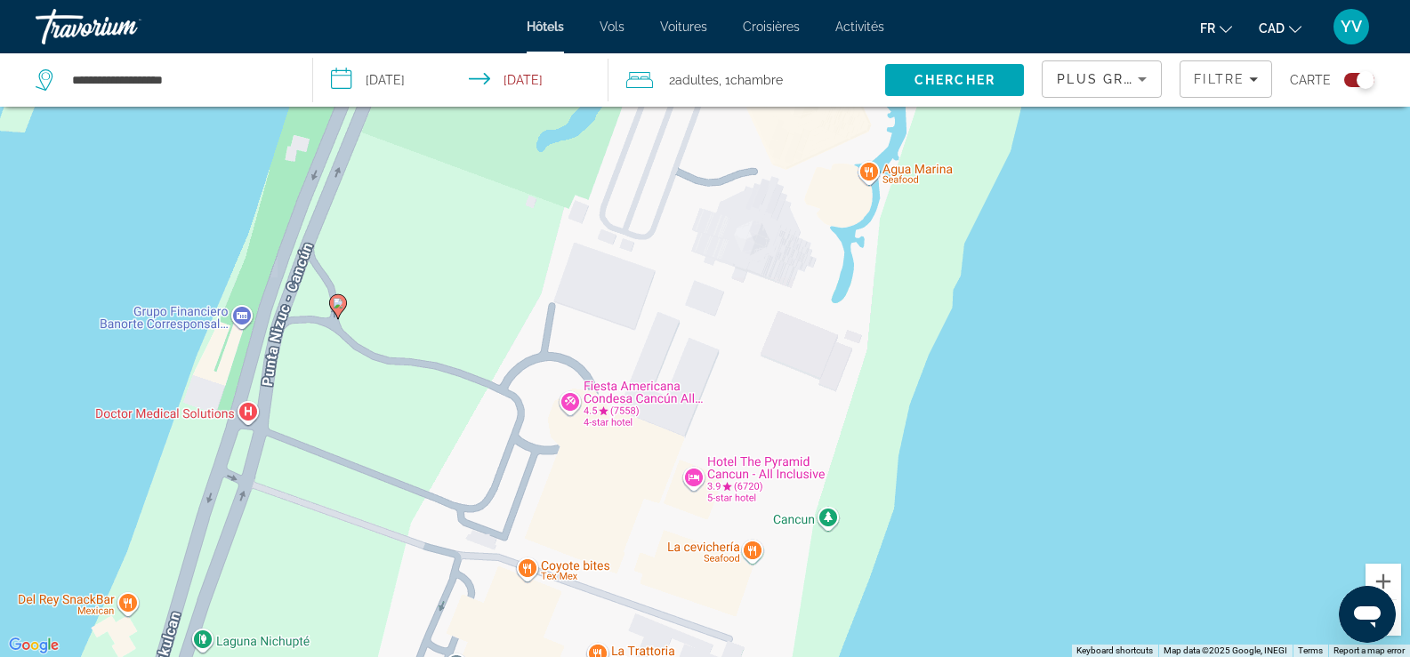
drag, startPoint x: 877, startPoint y: 311, endPoint x: 726, endPoint y: 684, distance: 403.1
click at [726, 551] on html "**********" at bounding box center [705, 221] width 1410 height 657
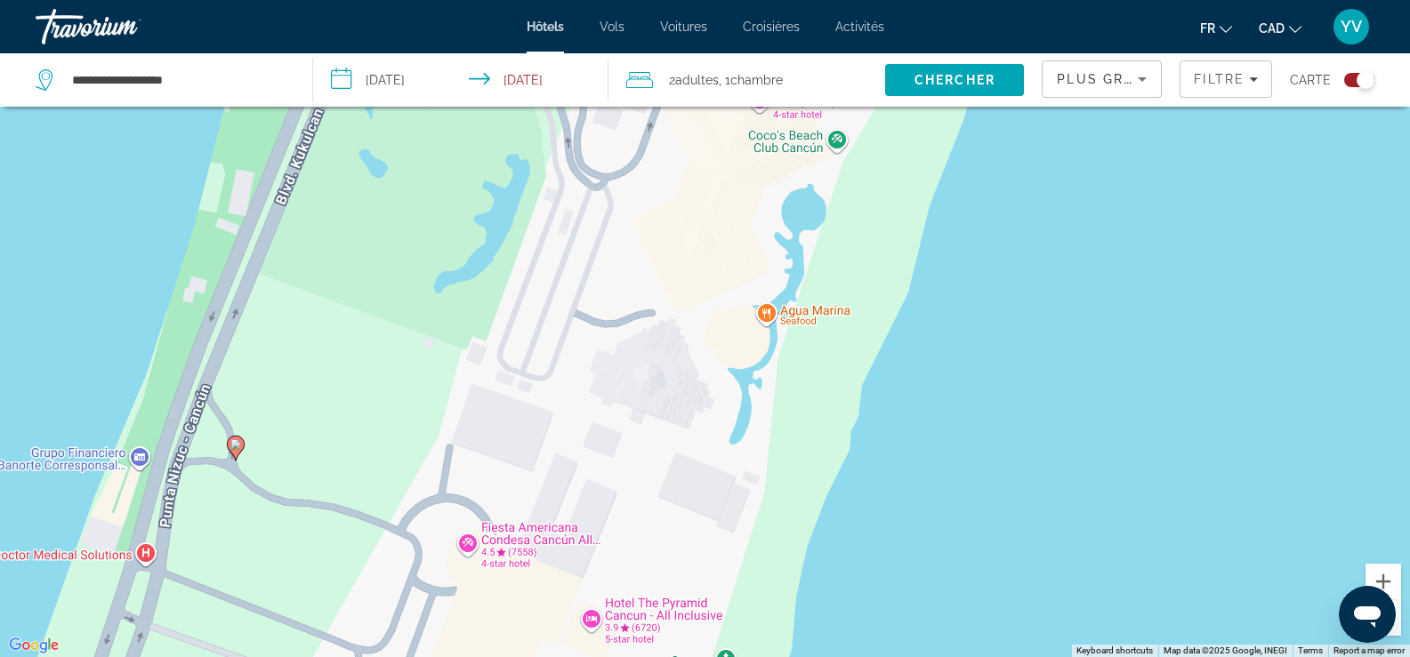
drag, startPoint x: 850, startPoint y: 390, endPoint x: 892, endPoint y: 237, distance: 158.9
click at [892, 237] on div "To activate drag with keyboard, press Alt + Enter. Once in keyboard drag state,…" at bounding box center [705, 328] width 1410 height 657
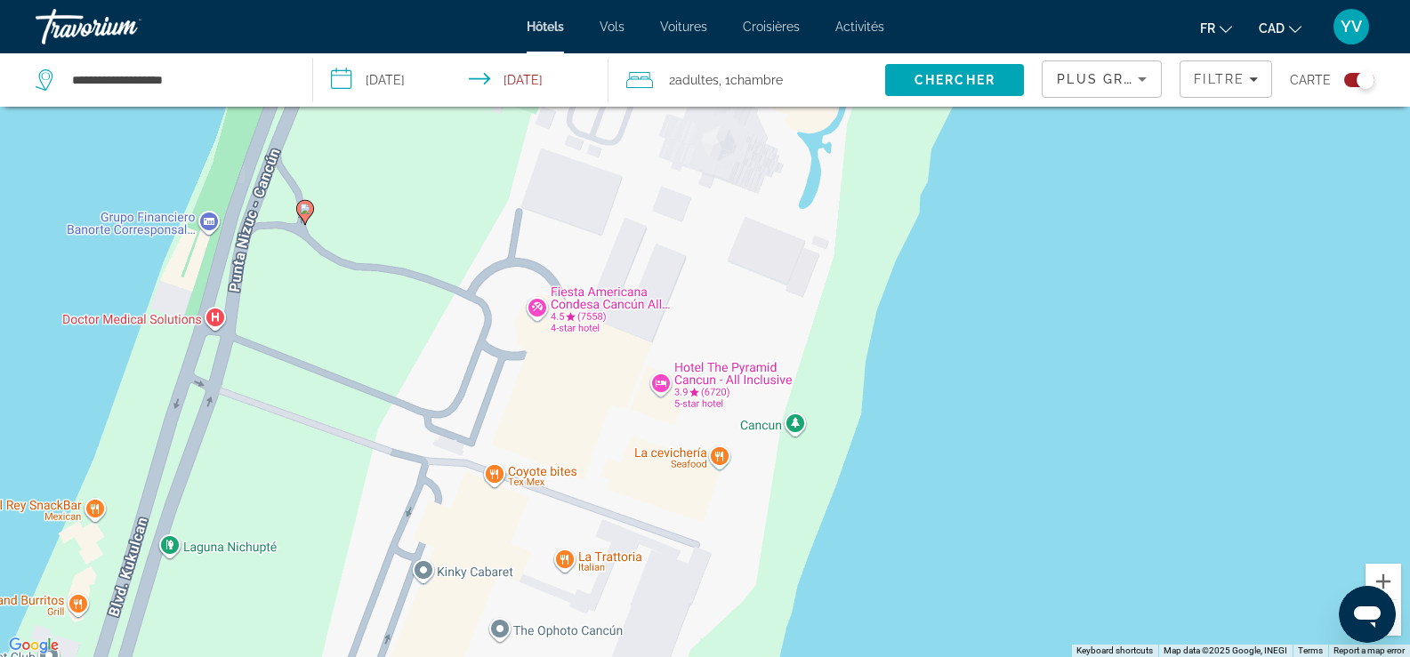
click at [698, 379] on div "To activate drag with keyboard, press Alt + Enter. Once in keyboard drag state,…" at bounding box center [705, 328] width 1410 height 657
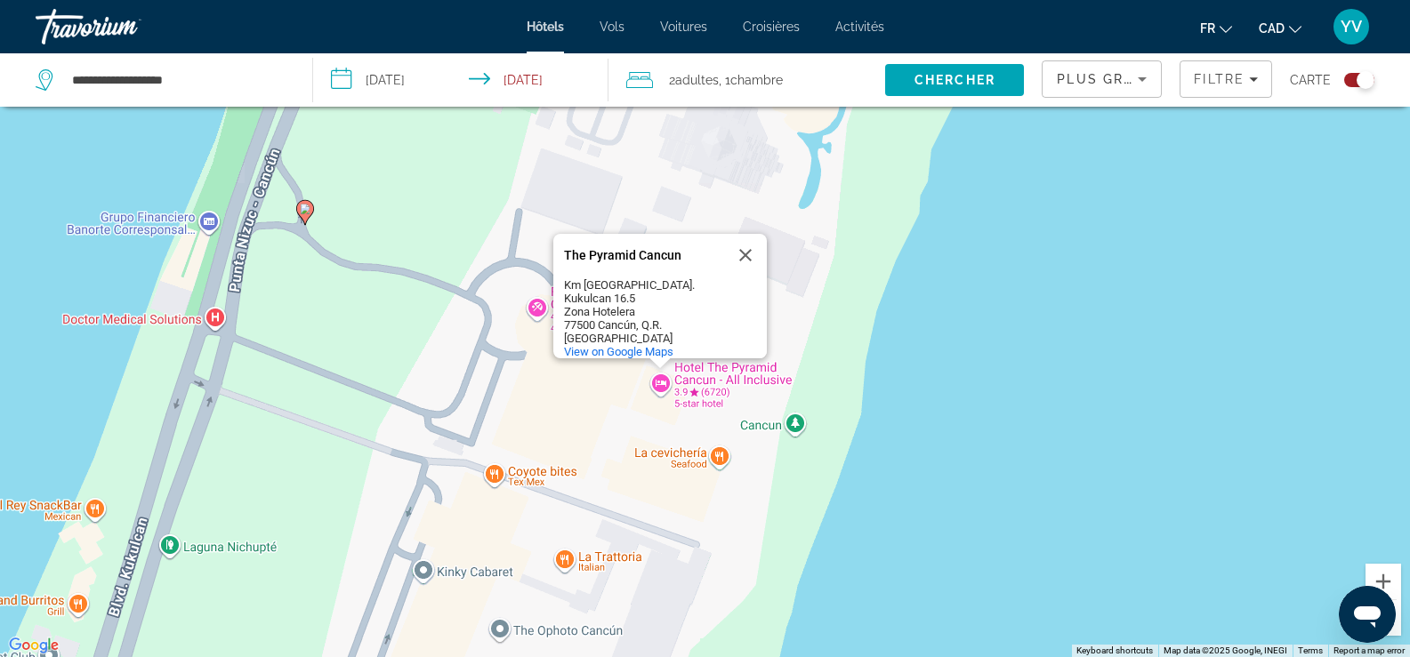
click at [670, 429] on div "To activate drag with keyboard, press Alt + Enter. Once in keyboard drag state,…" at bounding box center [705, 328] width 1410 height 657
click at [664, 390] on div "To activate drag with keyboard, press Alt + Enter. Once in keyboard drag state,…" at bounding box center [705, 328] width 1410 height 657
click at [695, 397] on div "To activate drag with keyboard, press Alt + Enter. Once in keyboard drag state,…" at bounding box center [705, 328] width 1410 height 657
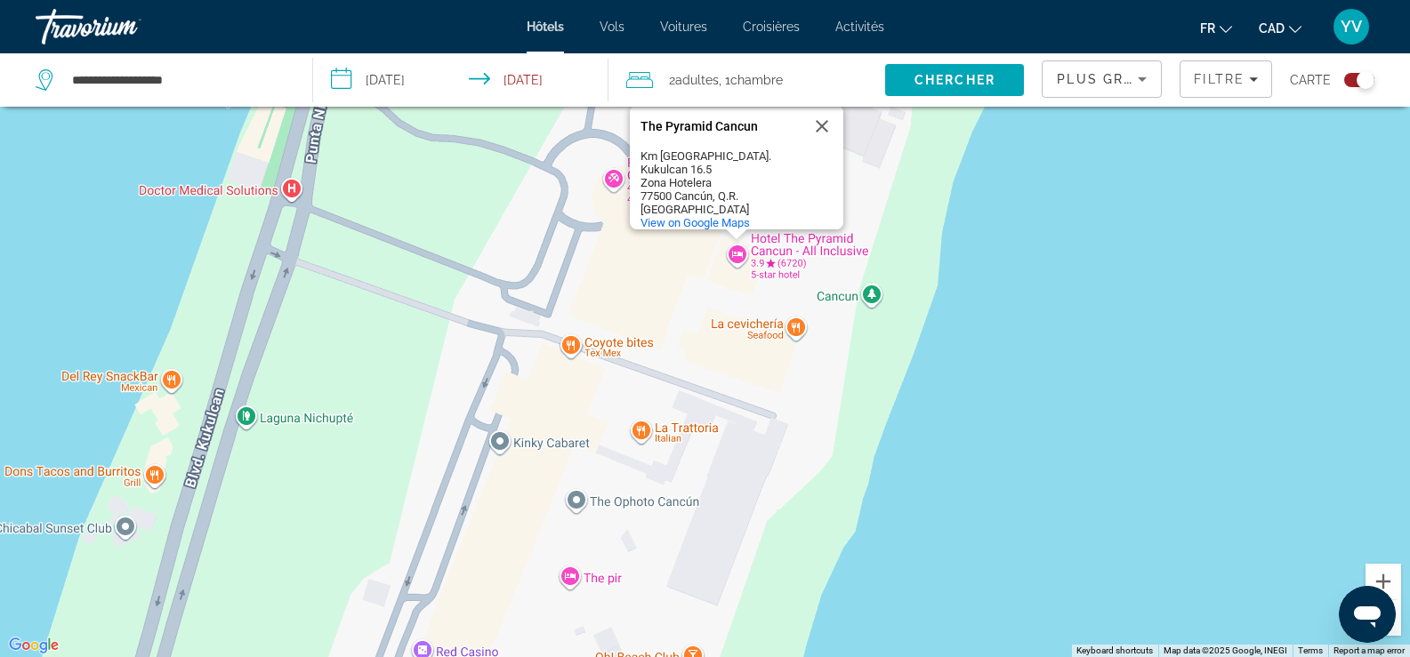
drag, startPoint x: 585, startPoint y: 488, endPoint x: 722, endPoint y: 294, distance: 237.7
click at [720, 294] on div "To activate drag with keyboard, press Alt + Enter. Once in keyboard drag state,…" at bounding box center [705, 328] width 1410 height 657
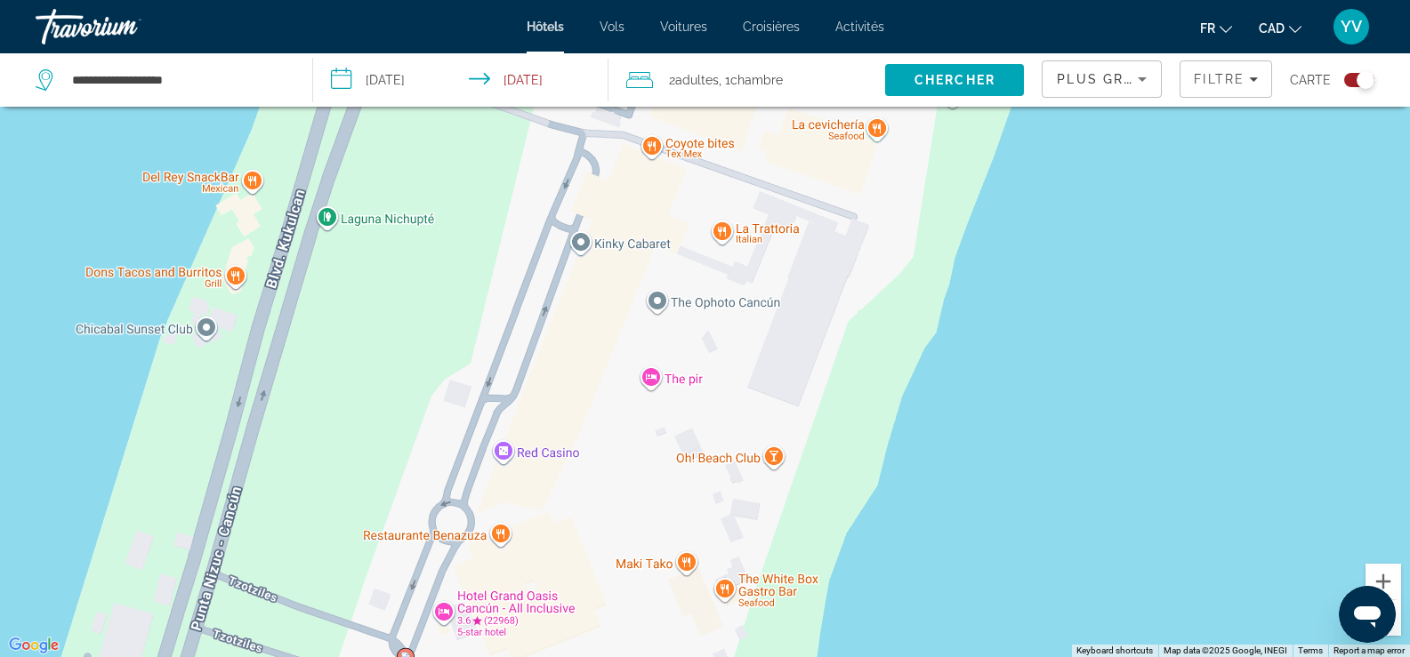
drag, startPoint x: 588, startPoint y: 474, endPoint x: 602, endPoint y: 383, distance: 92.7
click at [608, 376] on div "To activate drag with keyboard, press Alt + Enter. Once in keyboard drag state,…" at bounding box center [705, 328] width 1410 height 657
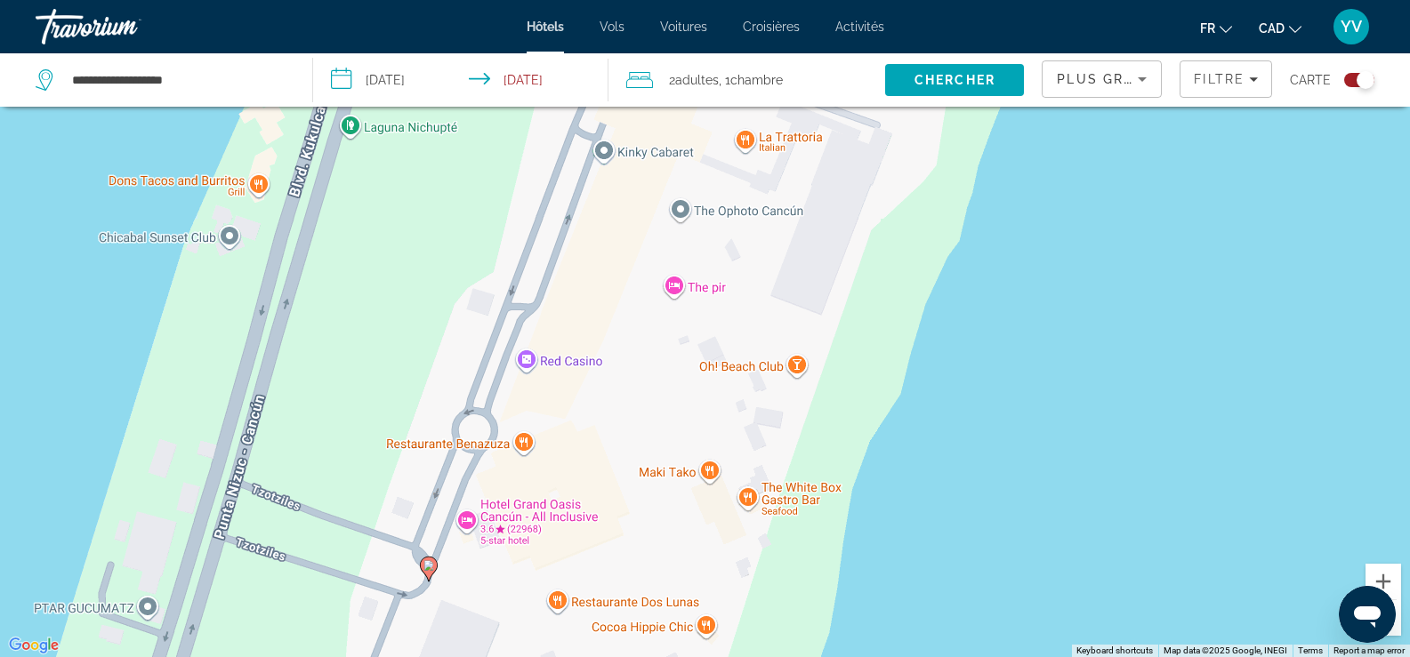
click at [494, 507] on div "To activate drag with keyboard, press Alt + Enter. Once in keyboard drag state,…" at bounding box center [705, 328] width 1410 height 657
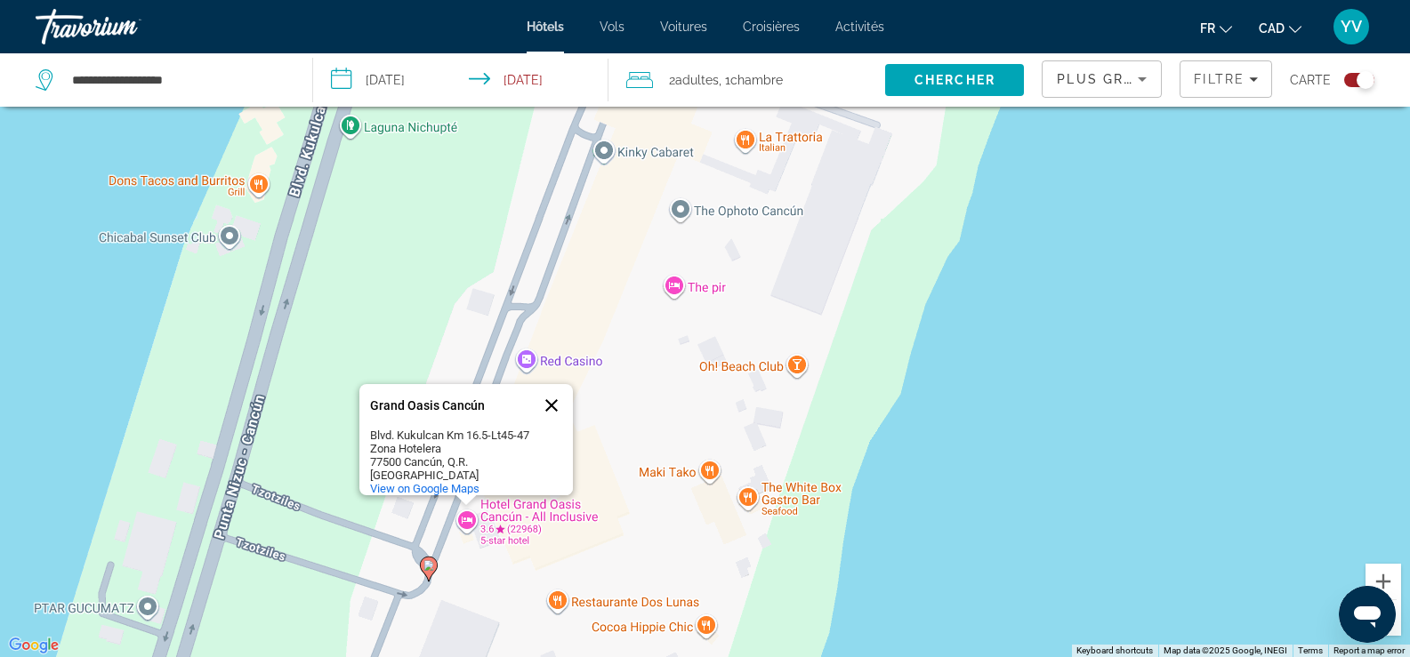
click at [550, 388] on button "Close" at bounding box center [551, 405] width 43 height 43
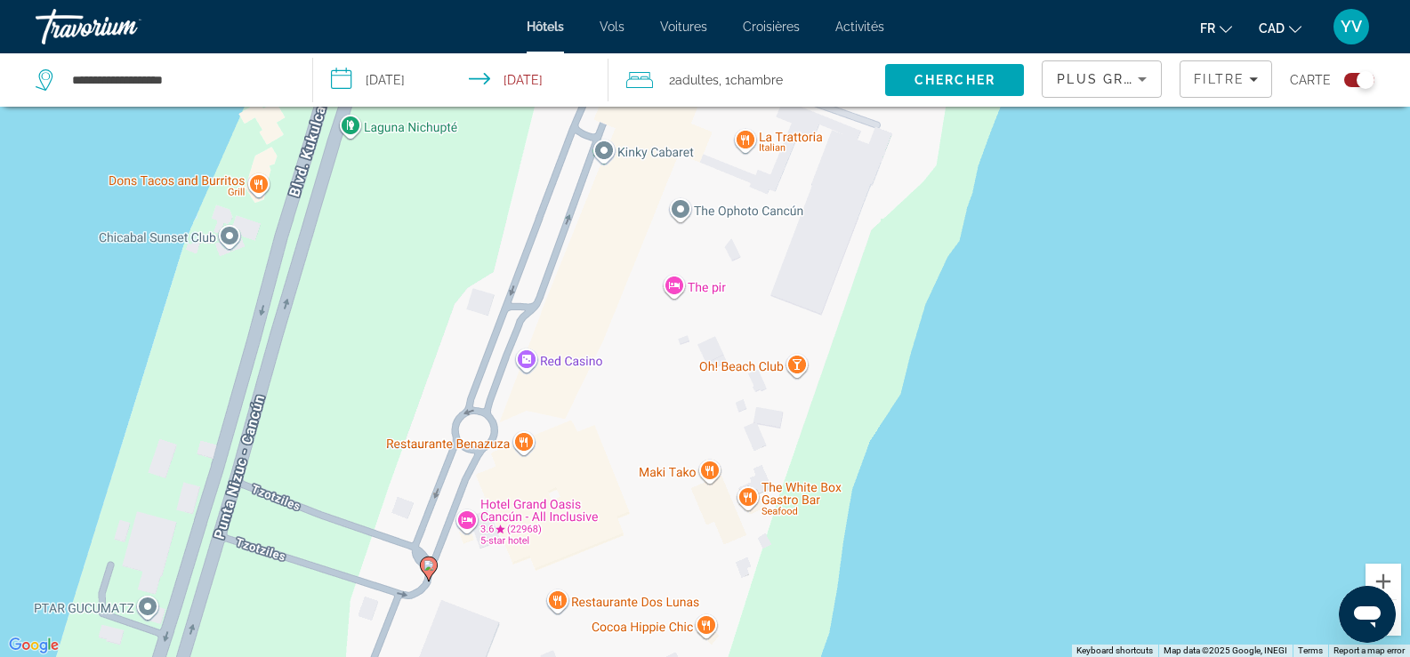
click at [426, 567] on image "Main content" at bounding box center [428, 566] width 11 height 11
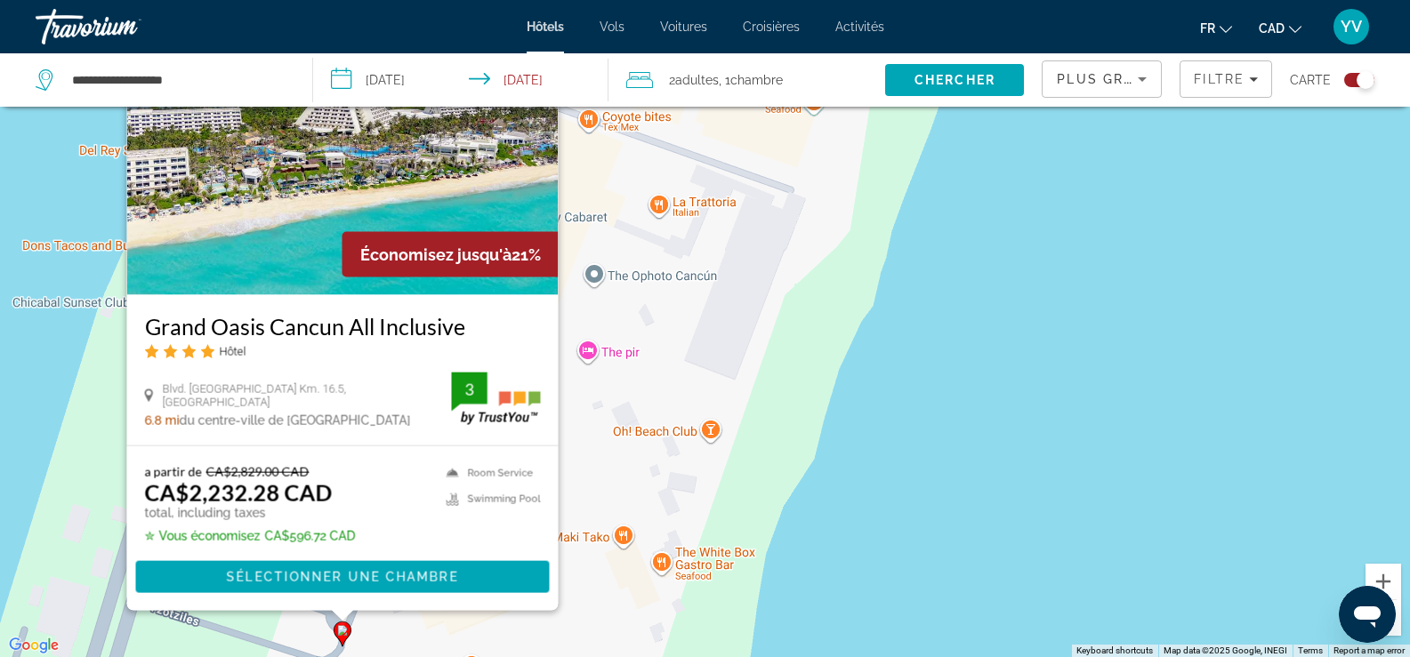
drag, startPoint x: 665, startPoint y: 469, endPoint x: 732, endPoint y: 492, distance: 71.5
click at [732, 492] on div "To activate drag with keyboard, press Alt + Enter. Once in keyboard drag state,…" at bounding box center [705, 328] width 1410 height 657
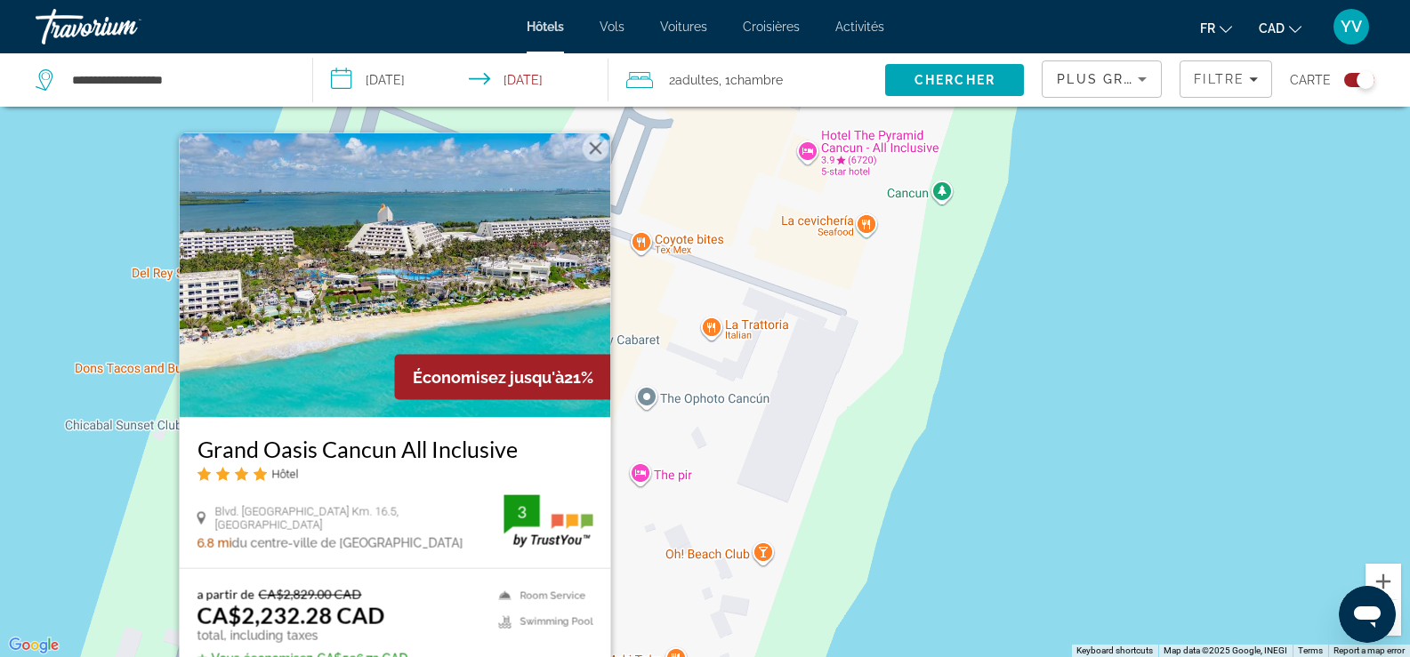
drag, startPoint x: 673, startPoint y: 308, endPoint x: 730, endPoint y: 440, distance: 144.6
click at [730, 440] on div "To activate drag with keyboard, press Alt + Enter. Once in keyboard drag state,…" at bounding box center [705, 328] width 1410 height 657
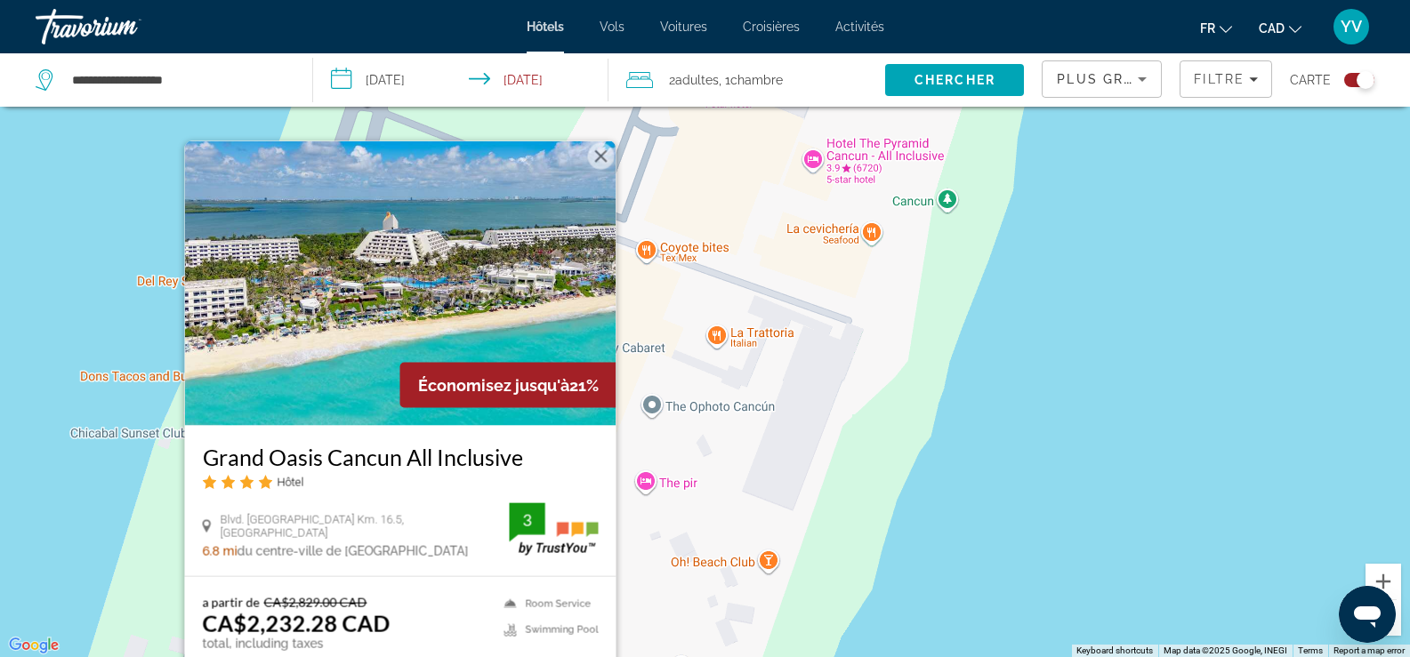
click at [730, 440] on div "To activate drag with keyboard, press Alt + Enter. Once in keyboard drag state,…" at bounding box center [705, 328] width 1410 height 657
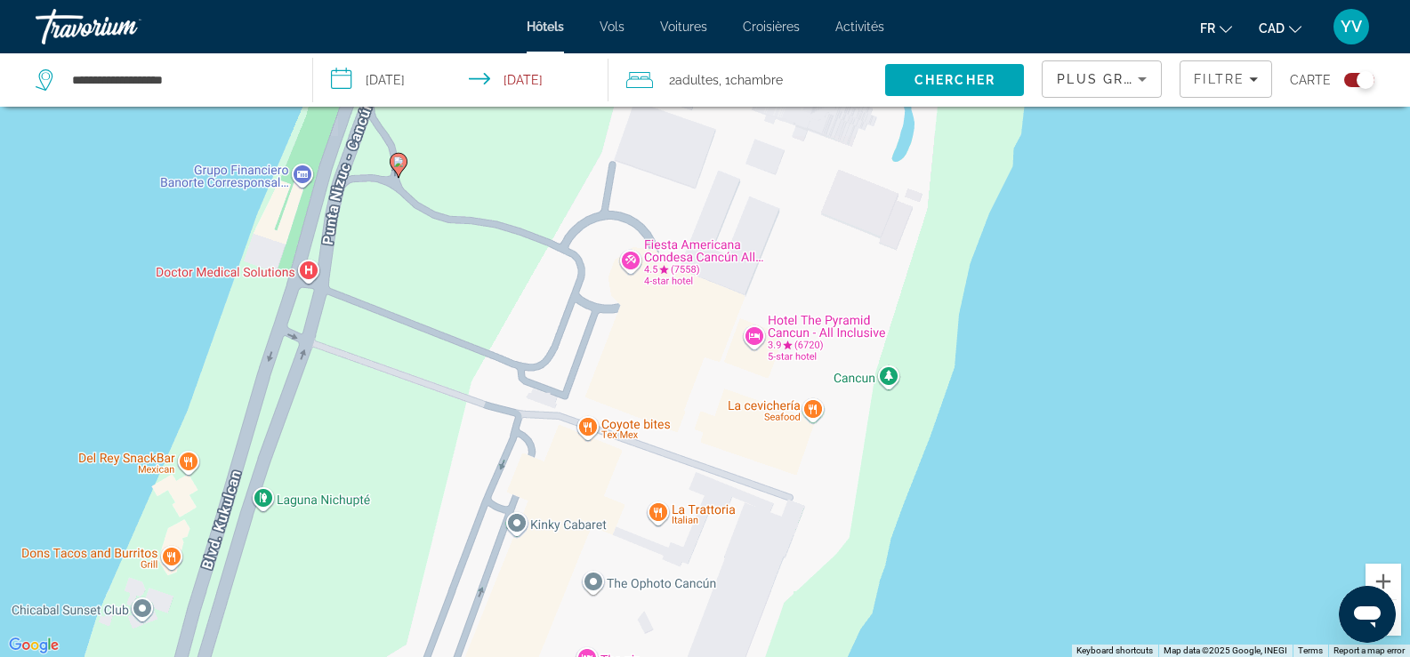
drag, startPoint x: 798, startPoint y: 430, endPoint x: 759, endPoint y: 548, distance: 124.6
click at [759, 548] on div "To activate drag with keyboard, press Alt + Enter. Once in keyboard drag state,…" at bounding box center [705, 328] width 1410 height 657
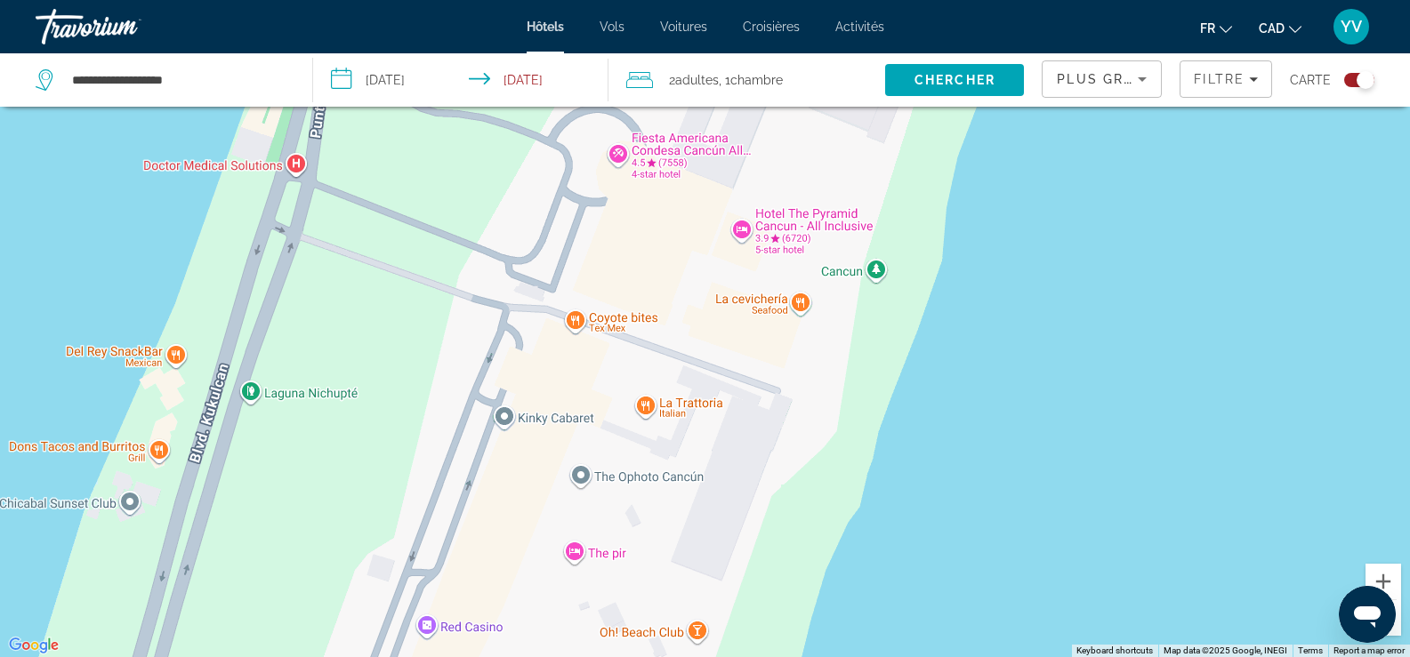
drag, startPoint x: 759, startPoint y: 548, endPoint x: 851, endPoint y: 228, distance: 333.1
click at [847, 233] on div "To activate drag with keyboard, press Alt + Enter. Once in keyboard drag state,…" at bounding box center [705, 328] width 1410 height 657
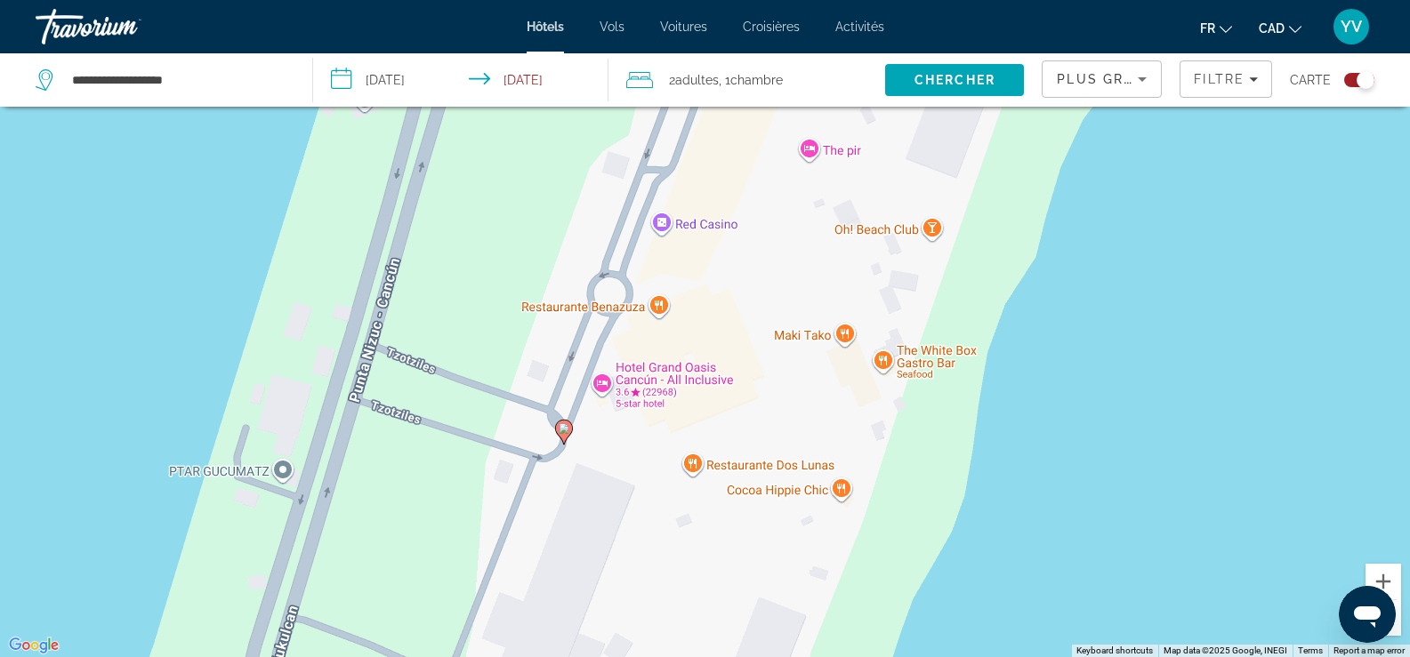
drag, startPoint x: 719, startPoint y: 405, endPoint x: 830, endPoint y: 266, distance: 177.9
click at [830, 266] on div "To activate drag with keyboard, press Alt + Enter. Once in keyboard drag state,…" at bounding box center [705, 328] width 1410 height 657
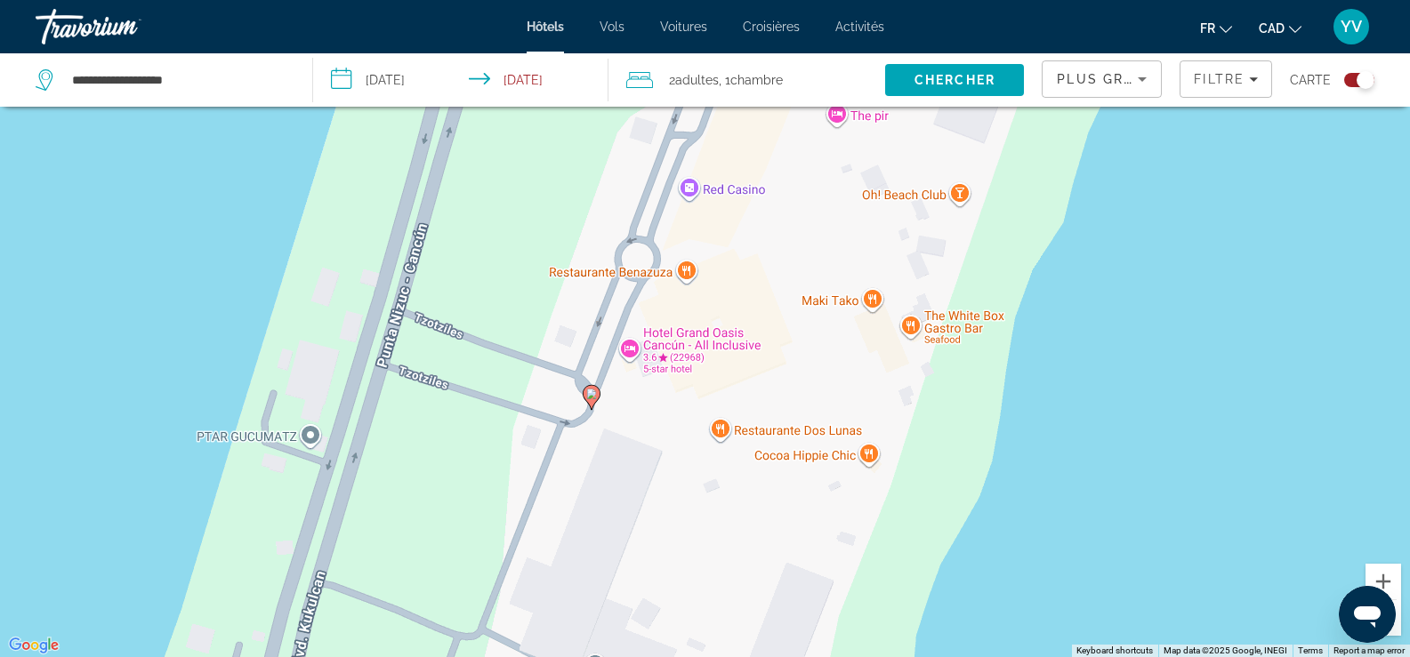
click at [596, 397] on image "Main content" at bounding box center [591, 394] width 11 height 11
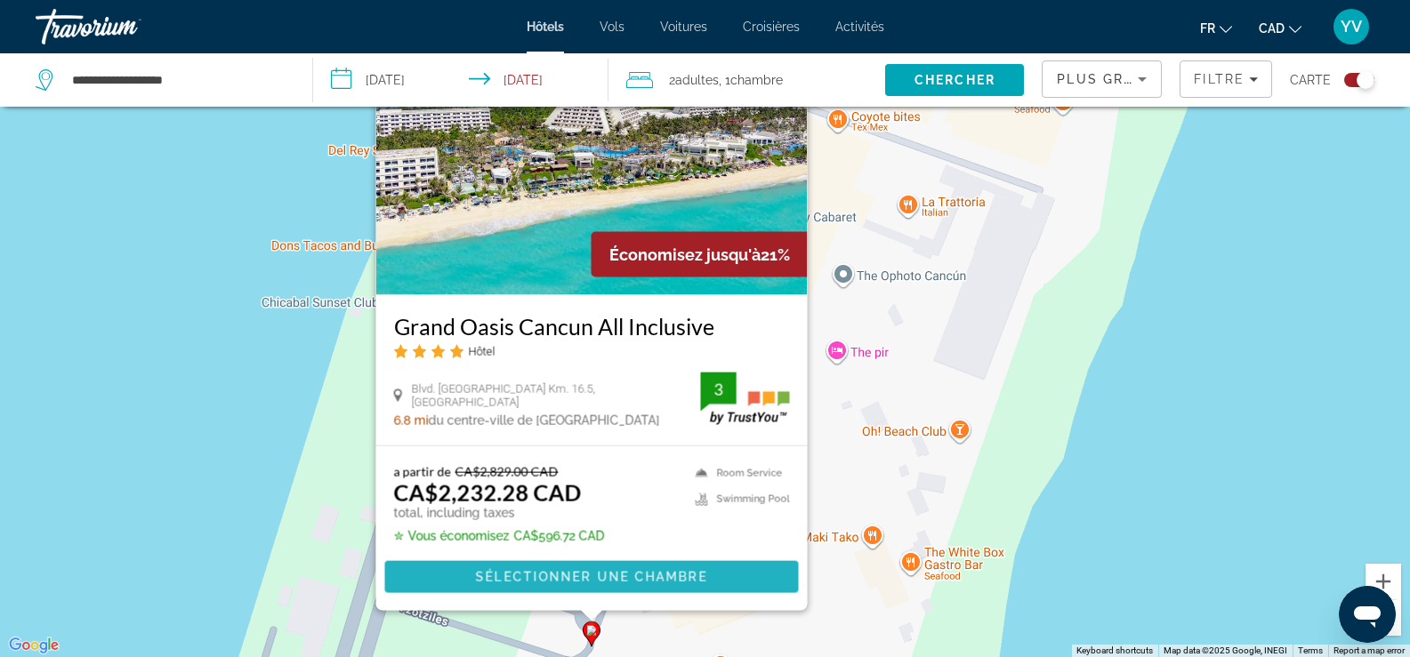
click at [610, 577] on span "Sélectionner une chambre" at bounding box center [590, 577] width 231 height 14
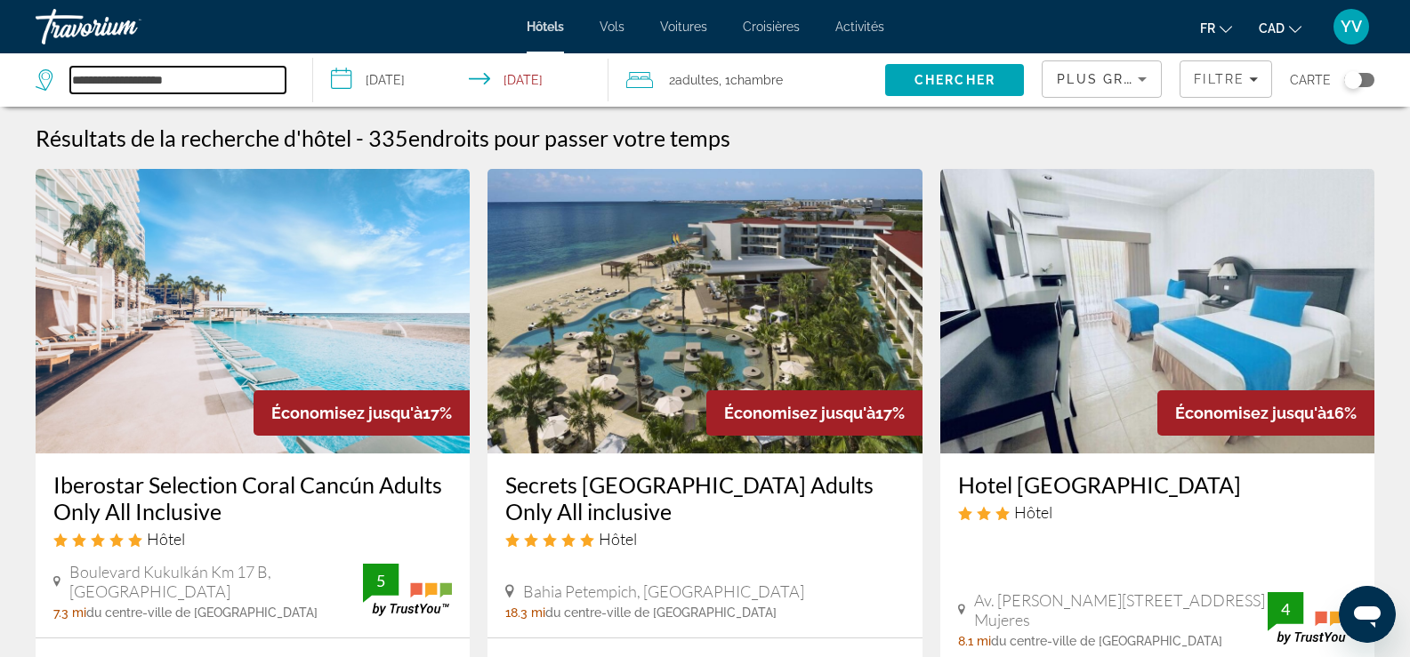
click at [150, 80] on input "**********" at bounding box center [177, 80] width 215 height 27
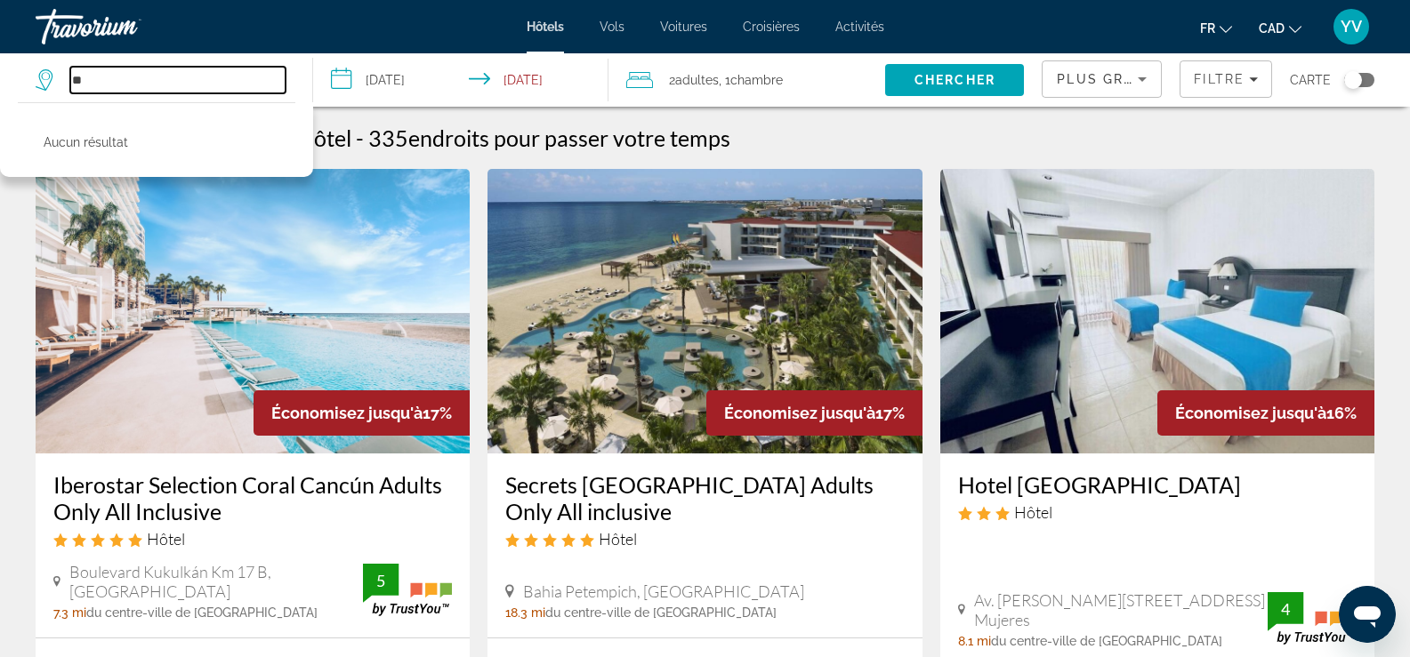
type input "*"
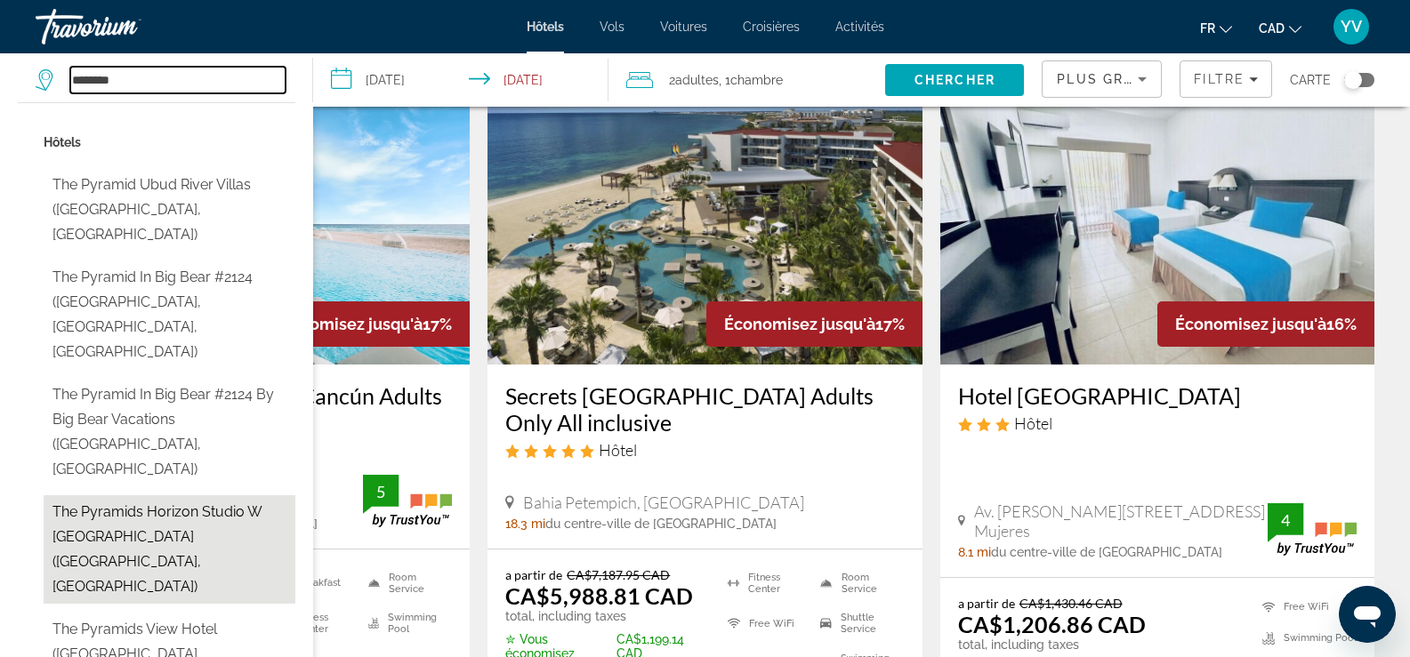
scroll to position [178, 0]
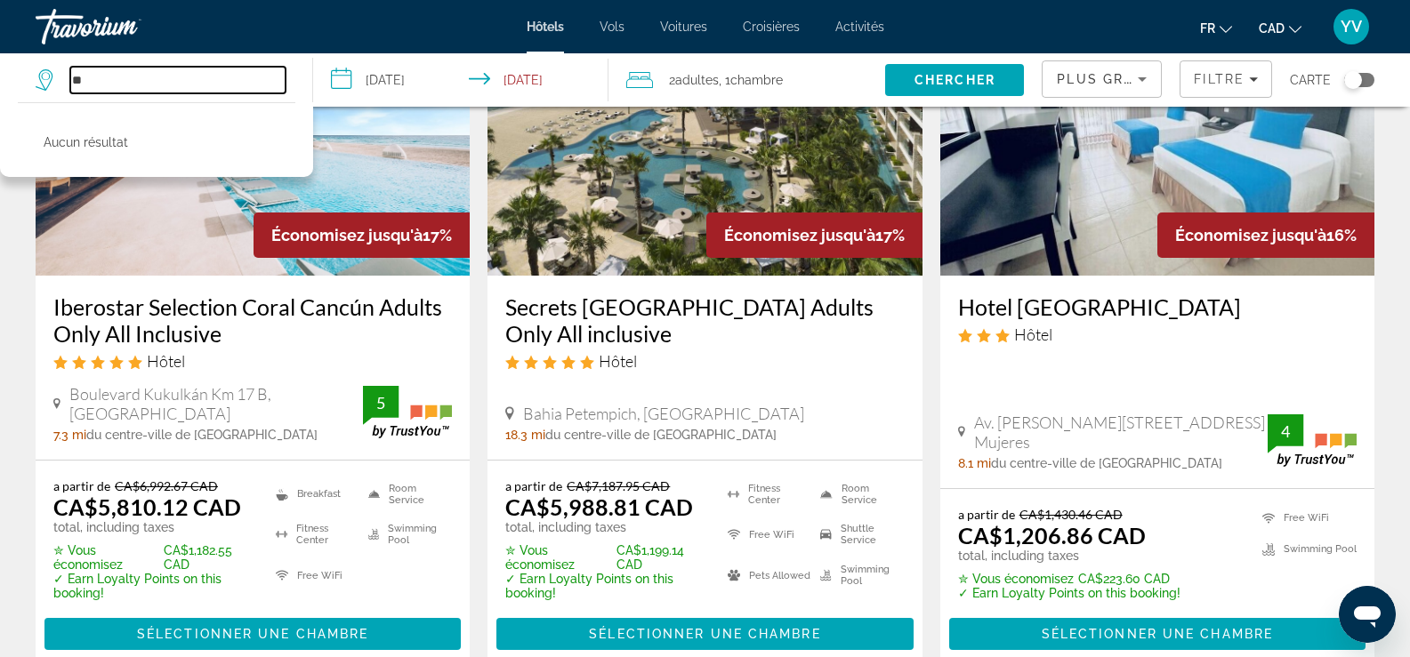
type input "*"
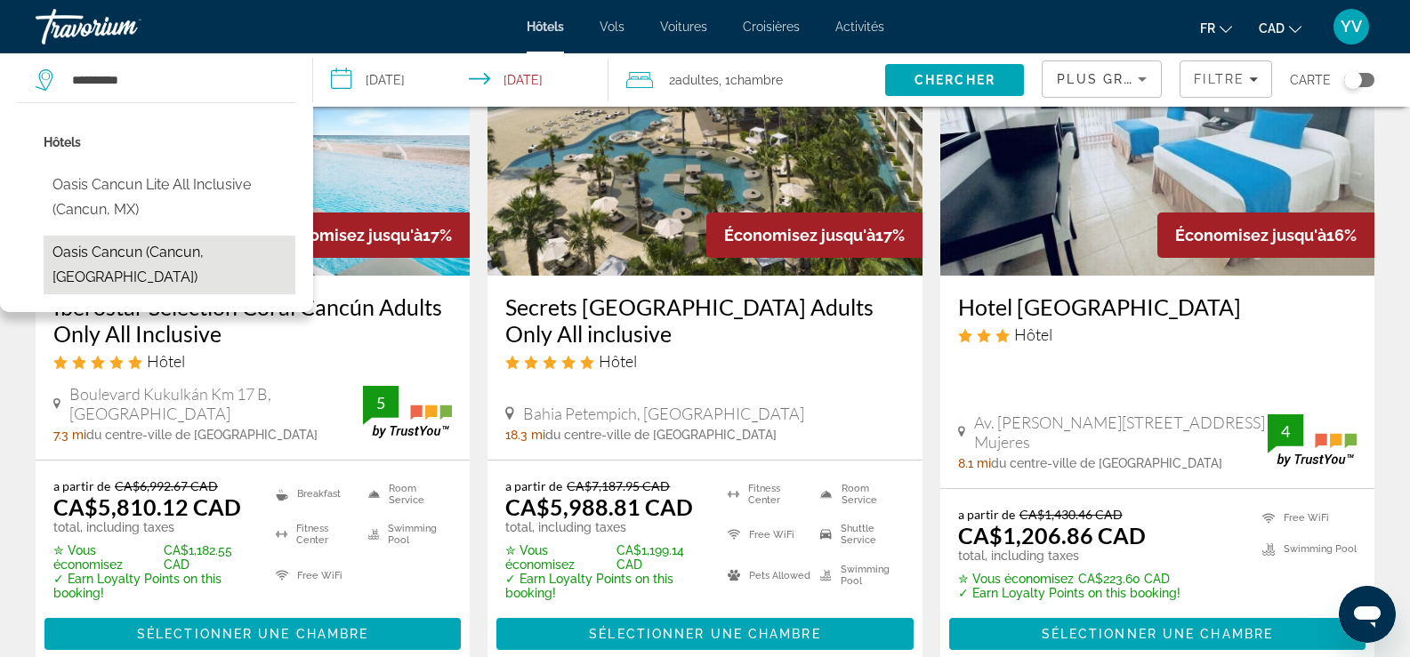
click at [102, 253] on button "Oasis Cancun (Cancun, [GEOGRAPHIC_DATA])" at bounding box center [170, 265] width 252 height 59
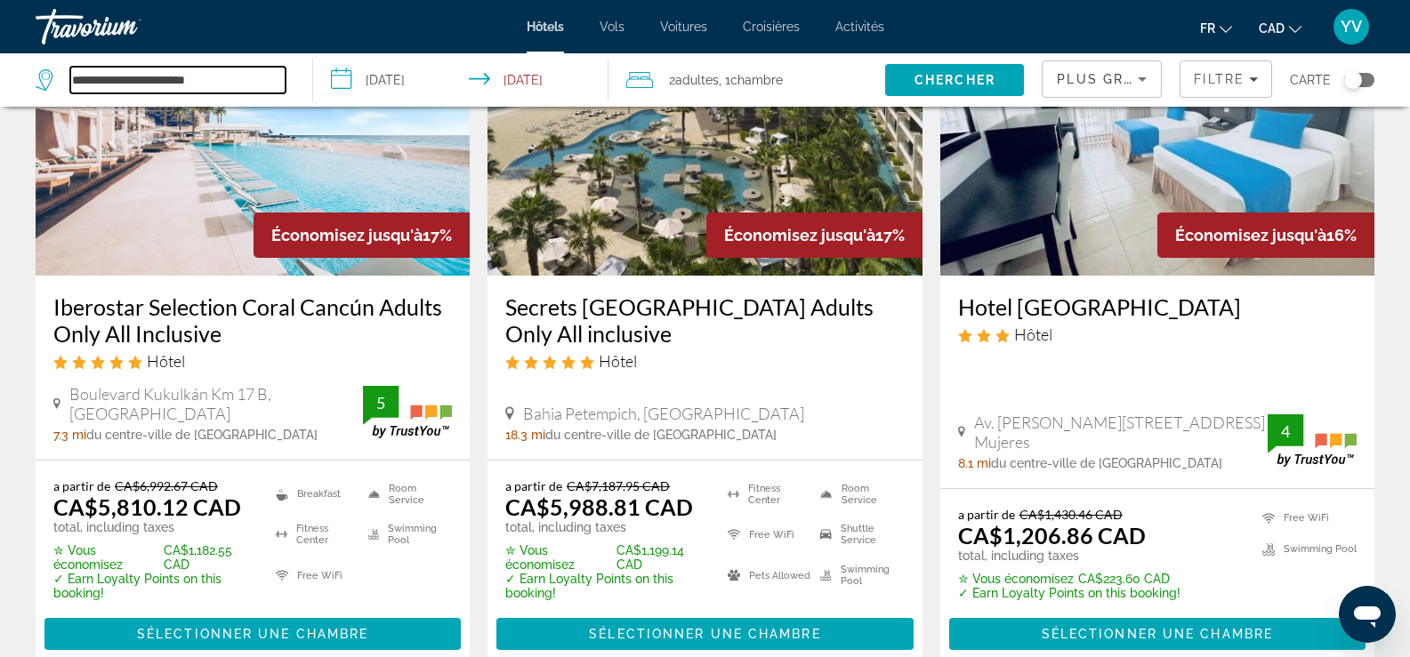
click at [73, 81] on input "**********" at bounding box center [177, 80] width 215 height 27
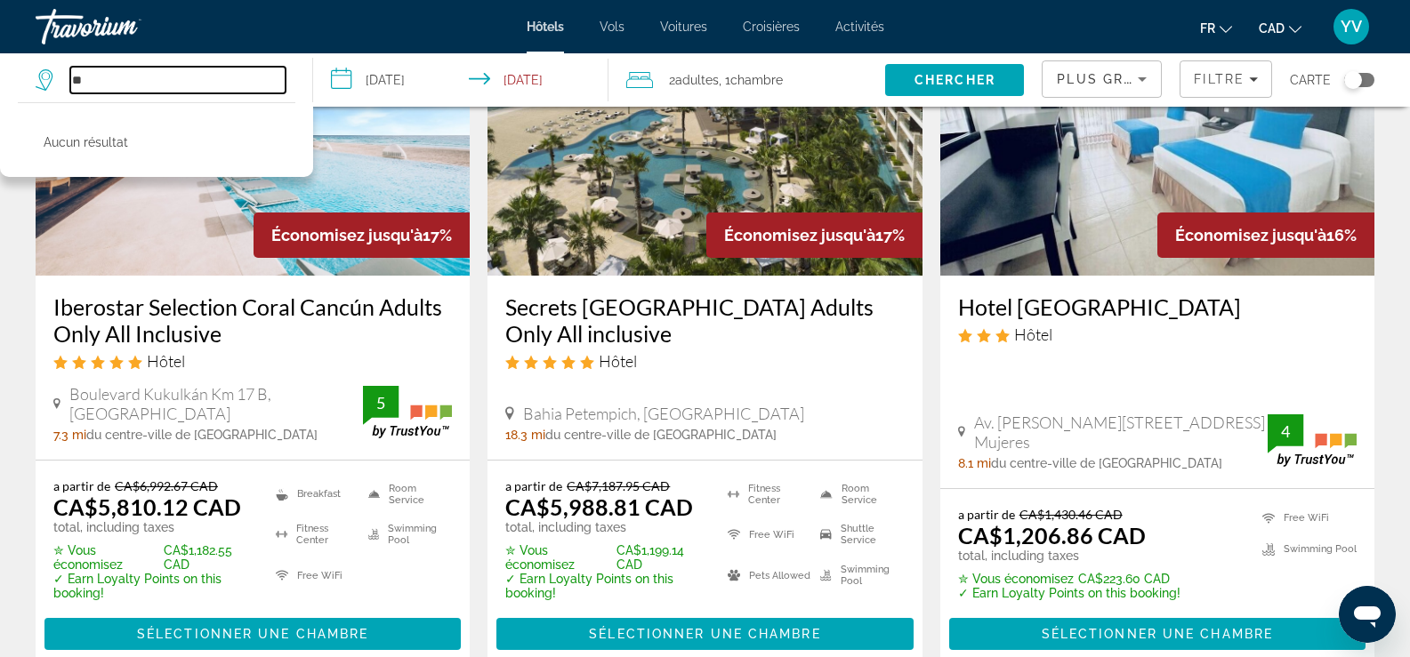
type input "*"
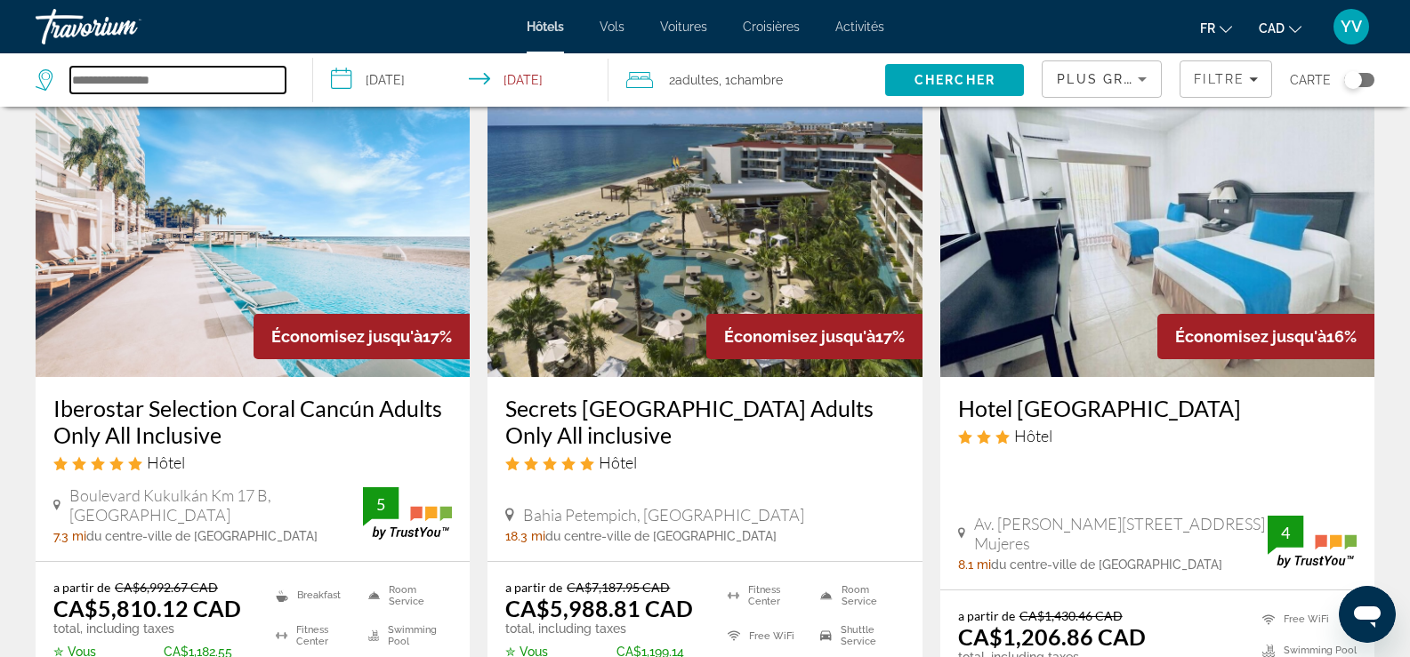
scroll to position [0, 0]
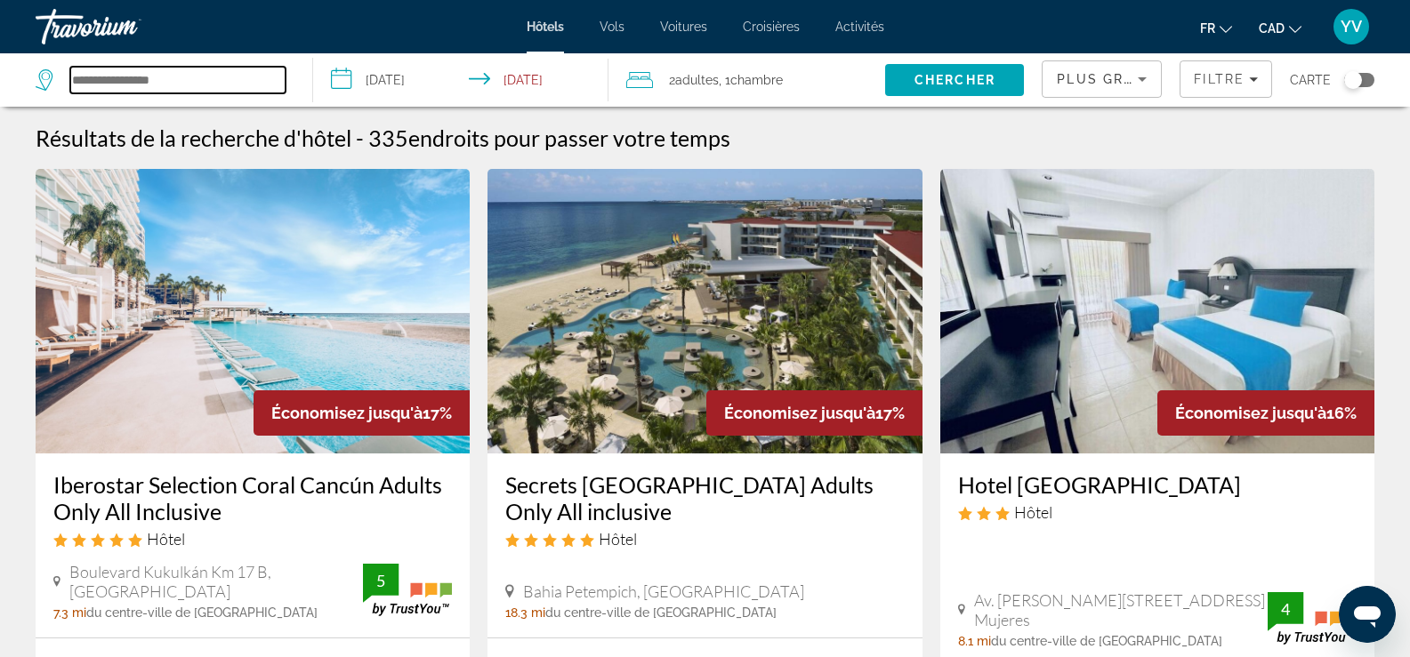
click at [170, 84] on input "Search hotel destination" at bounding box center [177, 80] width 215 height 27
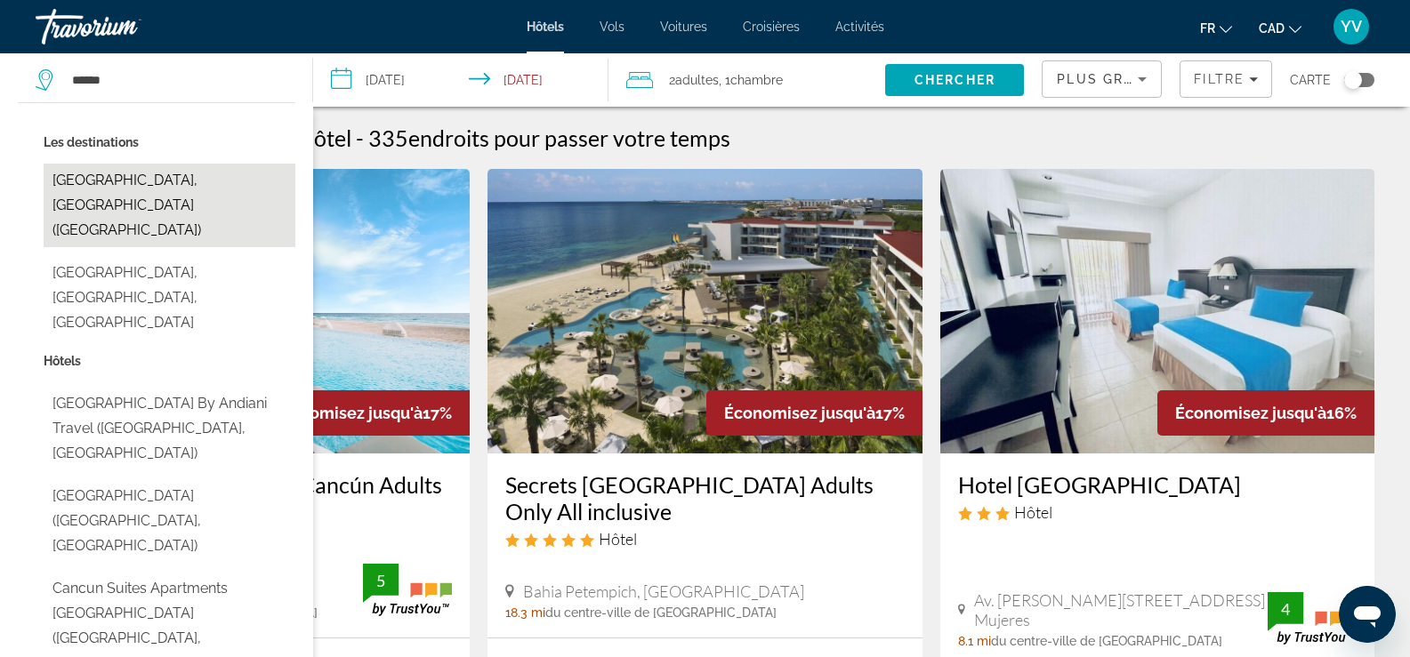
click at [104, 177] on button "[GEOGRAPHIC_DATA], [GEOGRAPHIC_DATA] ([GEOGRAPHIC_DATA])" at bounding box center [170, 206] width 252 height 84
type input "**********"
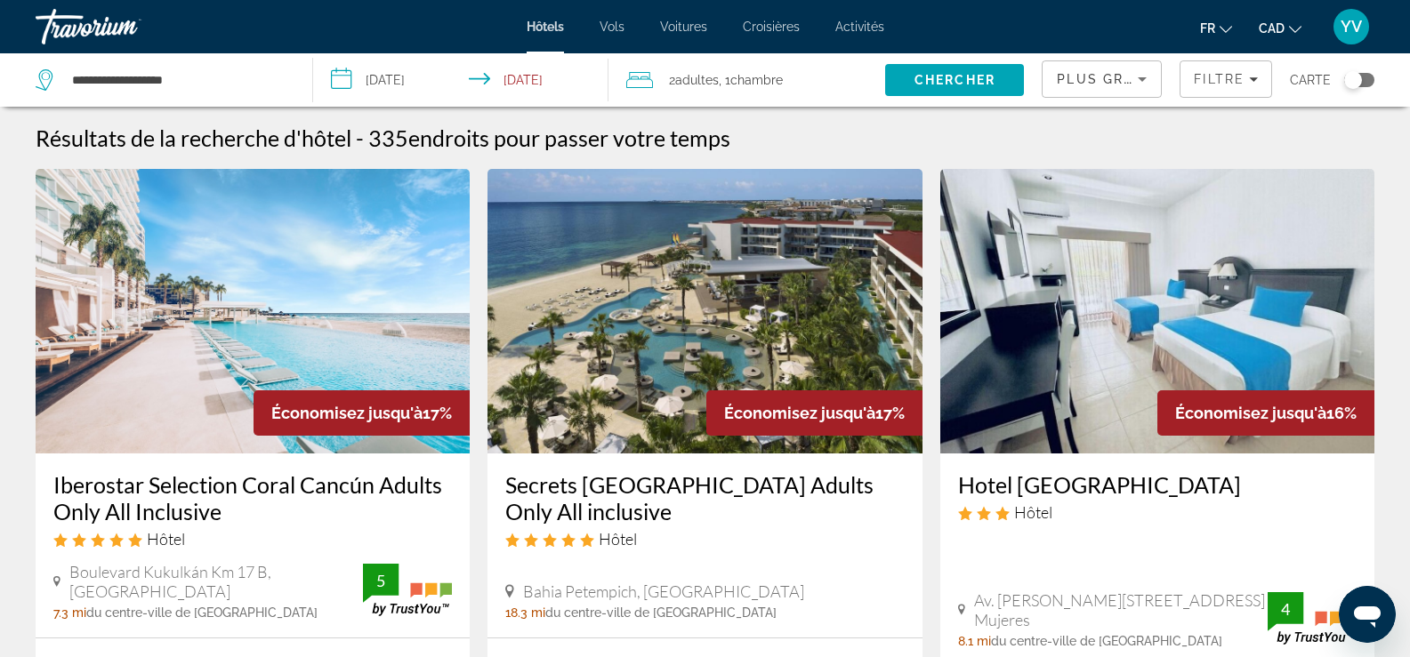
click at [1149, 77] on icon "Sort by" at bounding box center [1142, 79] width 21 height 21
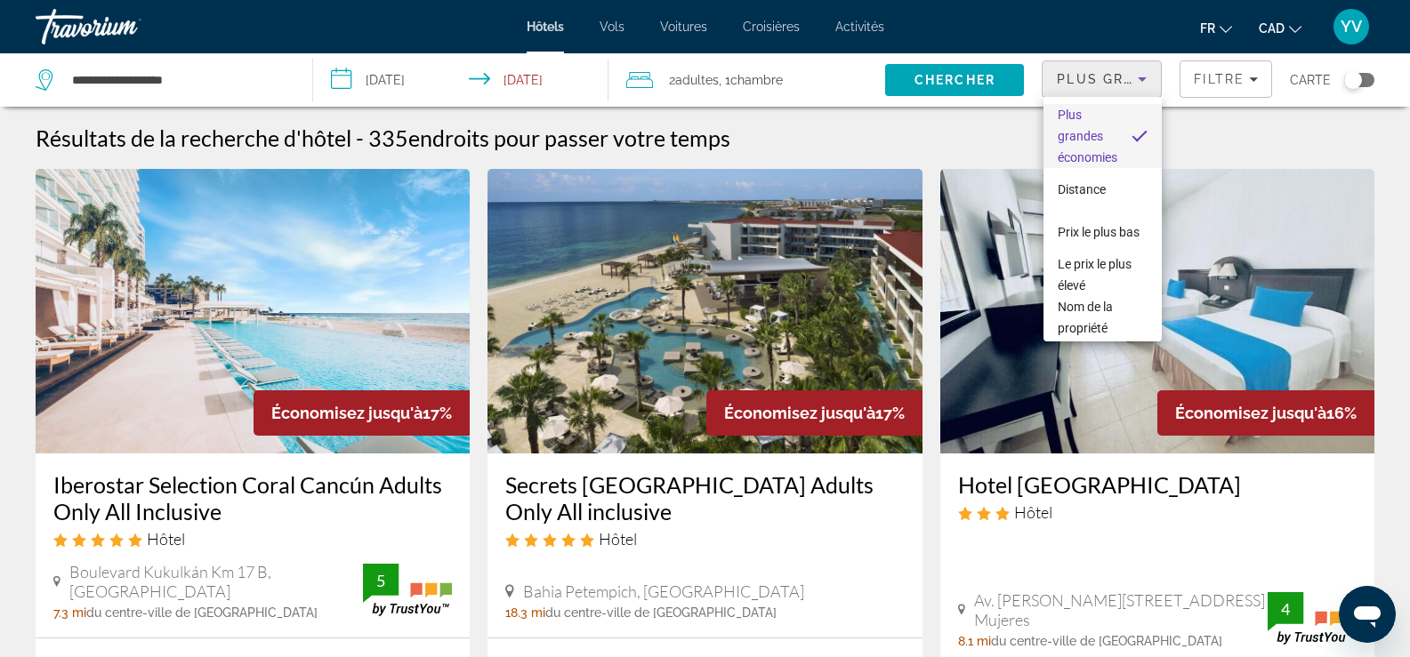
click at [1149, 77] on div at bounding box center [705, 328] width 1410 height 657
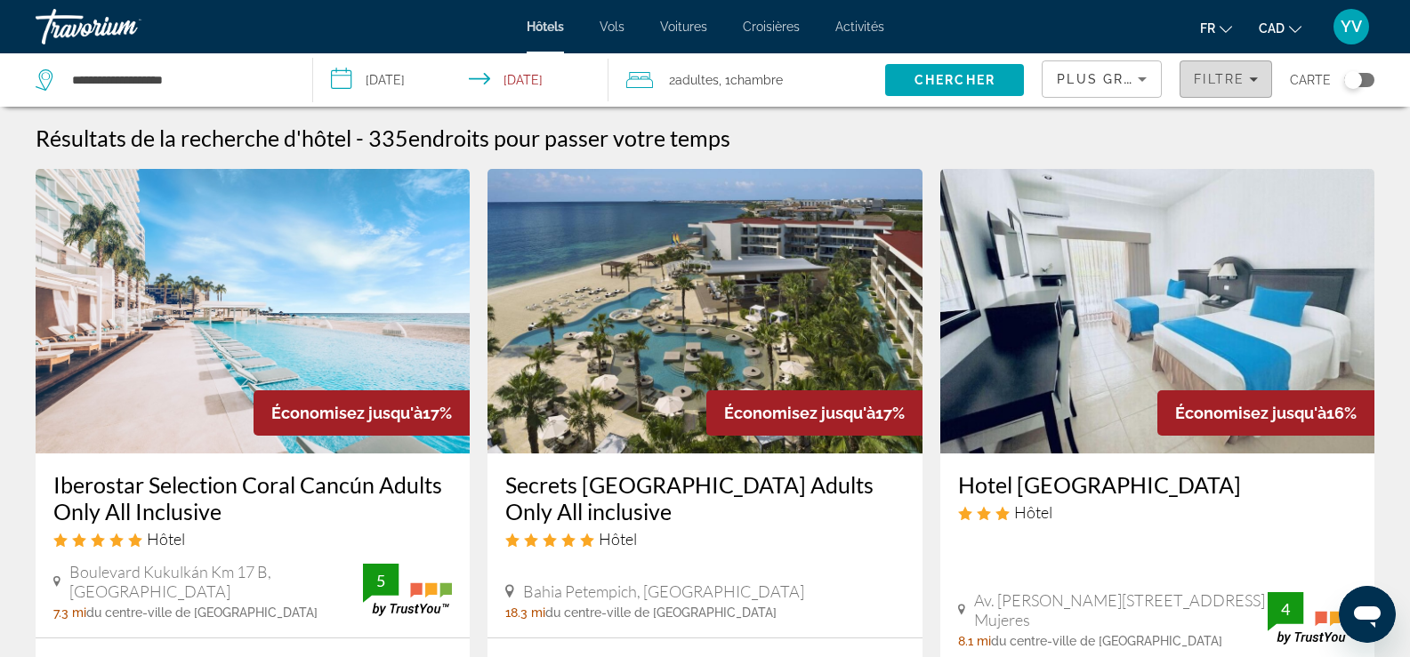
click at [1239, 77] on span "Filtre" at bounding box center [1219, 79] width 51 height 14
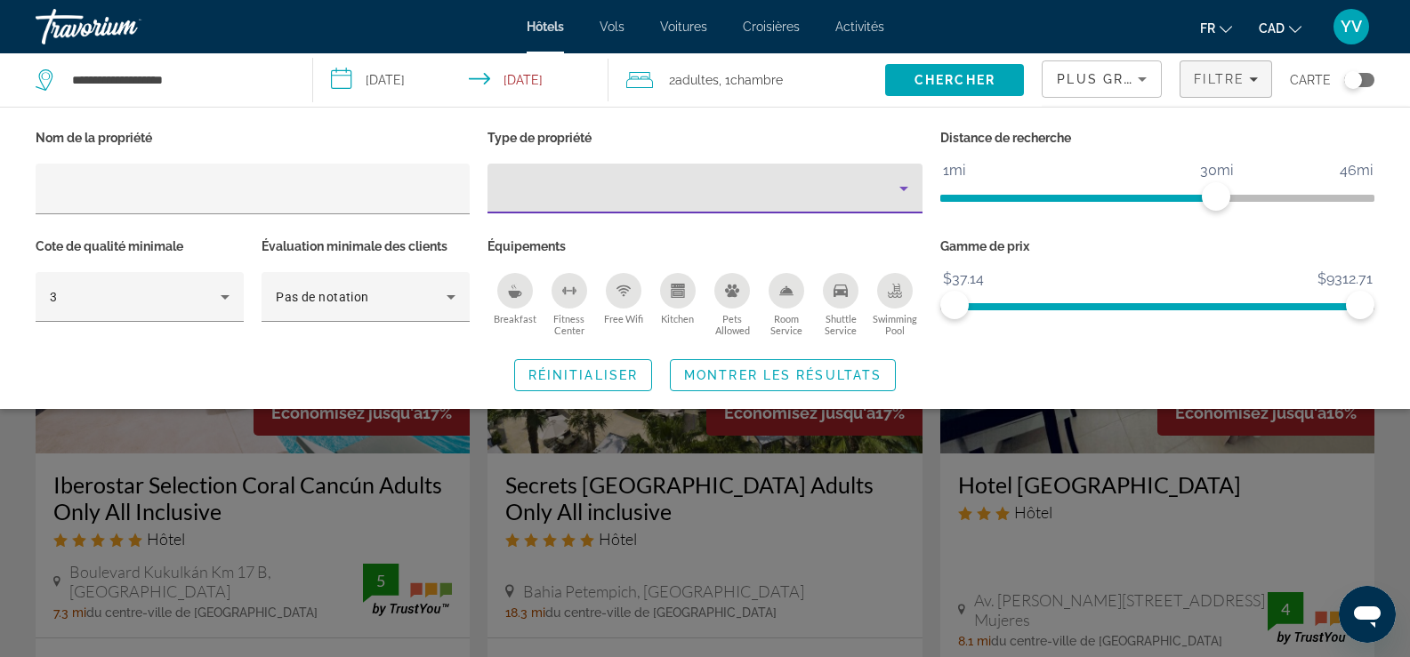
click at [599, 180] on div "Property type" at bounding box center [700, 188] width 397 height 21
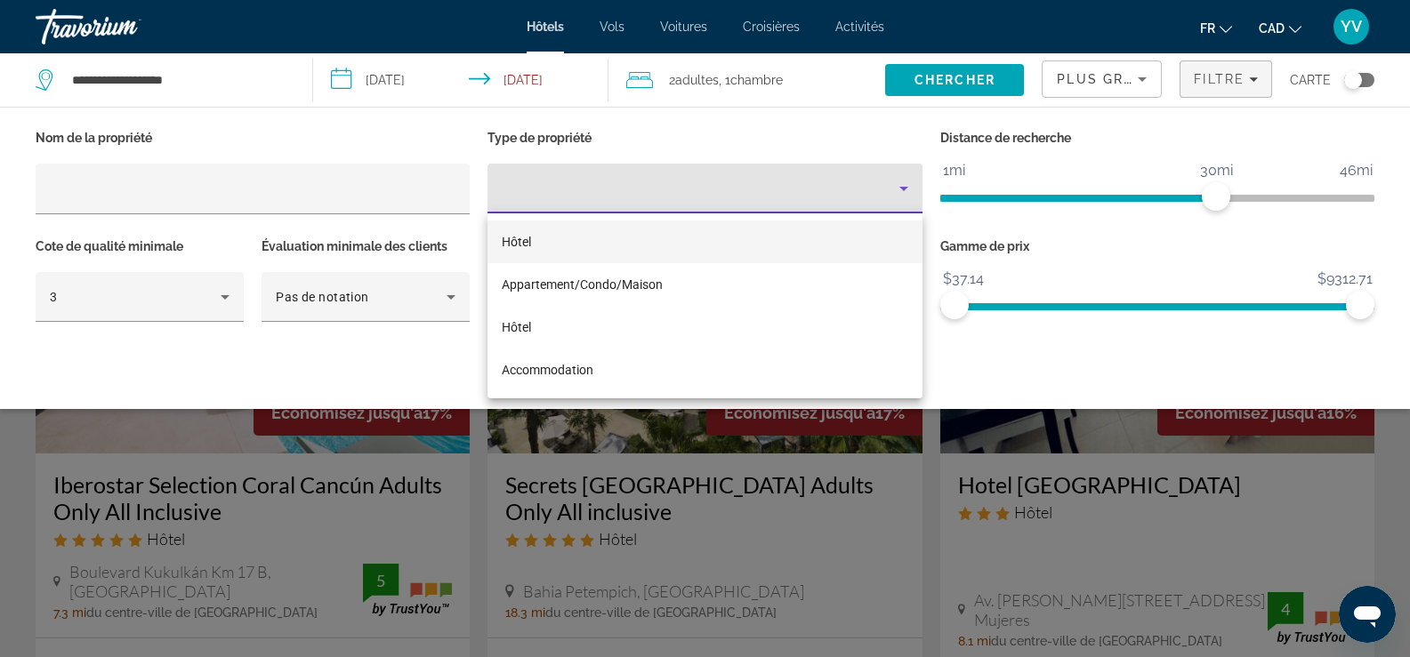
click at [519, 242] on span "Hôtel" at bounding box center [516, 242] width 29 height 14
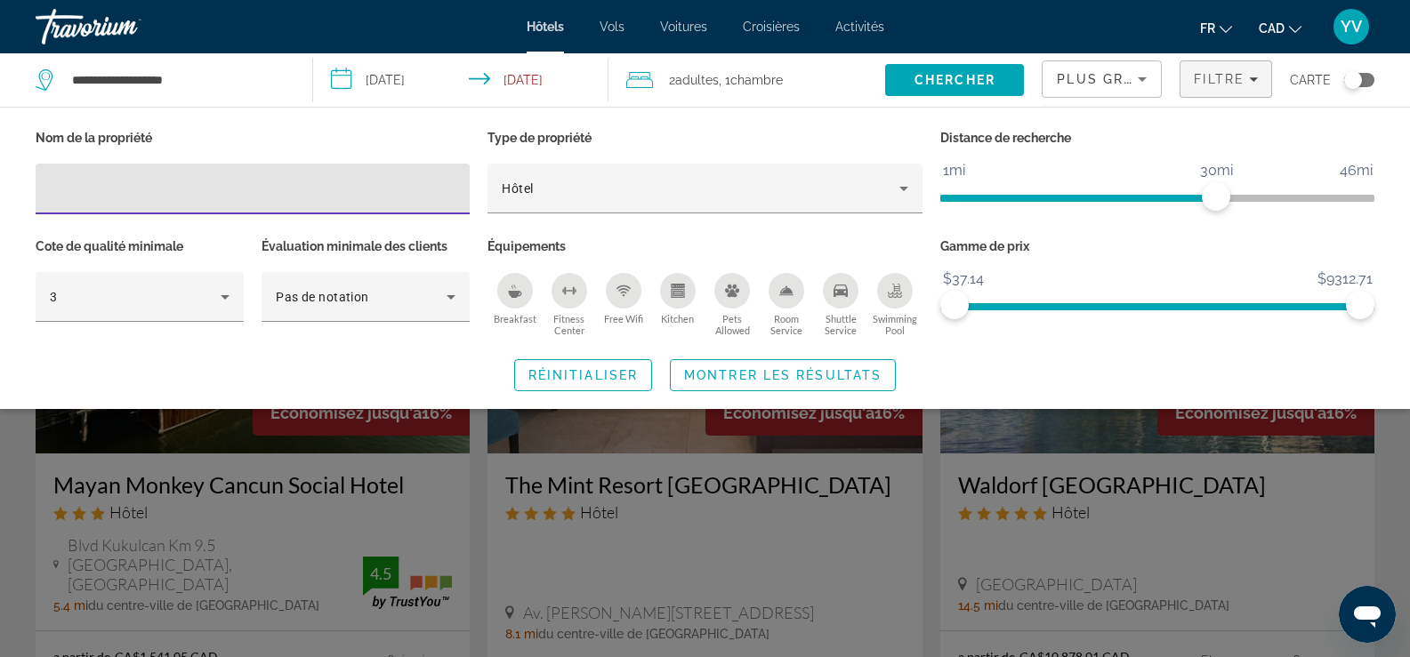
click at [279, 182] on input "Hotel Filters" at bounding box center [253, 189] width 406 height 21
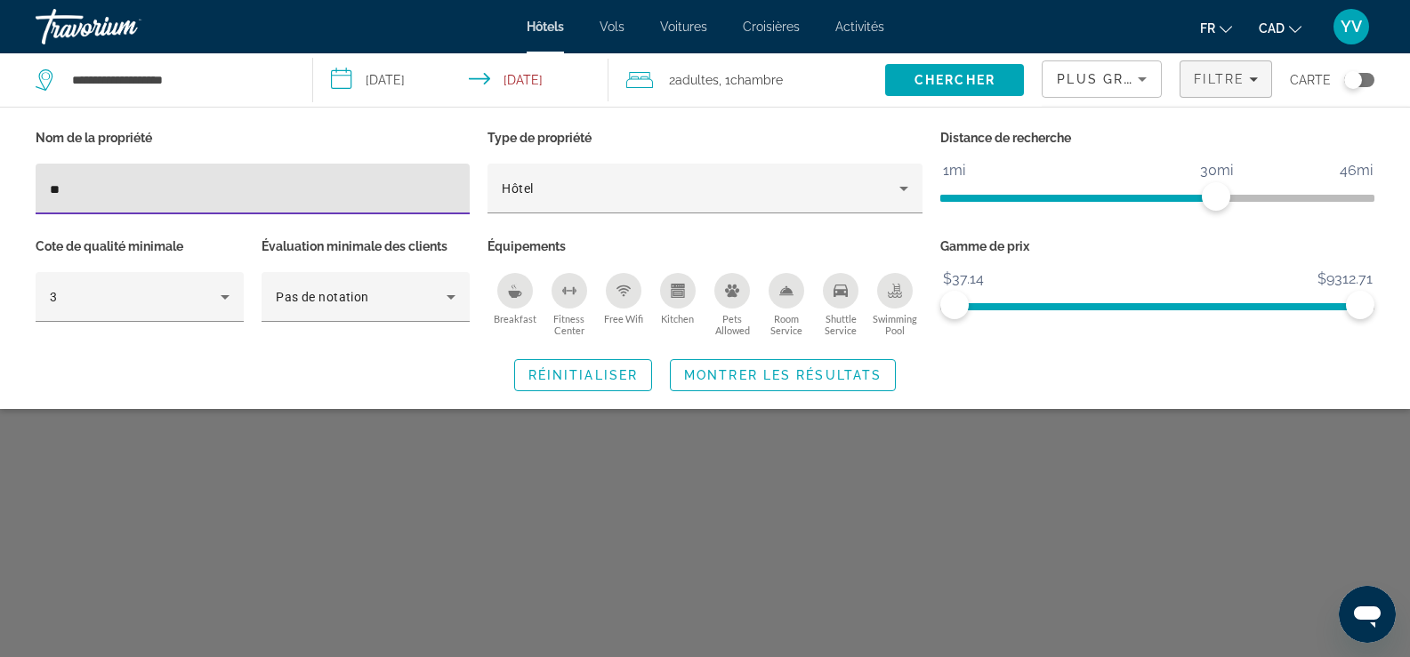
type input "*"
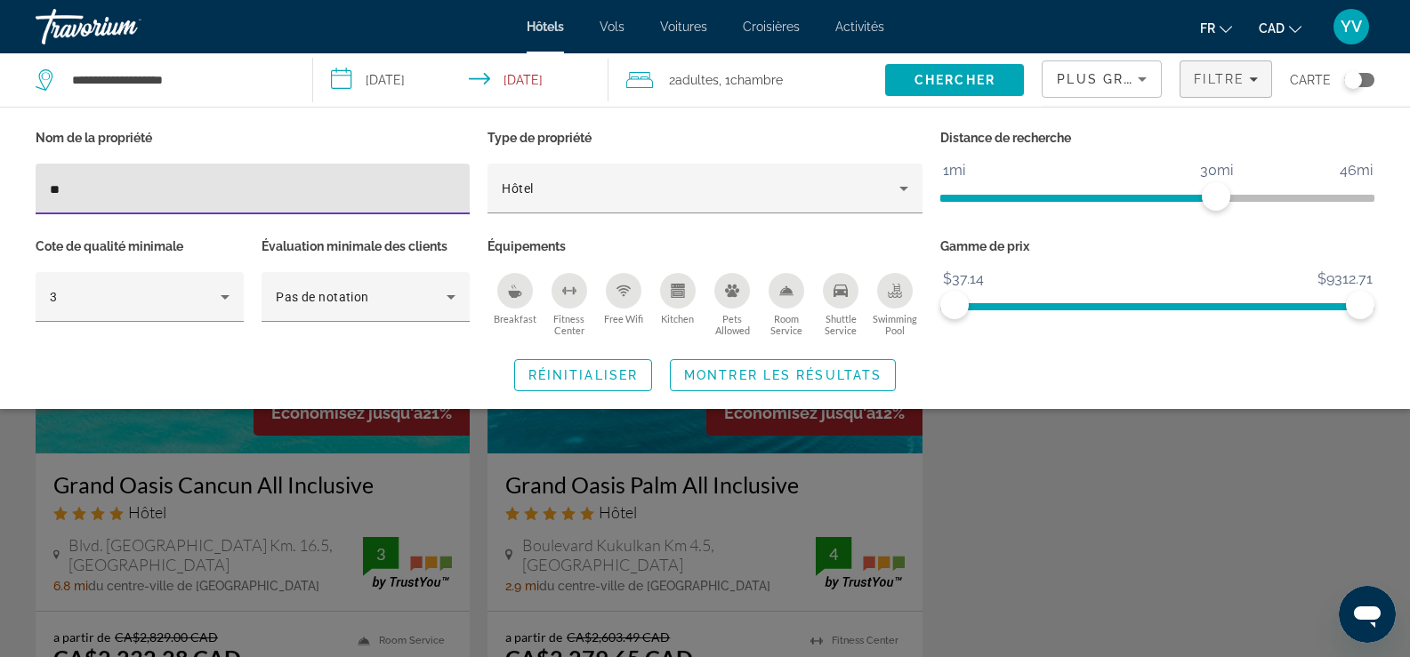
type input "*"
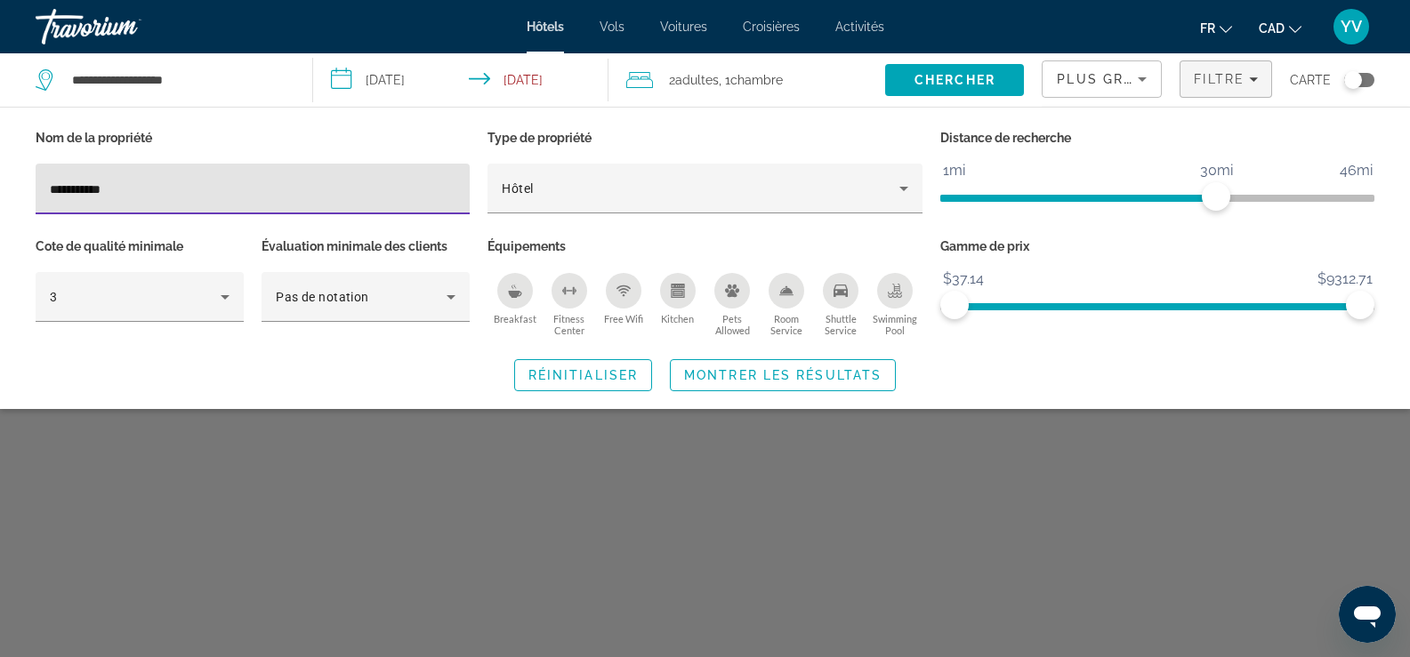
type input "**********"
click at [787, 367] on span "Search widget" at bounding box center [783, 375] width 224 height 43
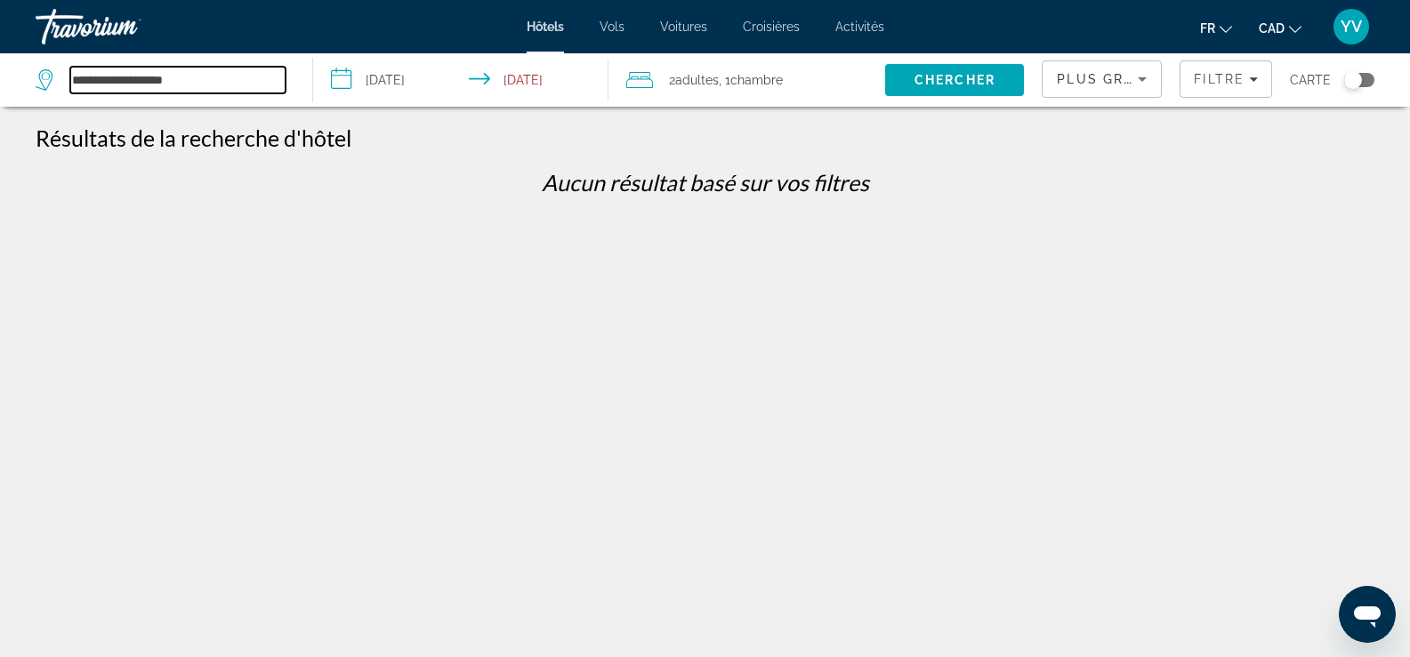
click at [141, 77] on input "**********" at bounding box center [177, 80] width 215 height 27
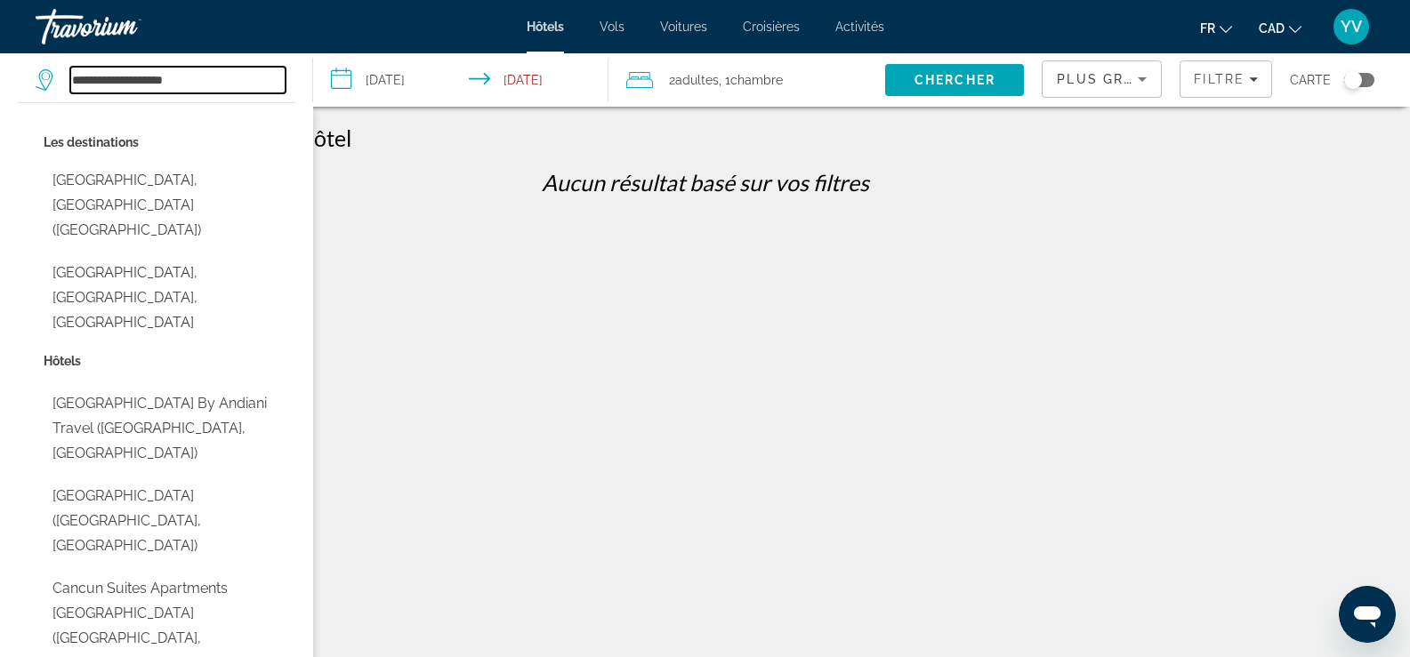
drag, startPoint x: 230, startPoint y: 72, endPoint x: 53, endPoint y: 100, distance: 178.3
click at [53, 100] on div "**********" at bounding box center [165, 79] width 259 height 53
paste input "Search hotel destination"
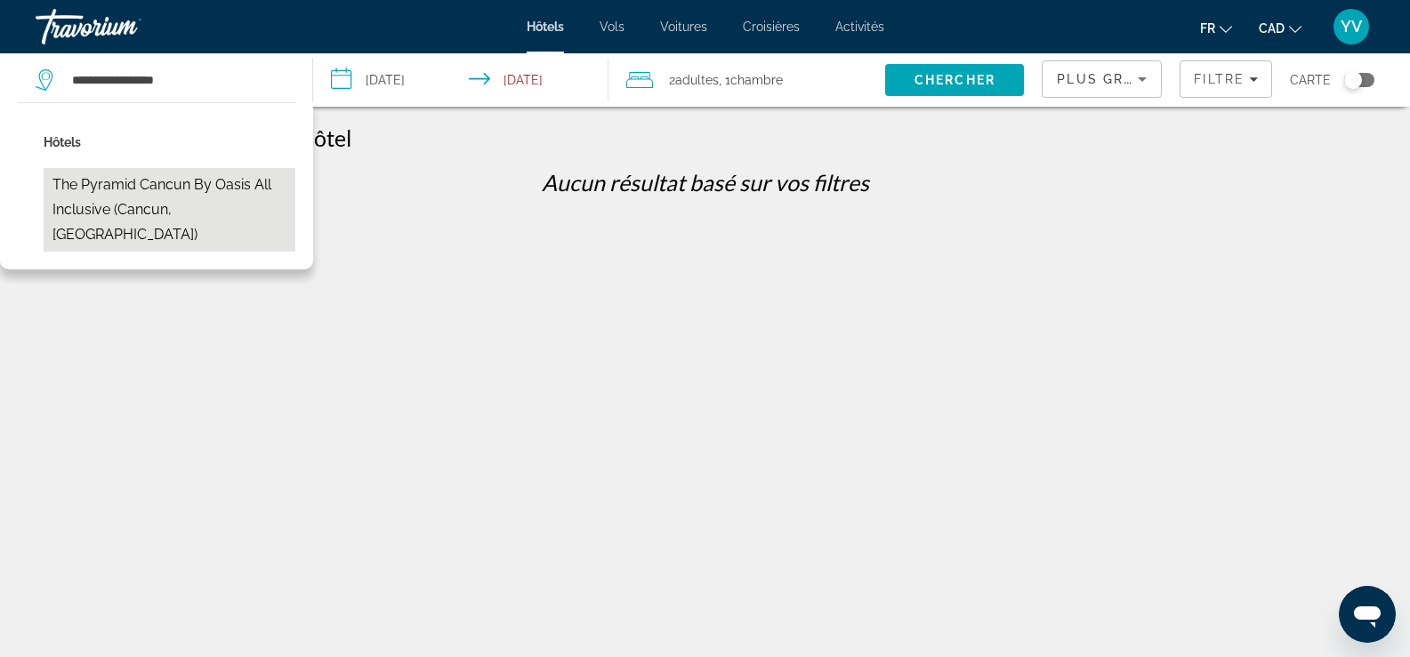
click at [140, 186] on button "The Pyramid Cancun By Oasis All Inclusive (Cancun, [GEOGRAPHIC_DATA])" at bounding box center [170, 210] width 252 height 84
type input "**********"
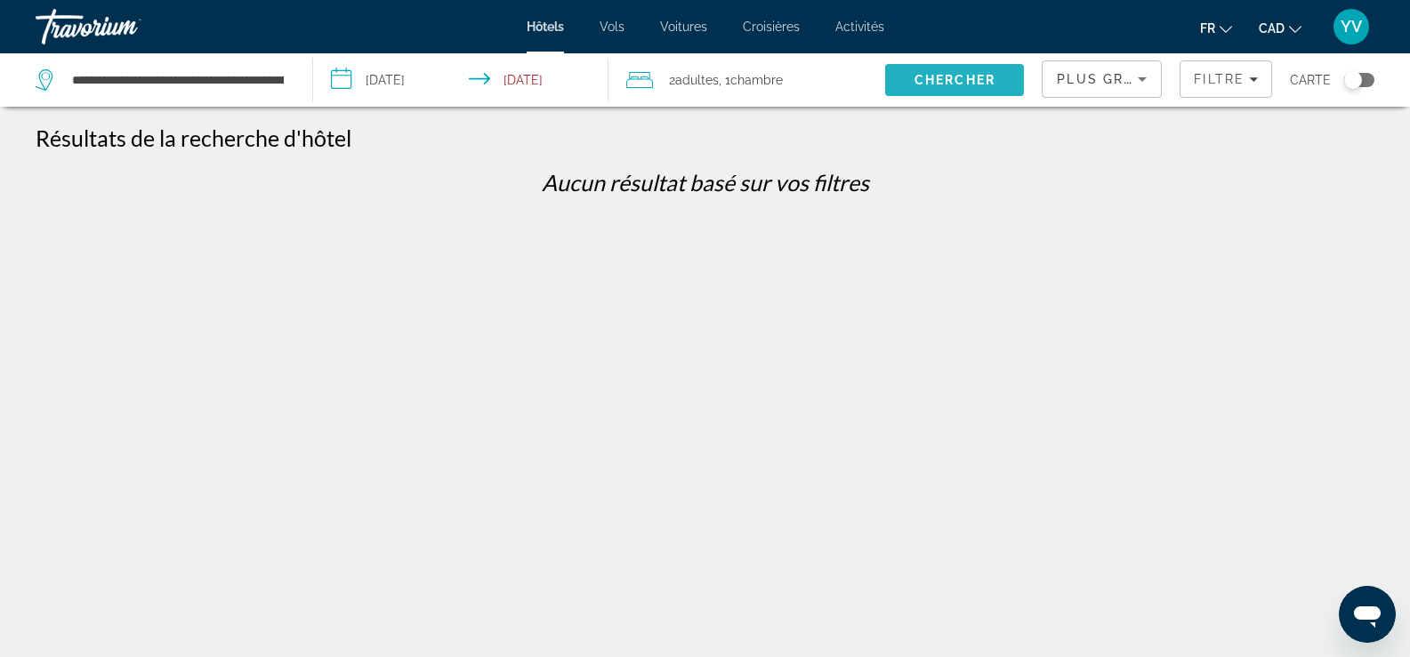
click at [933, 81] on span "Chercher" at bounding box center [955, 80] width 81 height 14
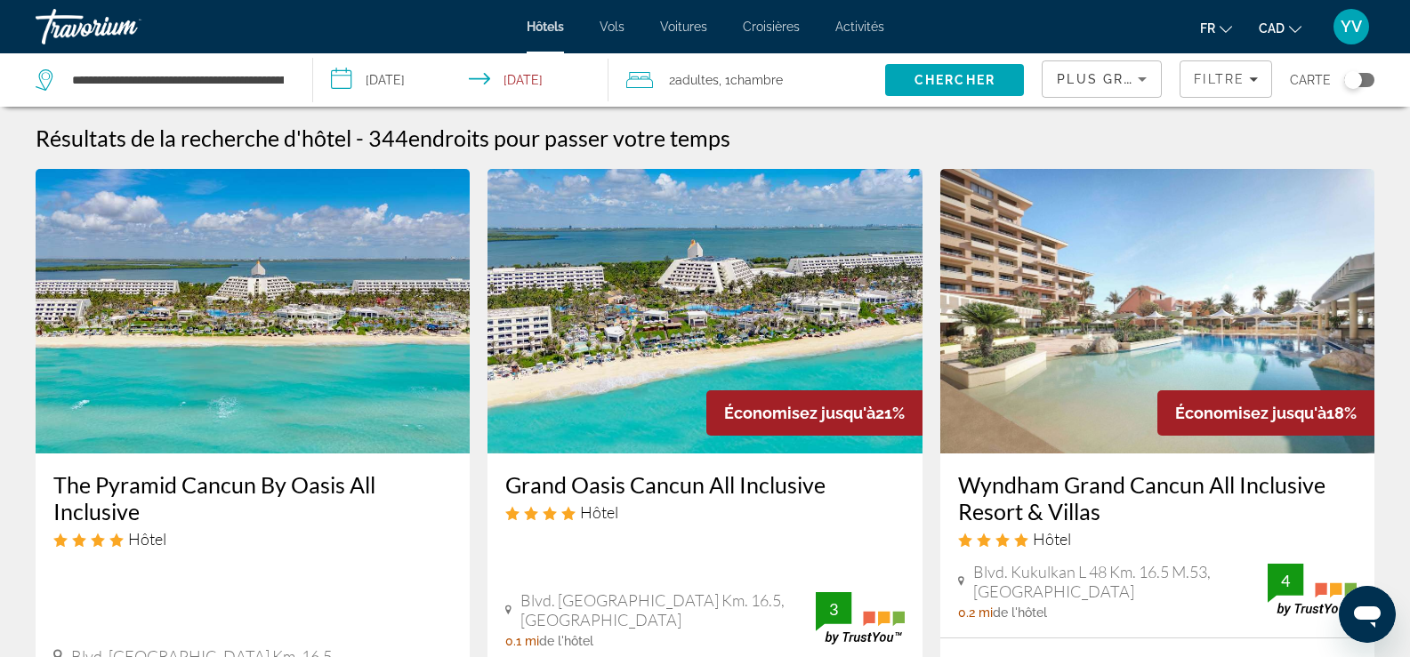
click at [602, 369] on img "Main content" at bounding box center [705, 311] width 434 height 285
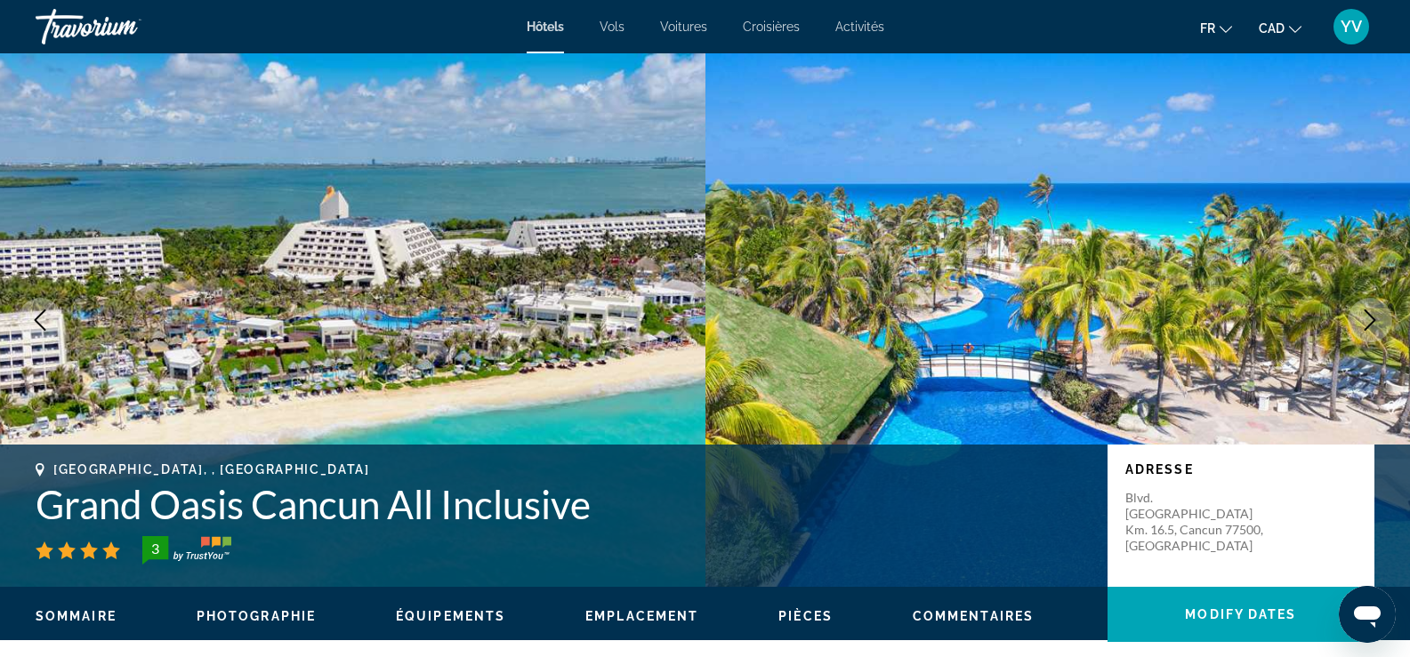
click at [547, 23] on span "Hôtels" at bounding box center [545, 27] width 37 height 14
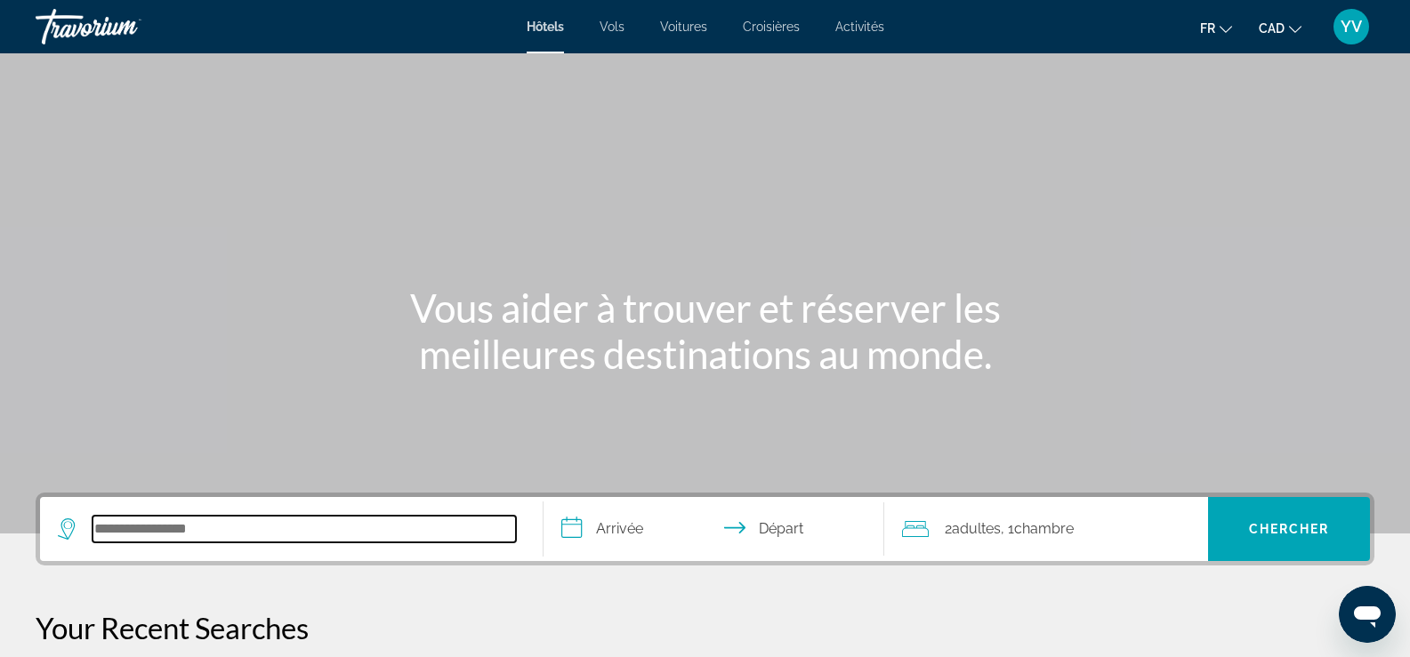
click at [201, 520] on input "Search hotel destination" at bounding box center [304, 529] width 423 height 27
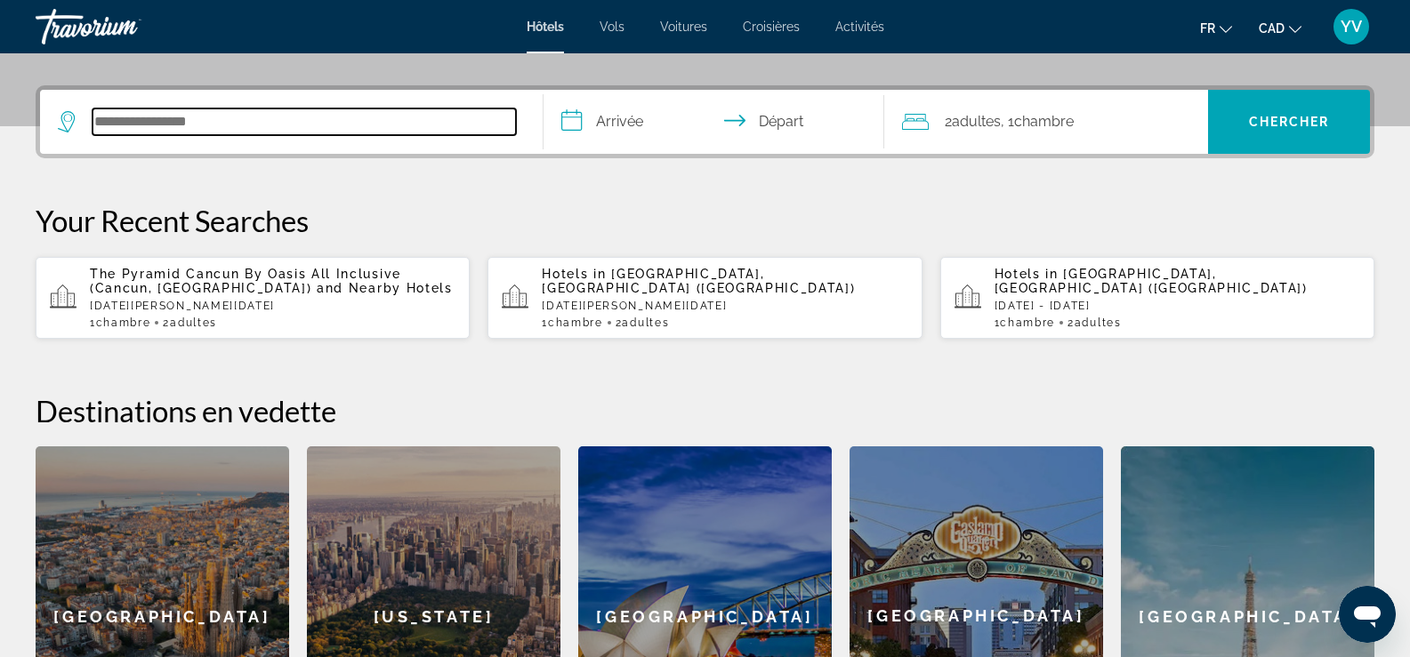
scroll to position [435, 0]
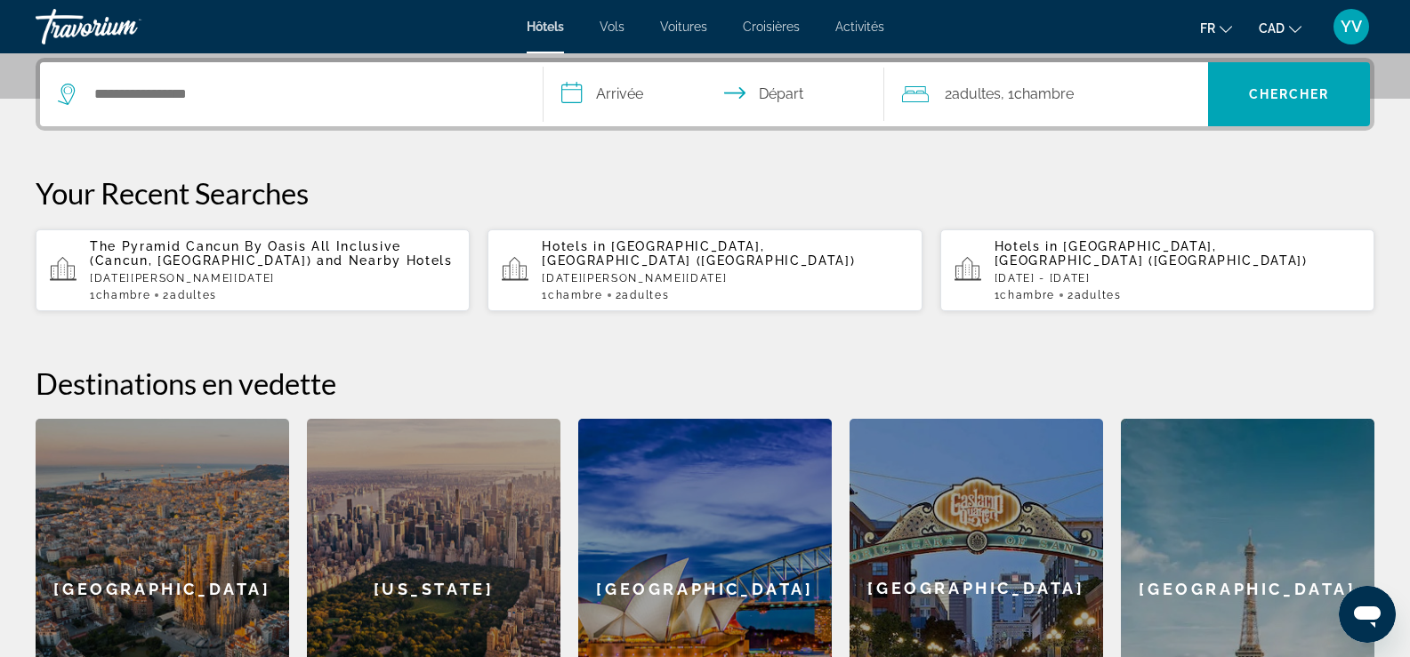
click at [613, 280] on div "Hotels in [GEOGRAPHIC_DATA], [GEOGRAPHIC_DATA] ([GEOGRAPHIC_DATA]) [DATE] - [DA…" at bounding box center [725, 270] width 366 height 62
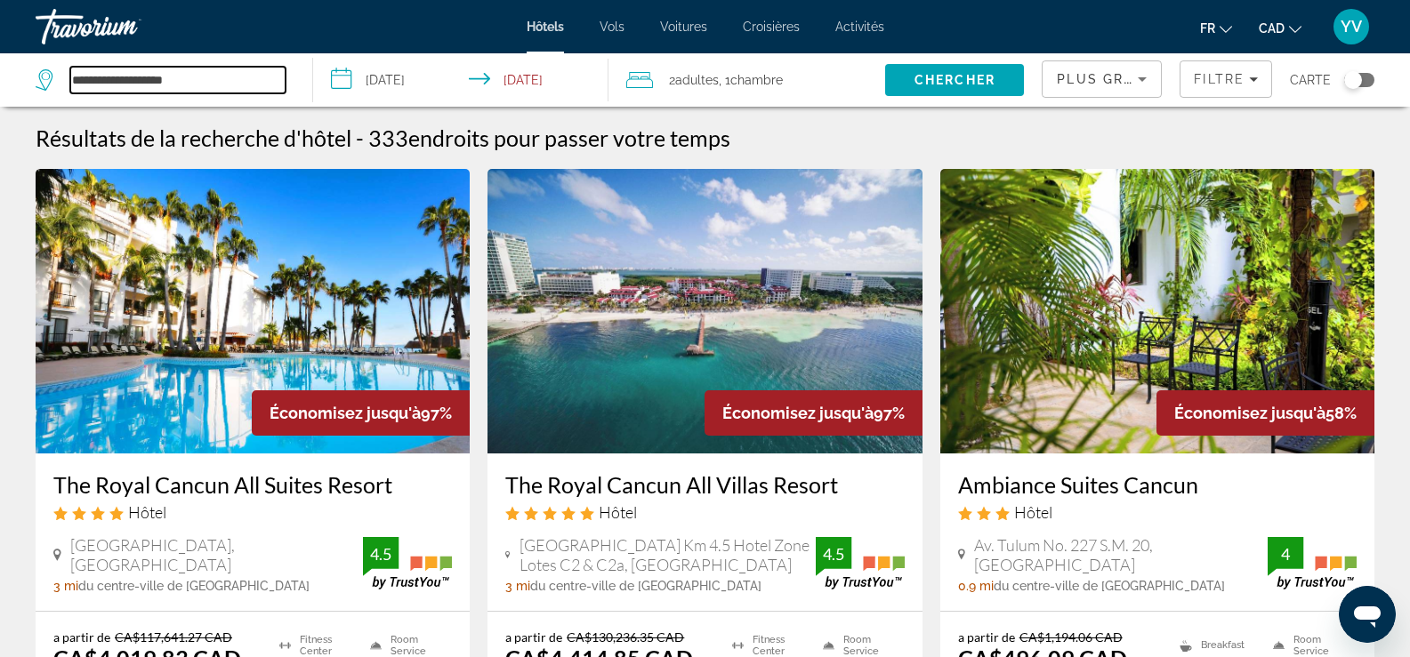
click at [160, 74] on input "**********" at bounding box center [177, 80] width 215 height 27
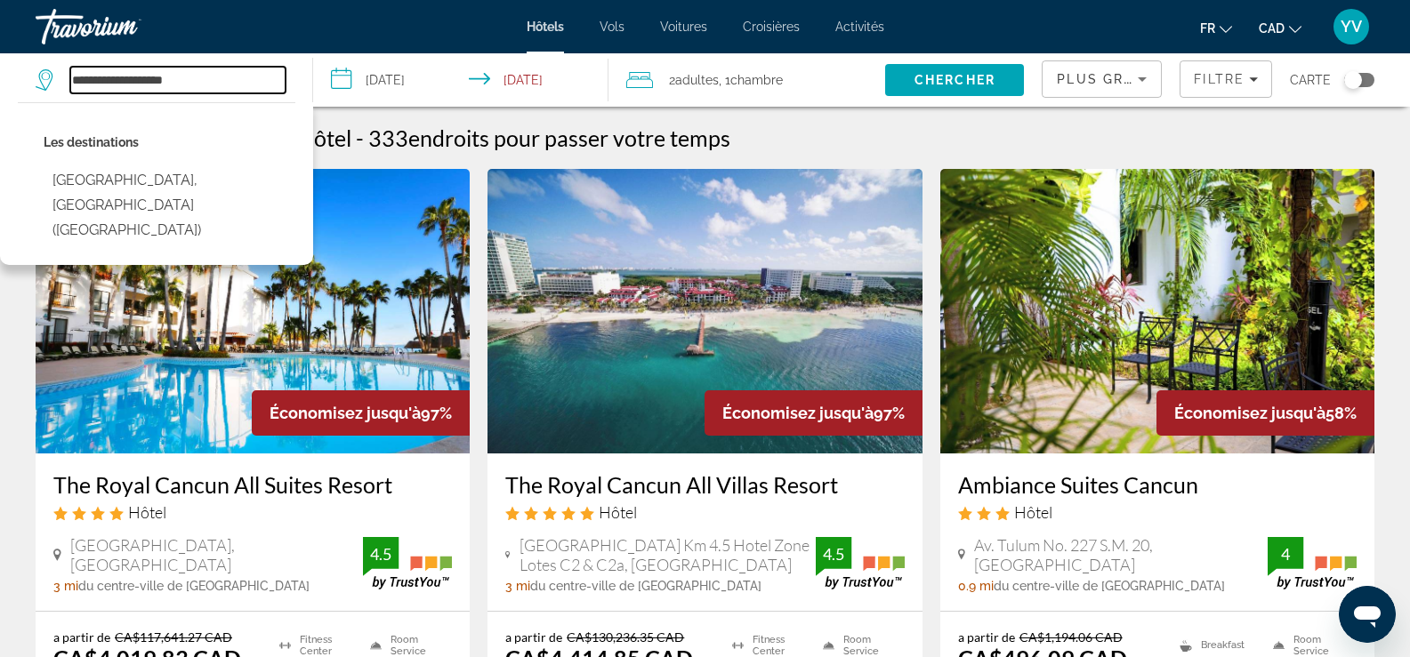
drag, startPoint x: 215, startPoint y: 79, endPoint x: 29, endPoint y: 100, distance: 187.1
click at [29, 100] on app-destination-search "**********" at bounding box center [156, 79] width 313 height 53
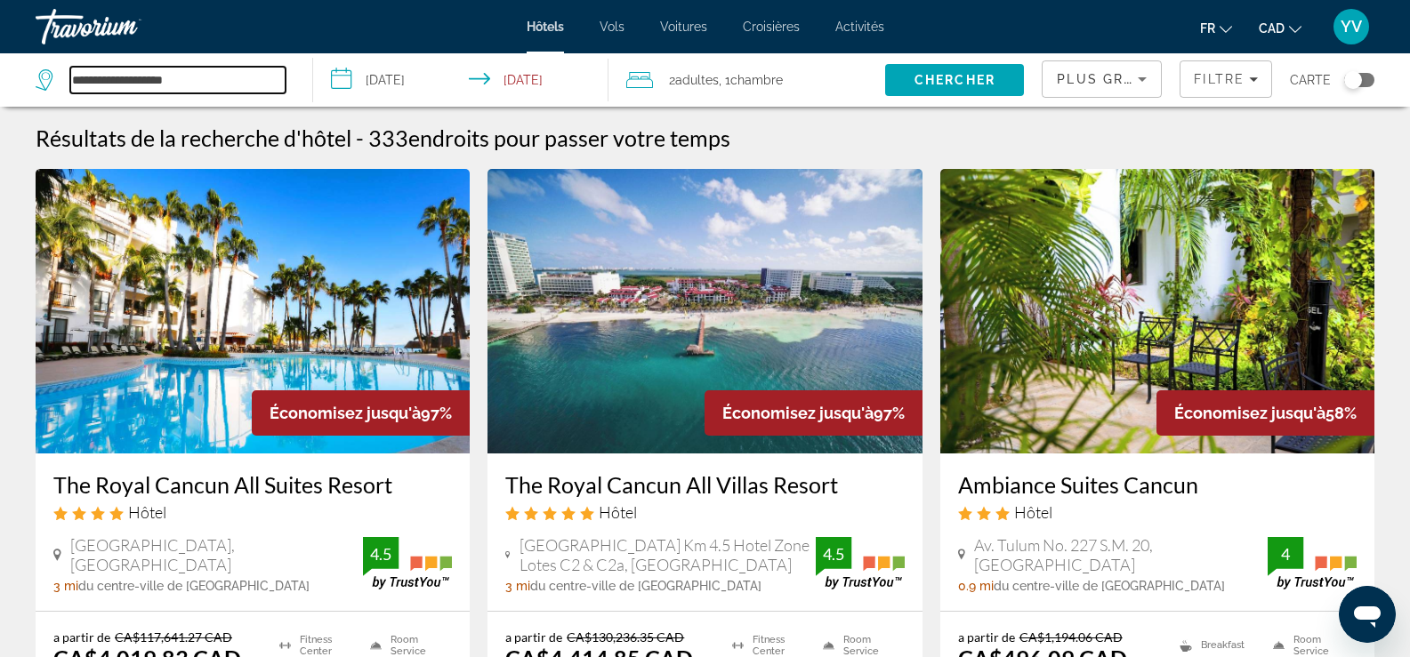
paste input "**********"
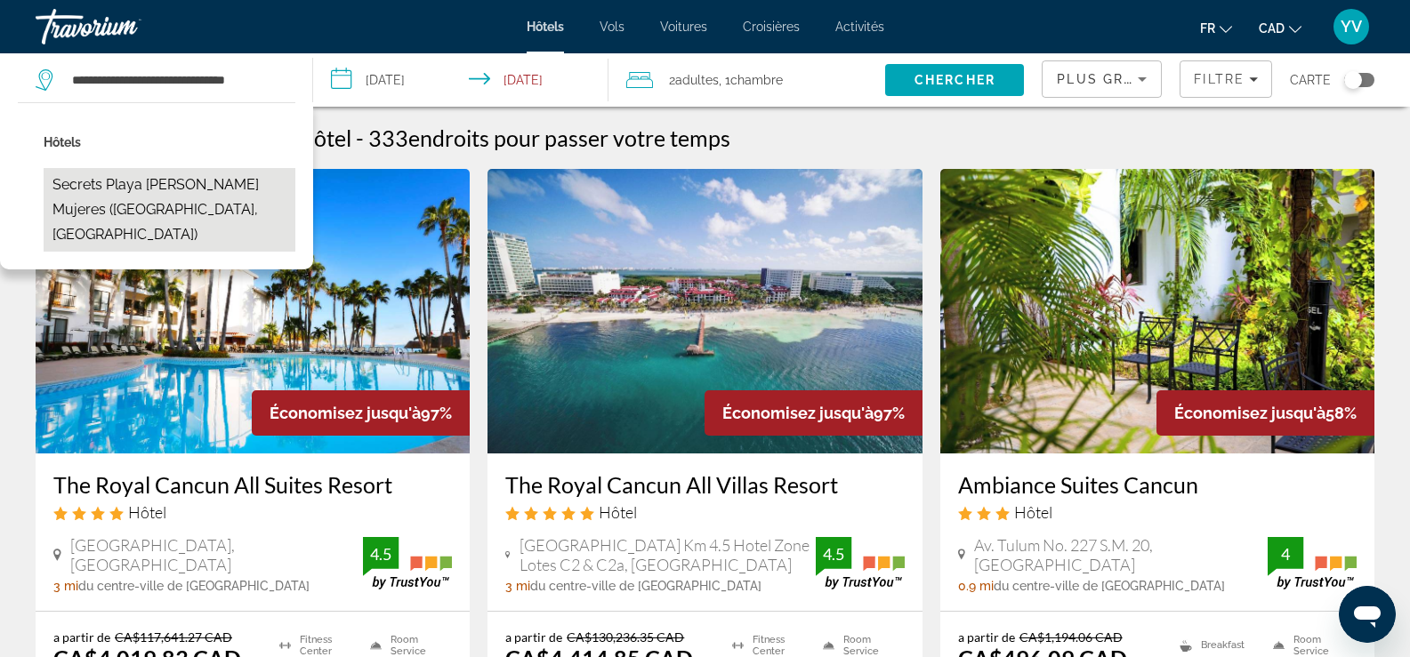
click at [111, 181] on button "Secrets Playa [PERSON_NAME] Mujeres ([GEOGRAPHIC_DATA], [GEOGRAPHIC_DATA])" at bounding box center [170, 210] width 252 height 84
type input "**********"
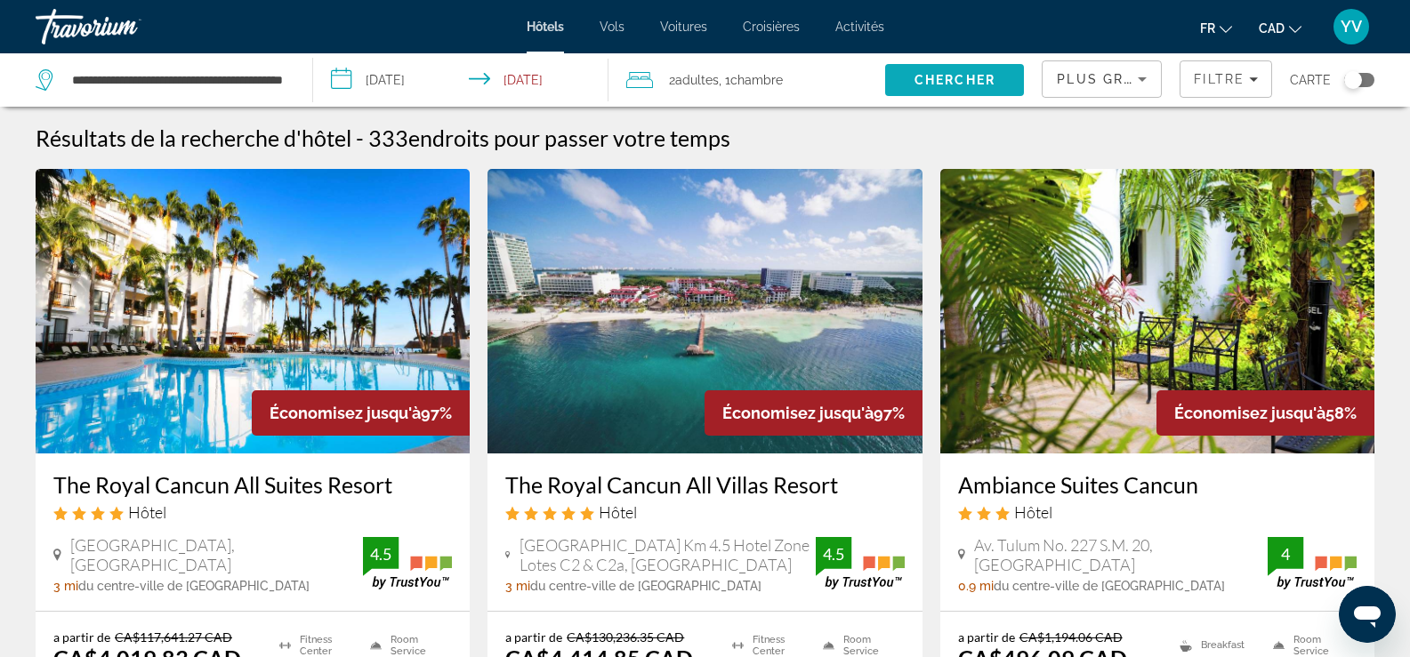
click at [927, 90] on span "Search" at bounding box center [954, 80] width 139 height 43
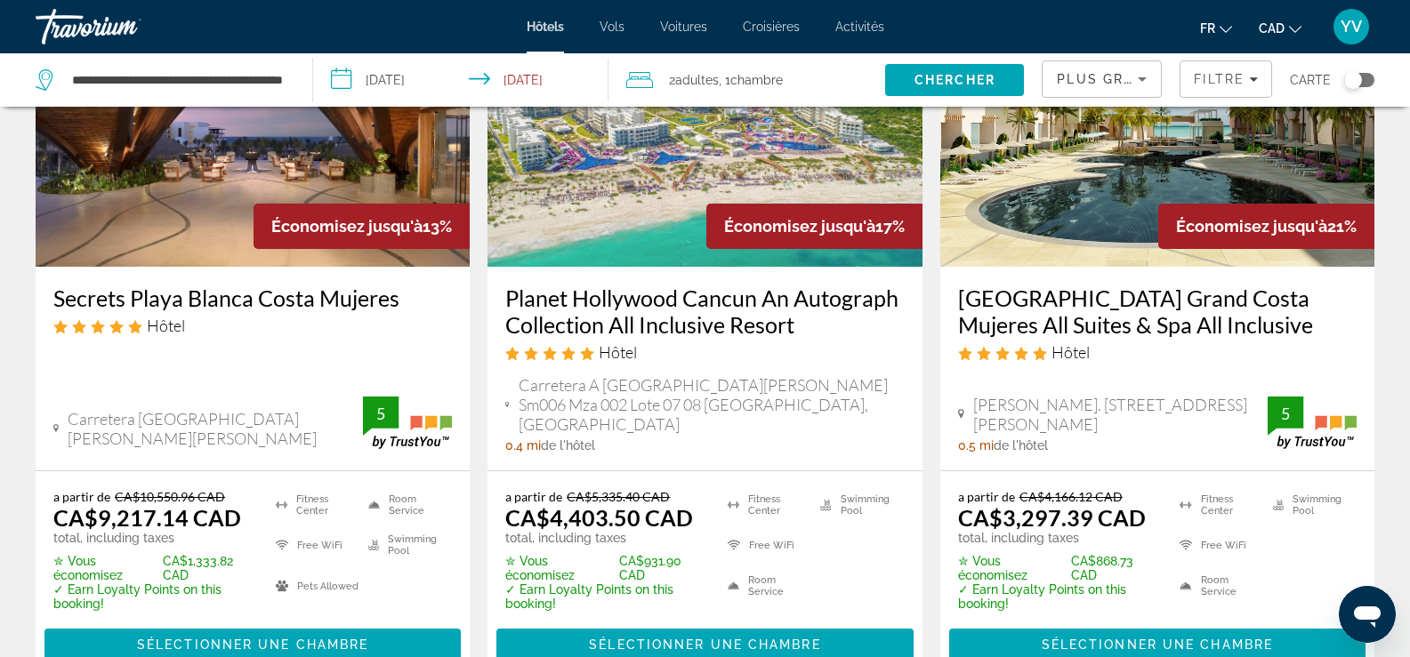
scroll to position [89, 0]
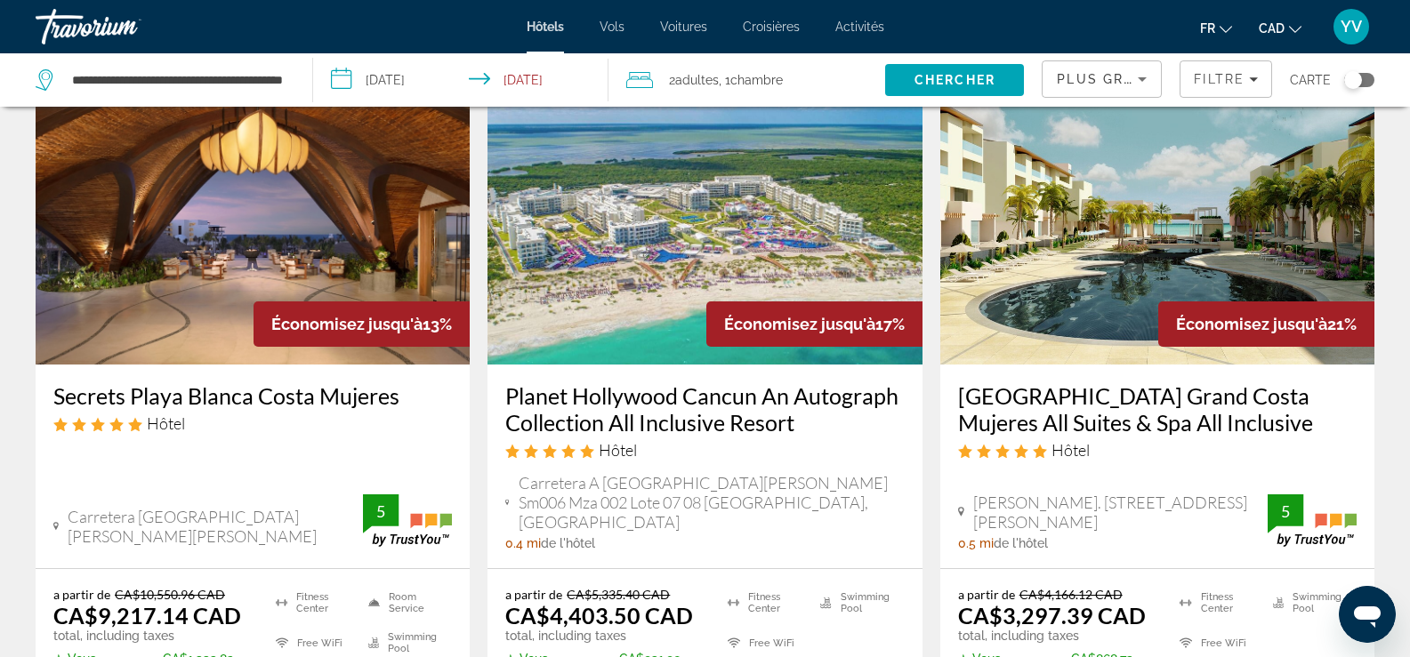
click at [276, 399] on h3 "Secrets Playa Blanca Costa Mujeres" at bounding box center [252, 396] width 399 height 27
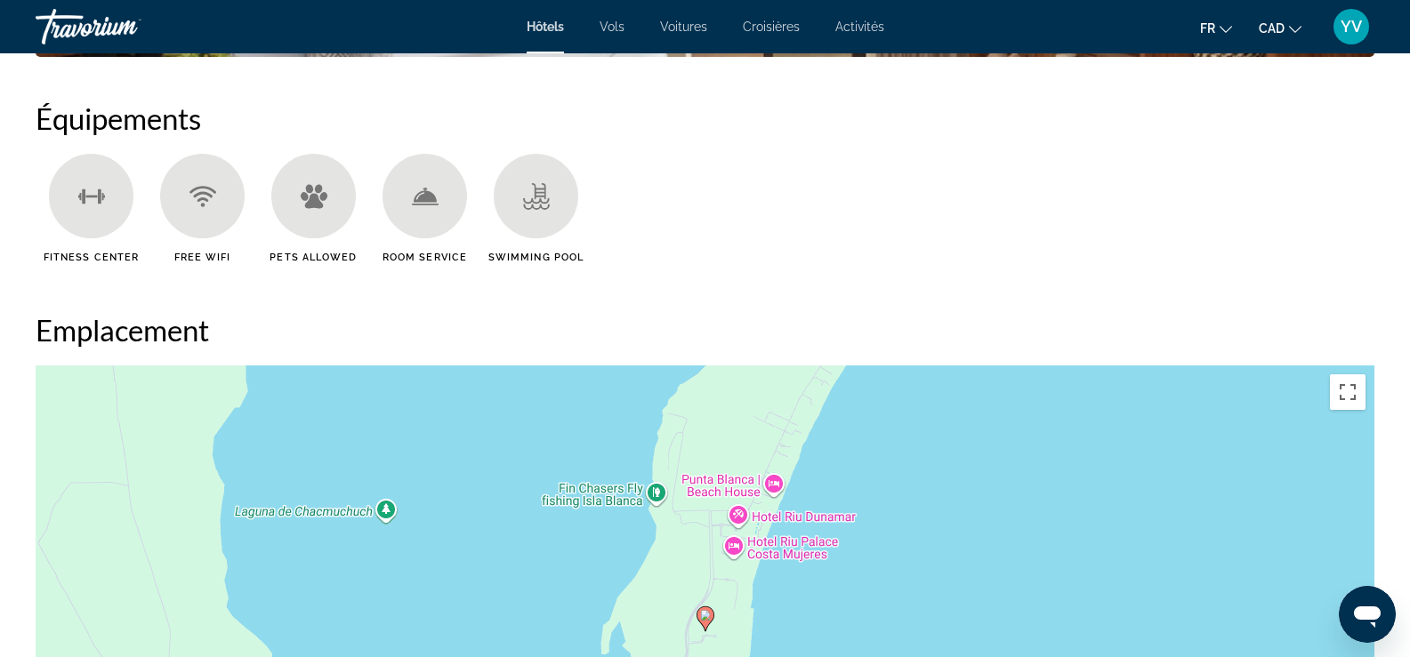
scroll to position [890, 0]
